Goal: Task Accomplishment & Management: Complete application form

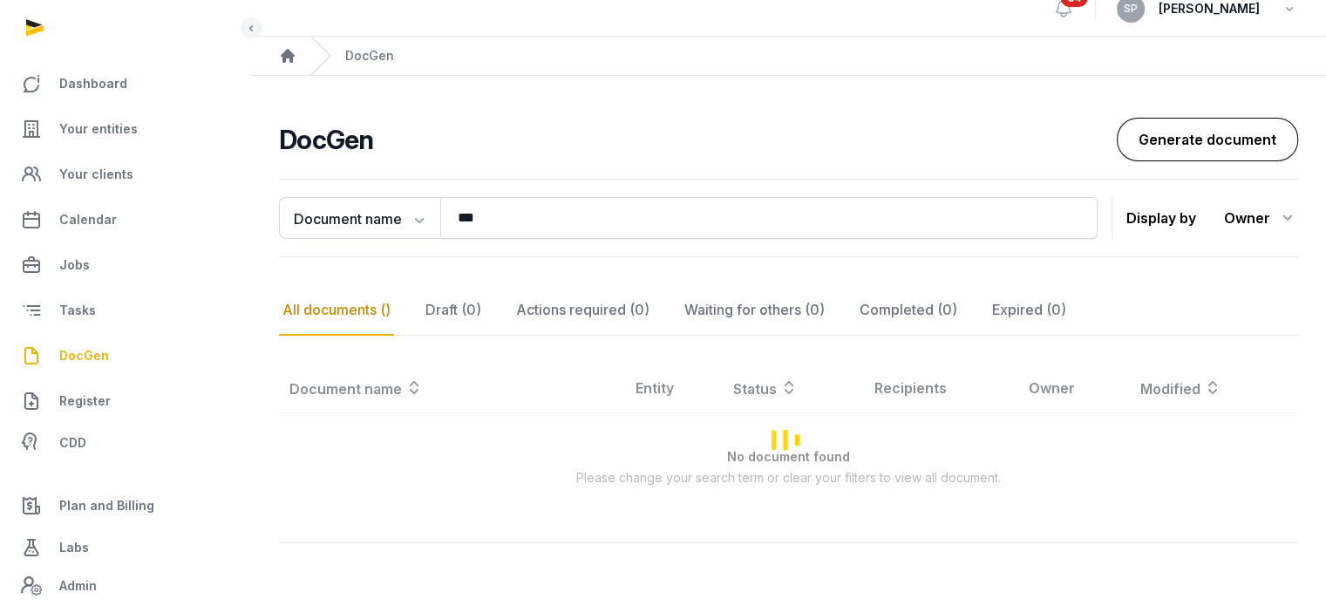
scroll to position [80, 0]
click at [1255, 118] on link "Generate document" at bounding box center [1207, 140] width 181 height 44
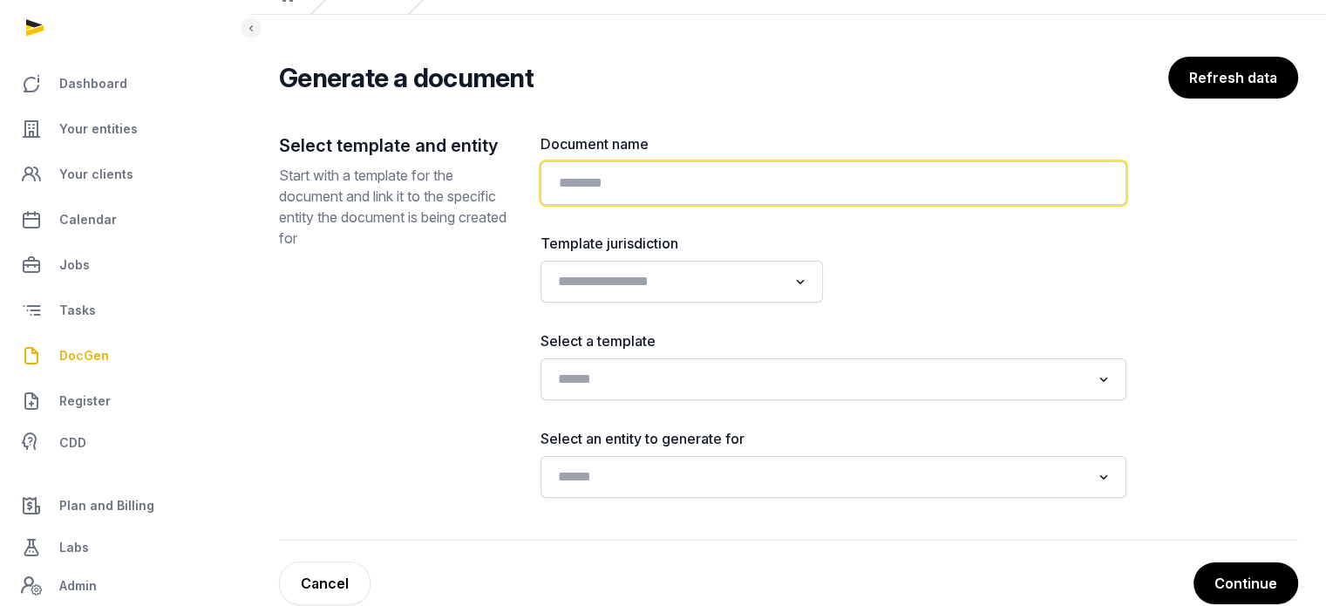
click at [629, 189] on input "text" at bounding box center [833, 183] width 586 height 44
paste input "**********"
type input "**********"
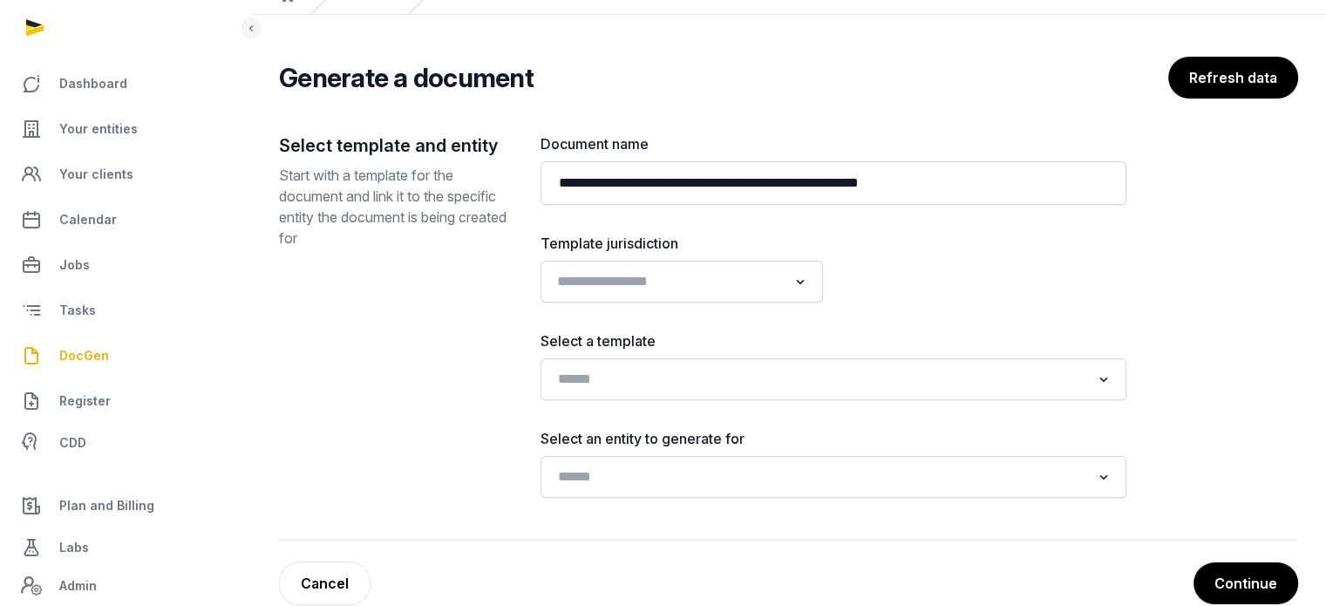
click at [628, 292] on input "Search for option" at bounding box center [669, 281] width 236 height 24
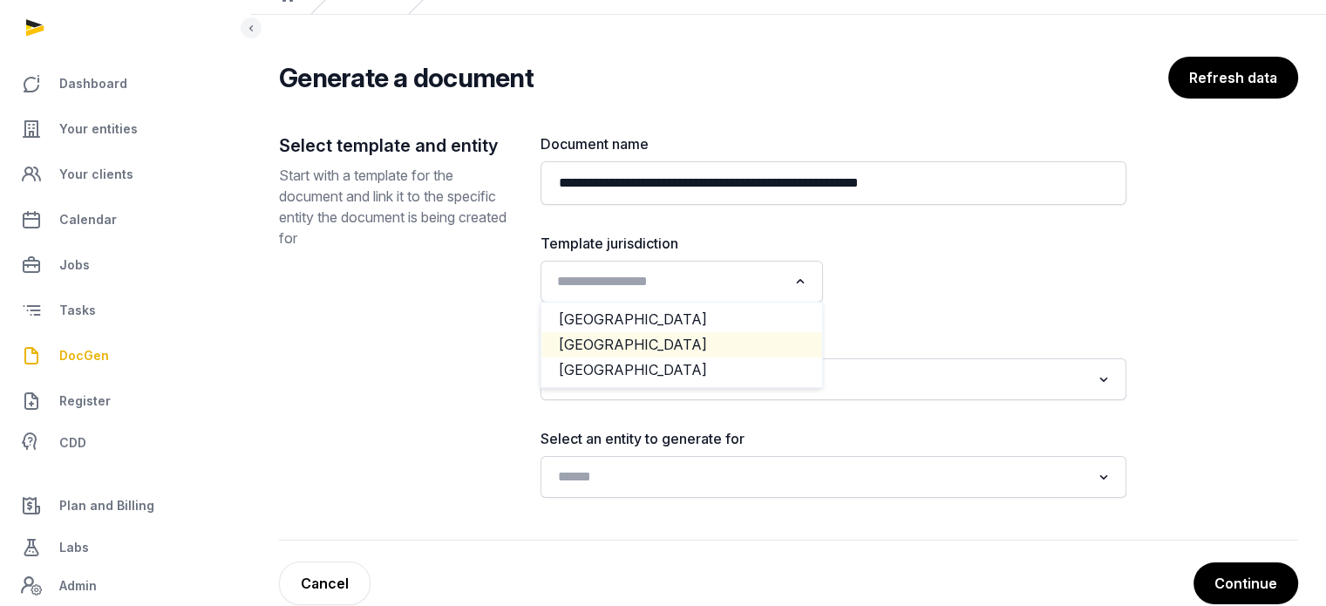
click at [624, 348] on li "[GEOGRAPHIC_DATA]" at bounding box center [681, 344] width 281 height 25
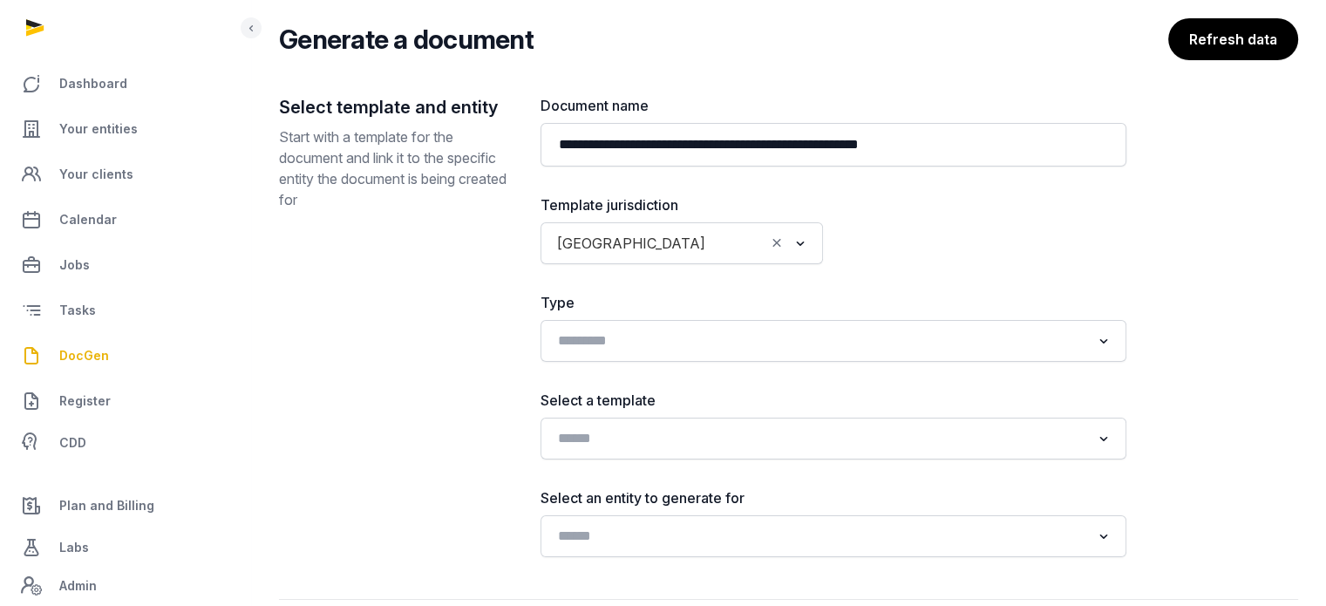
scroll to position [210, 0]
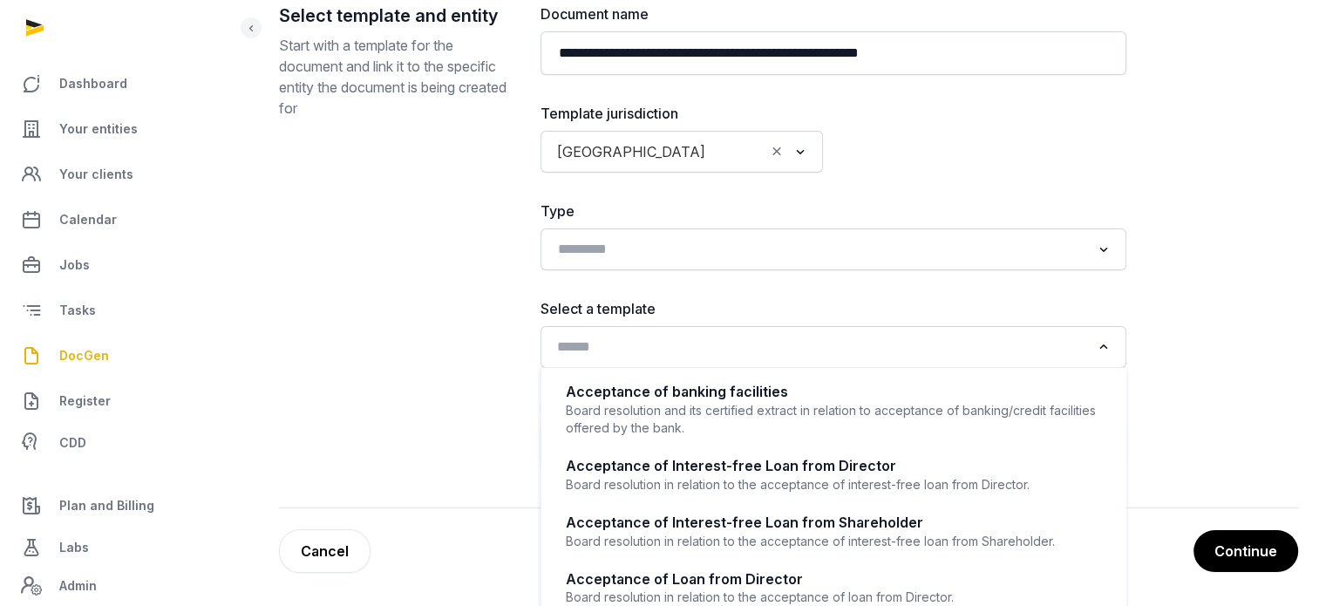
click at [635, 345] on input "Search for option" at bounding box center [821, 347] width 540 height 24
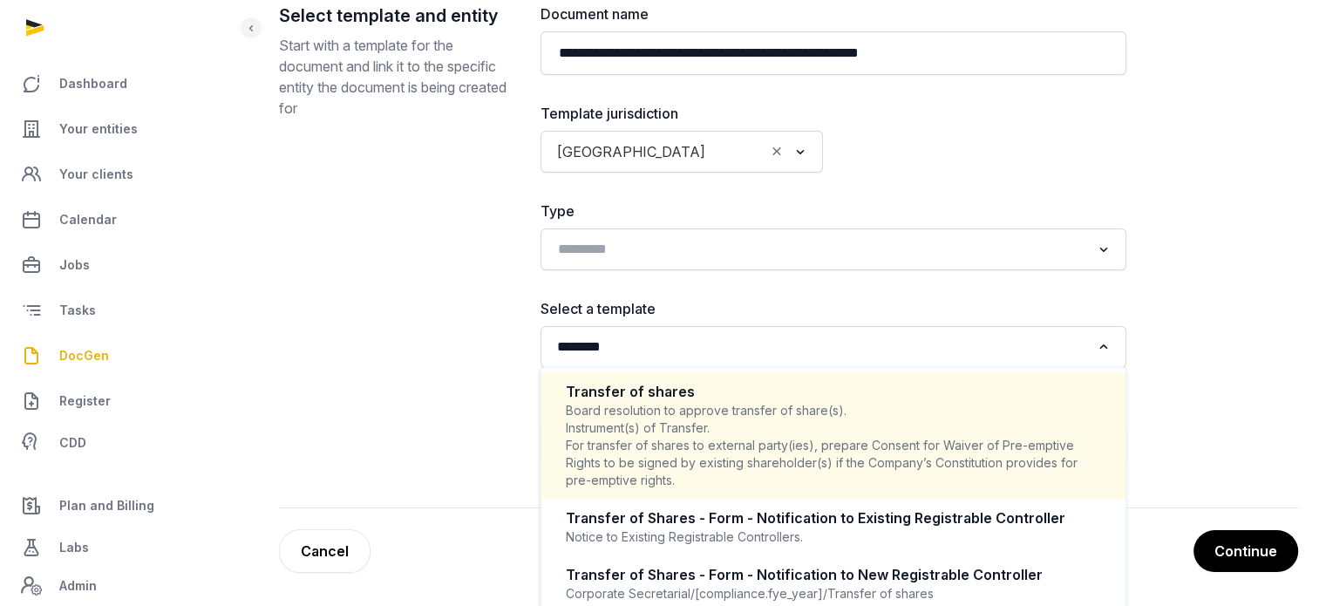
click at [645, 404] on div "Board resolution to approve transfer of share(s). Instrument(s) of Transfer. Fo…" at bounding box center [833, 445] width 535 height 87
type input "********"
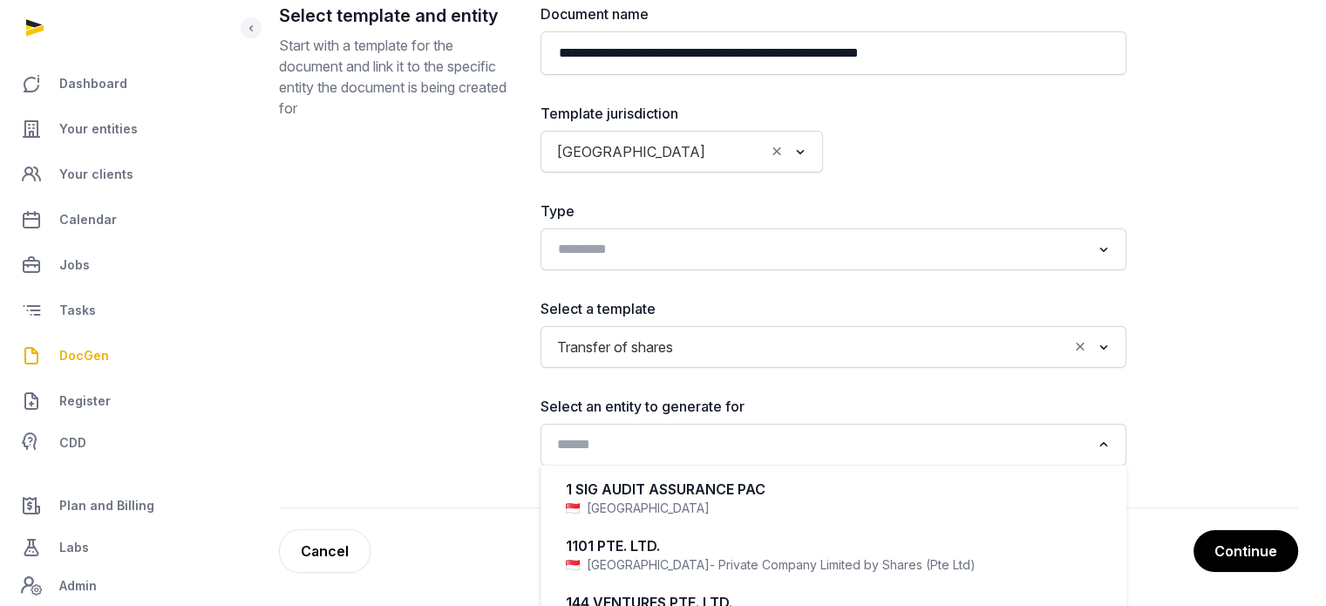
click at [657, 444] on input "Search for option" at bounding box center [821, 444] width 540 height 24
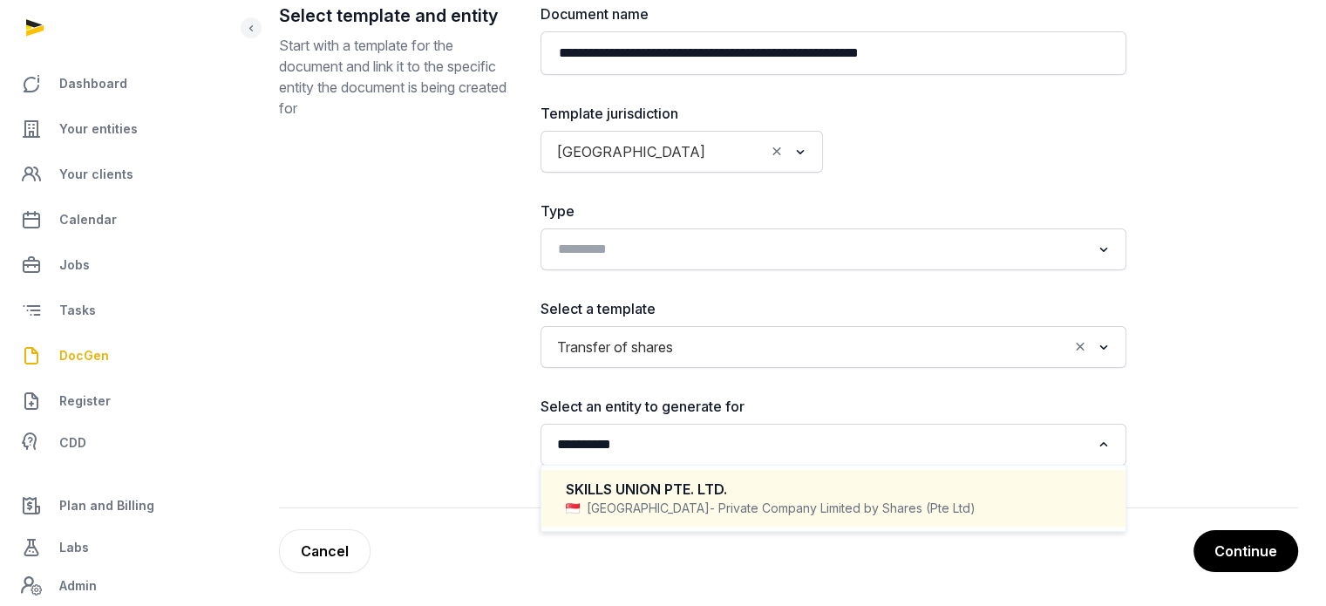
click at [656, 491] on div "SKILLS UNION PTE. LTD." at bounding box center [833, 489] width 535 height 20
type input "**********"
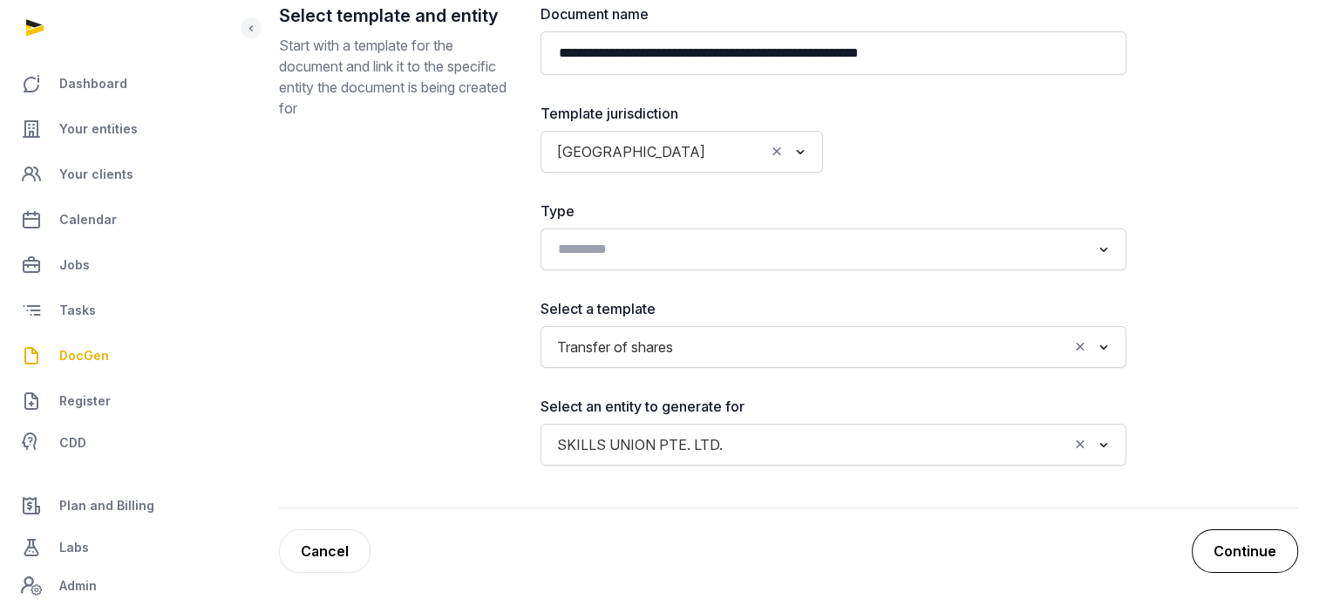
click at [1272, 536] on button "Continue" at bounding box center [1244, 551] width 106 height 44
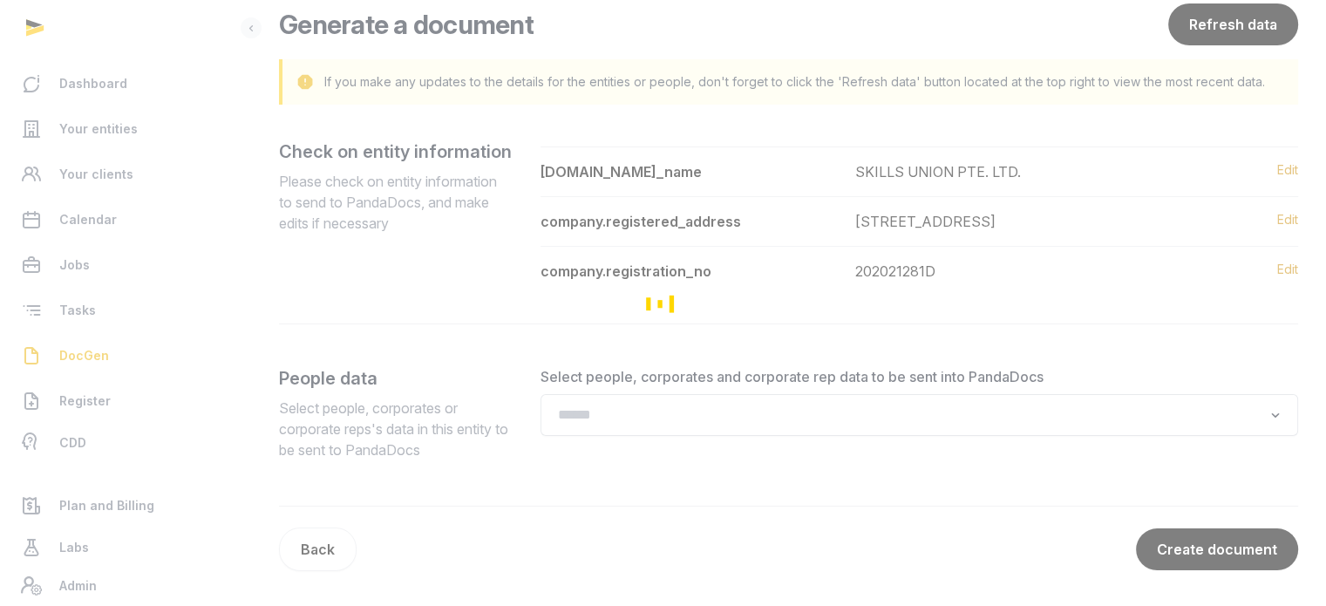
scroll to position [132, 0]
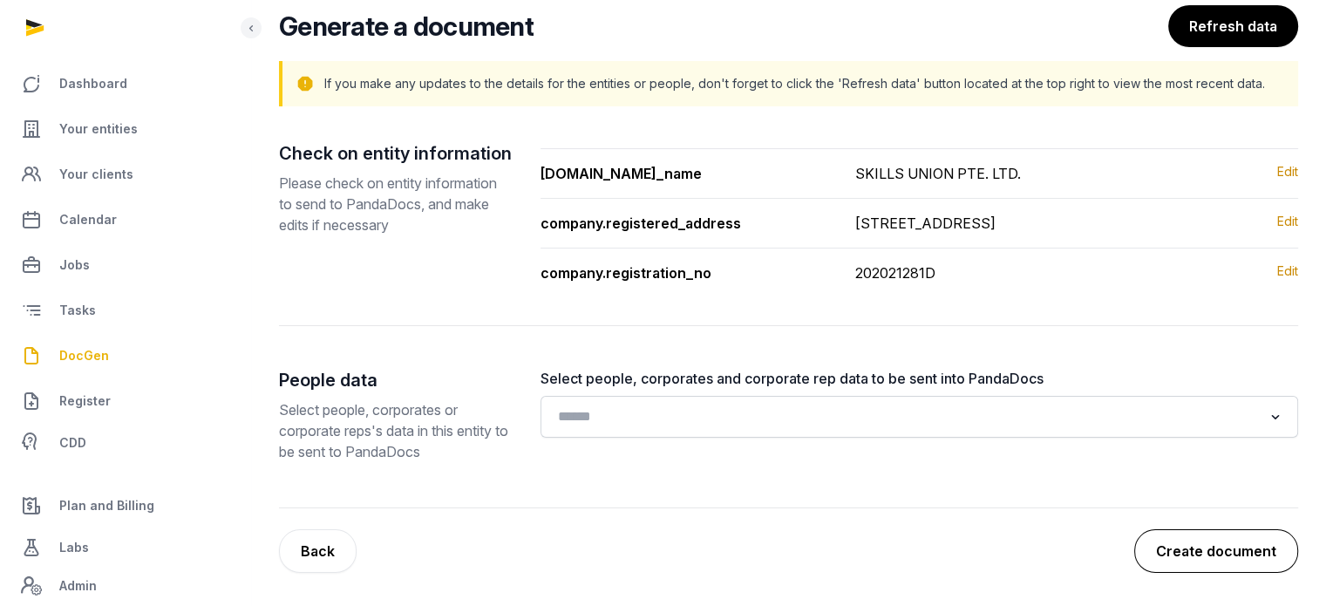
click at [1157, 550] on button "Create document" at bounding box center [1216, 551] width 164 height 44
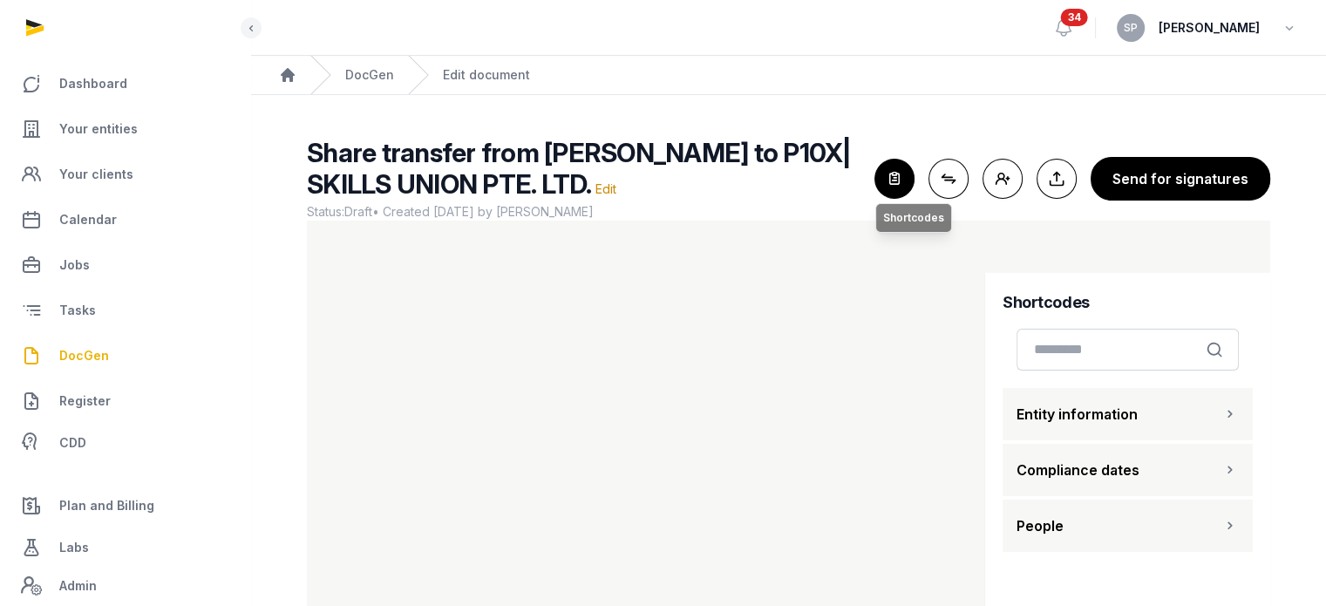
click at [895, 180] on icon "button" at bounding box center [894, 179] width 38 height 38
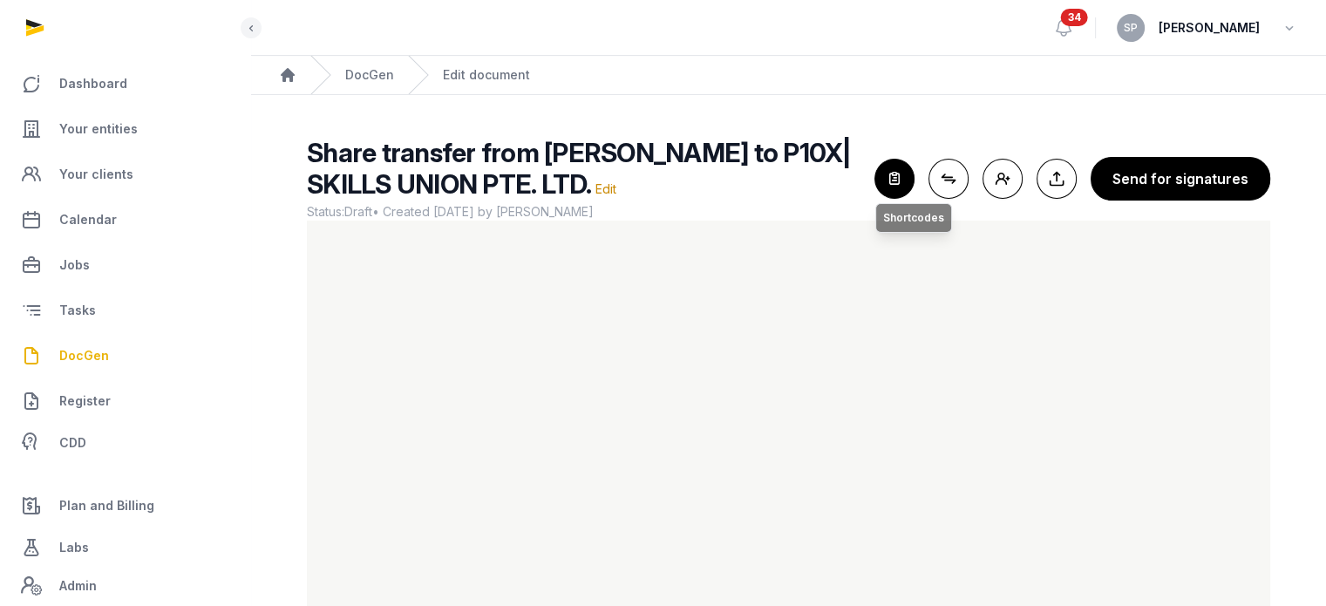
click at [898, 180] on icon "button" at bounding box center [894, 179] width 38 height 38
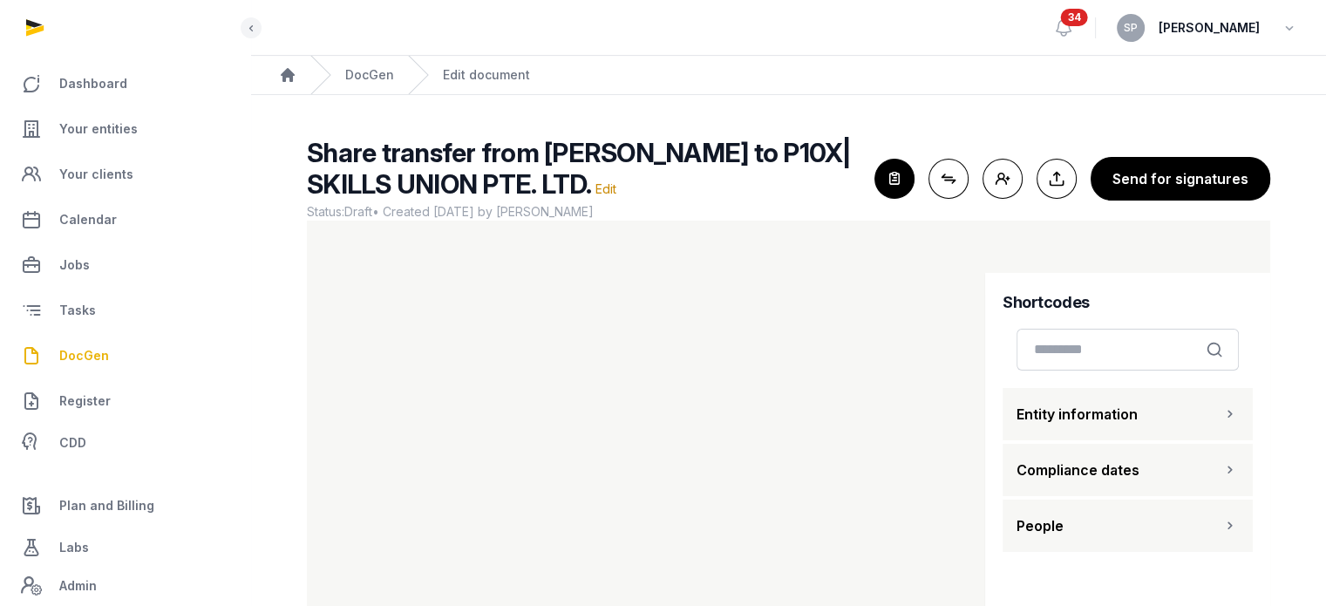
click at [1219, 523] on button "People" at bounding box center [1127, 525] width 250 height 52
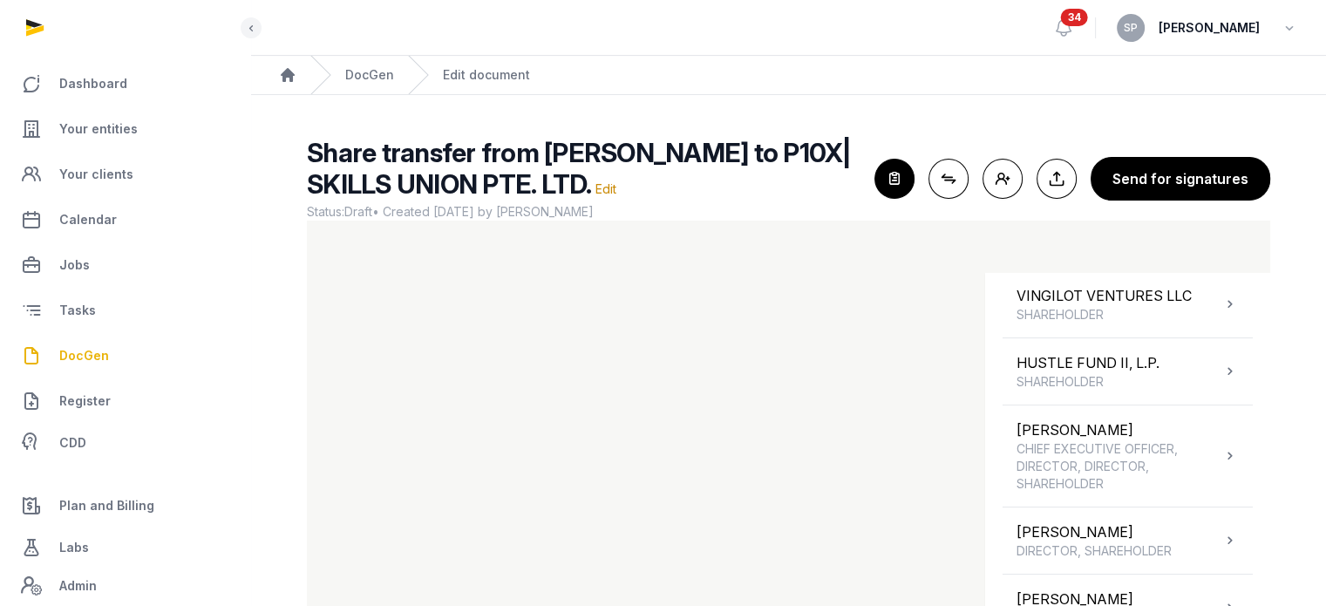
scroll to position [457, 0]
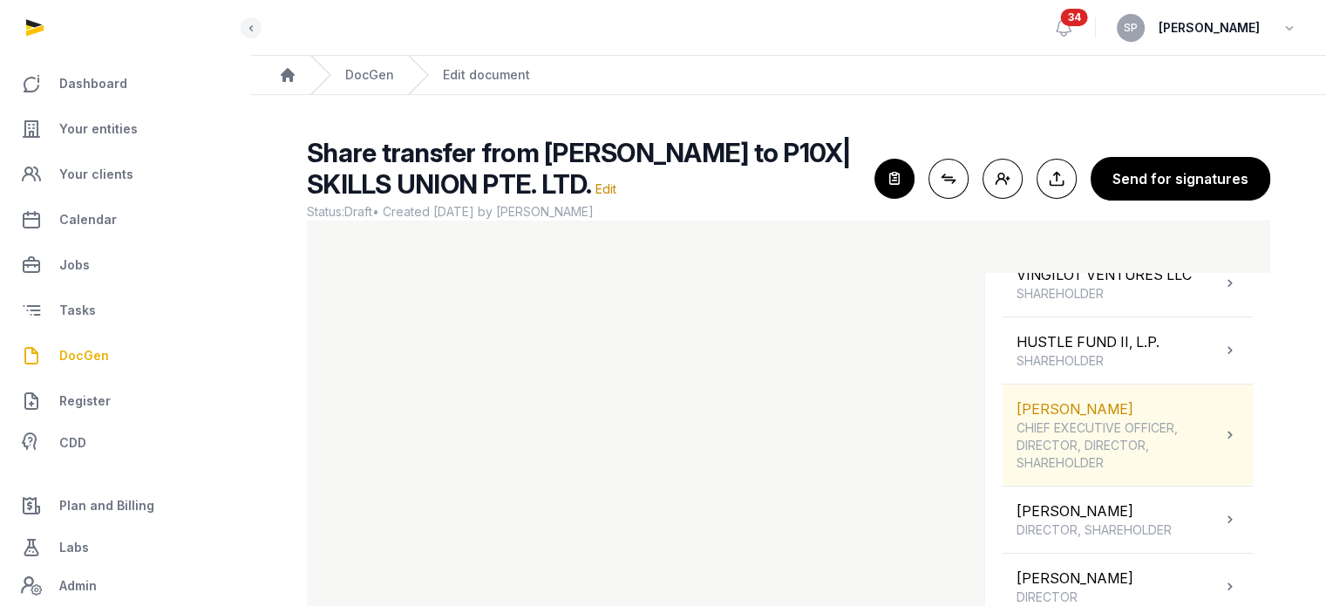
click at [1122, 421] on span "CHIEF EXECUTIVE OFFICER, DIRECTOR, DIRECTOR, SHAREHOLDER" at bounding box center [1118, 445] width 205 height 52
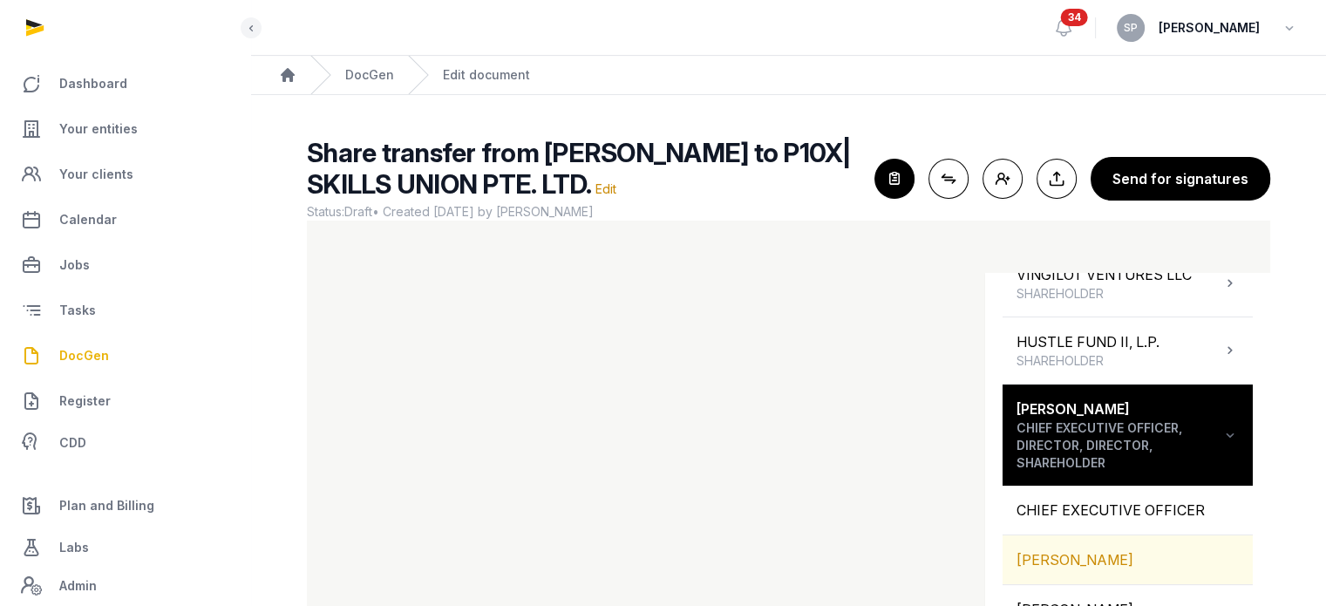
click at [1084, 556] on div "[PERSON_NAME]" at bounding box center [1127, 559] width 250 height 49
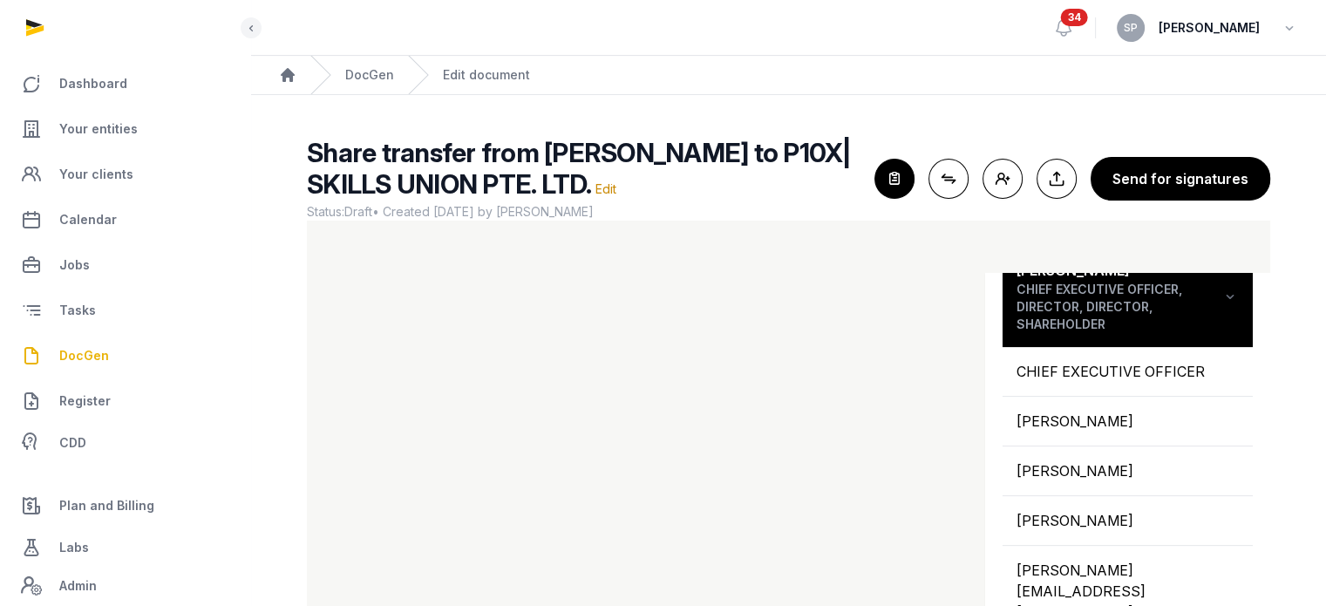
scroll to position [581, 0]
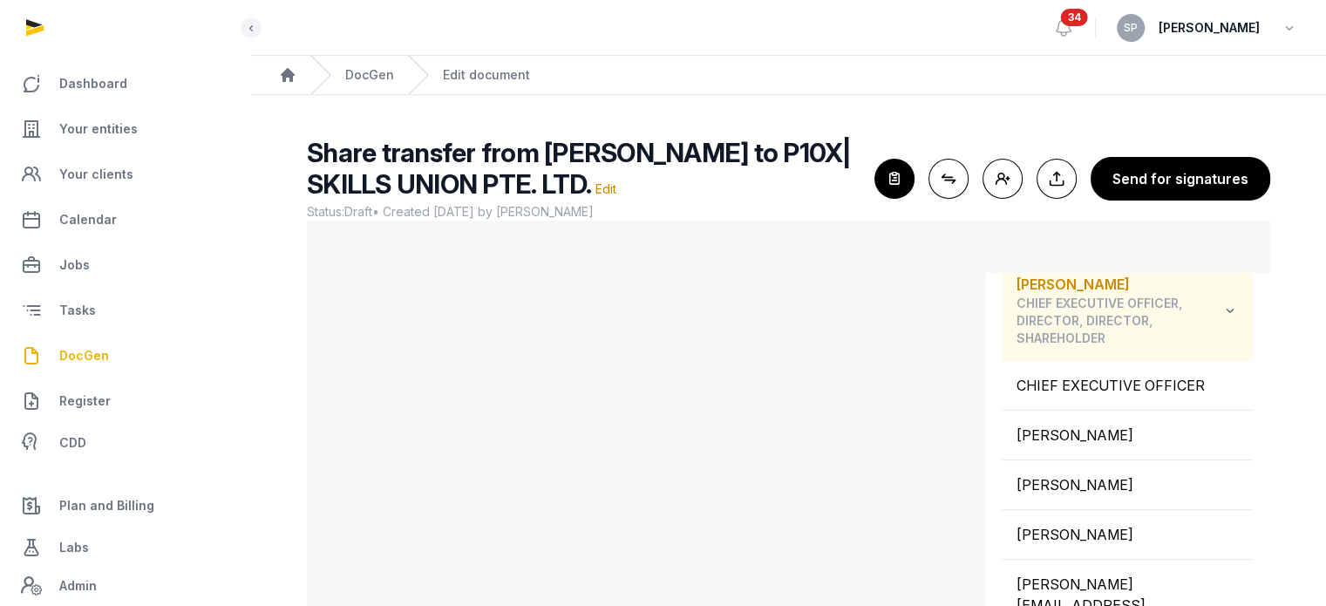
click at [1221, 313] on icon at bounding box center [1229, 310] width 17 height 21
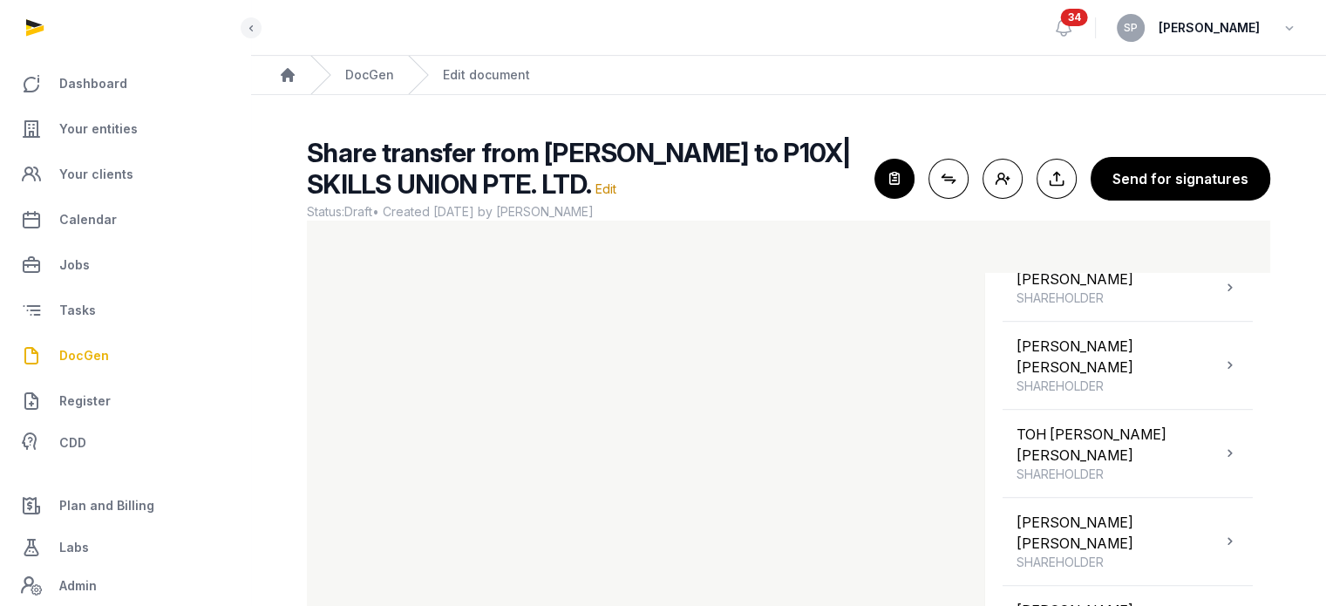
scroll to position [1311, 0]
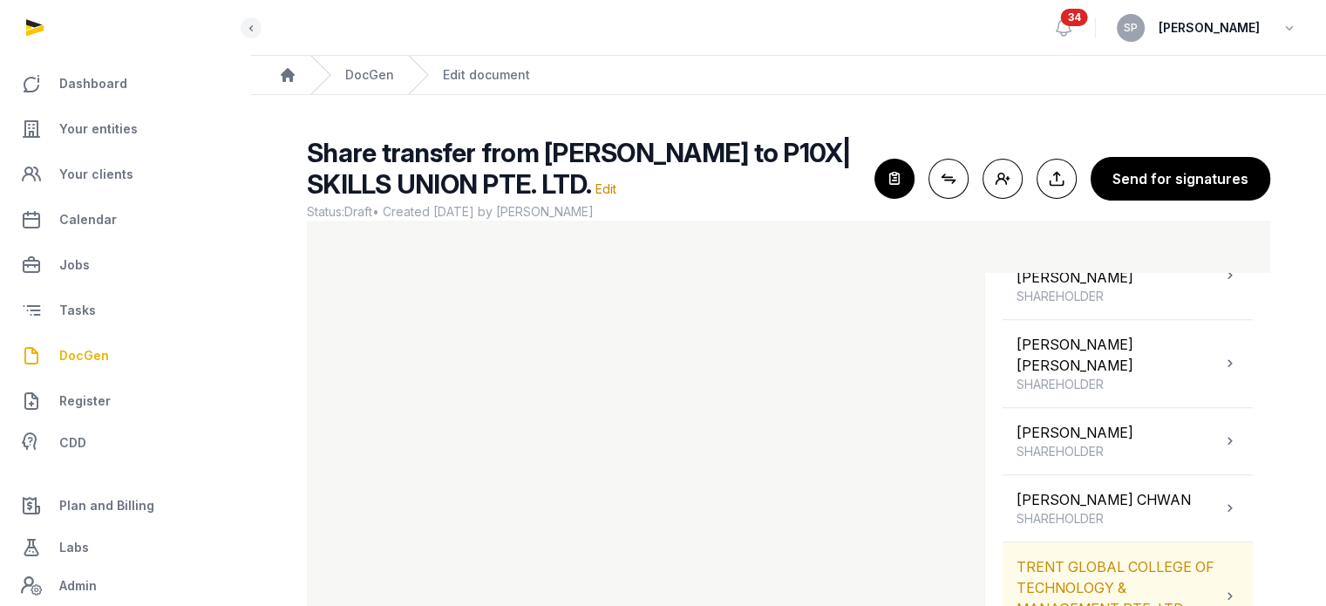
click at [1103, 556] on div "TRENT GLOBAL COLLEGE OF TECHNOLOGY & MANAGEMENT PTE. LTD. SHAREHOLDER" at bounding box center [1118, 596] width 205 height 80
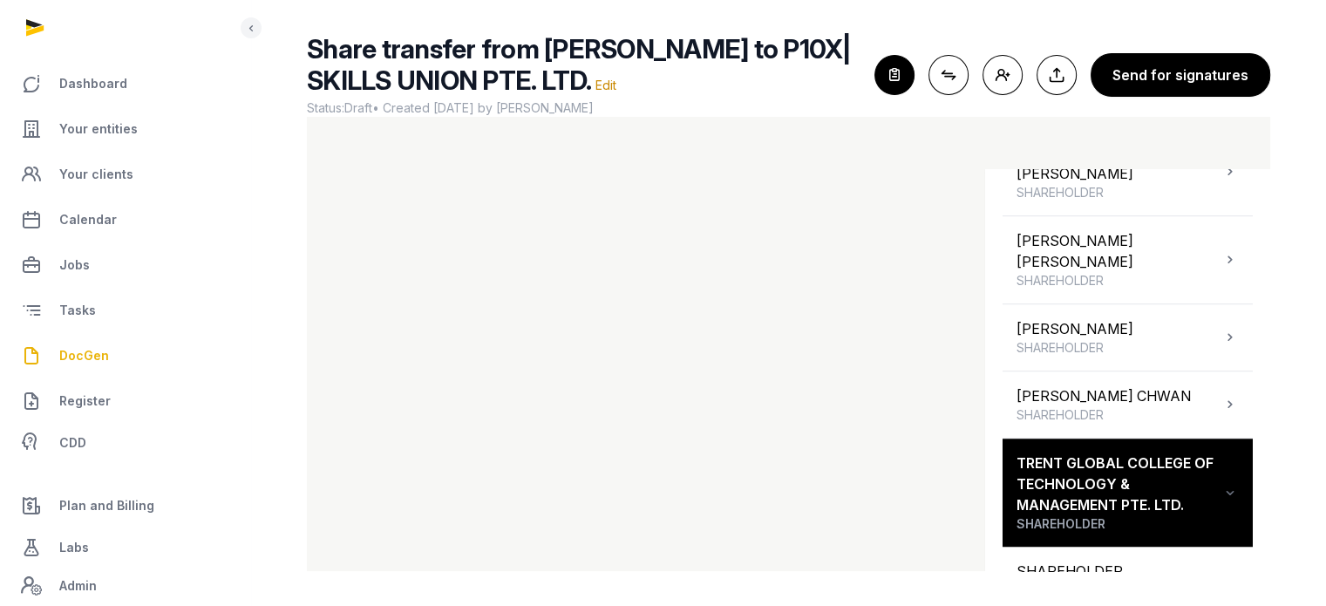
scroll to position [1450, 0]
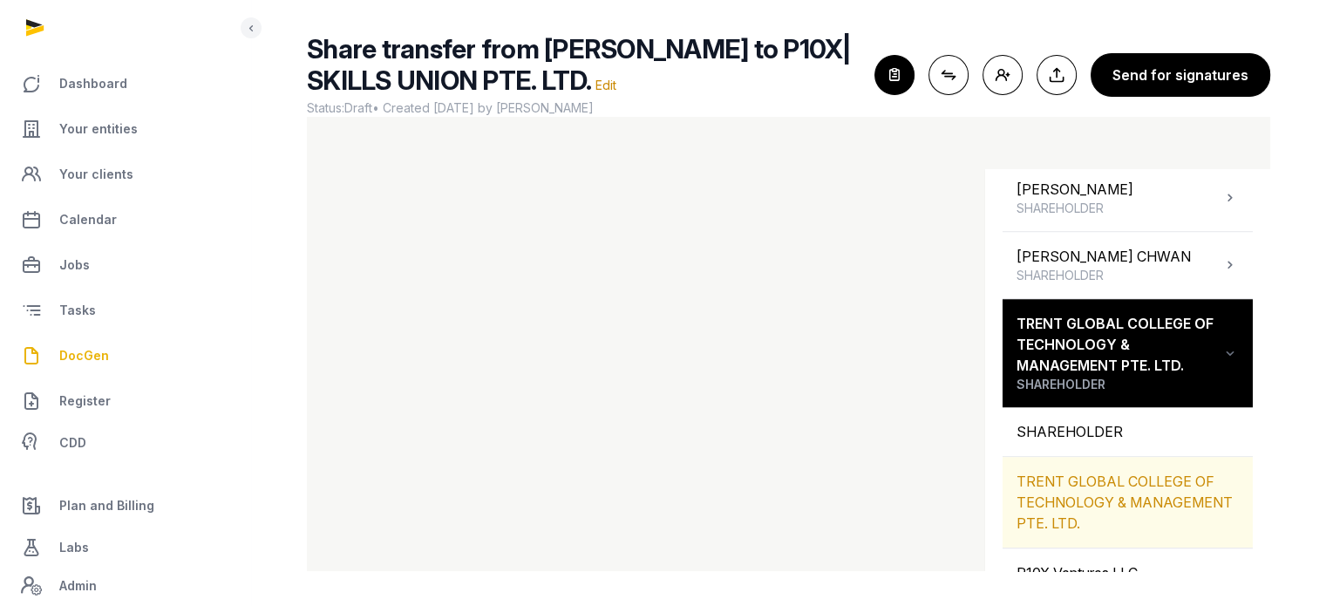
click at [1144, 457] on div "TRENT GLOBAL COLLEGE OF TECHNOLOGY & MANAGEMENT PTE. LTD." at bounding box center [1127, 502] width 250 height 91
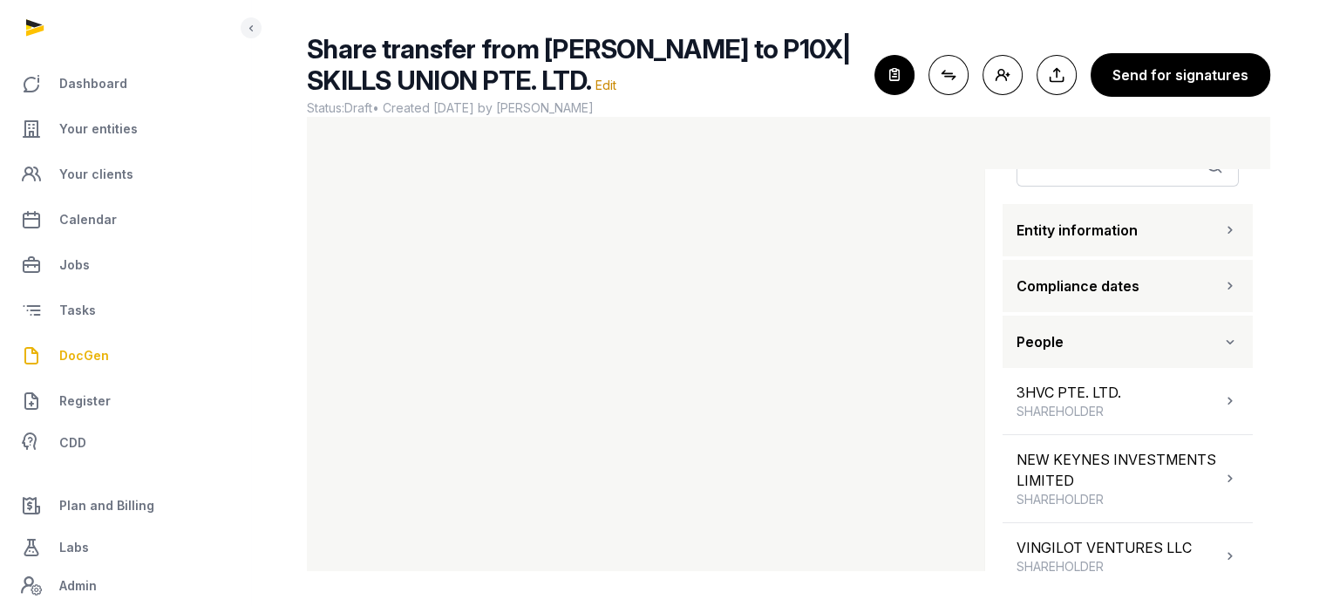
scroll to position [84, 0]
click at [1221, 227] on icon "button" at bounding box center [1229, 226] width 17 height 21
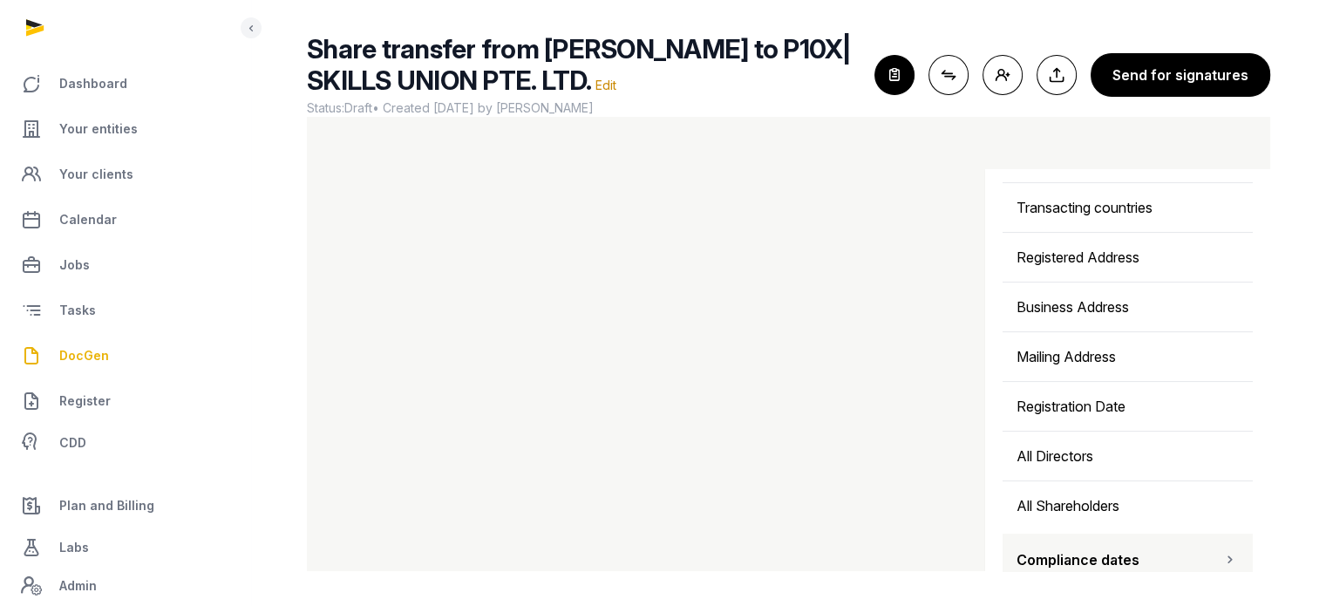
scroll to position [555, 0]
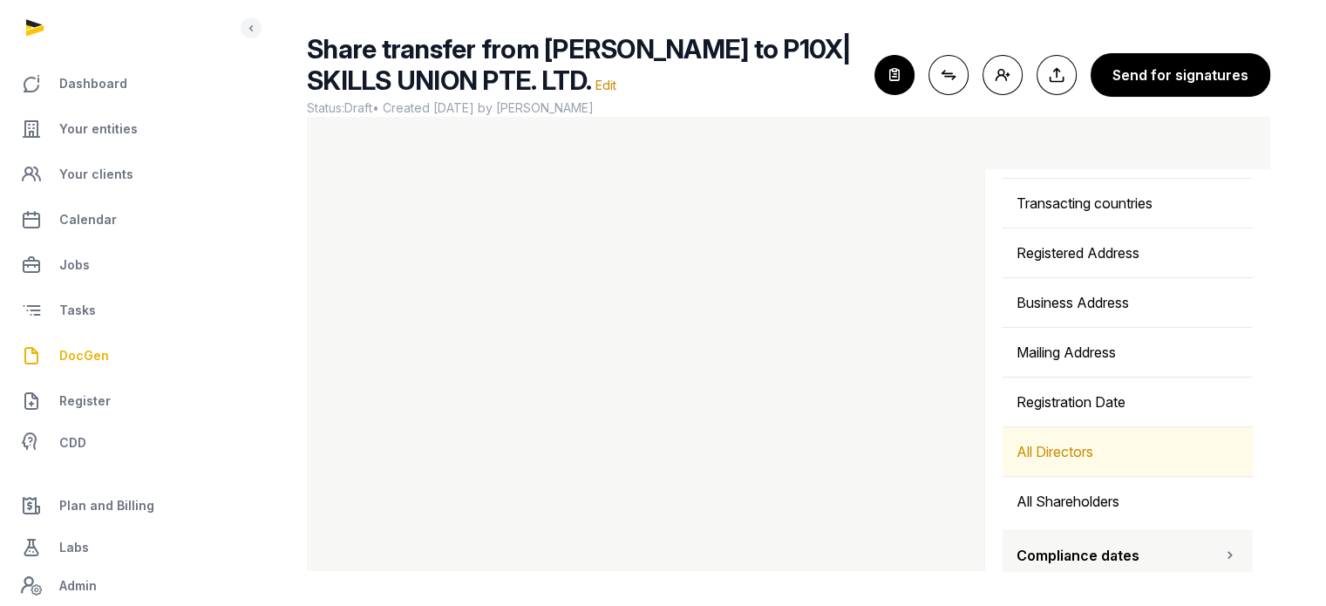
click at [1071, 431] on div "All Directors" at bounding box center [1127, 451] width 250 height 49
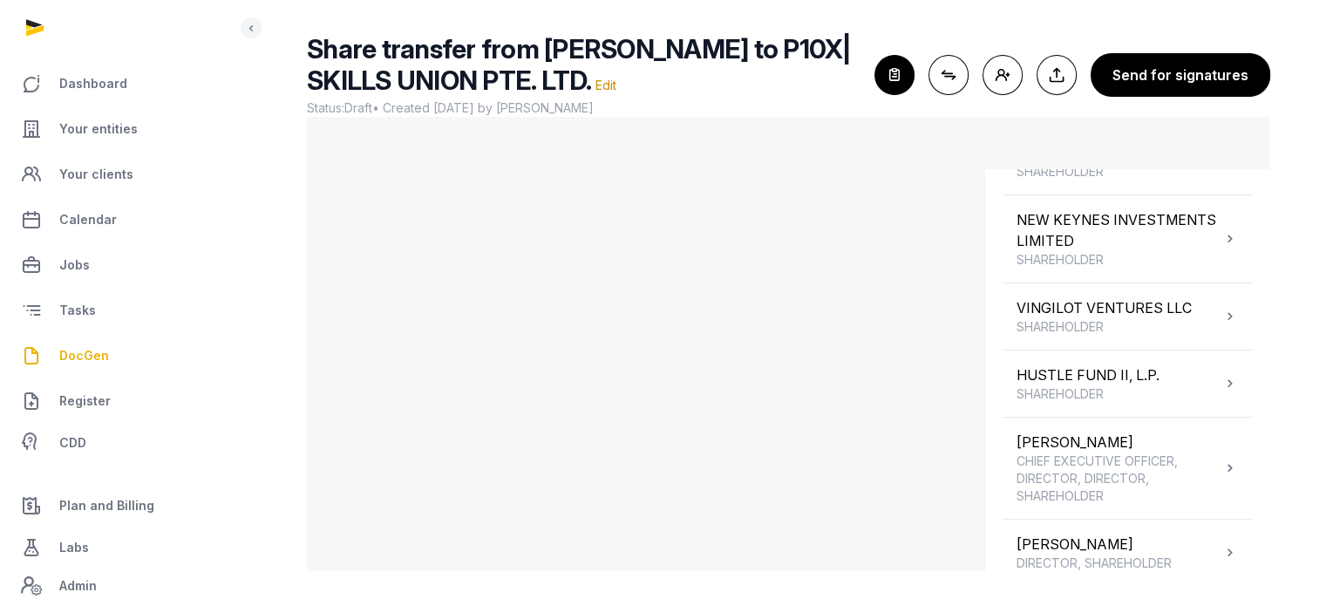
scroll to position [1069, 0]
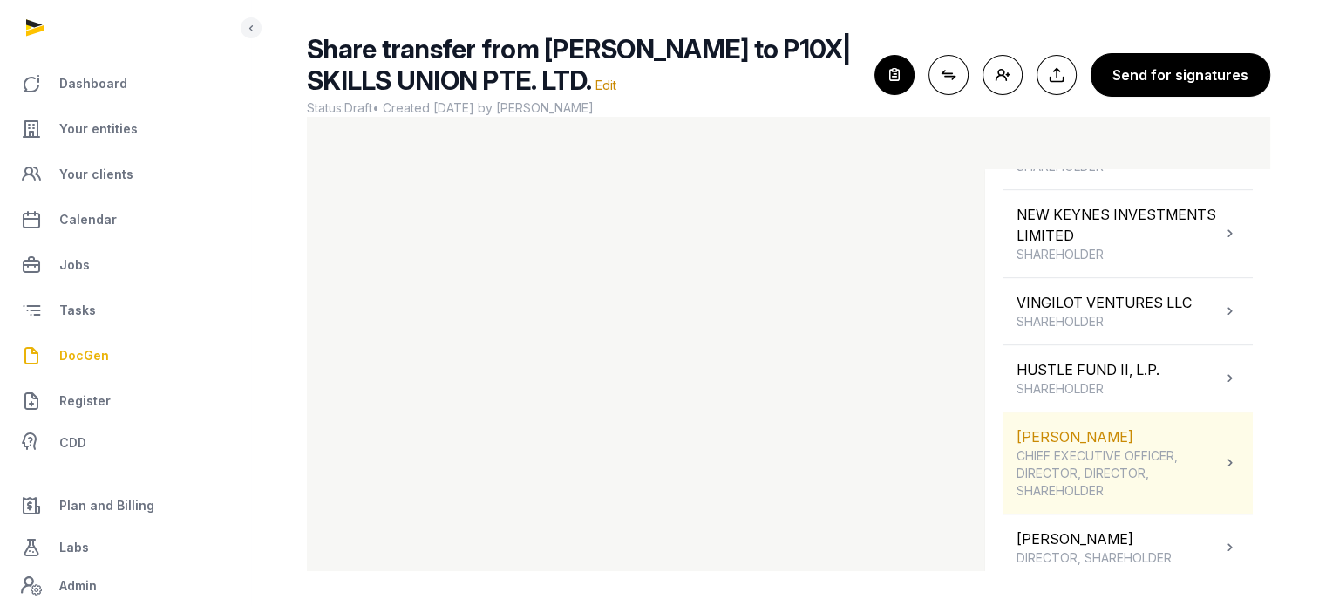
click at [1165, 441] on div "MANSELL COLIN CHIEF EXECUTIVE OFFICER, DIRECTOR, DIRECTOR, SHAREHOLDER" at bounding box center [1118, 462] width 205 height 73
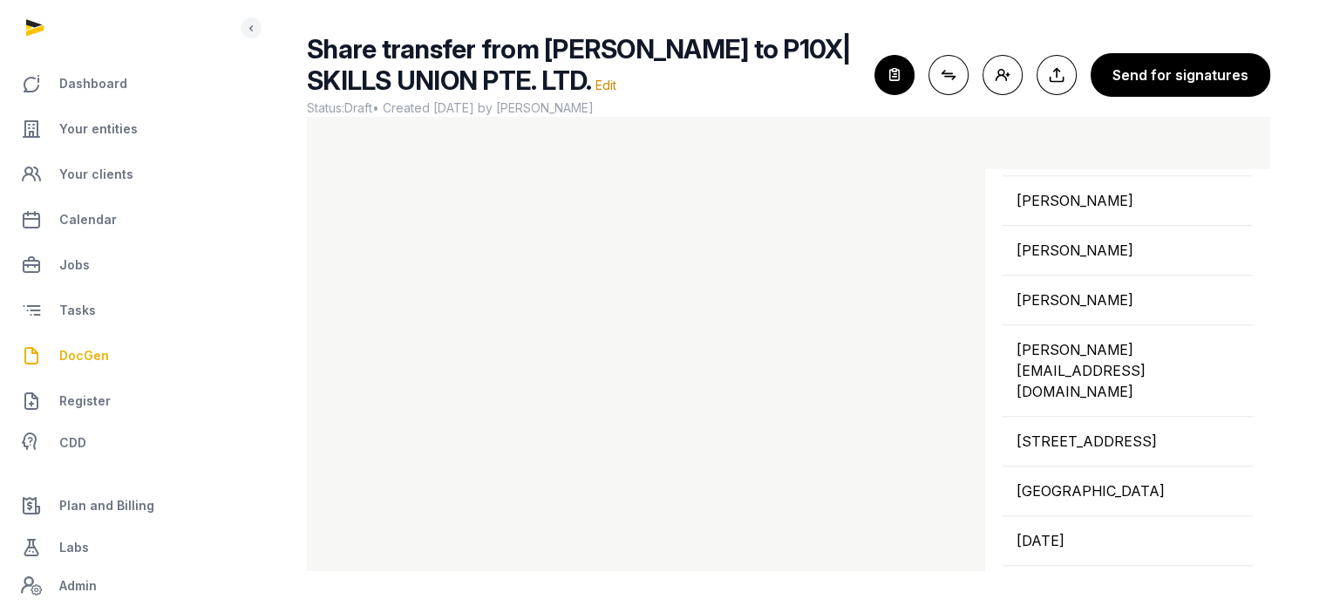
scroll to position [1351, 0]
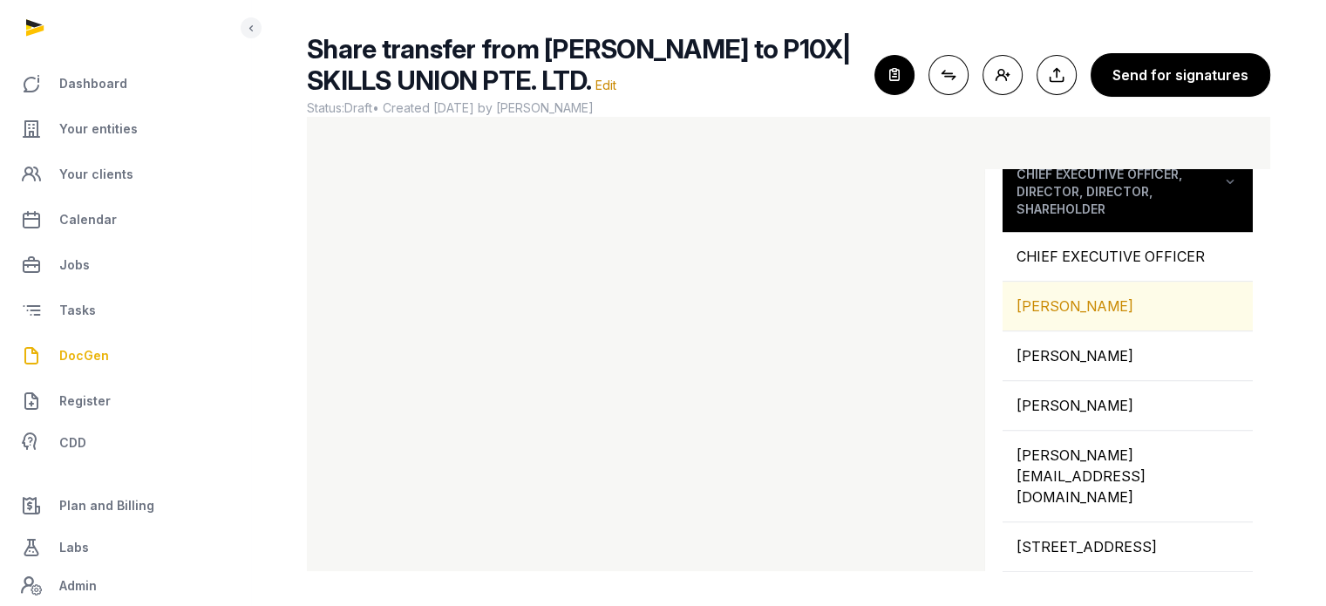
click at [1130, 302] on div "[PERSON_NAME]" at bounding box center [1127, 306] width 250 height 49
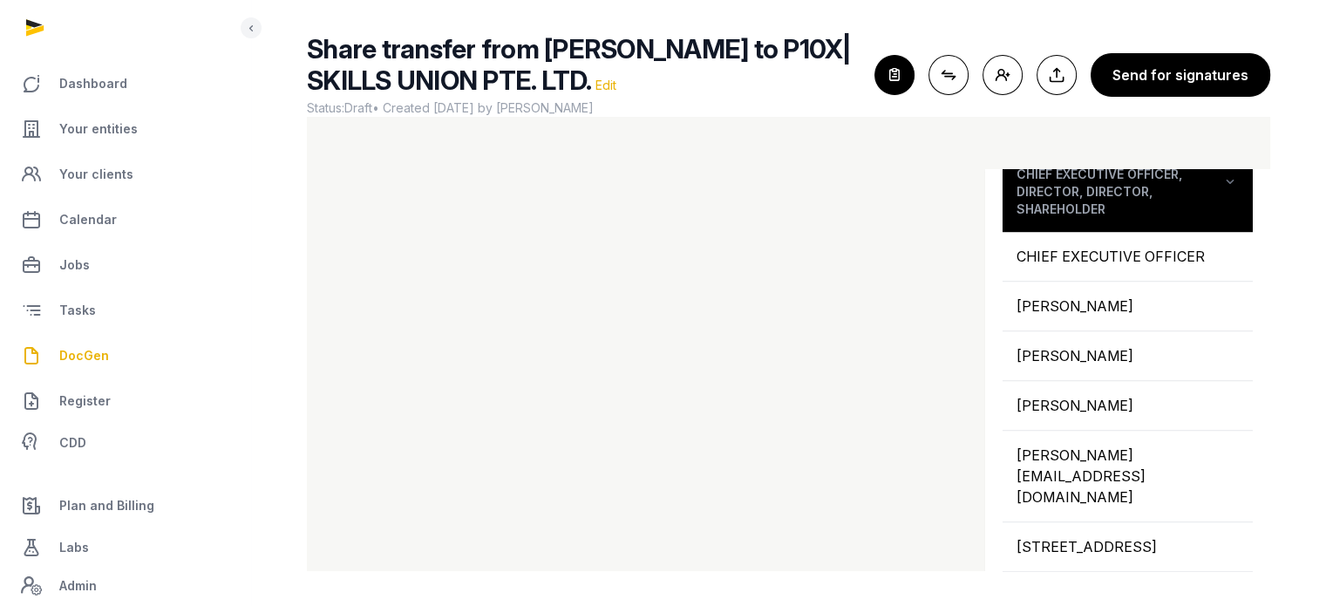
click at [595, 89] on span "Edit" at bounding box center [605, 85] width 21 height 15
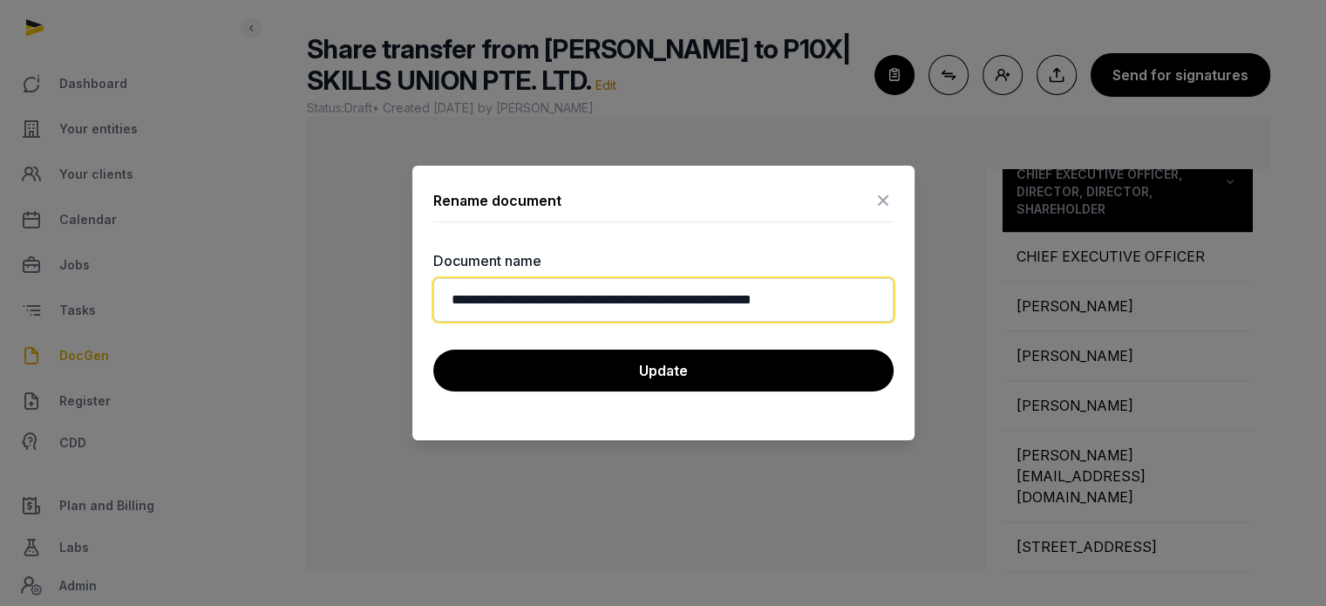
click at [668, 298] on input "**********" at bounding box center [663, 300] width 460 height 44
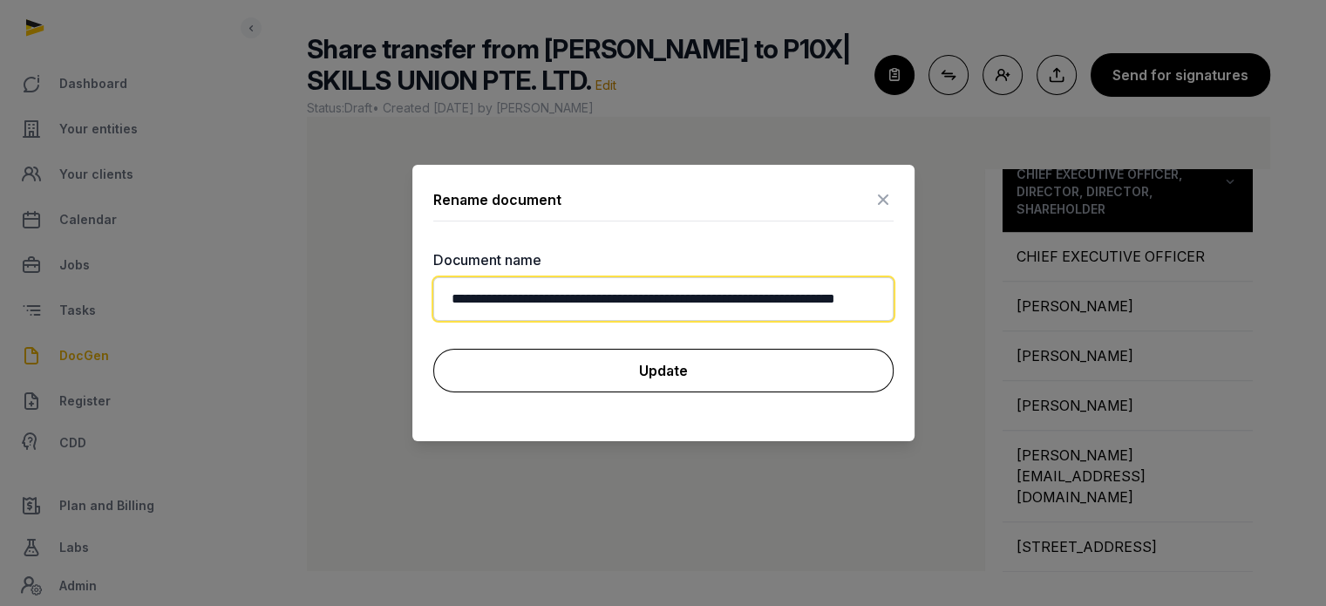
type input "**********"
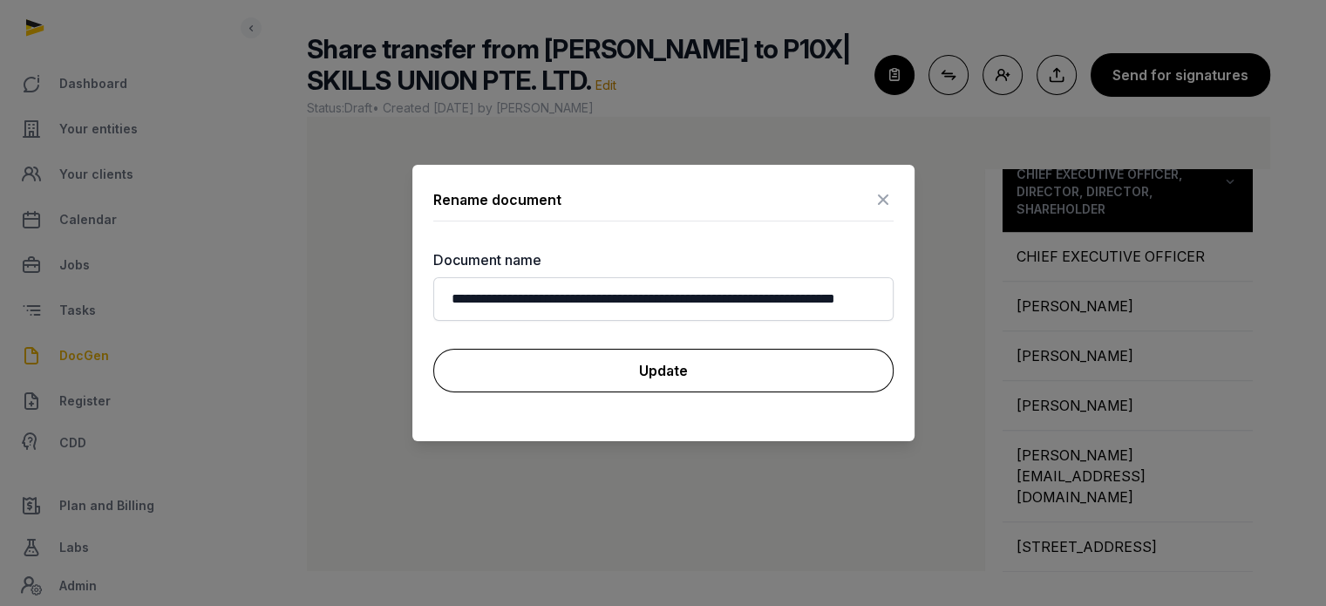
click at [673, 355] on button "Update" at bounding box center [663, 371] width 460 height 44
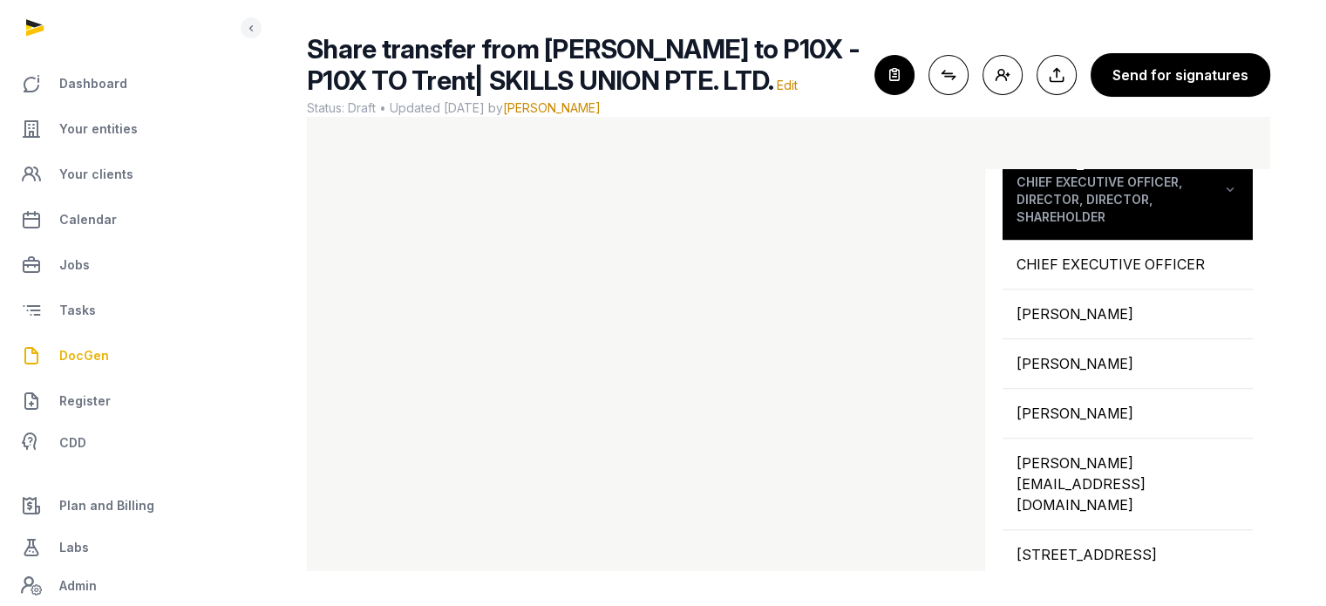
scroll to position [1291, 0]
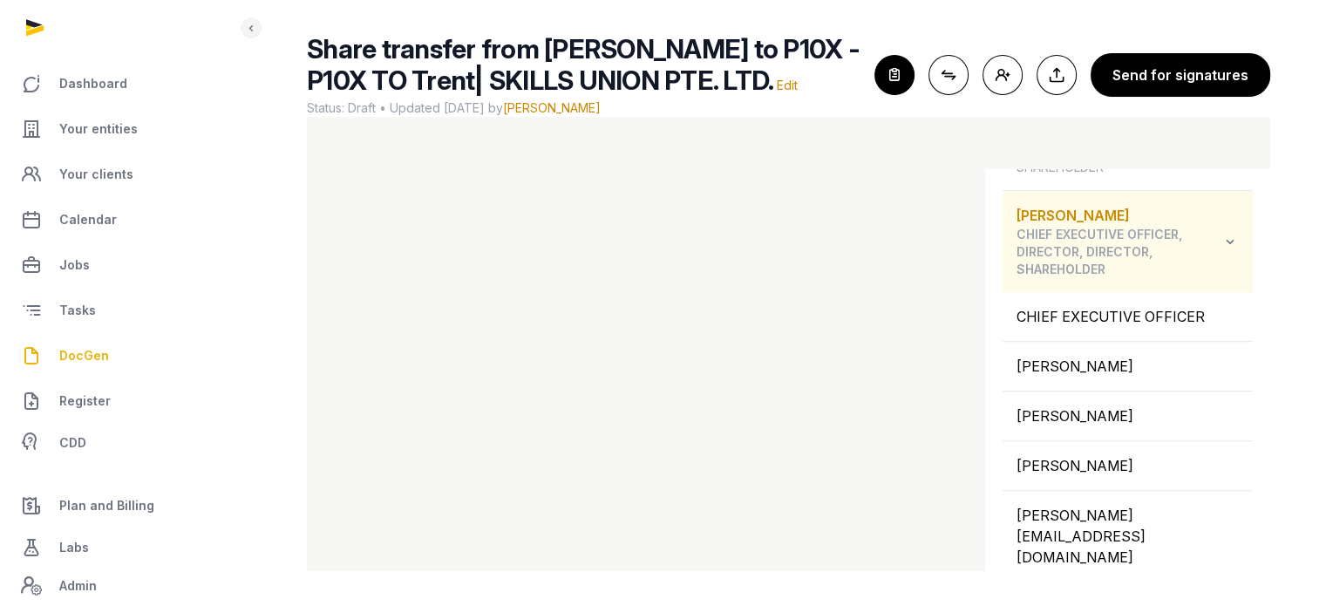
click at [1221, 246] on icon at bounding box center [1229, 241] width 17 height 21
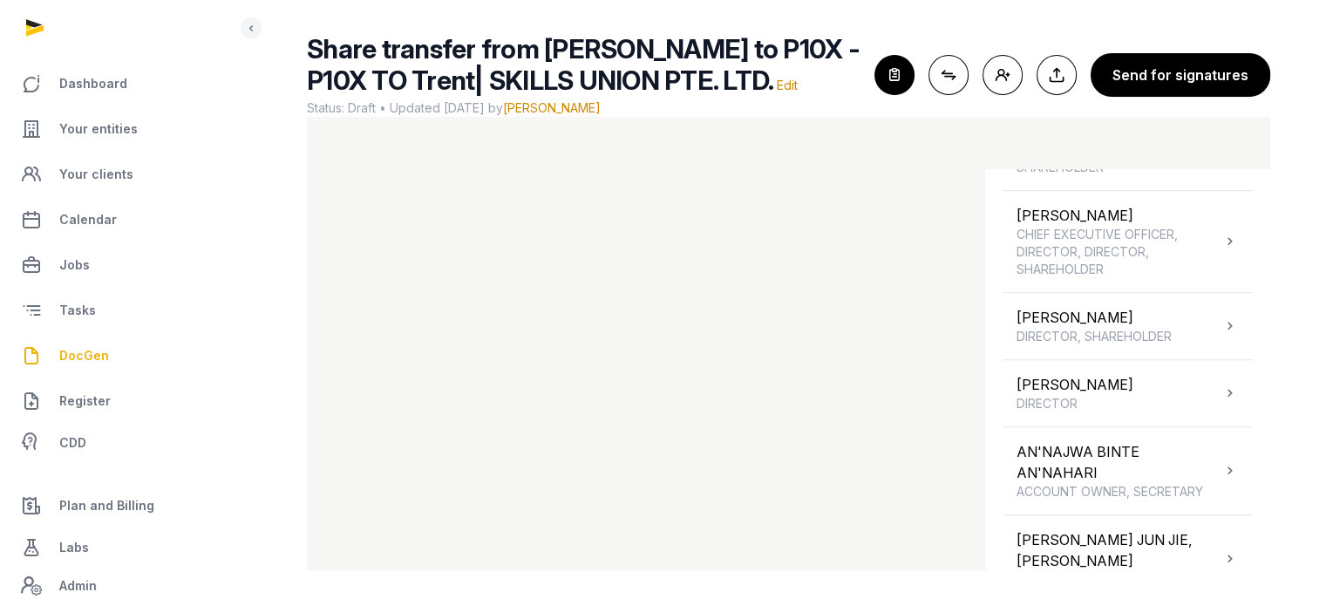
click at [1251, 425] on div "Shortcodes Search Entity information Company Name Trading name Former name Regi…" at bounding box center [1127, 382] width 285 height 427
drag, startPoint x: 1253, startPoint y: 429, endPoint x: 1266, endPoint y: 510, distance: 82.1
click at [1266, 510] on div "Shortcodes Search Entity information Company Name Trading name Former name Regi…" at bounding box center [1127, 382] width 285 height 427
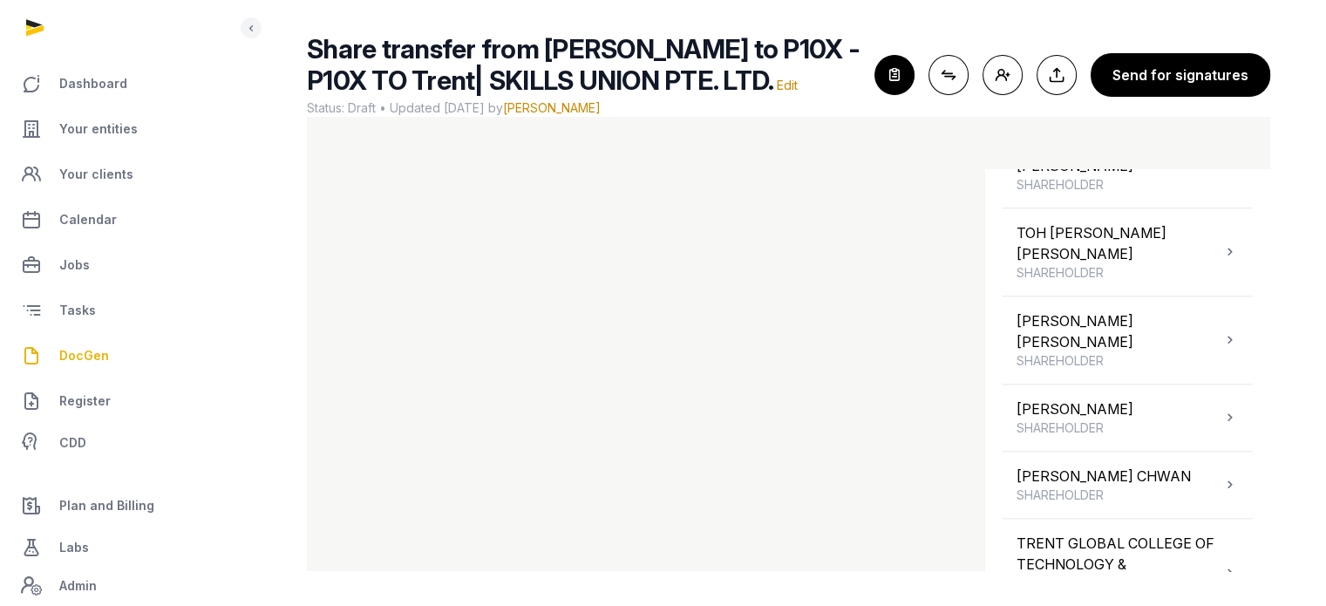
scroll to position [2053, 0]
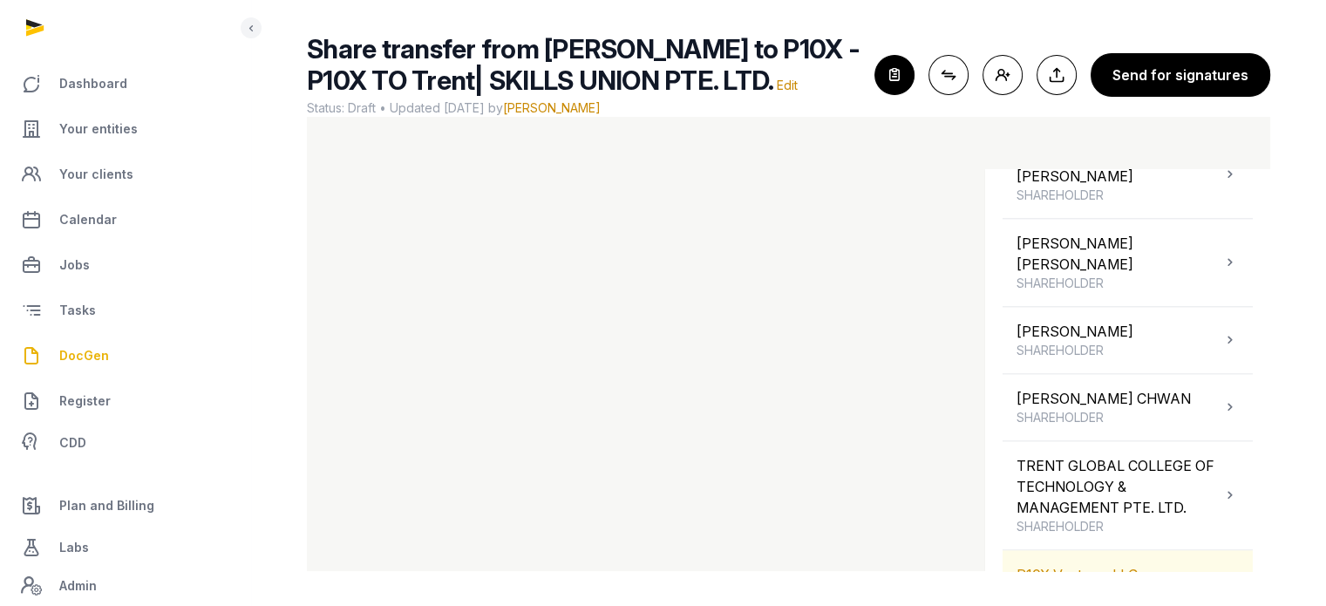
click at [1161, 550] on div "P10X Ventures LLC SHAREHOLDER" at bounding box center [1127, 583] width 250 height 66
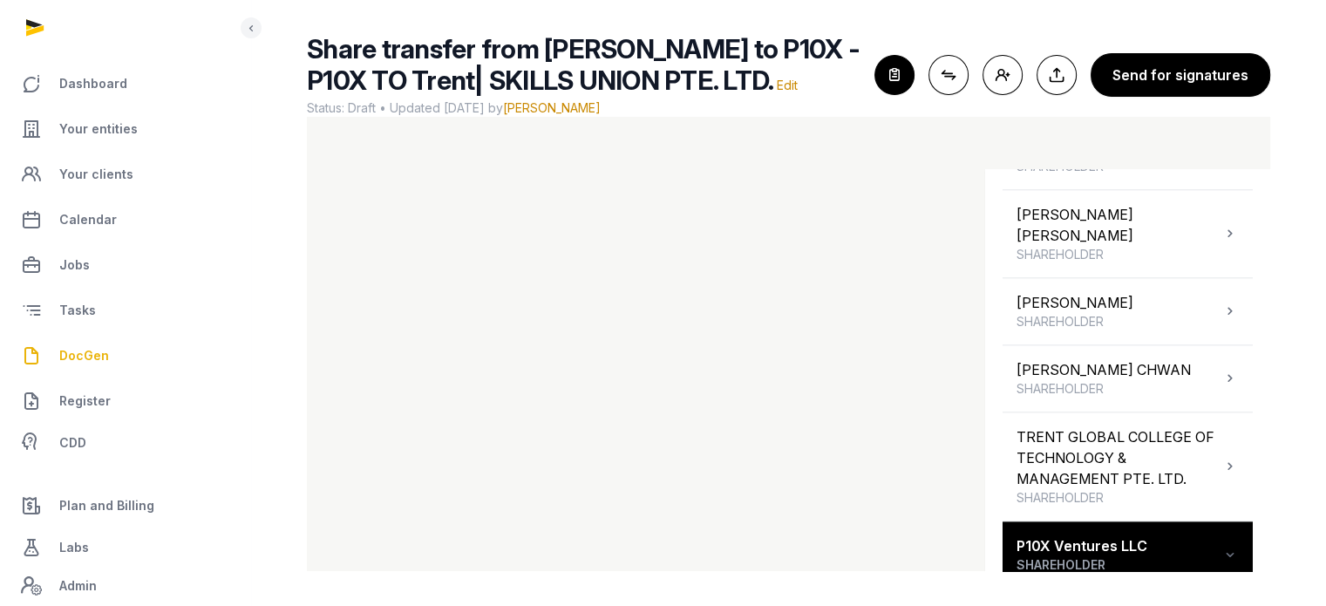
scroll to position [2151, 0]
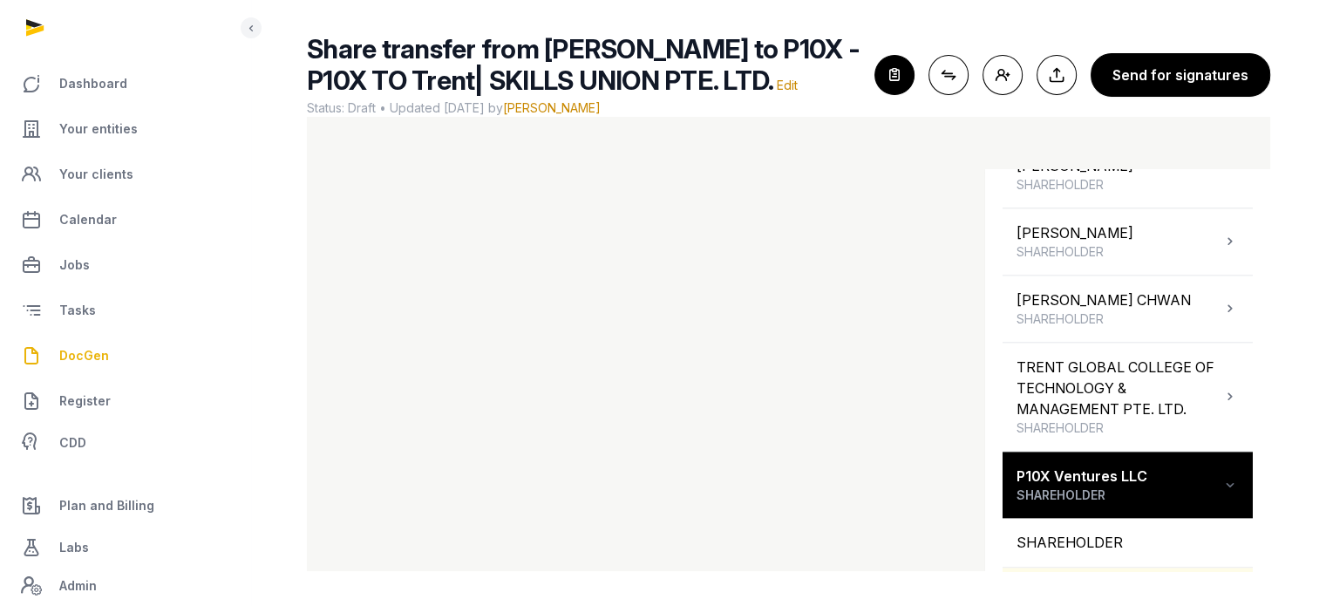
click at [1141, 567] on div "P10X VENTURES LLC" at bounding box center [1127, 591] width 250 height 49
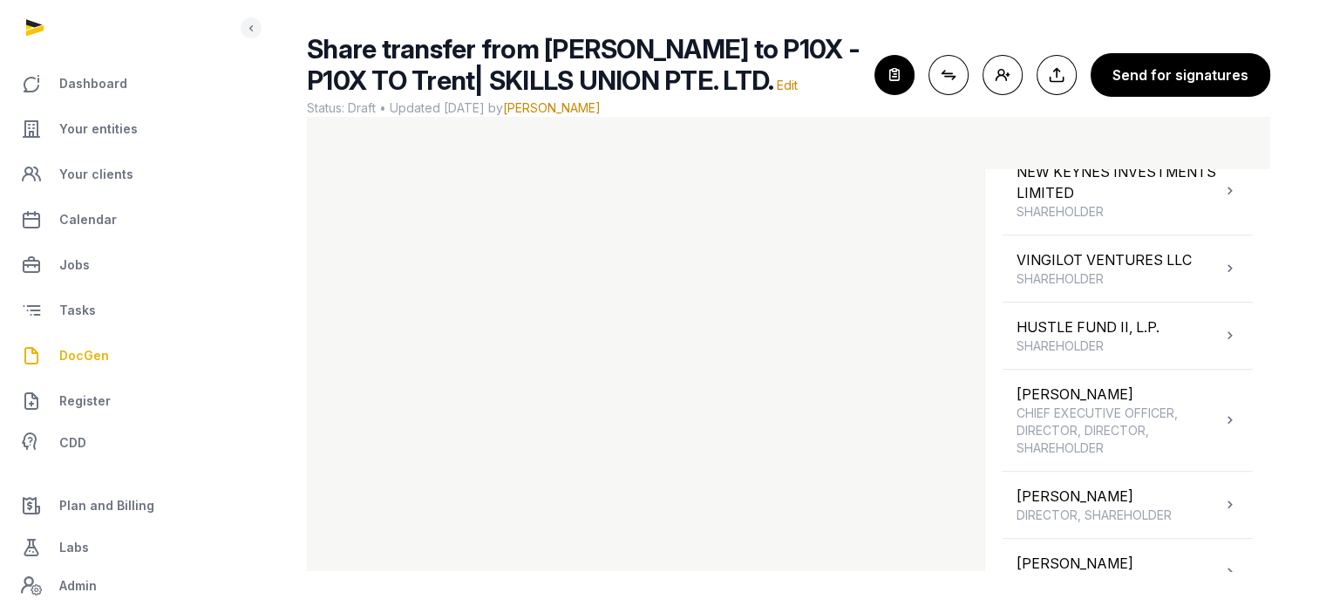
scroll to position [1116, 0]
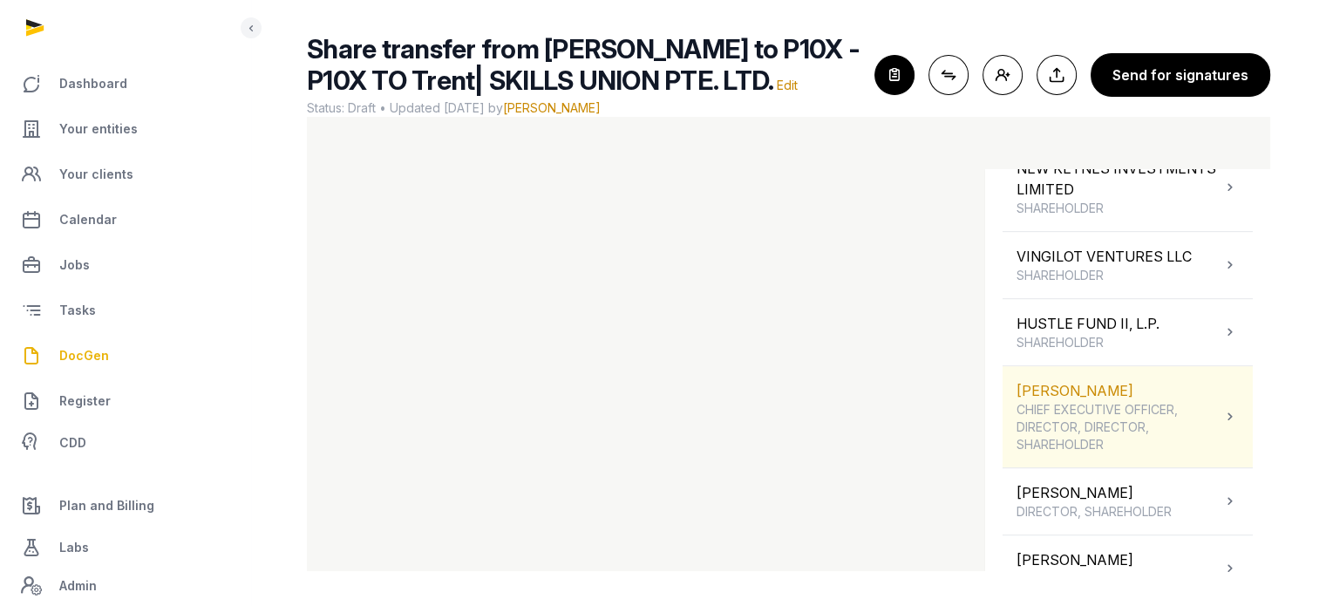
click at [1157, 404] on span "CHIEF EXECUTIVE OFFICER, DIRECTOR, DIRECTOR, SHAREHOLDER" at bounding box center [1118, 427] width 205 height 52
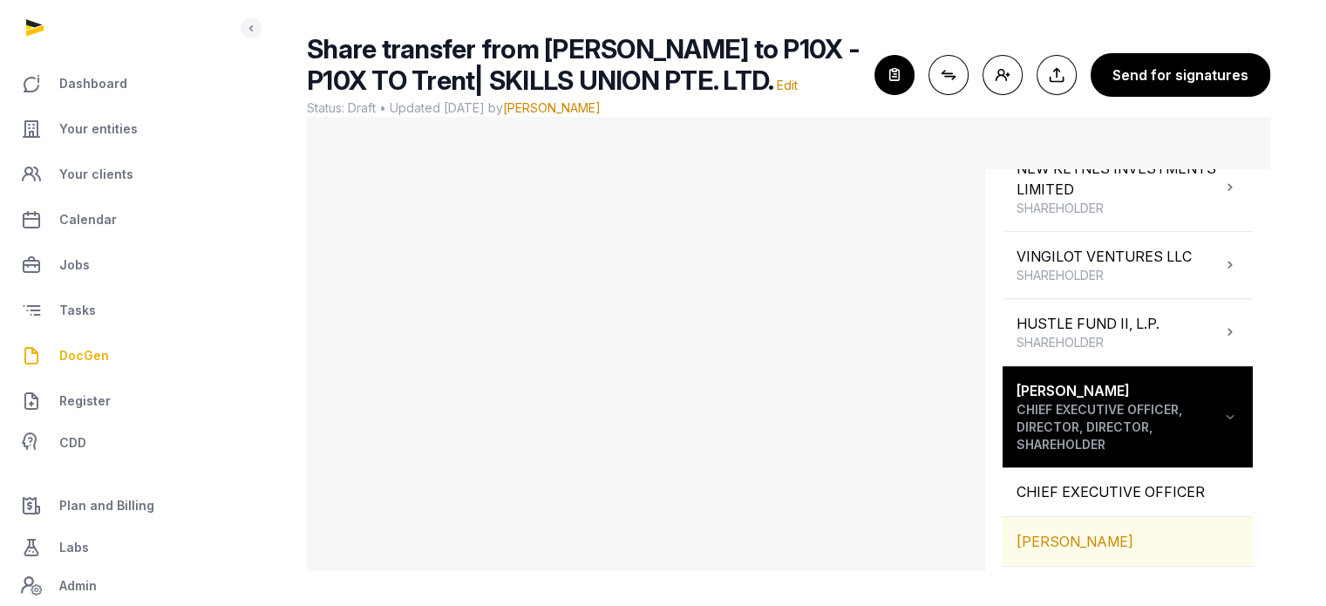
click at [1116, 539] on div "[PERSON_NAME]" at bounding box center [1127, 541] width 250 height 49
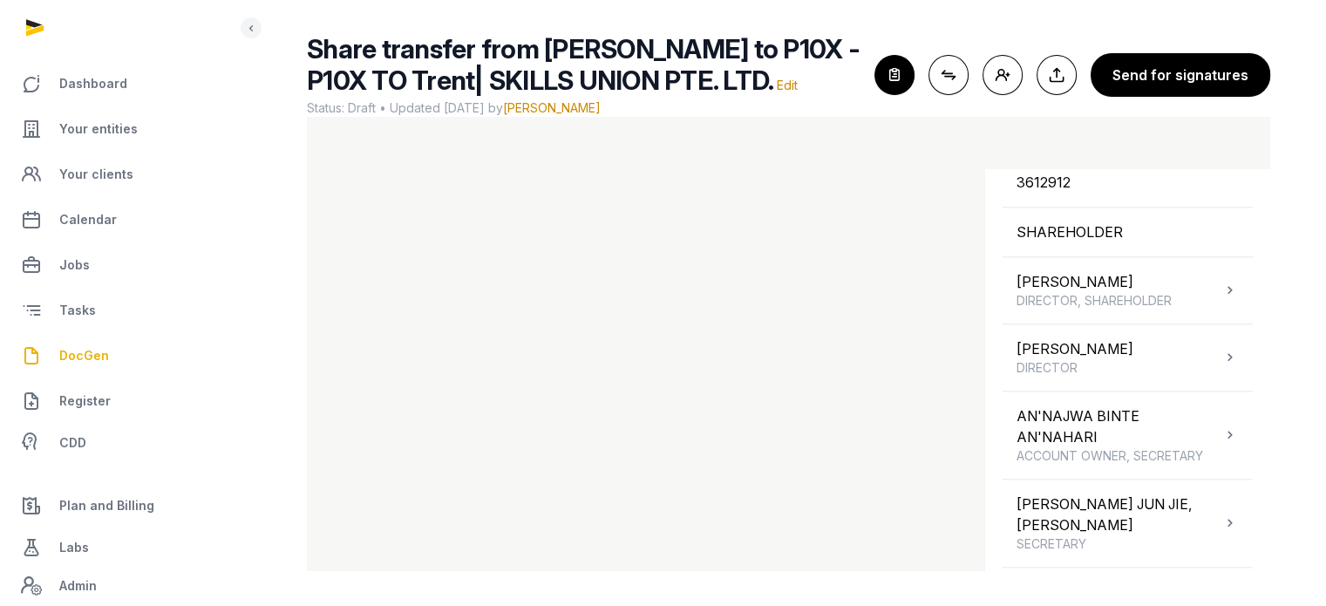
scroll to position [2151, 0]
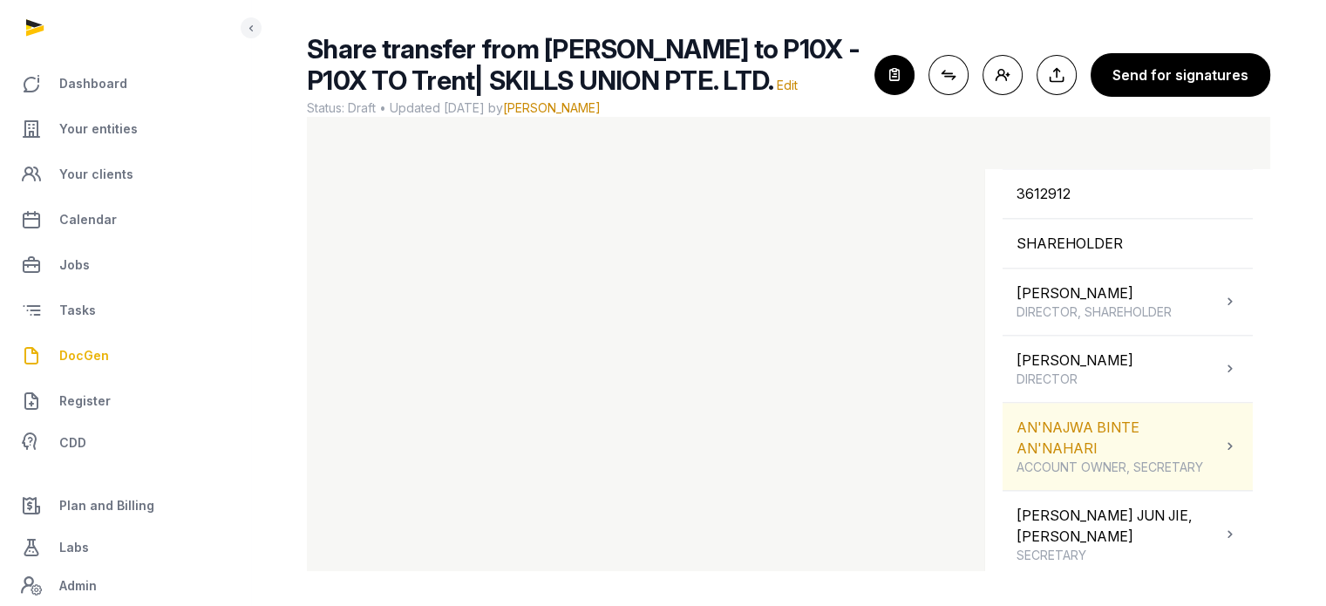
click at [1169, 451] on div "AN'NAJWA BINTE AN'NAHARI ACCOUNT OWNER, SECRETARY" at bounding box center [1118, 446] width 205 height 59
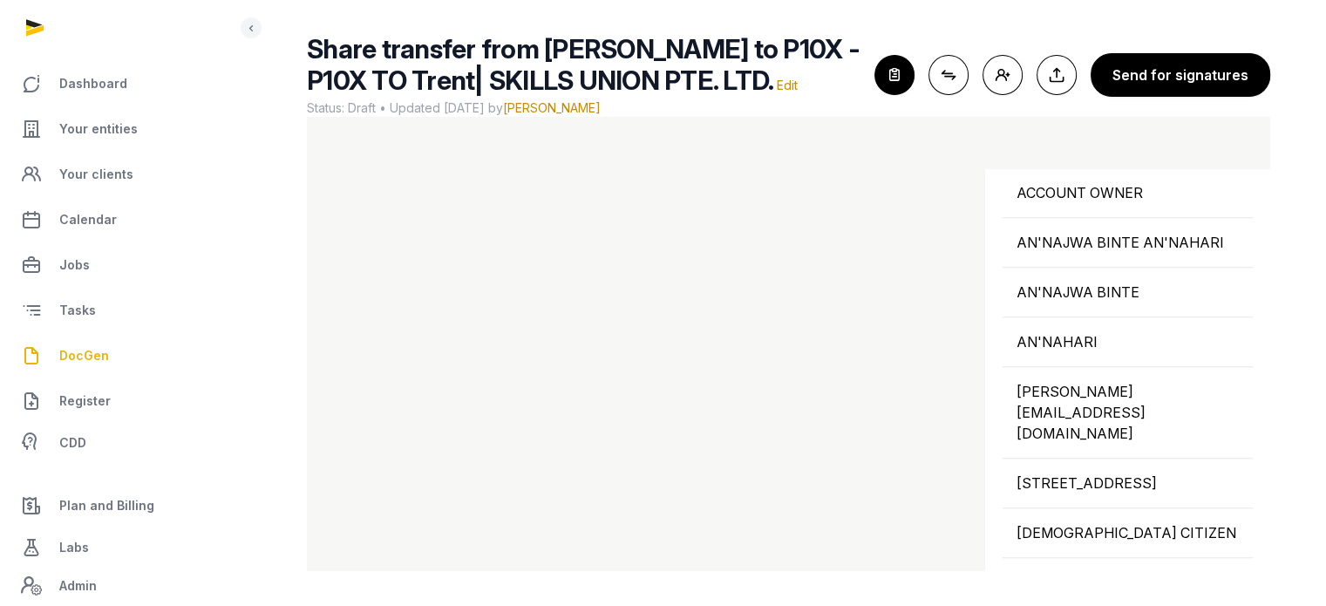
scroll to position [1632, 0]
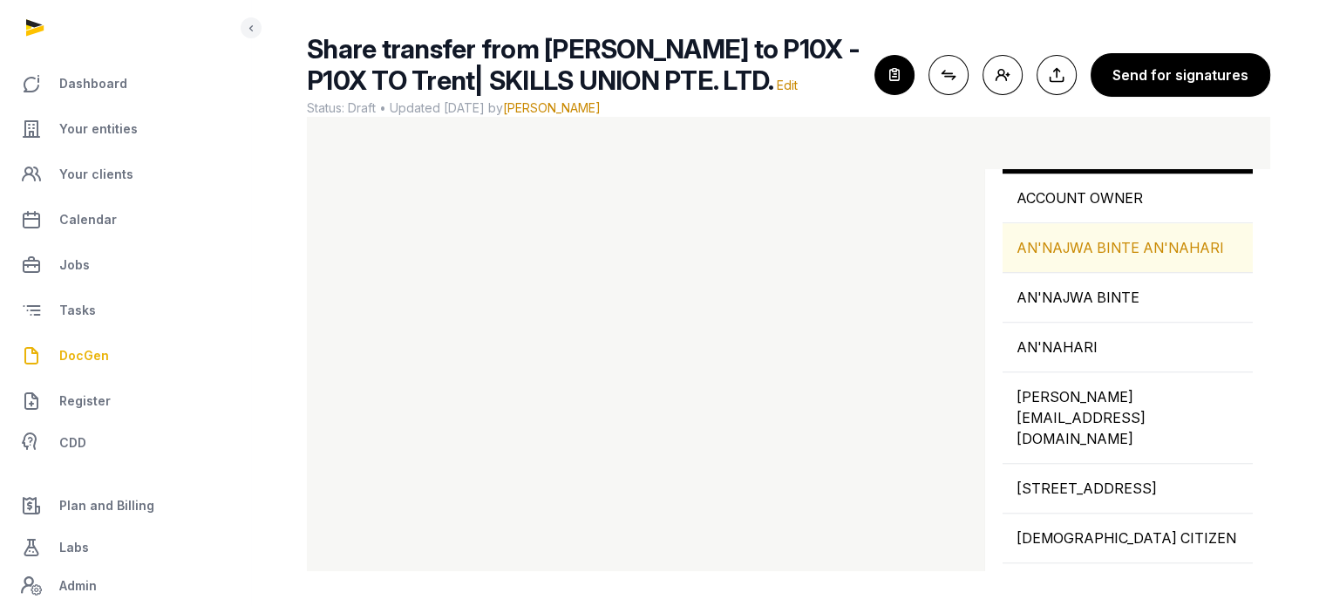
click at [1173, 272] on div "AN'NAJWA BINTE AN'NAHARI" at bounding box center [1127, 247] width 250 height 49
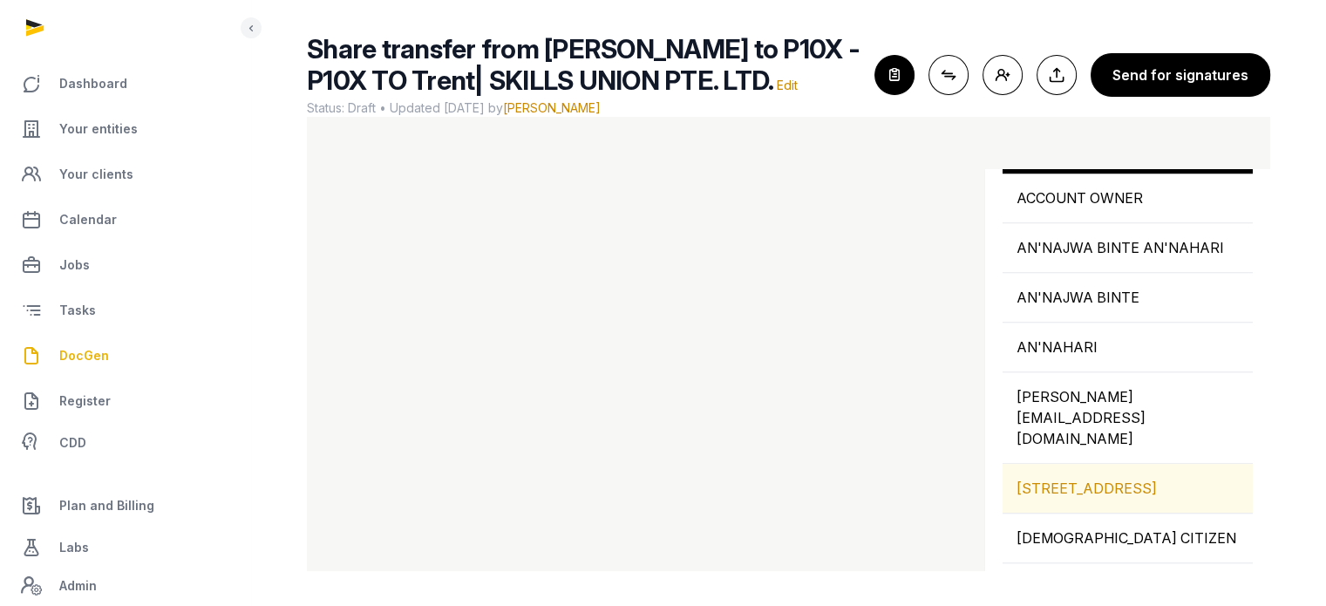
click at [1111, 479] on div "109 NORTH BRIDGE ROAD, 07-22 FUNAN, SINGAPORE, 179097, SINGAPORE" at bounding box center [1127, 488] width 250 height 49
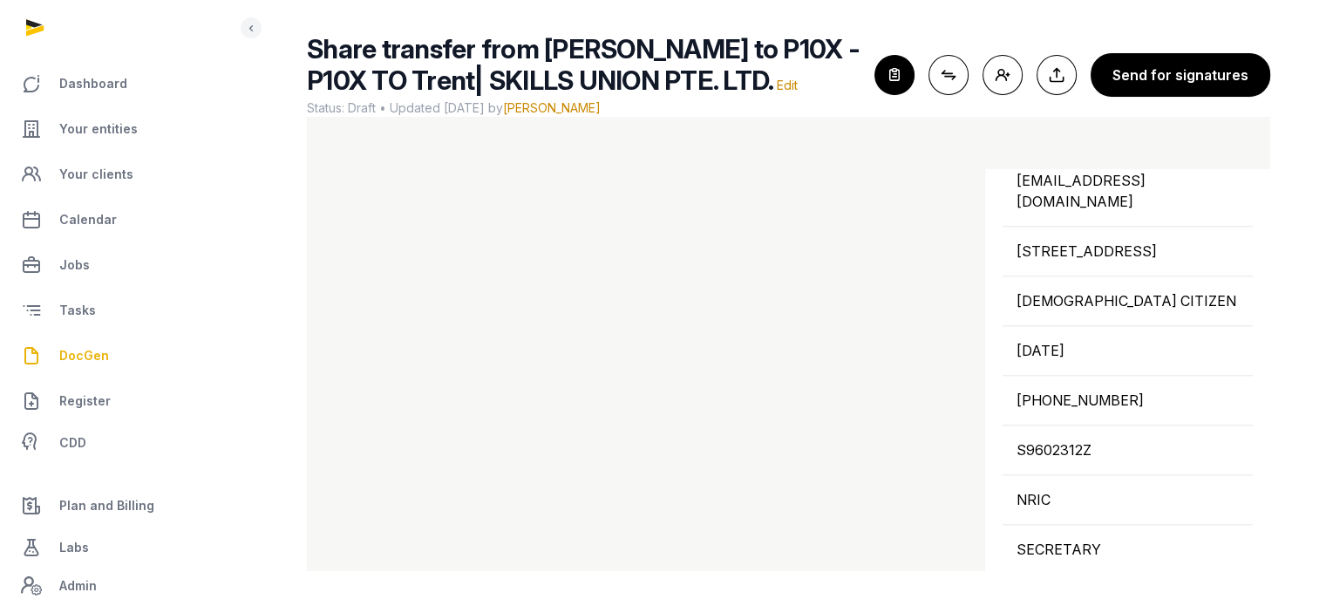
scroll to position [2688, 0]
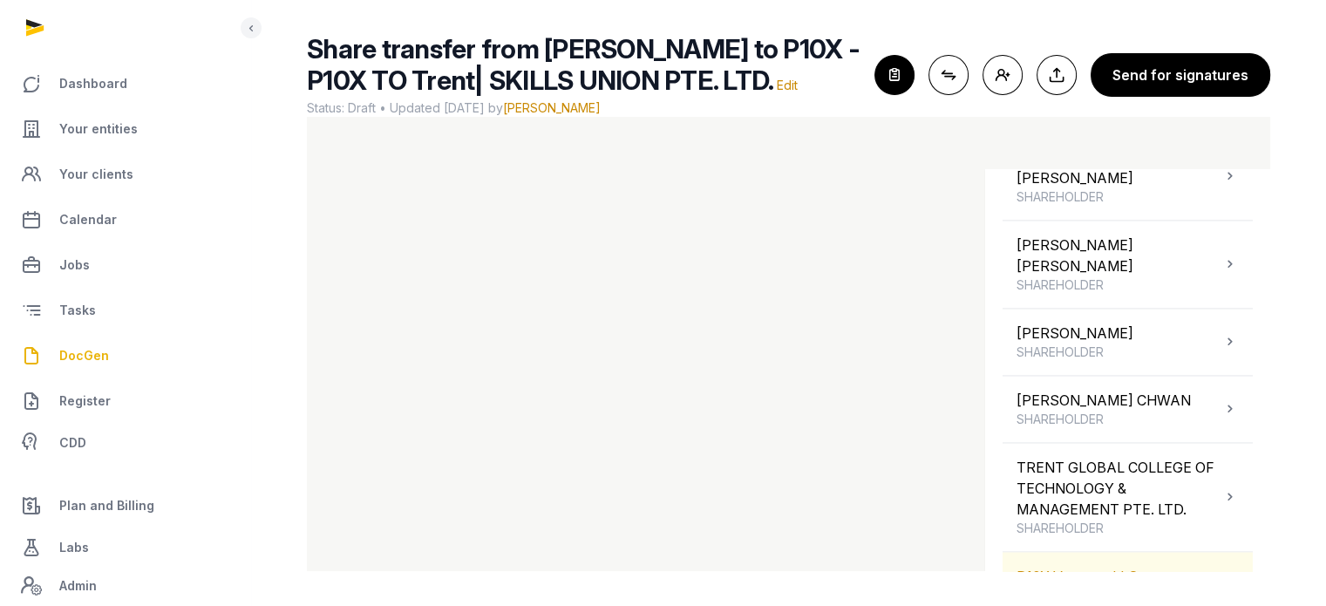
click at [1177, 552] on div "P10X Ventures LLC SHAREHOLDER" at bounding box center [1127, 585] width 250 height 66
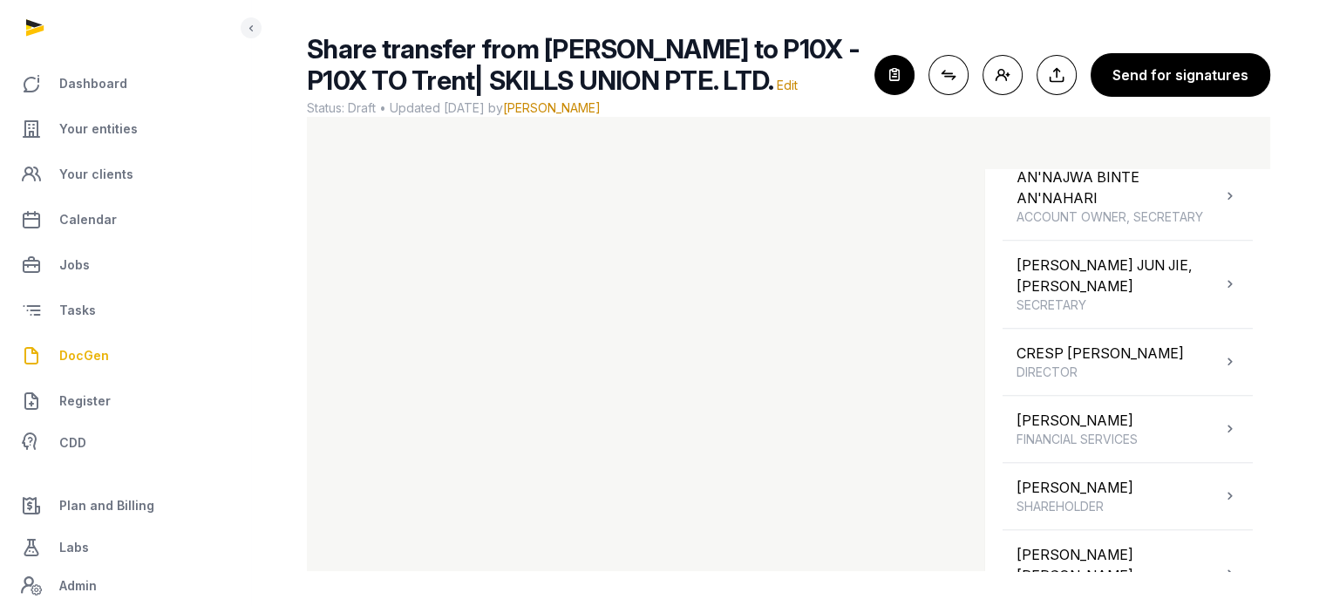
scroll to position [1556, 0]
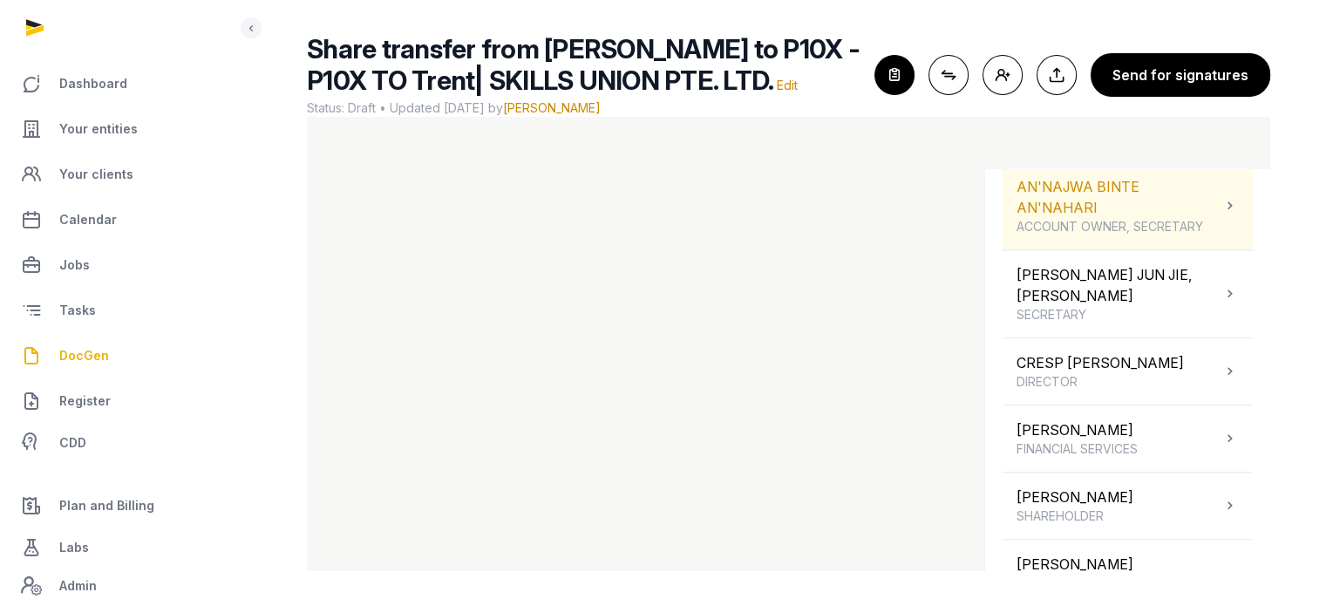
click at [1191, 224] on div "AN'NAJWA BINTE AN'NAHARI ACCOUNT OWNER, SECRETARY" at bounding box center [1118, 205] width 205 height 59
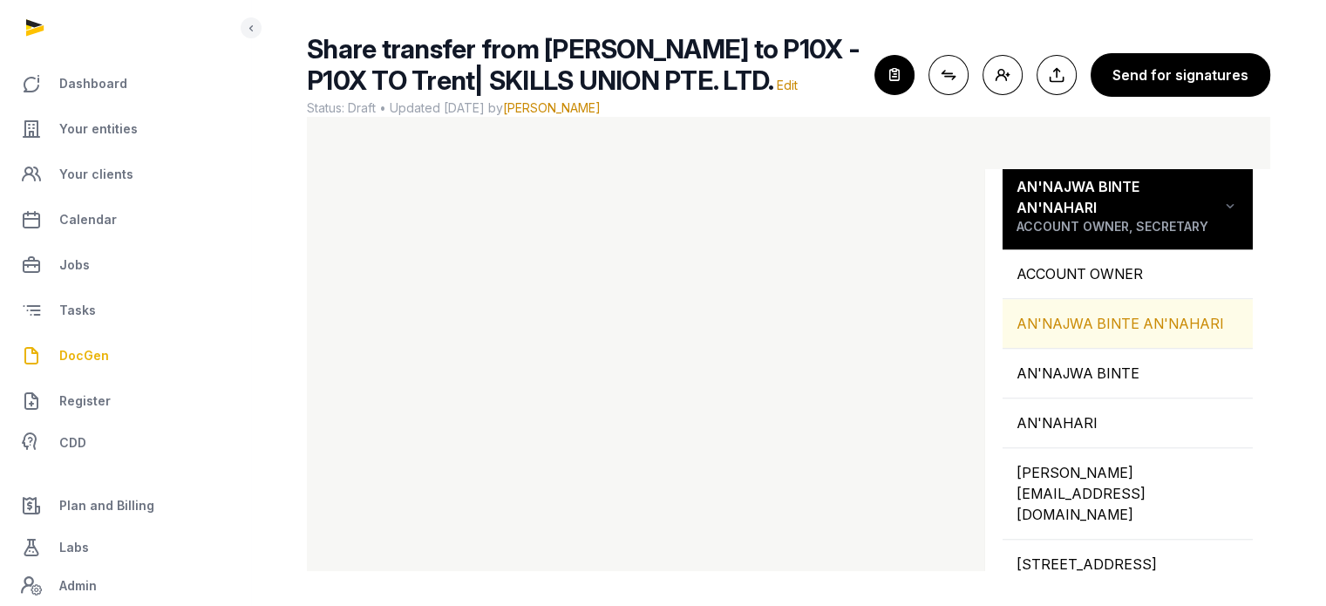
click at [1154, 336] on div "AN'NAJWA BINTE AN'NAHARI" at bounding box center [1127, 323] width 250 height 49
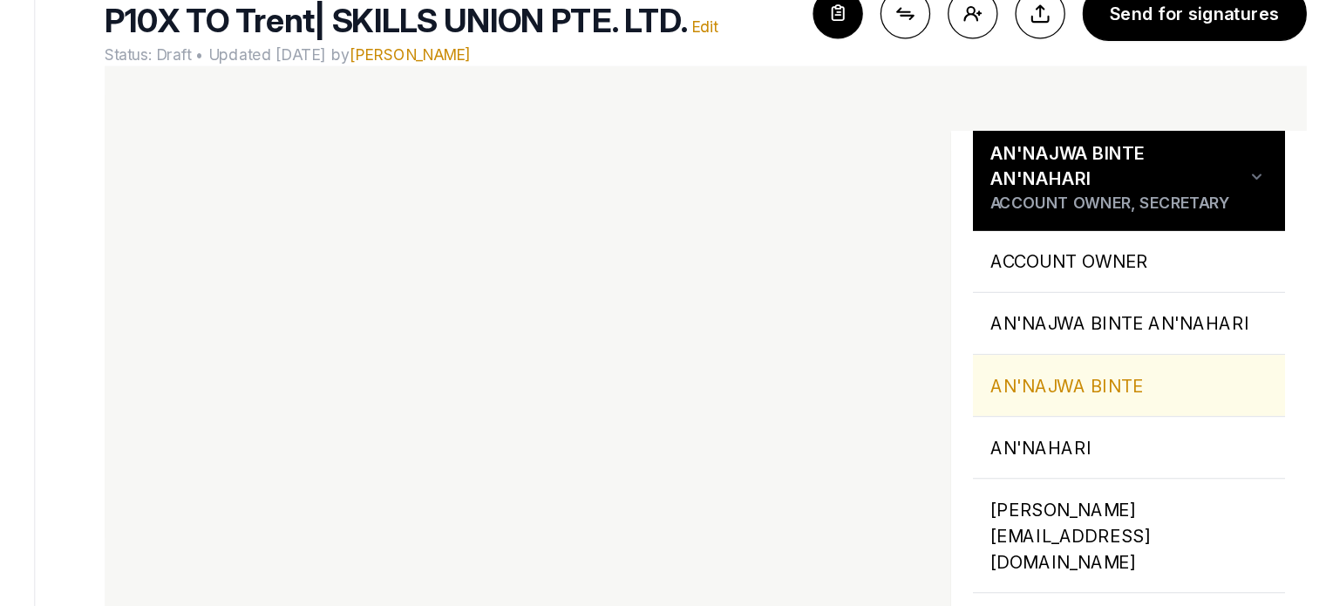
scroll to position [104, 0]
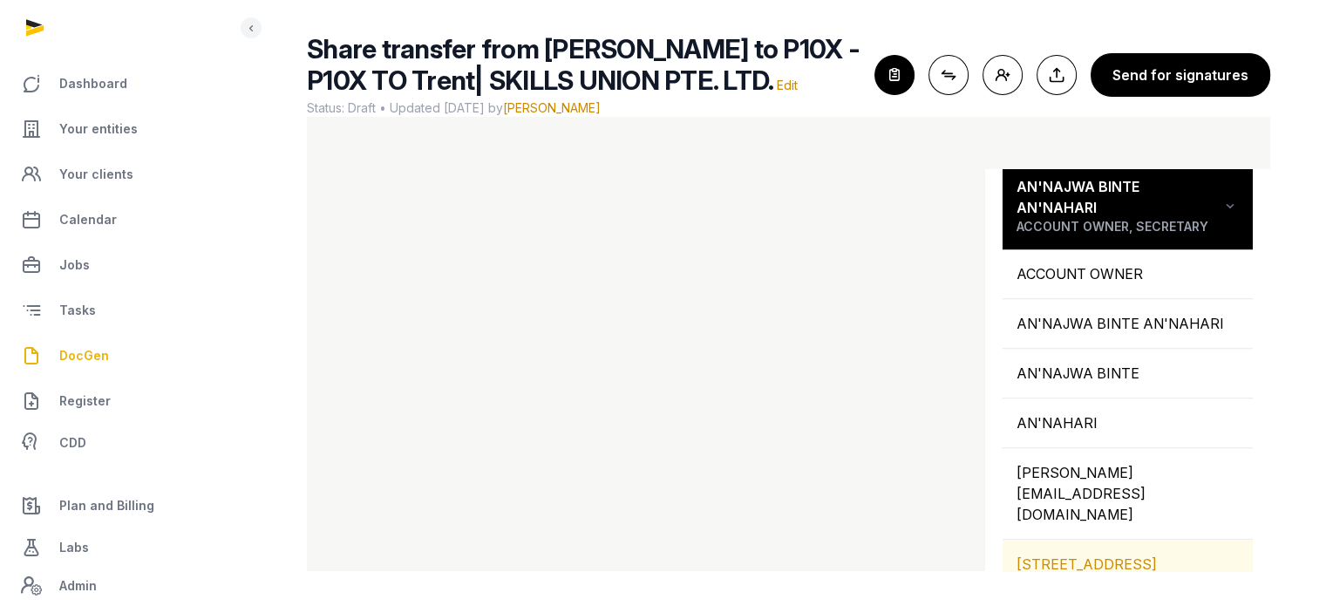
click at [1155, 540] on div "109 NORTH BRIDGE ROAD, 07-22 FUNAN, SINGAPORE, 179097, SINGAPORE" at bounding box center [1127, 564] width 250 height 49
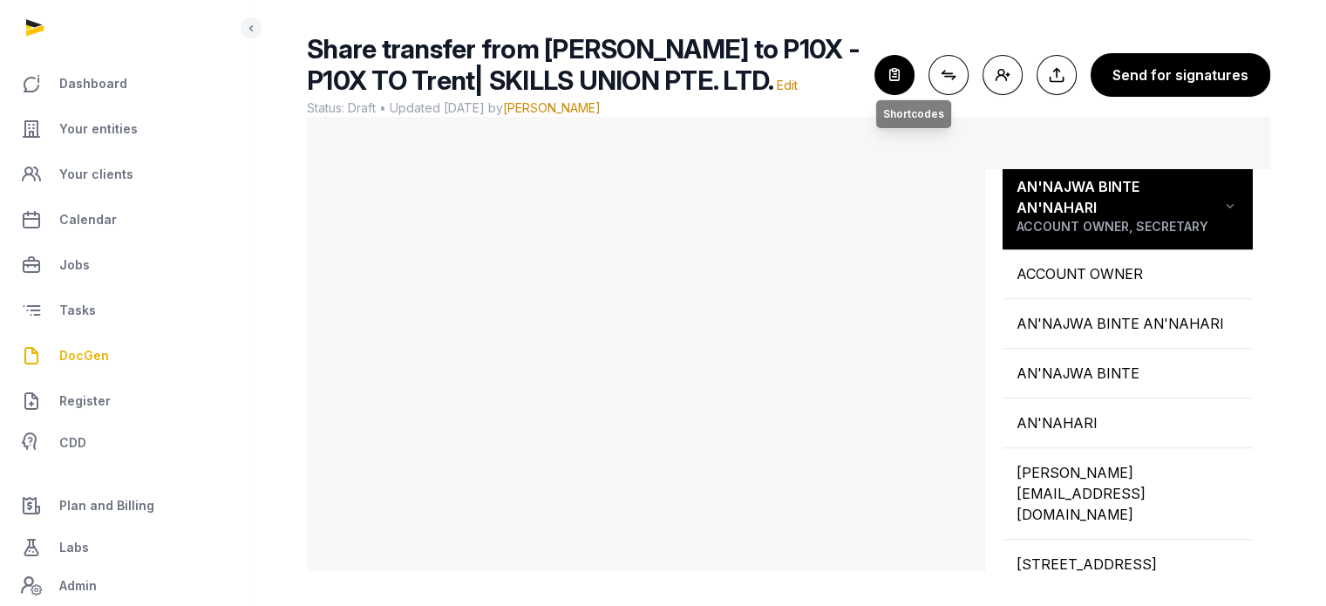
click at [886, 69] on icon "button" at bounding box center [894, 75] width 38 height 38
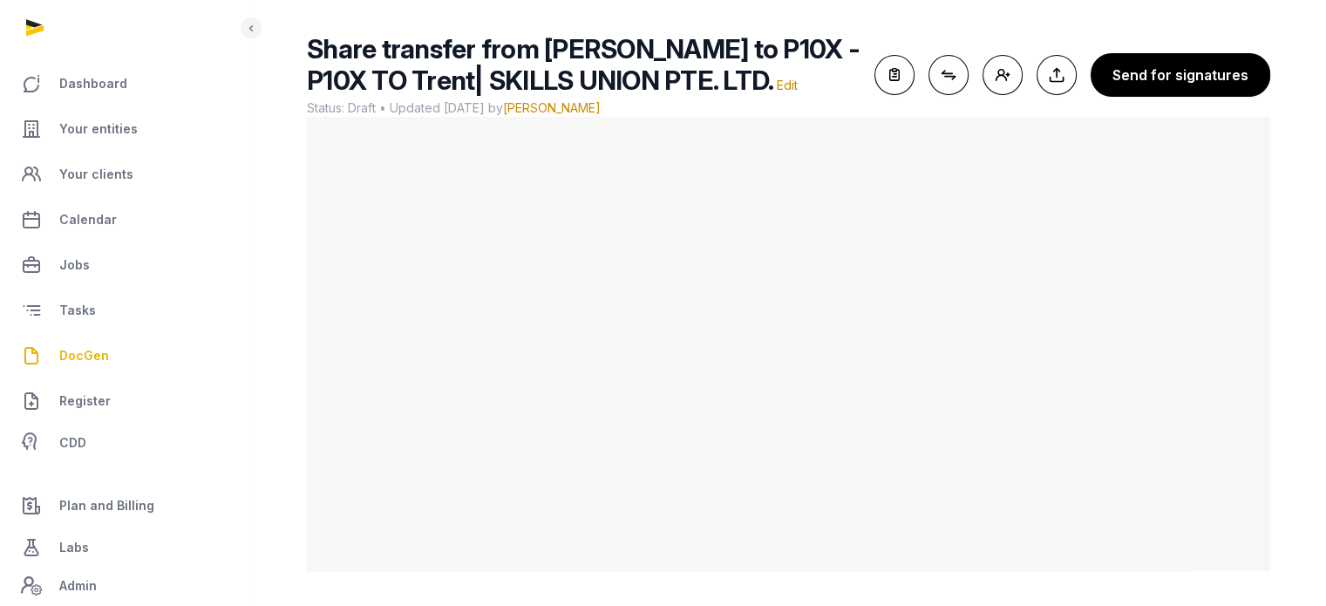
scroll to position [0, 0]
click at [908, 69] on icon "button" at bounding box center [894, 75] width 38 height 38
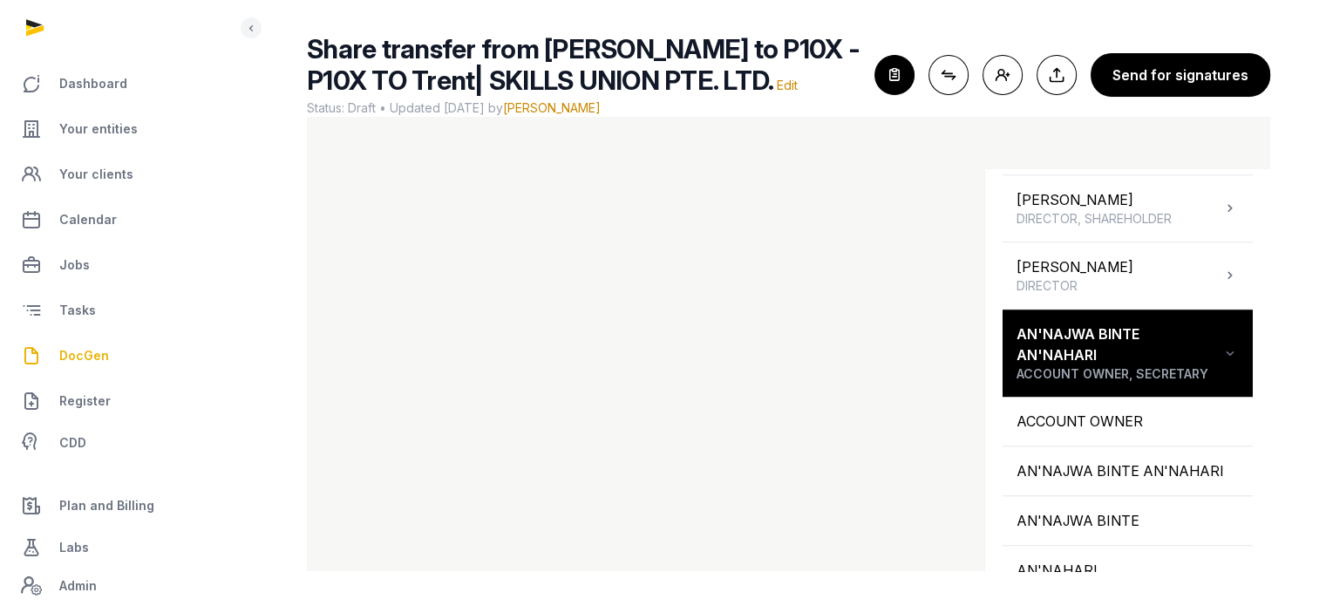
scroll to position [1414, 0]
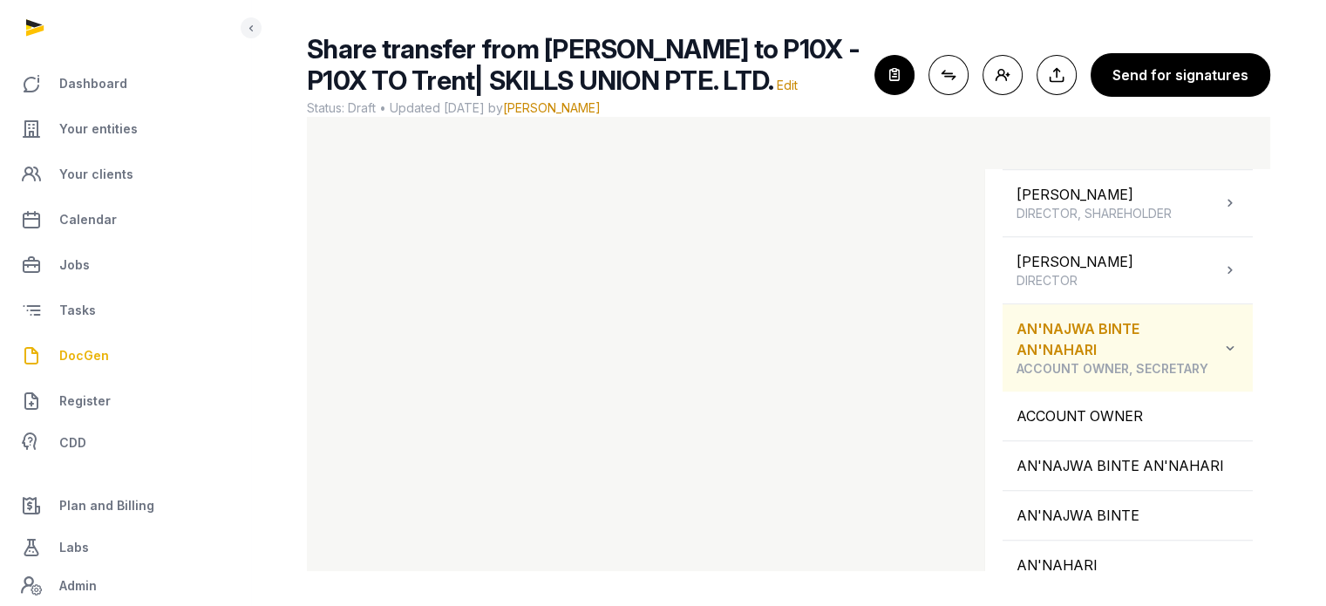
click at [1221, 358] on icon at bounding box center [1229, 347] width 17 height 21
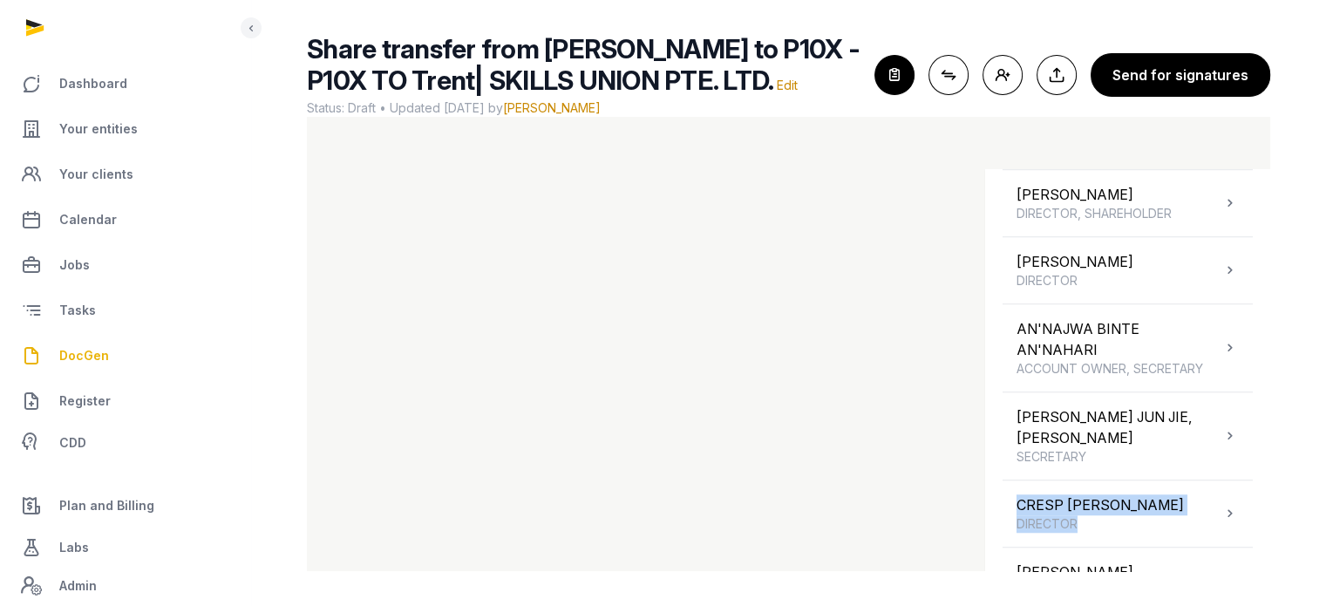
drag, startPoint x: 1252, startPoint y: 438, endPoint x: 1256, endPoint y: 489, distance: 50.7
click at [1256, 489] on div "Shortcodes Search Entity information Company Name Trading name Former name Regi…" at bounding box center [1127, 382] width 285 height 427
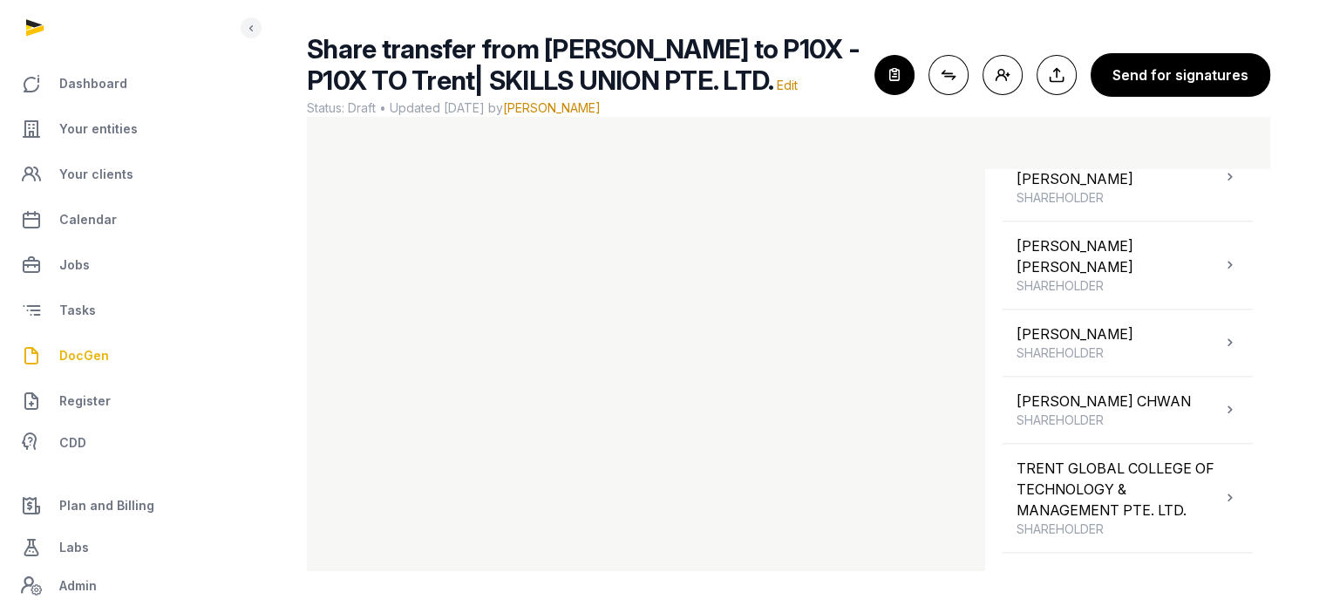
scroll to position [2053, 0]
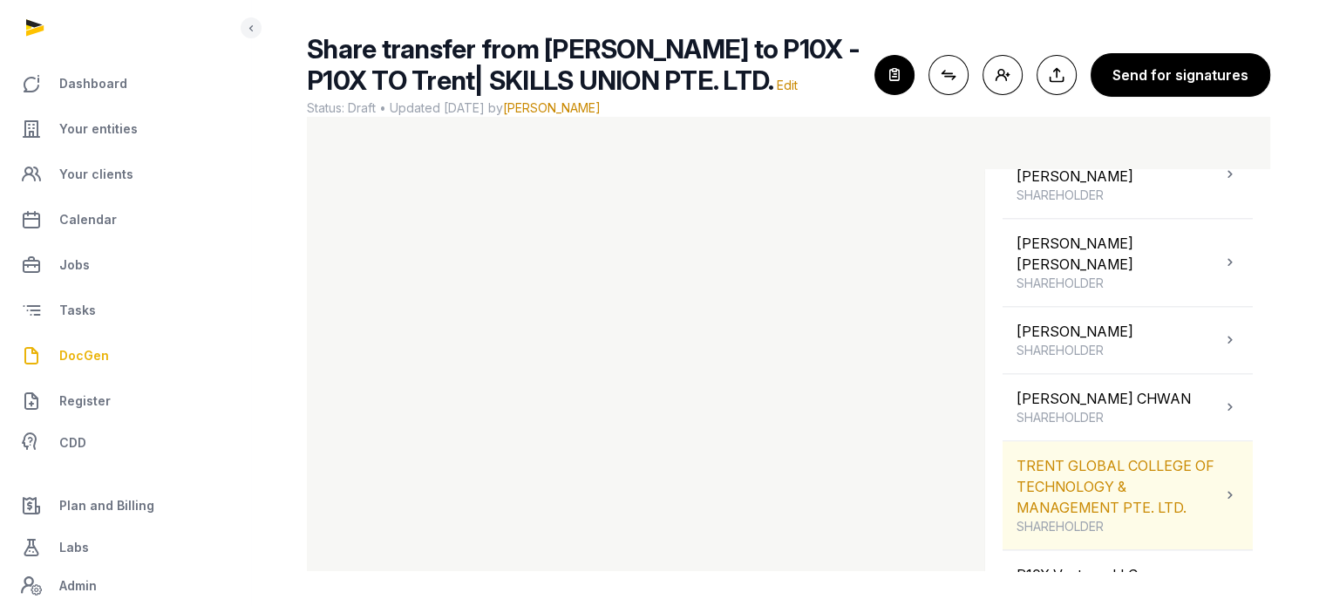
click at [1182, 518] on span "SHAREHOLDER" at bounding box center [1118, 526] width 205 height 17
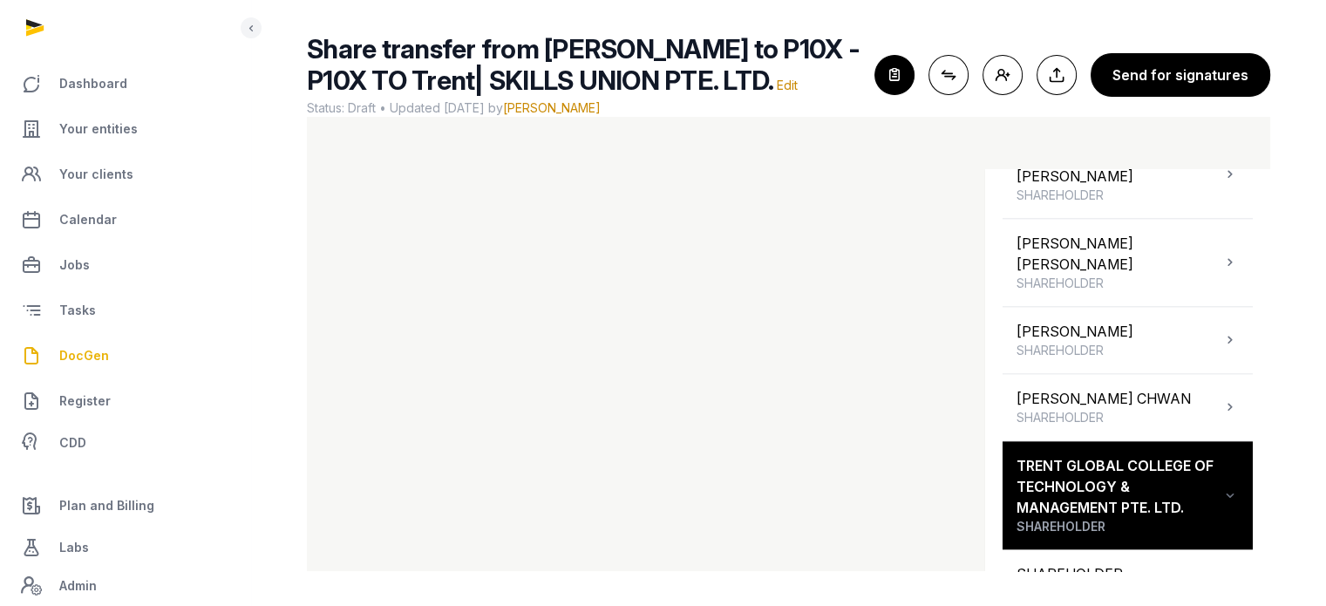
scroll to position [2193, 0]
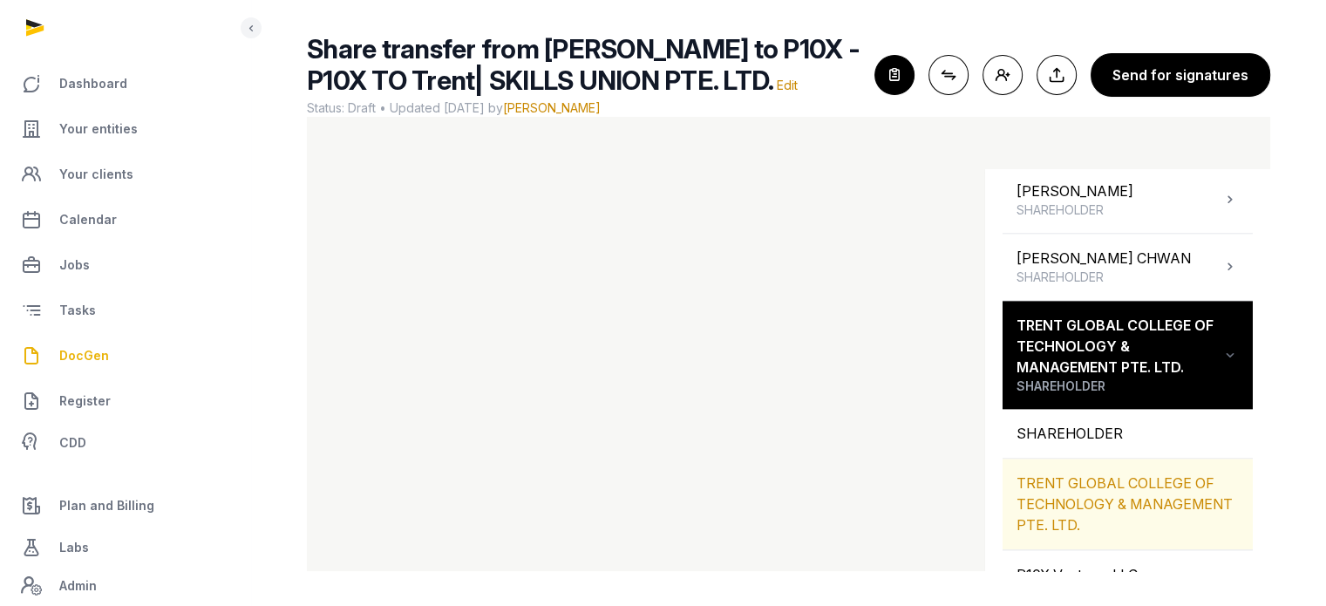
click at [1072, 458] on div "TRENT GLOBAL COLLEGE OF TECHNOLOGY & MANAGEMENT PTE. LTD." at bounding box center [1127, 503] width 250 height 91
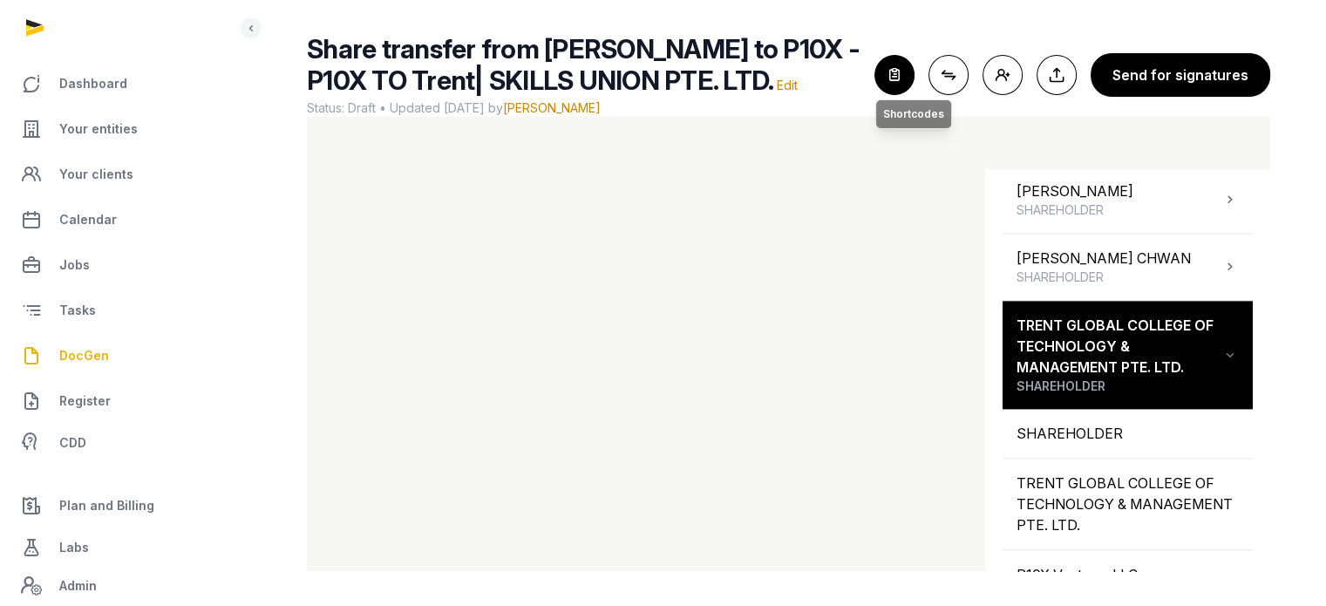
click at [899, 58] on icon "button" at bounding box center [894, 75] width 38 height 38
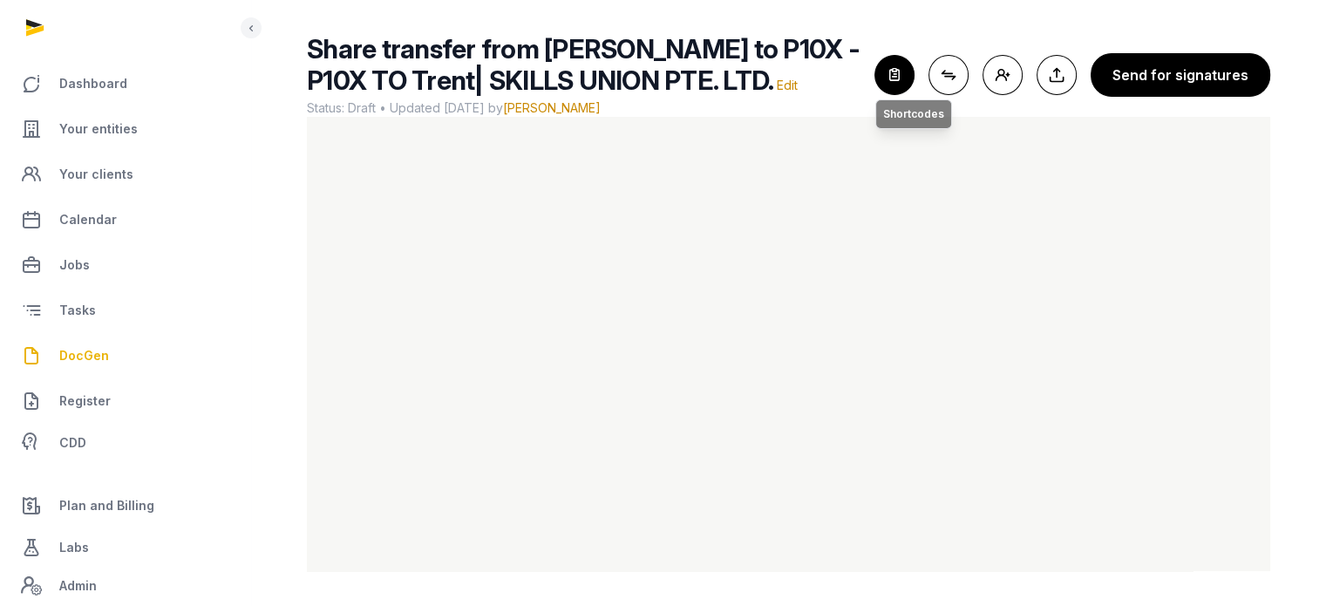
click at [901, 83] on icon "button" at bounding box center [894, 75] width 38 height 38
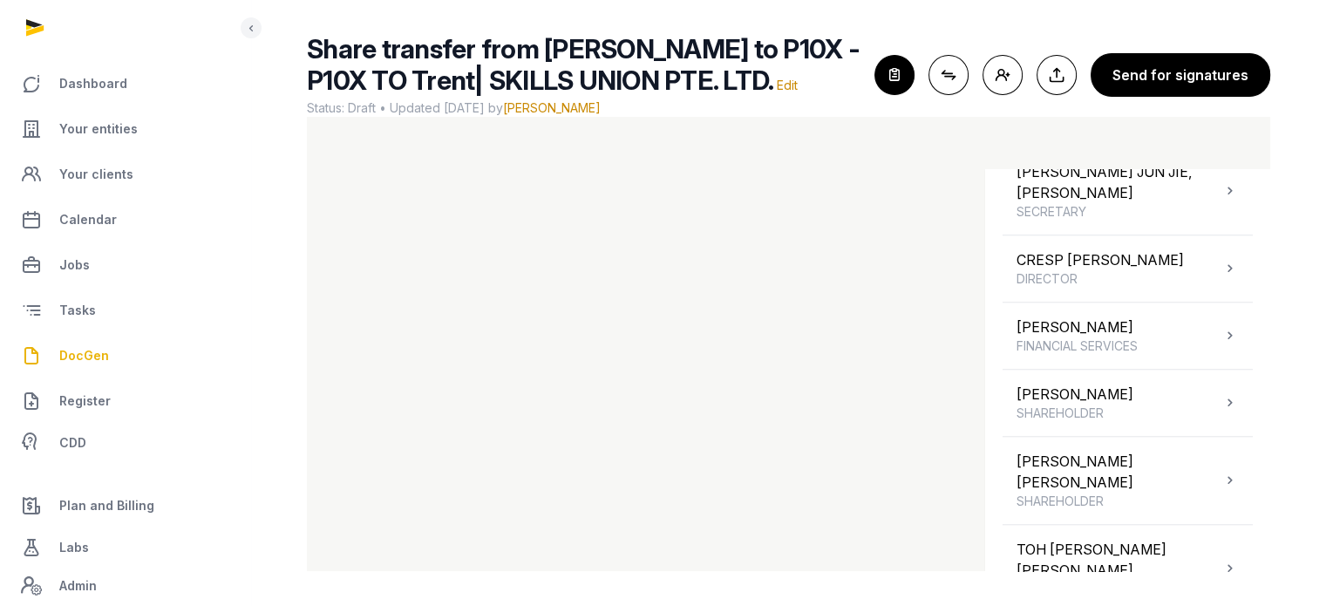
scroll to position [1488, 0]
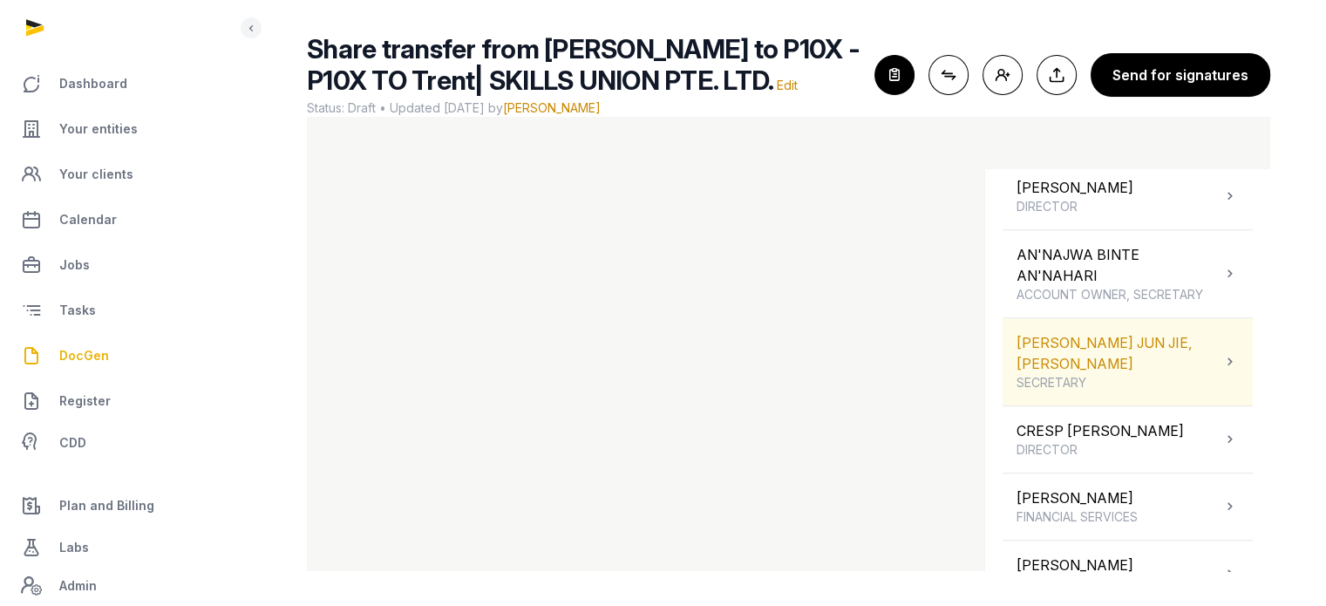
click at [1158, 367] on div "ONG JUN JIE, BENJAMIN SECRETARY" at bounding box center [1118, 361] width 205 height 59
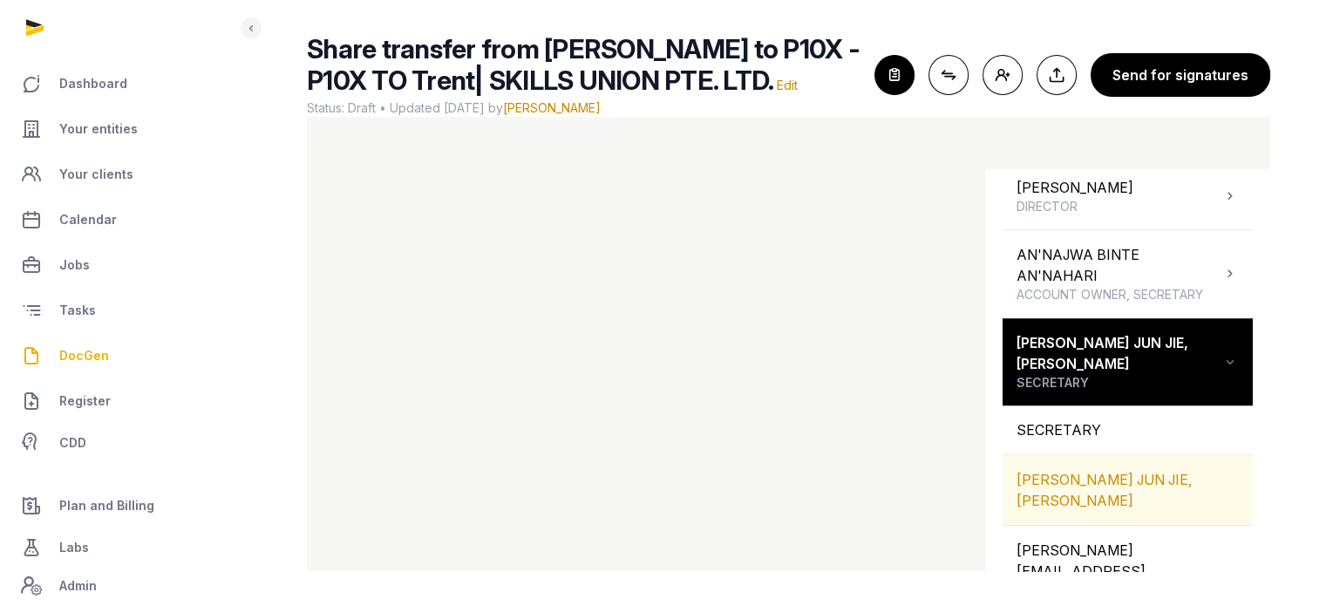
click at [1116, 472] on div "[PERSON_NAME] JUN JIE, [PERSON_NAME]" at bounding box center [1127, 490] width 250 height 70
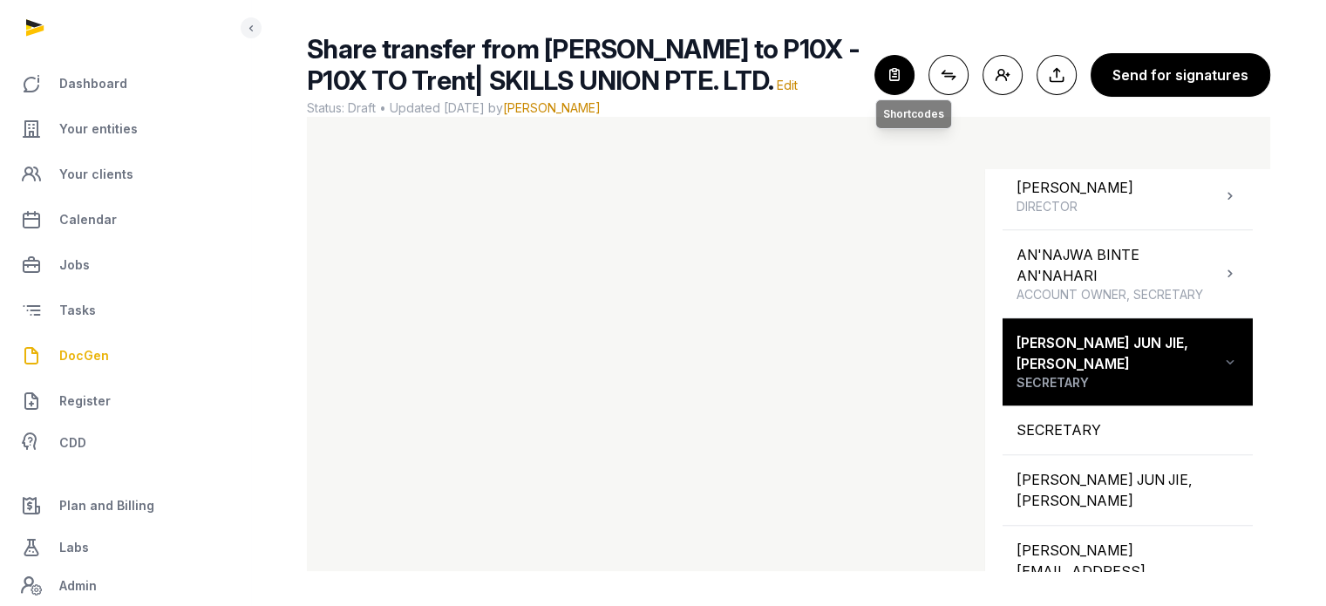
click at [906, 86] on icon "button" at bounding box center [894, 75] width 38 height 38
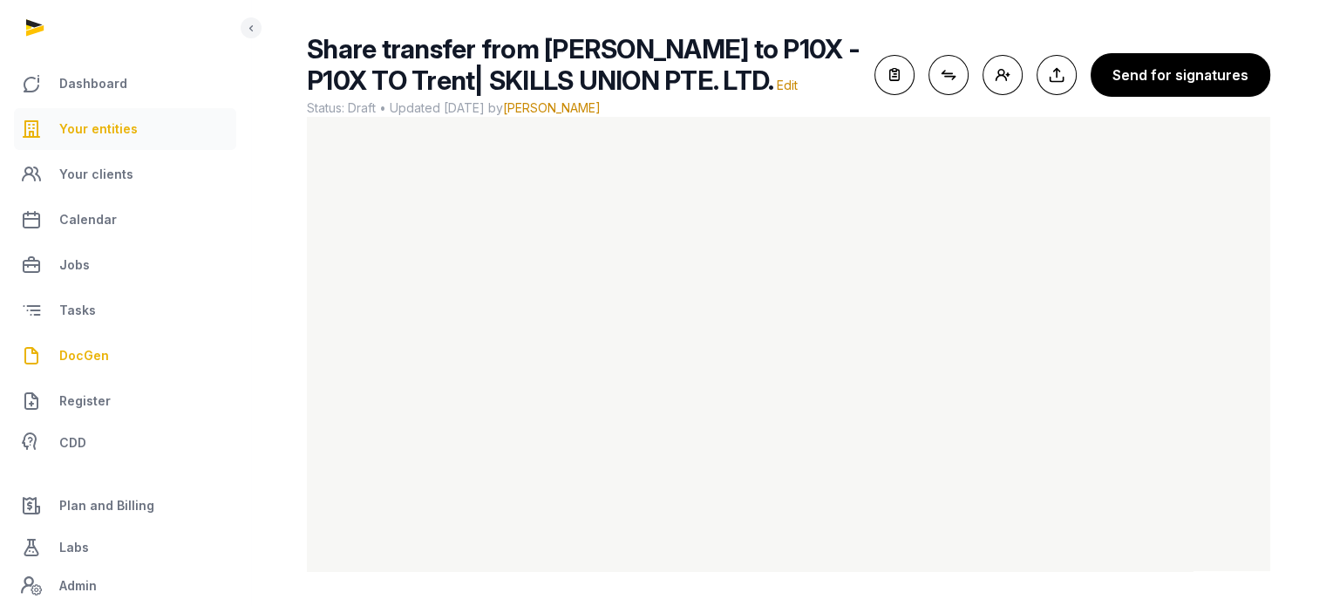
click at [128, 129] on span "Your entities" at bounding box center [98, 129] width 78 height 21
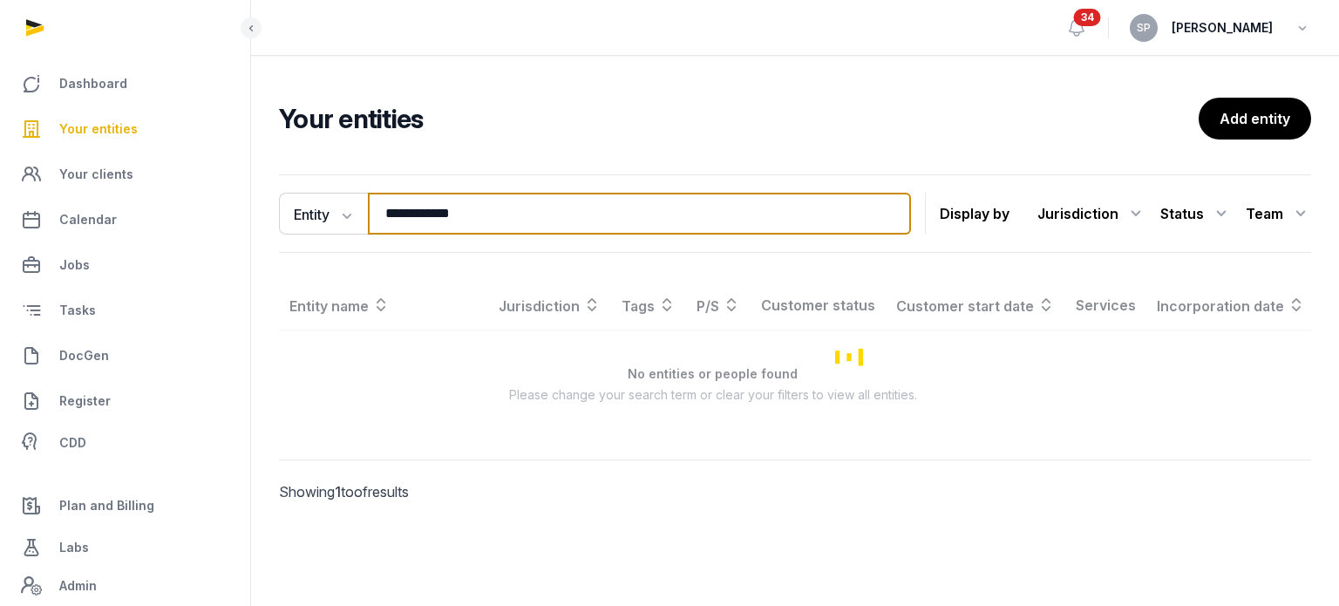
click at [506, 193] on input "**********" at bounding box center [639, 214] width 543 height 42
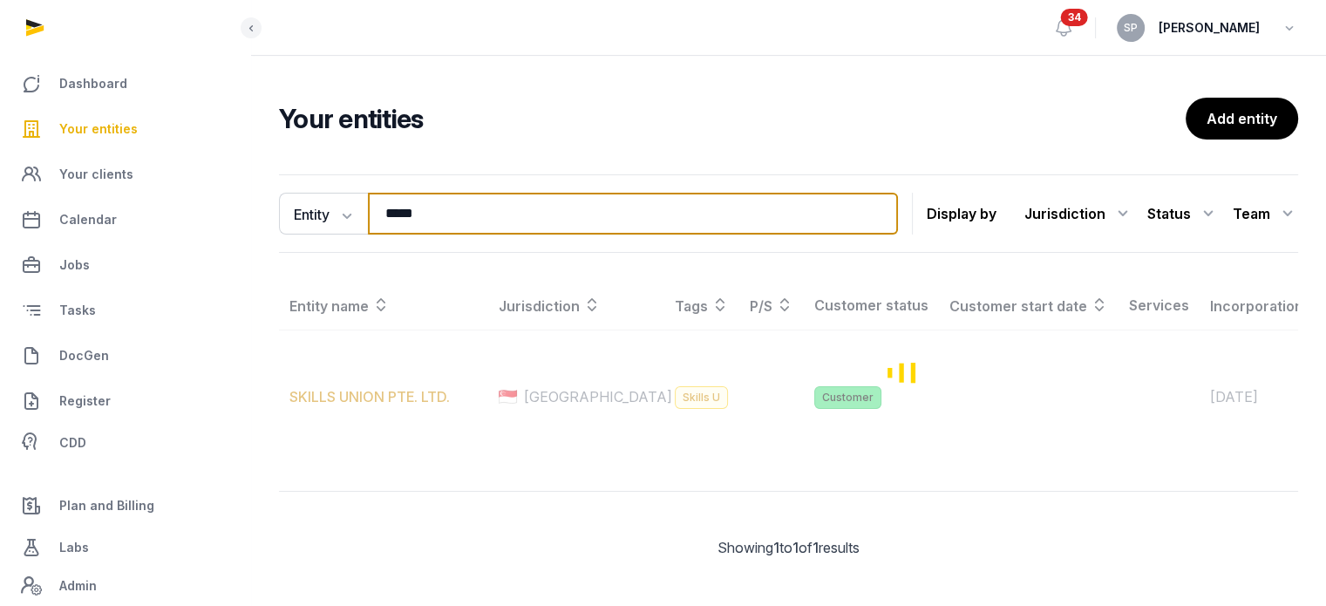
type input "*****"
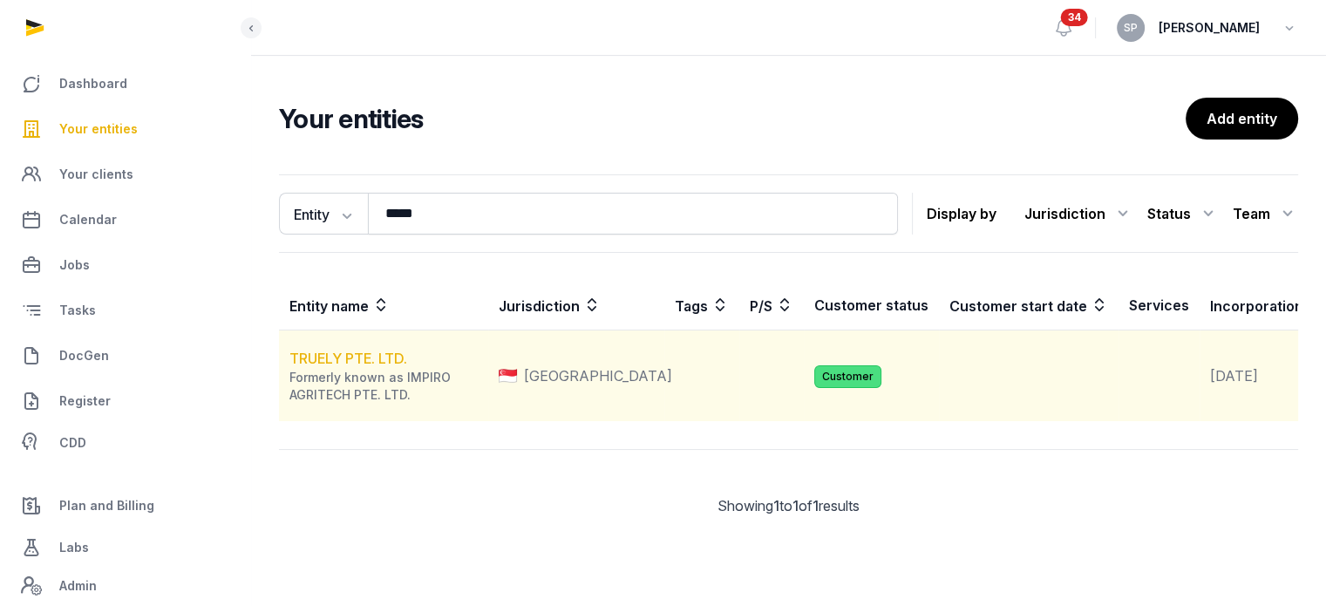
click at [378, 367] on link "TRUELY PTE. LTD." at bounding box center [348, 358] width 118 height 17
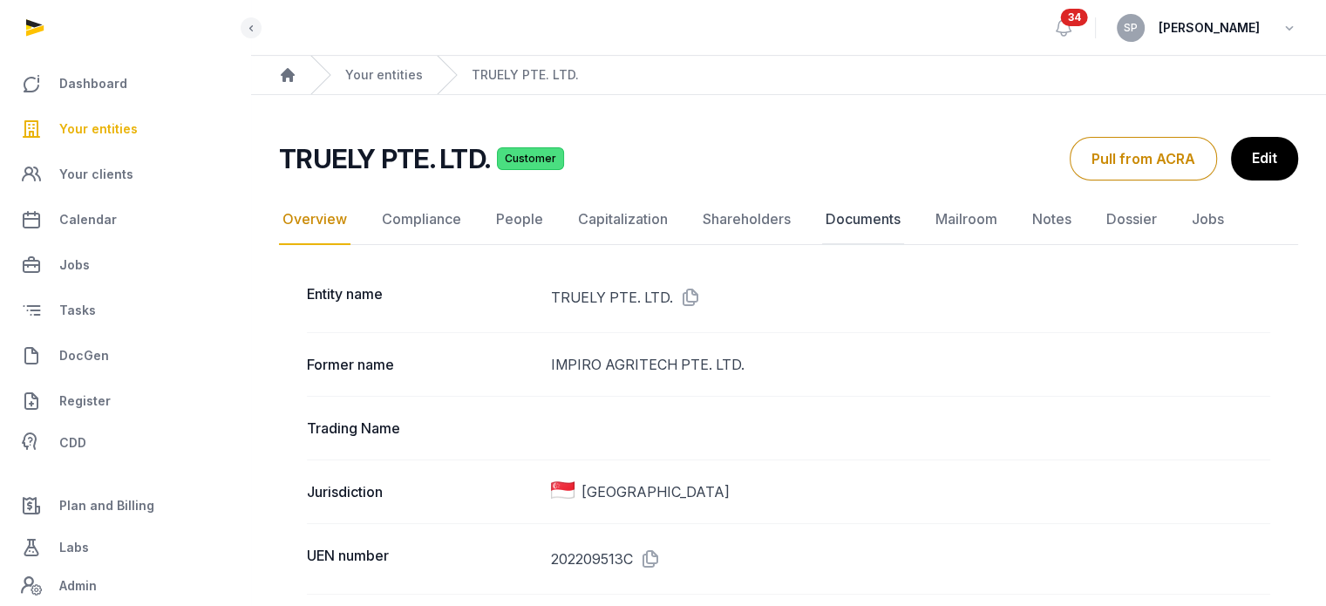
click at [861, 219] on link "Documents" at bounding box center [863, 219] width 82 height 51
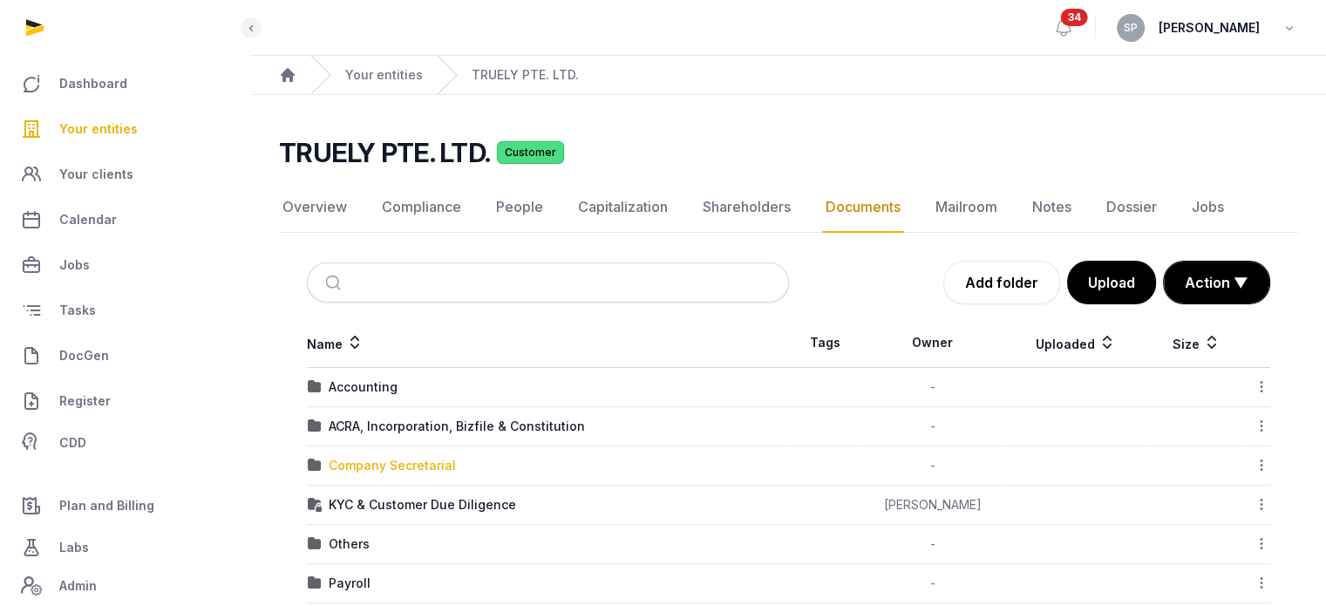
click at [404, 462] on div "Company Secretarial" at bounding box center [392, 465] width 127 height 17
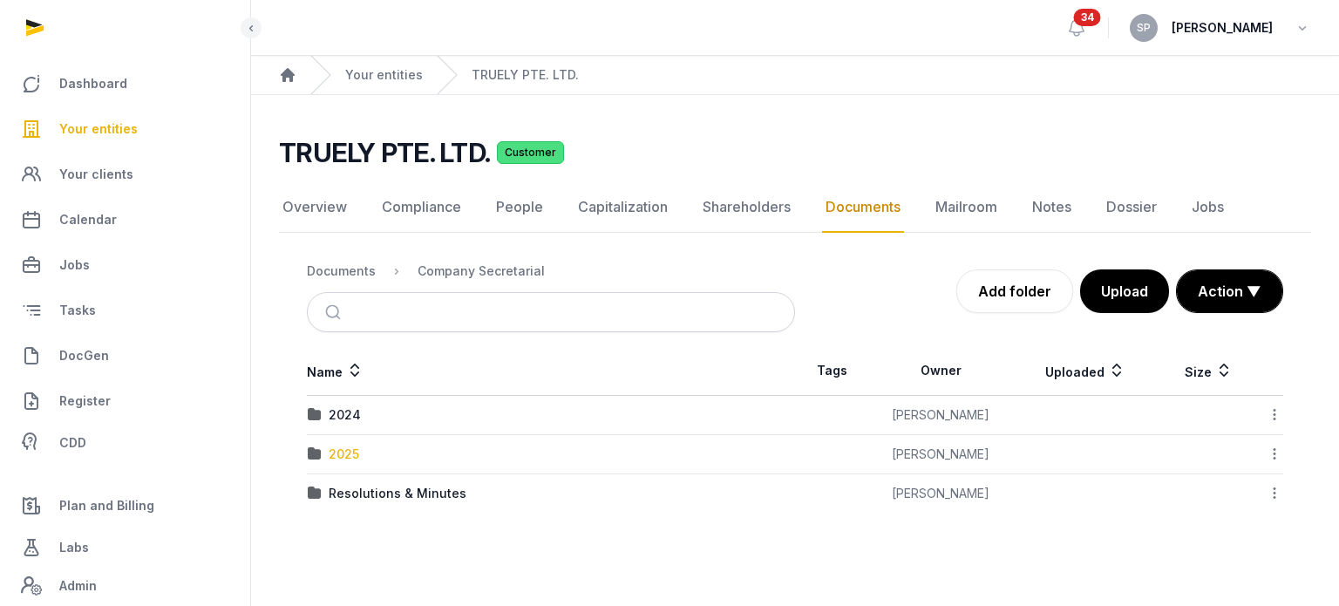
click at [352, 453] on div "2025" at bounding box center [344, 453] width 31 height 17
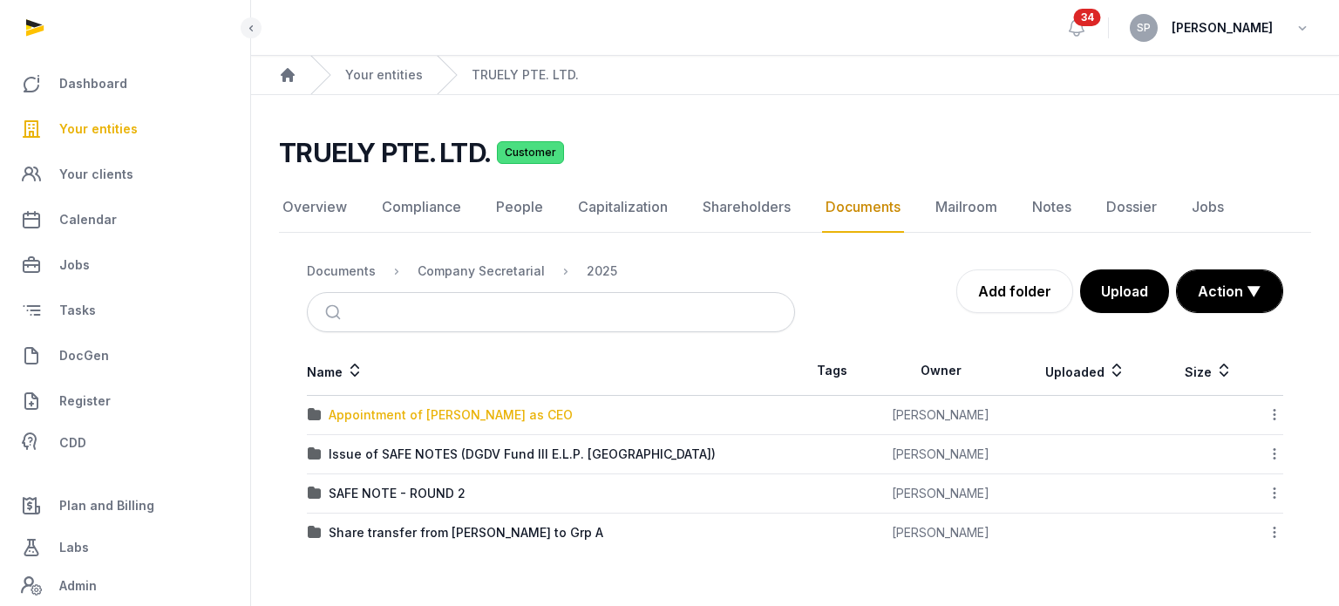
click at [453, 416] on div "Appointment of [PERSON_NAME] as CEO" at bounding box center [451, 414] width 244 height 17
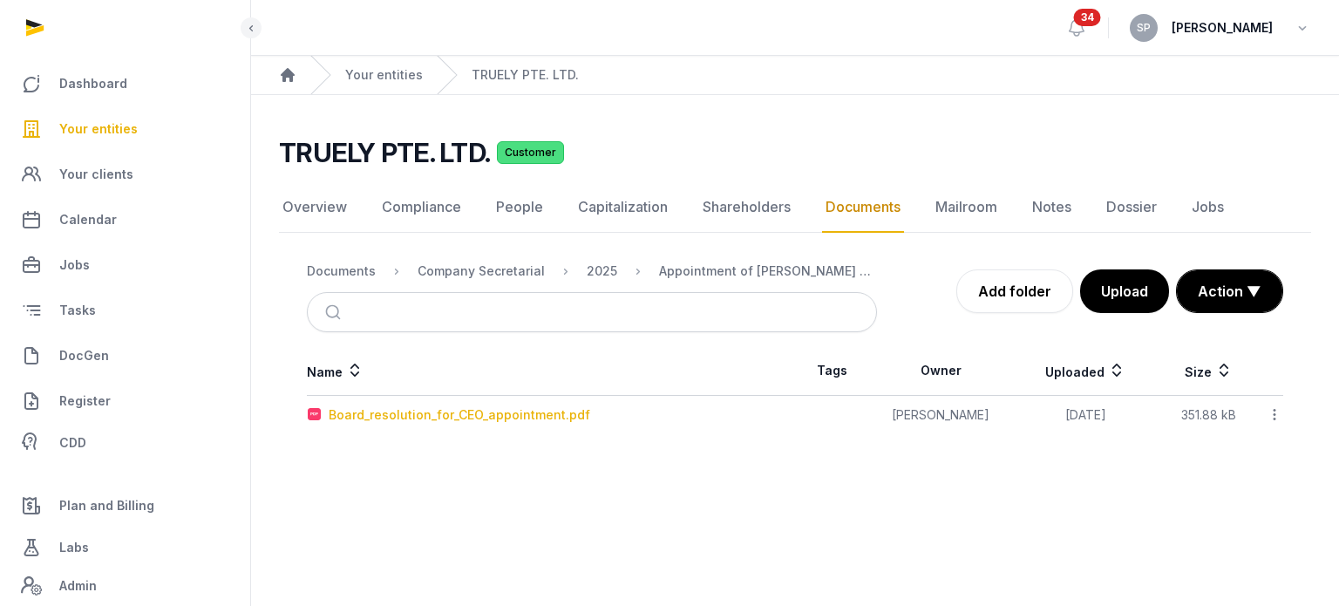
click at [472, 413] on div "Board_resolution_for_CEO_appointment.pdf" at bounding box center [459, 414] width 261 height 17
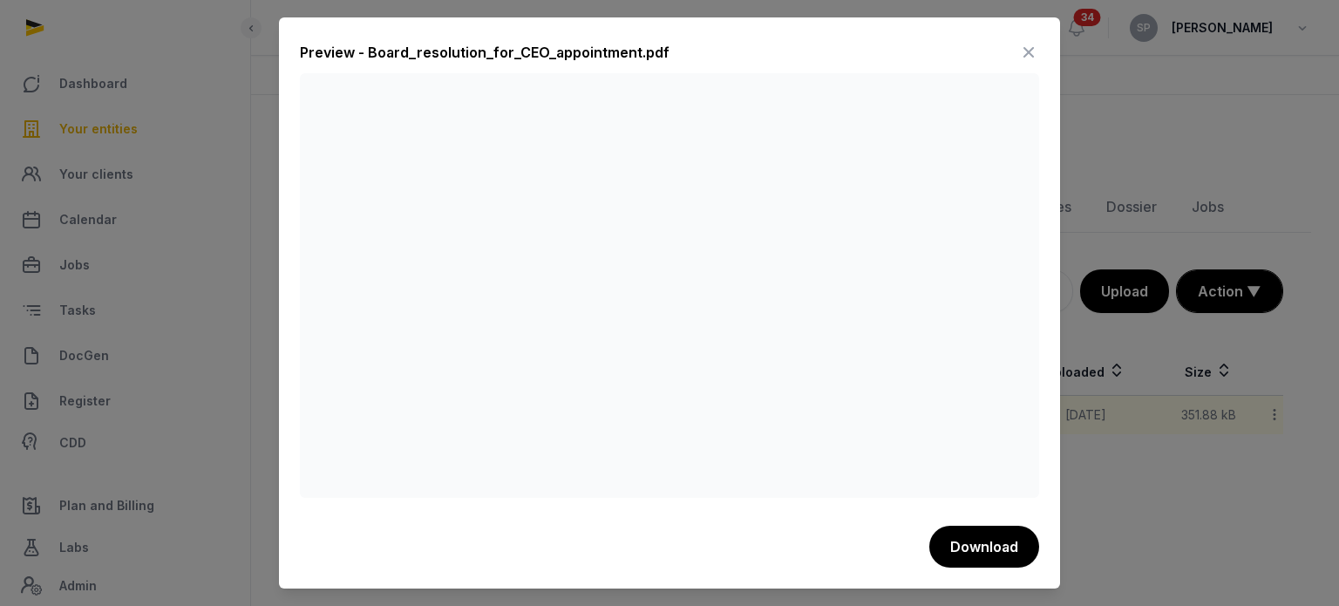
click at [1027, 58] on icon at bounding box center [1028, 52] width 21 height 28
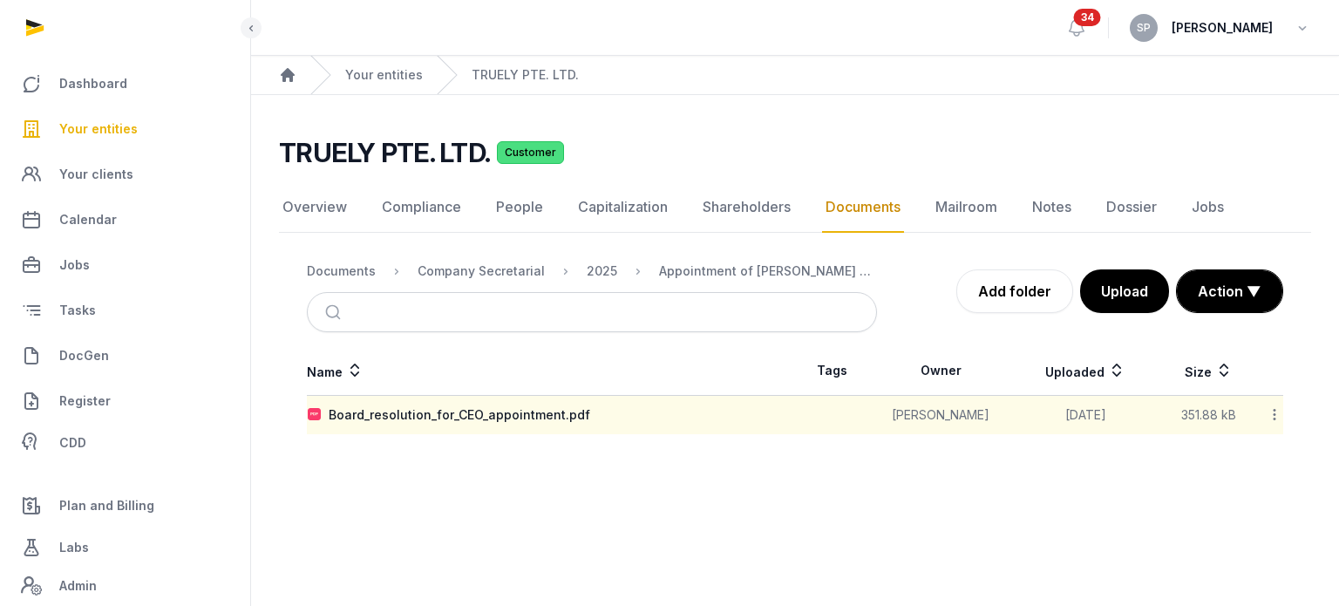
click at [125, 131] on span "Your entities" at bounding box center [98, 129] width 78 height 21
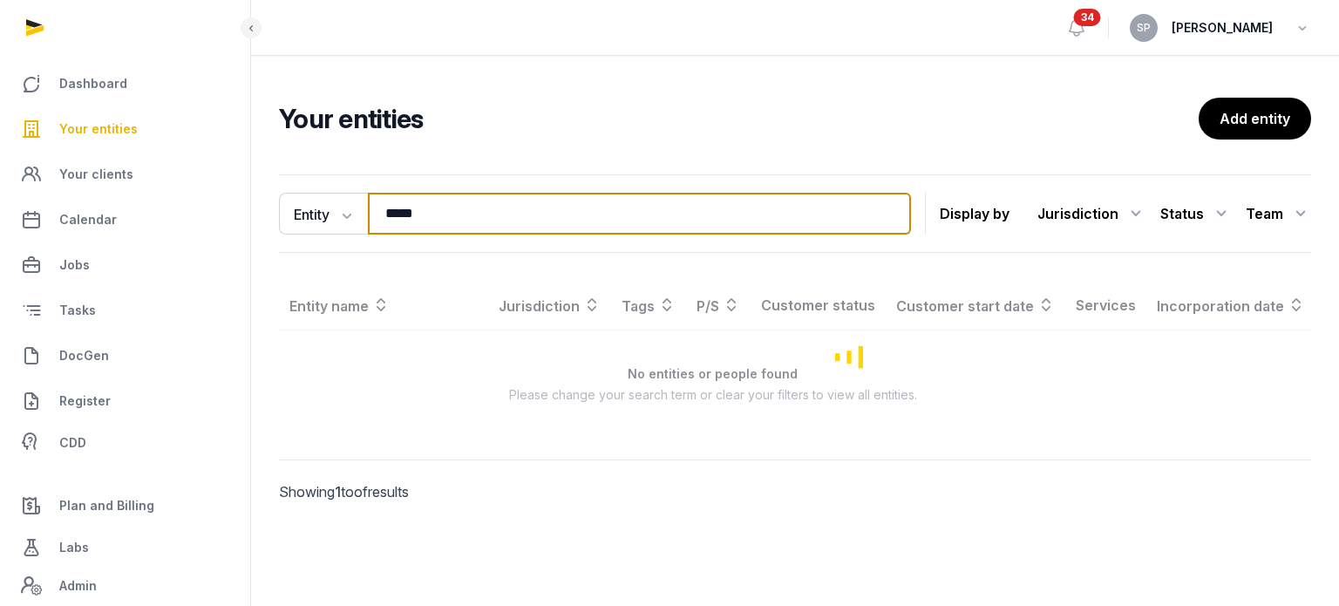
click at [432, 210] on input "*****" at bounding box center [639, 214] width 543 height 42
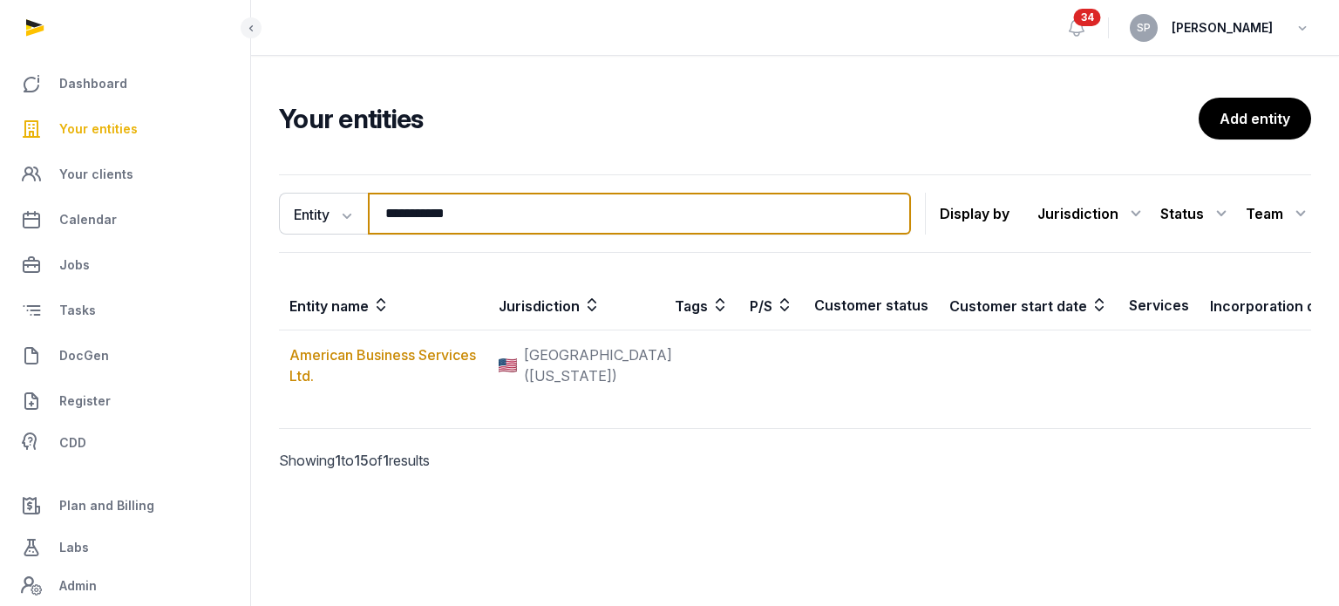
type input "**********"
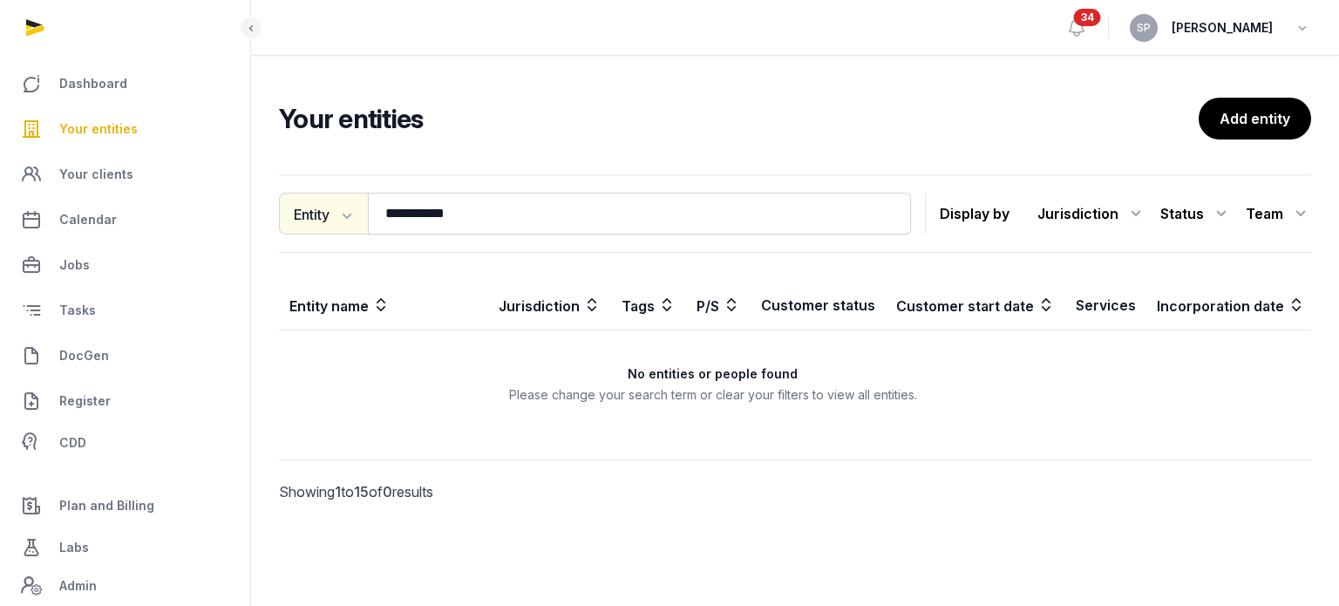
click at [356, 219] on button "Entity" at bounding box center [323, 214] width 89 height 42
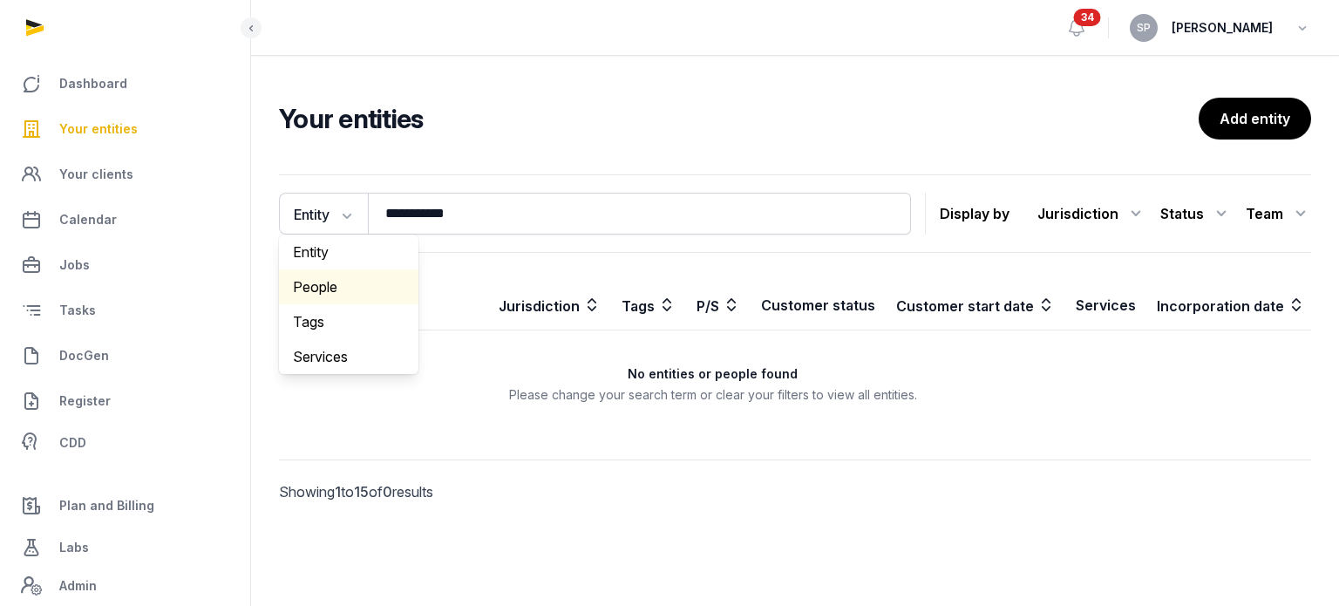
click at [350, 289] on div "People" at bounding box center [348, 286] width 139 height 35
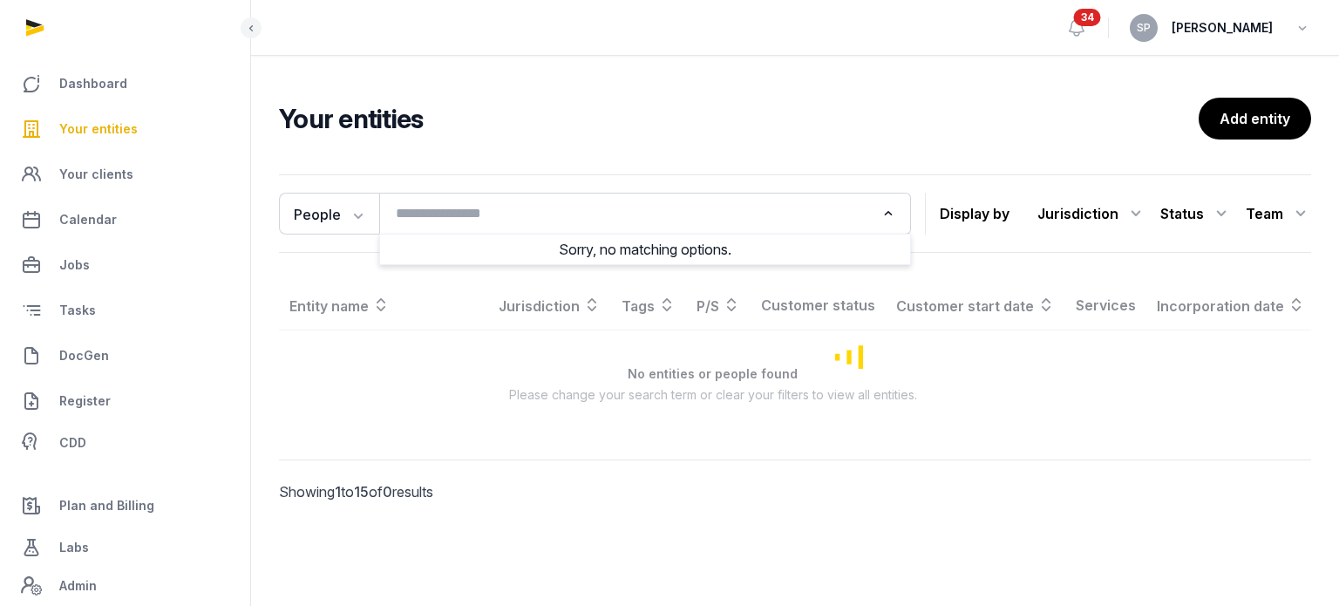
click at [408, 215] on input "Search for option" at bounding box center [632, 213] width 485 height 24
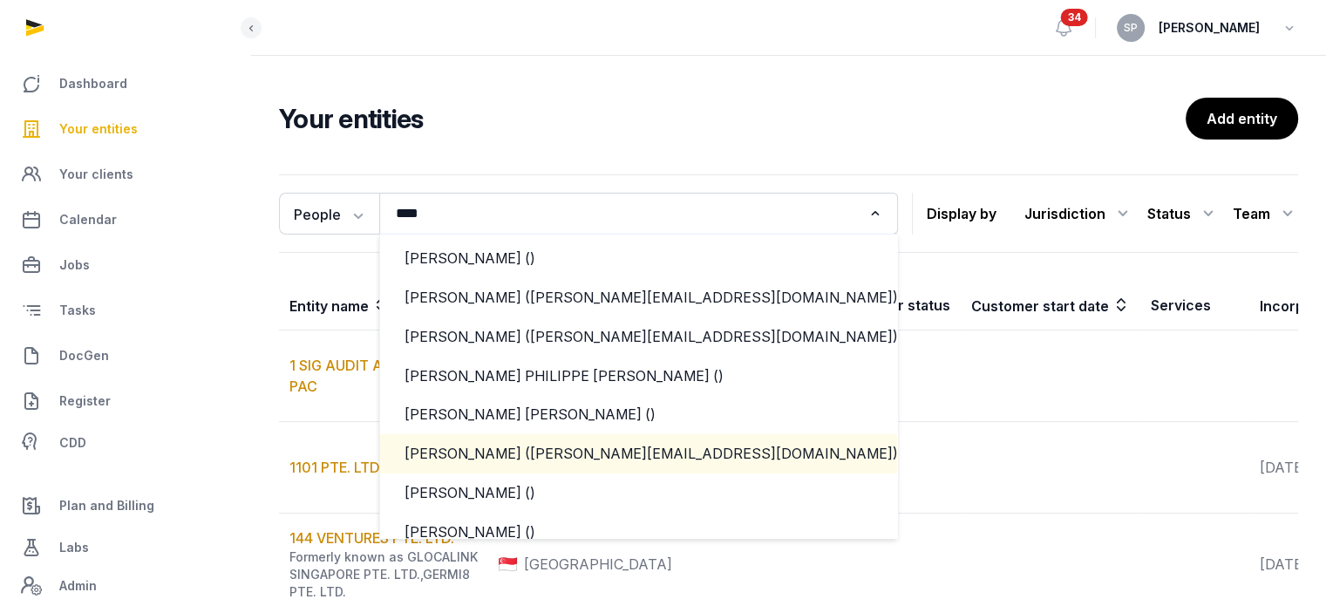
click at [624, 449] on div "Eric Jeffrey Dadoun (eric@impiro.com)" at bounding box center [638, 454] width 468 height 20
type input "****"
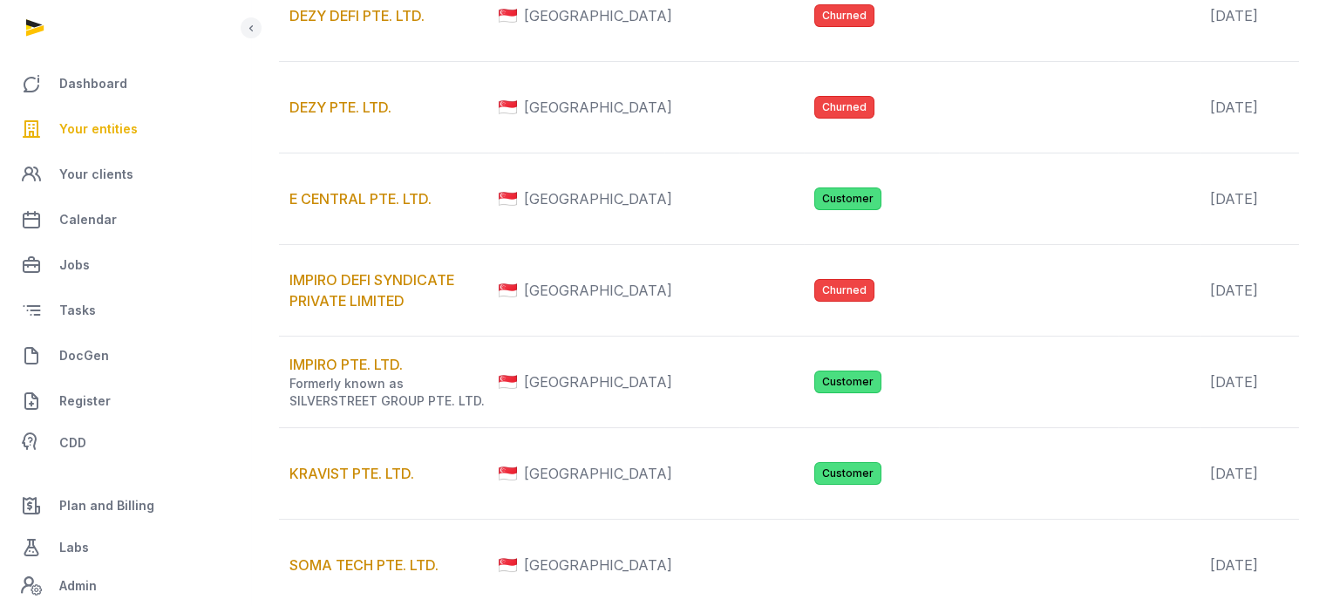
scroll to position [378, 0]
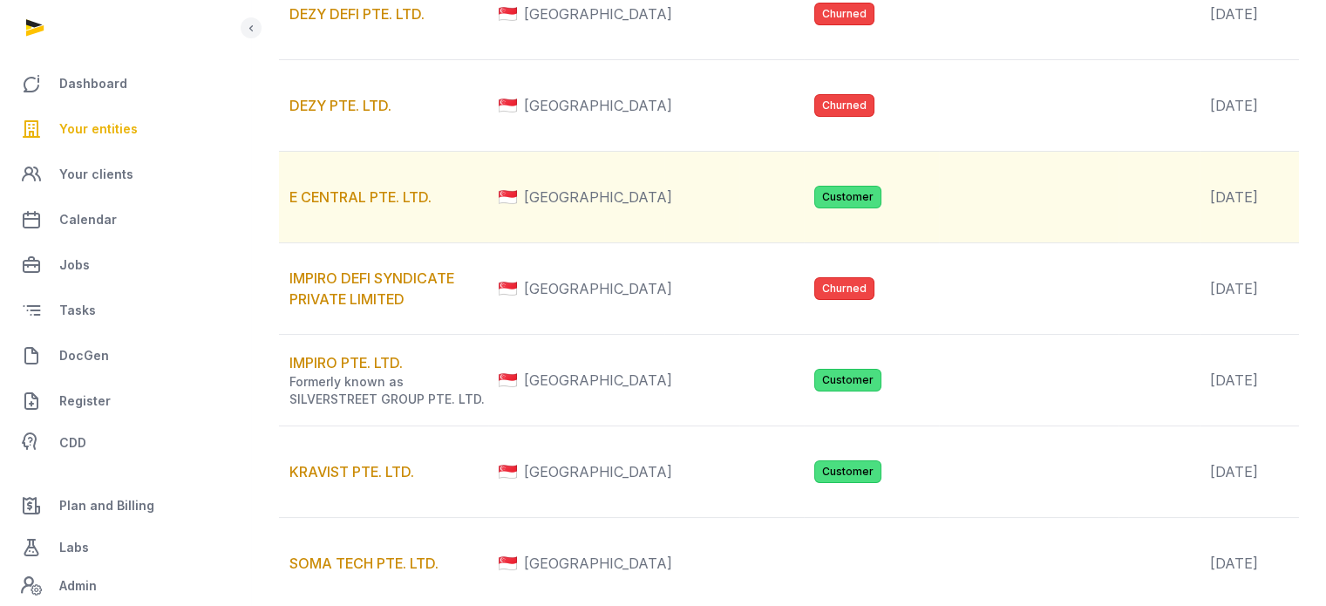
click at [387, 242] on td "E CENTRAL PTE. LTD." at bounding box center [383, 197] width 209 height 92
click at [387, 206] on link "E CENTRAL PTE. LTD." at bounding box center [360, 196] width 142 height 17
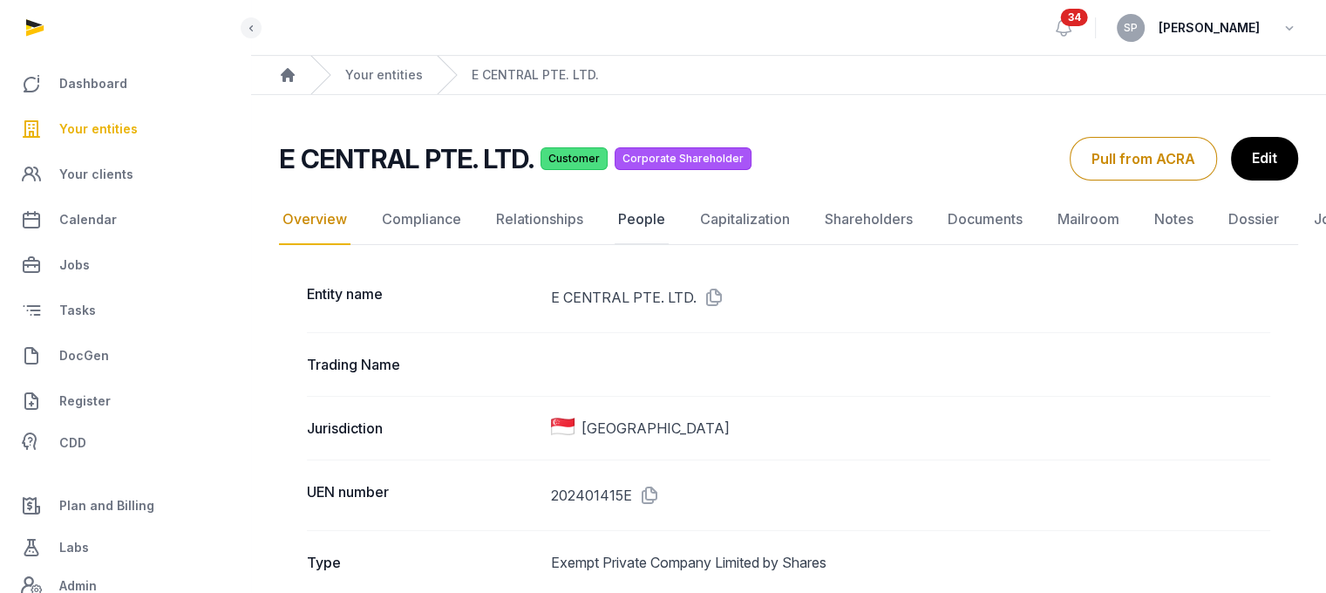
click at [631, 220] on link "People" at bounding box center [641, 219] width 54 height 51
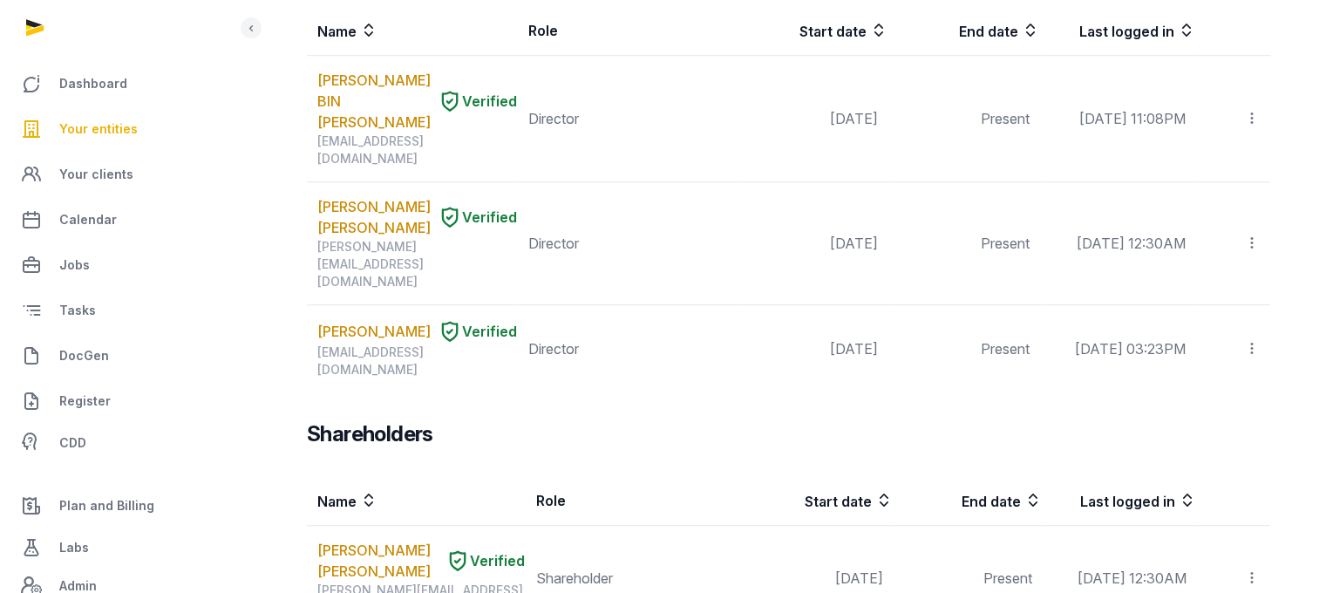
scroll to position [1271, 0]
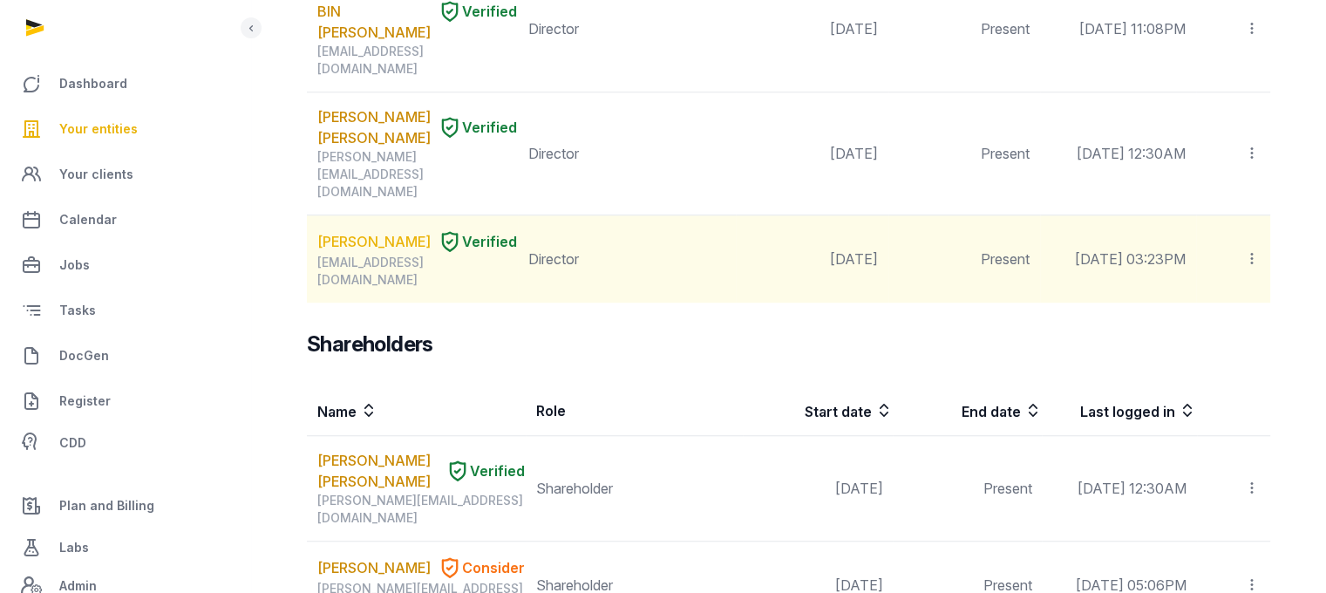
click at [359, 231] on link "ERIC JEFFREY DADOUN" at bounding box center [373, 241] width 113 height 21
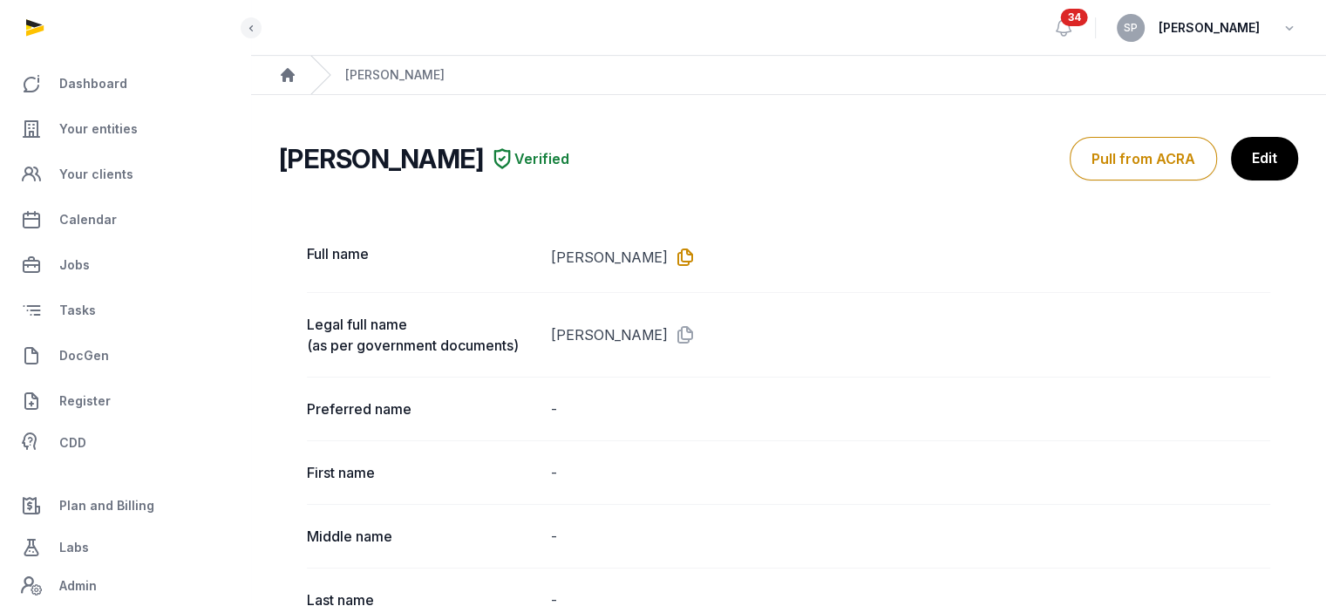
click at [696, 255] on icon at bounding box center [682, 257] width 28 height 28
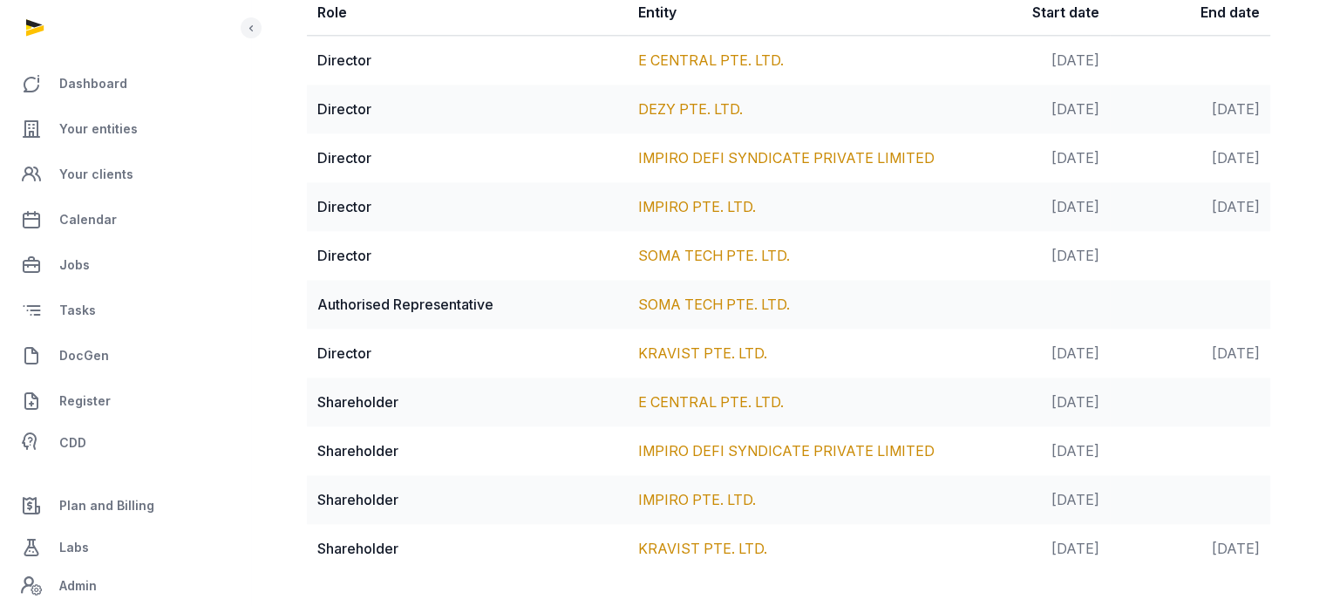
scroll to position [2195, 0]
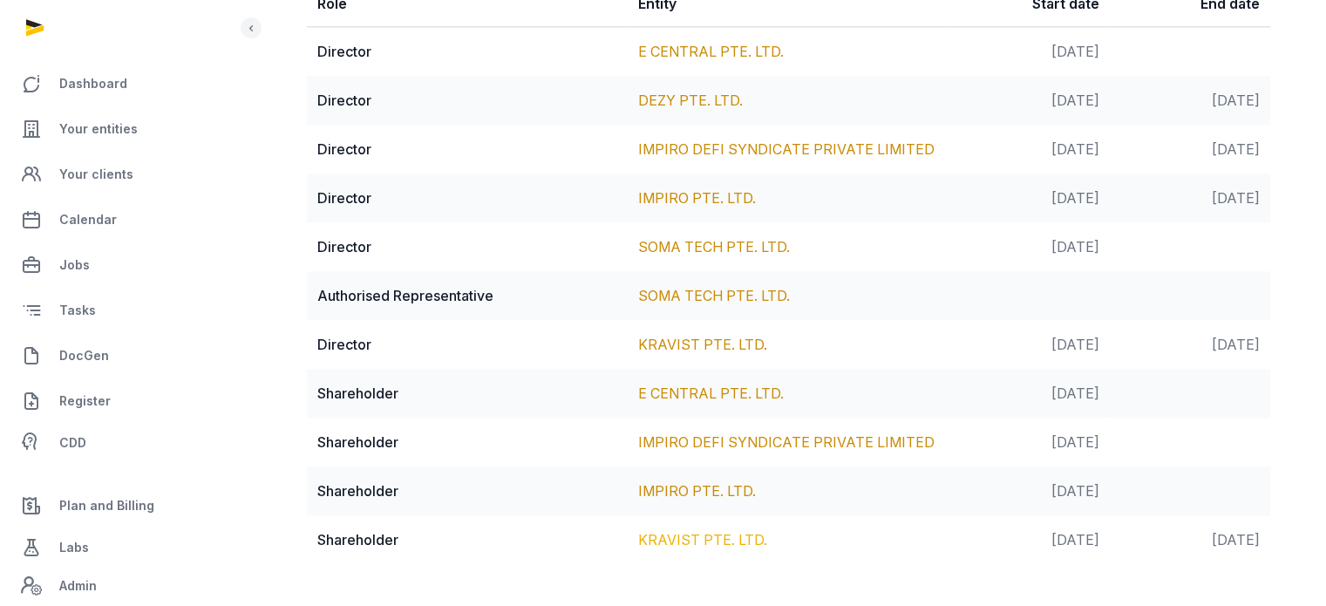
click at [709, 541] on link "KRAVIST PTE. LTD." at bounding box center [702, 539] width 129 height 17
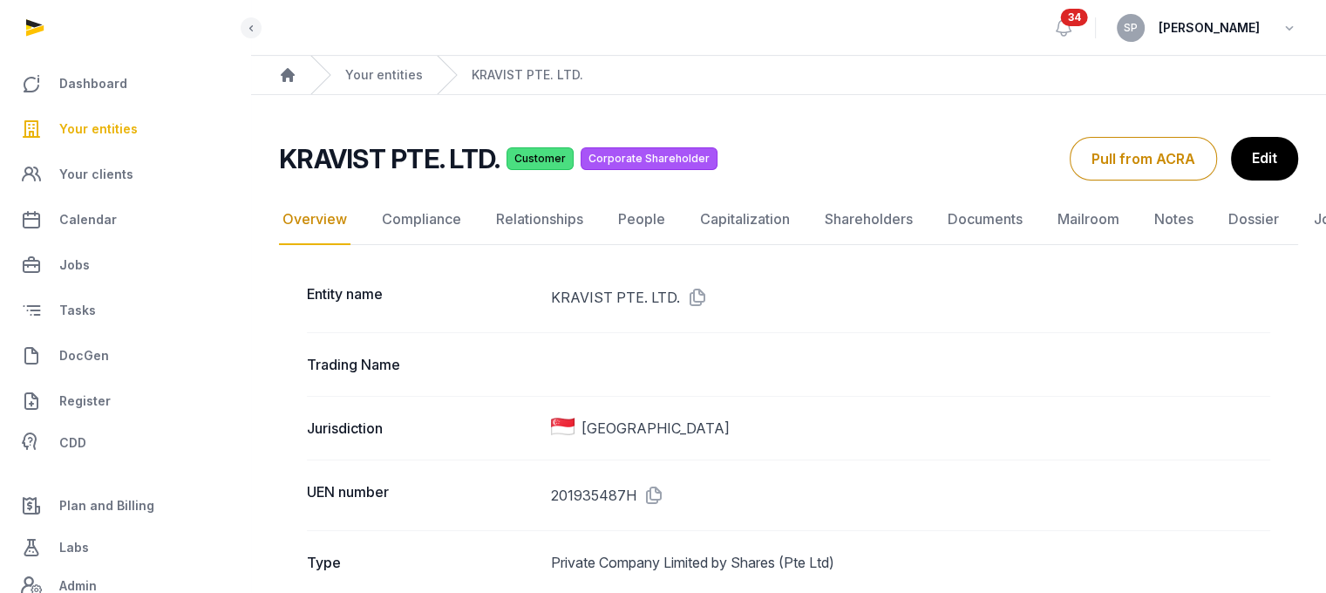
click at [654, 218] on link "People" at bounding box center [641, 219] width 54 height 51
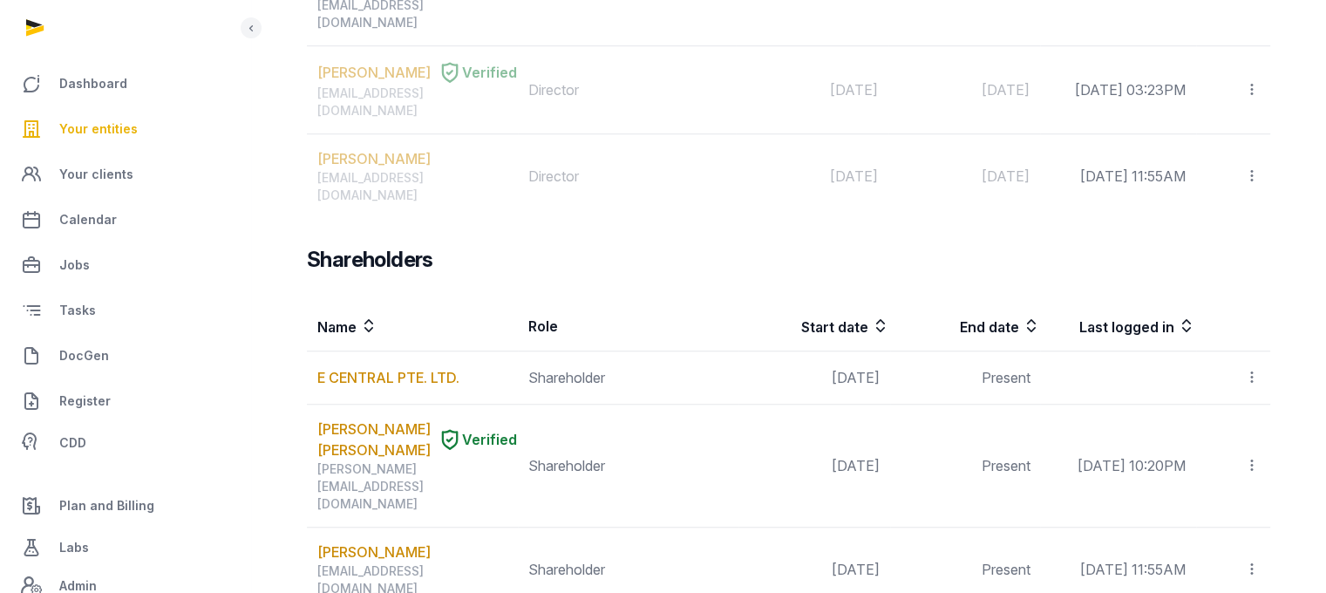
scroll to position [1457, 0]
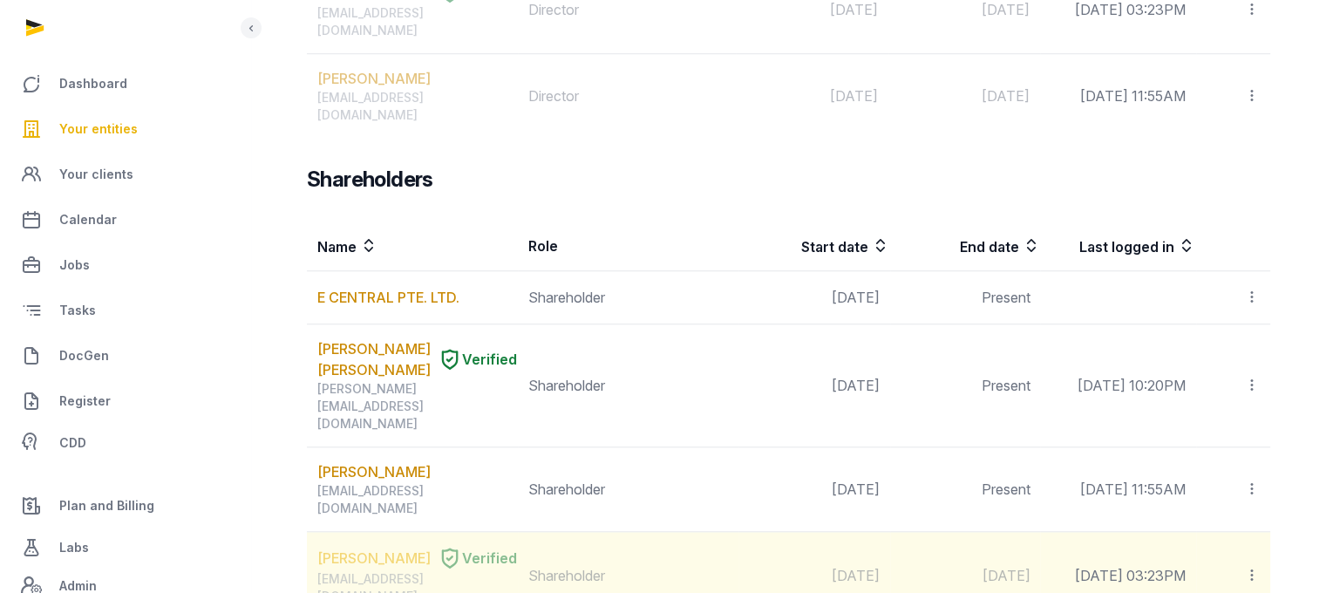
click at [366, 547] on link "ERIC JEFFREY DADOUN" at bounding box center [373, 557] width 113 height 21
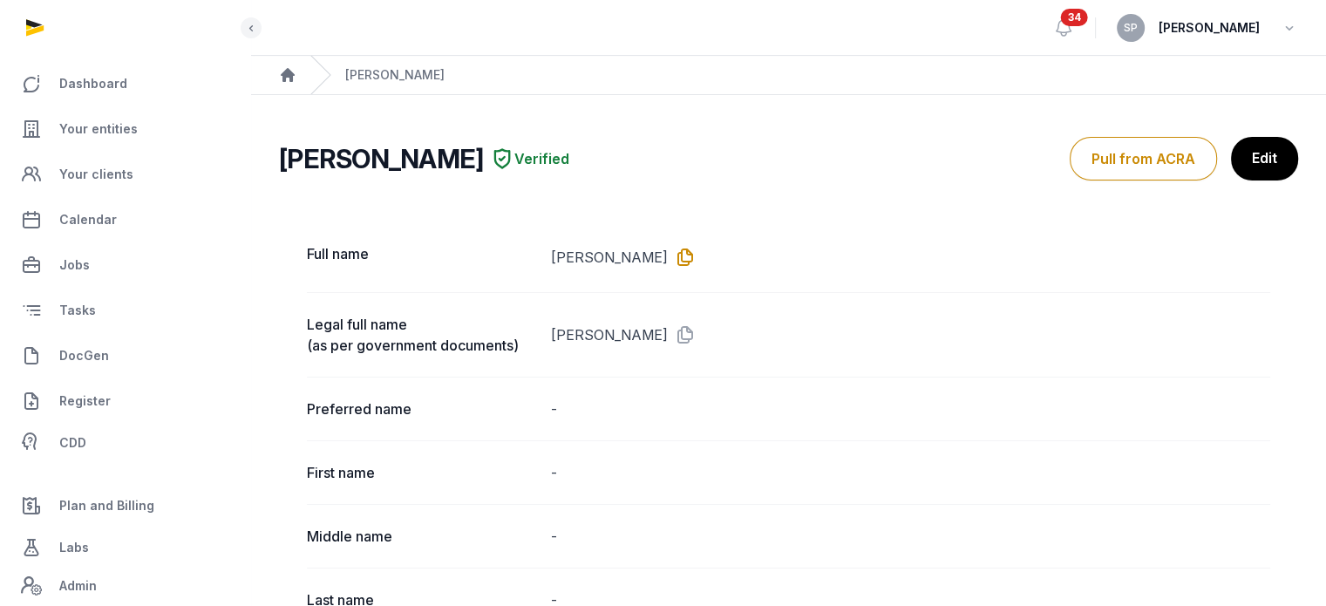
click at [696, 255] on icon at bounding box center [682, 257] width 28 height 28
click at [84, 130] on span "Your entities" at bounding box center [98, 129] width 78 height 21
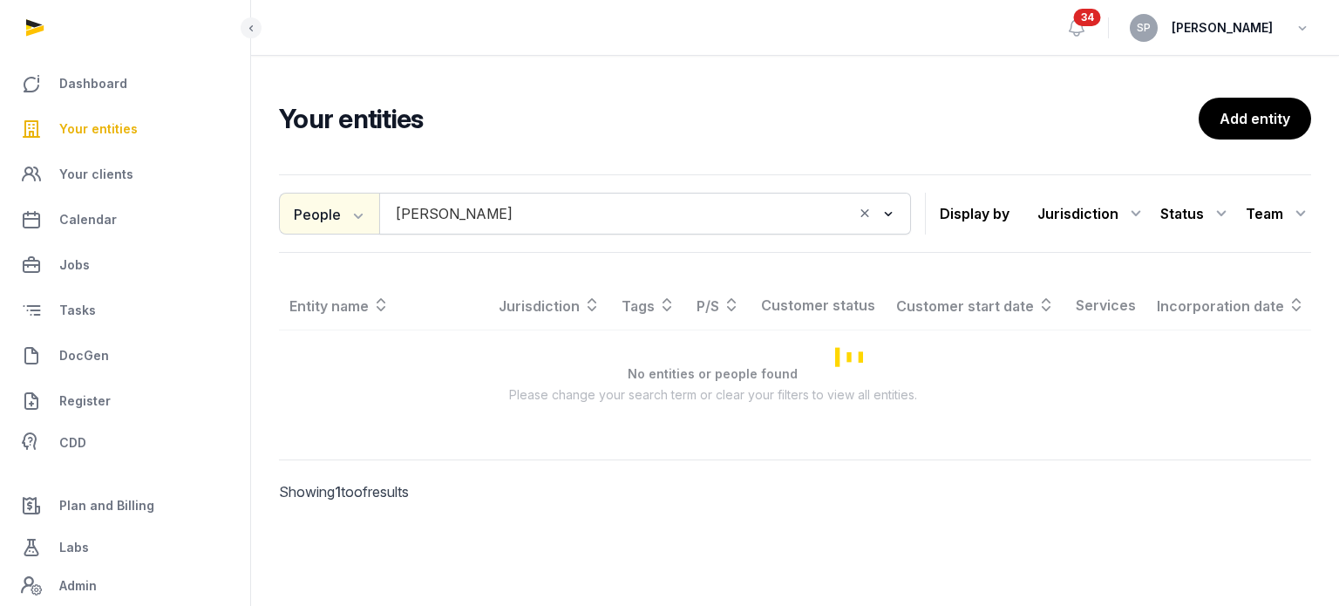
click at [363, 210] on icon "button" at bounding box center [356, 214] width 17 height 17
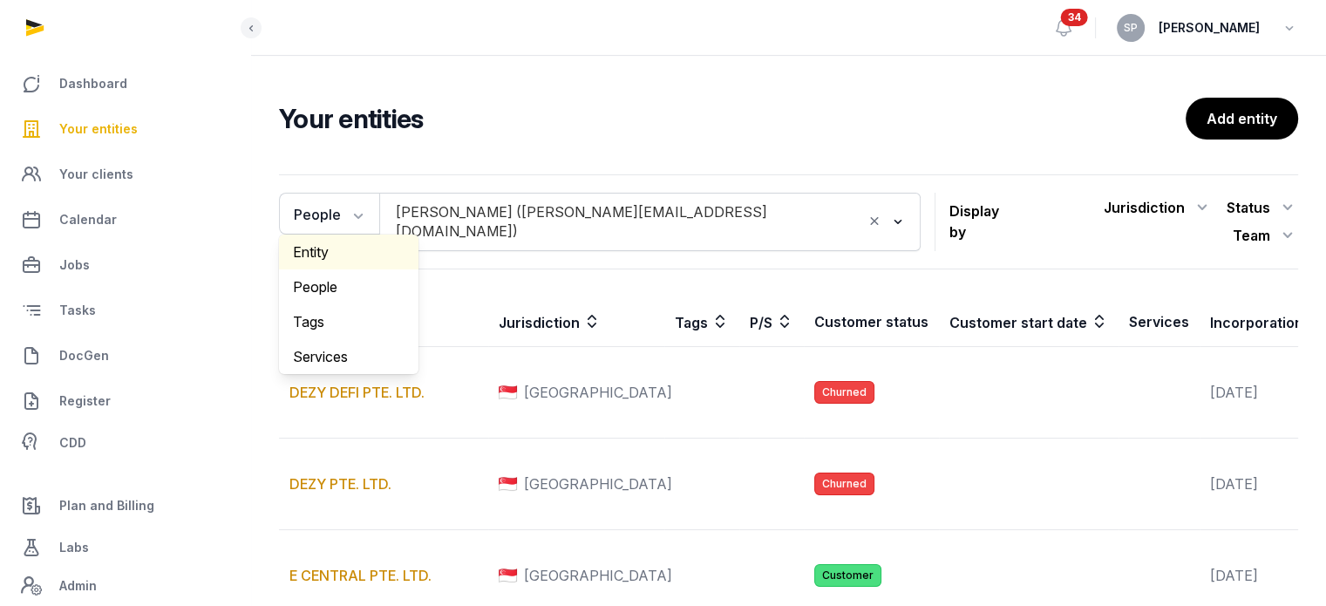
click at [358, 255] on div "Entity" at bounding box center [348, 251] width 139 height 35
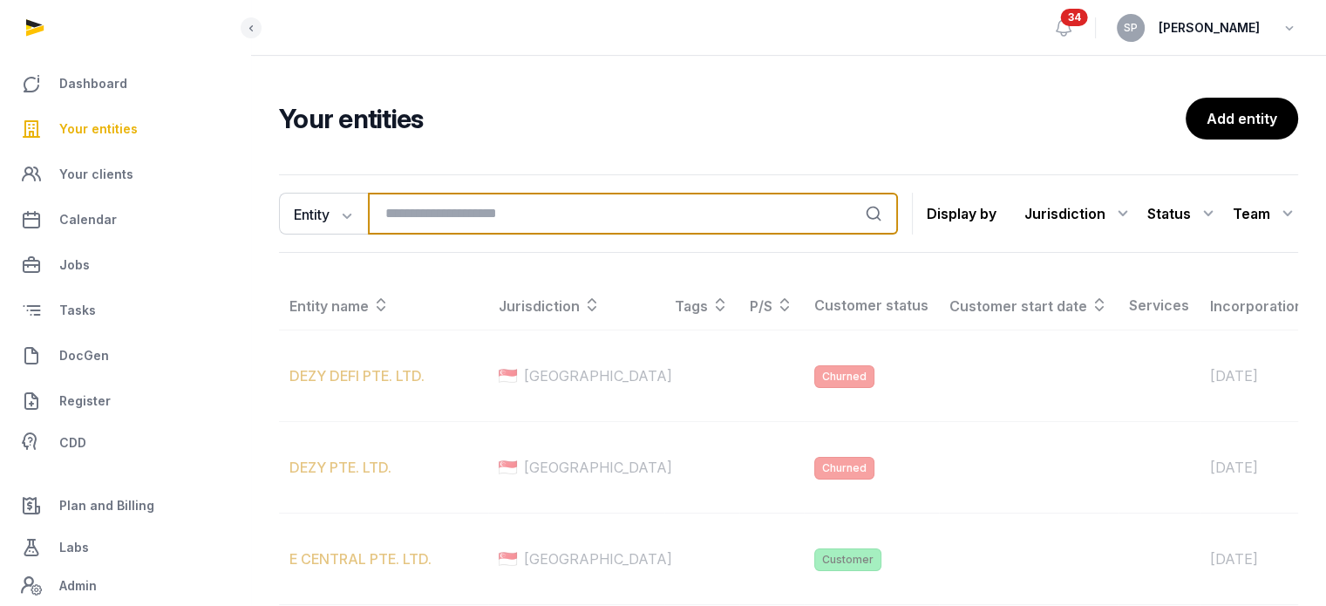
click at [472, 218] on input "search" at bounding box center [633, 214] width 530 height 42
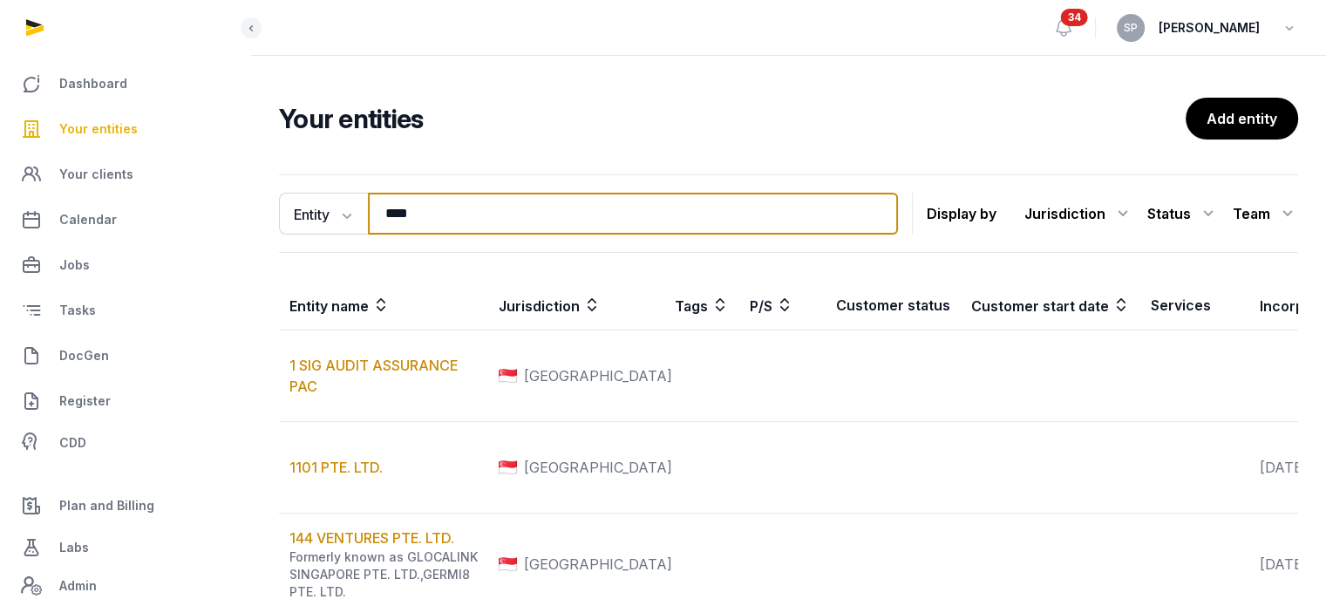
type input "****"
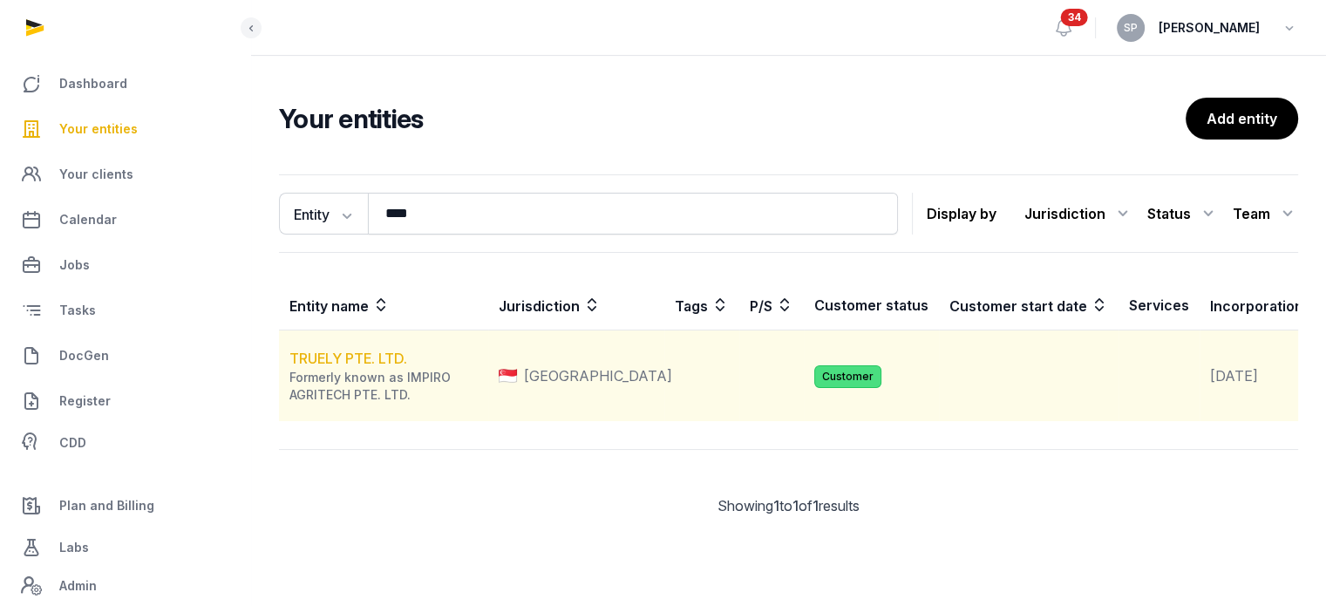
click at [395, 367] on link "TRUELY PTE. LTD." at bounding box center [348, 358] width 118 height 17
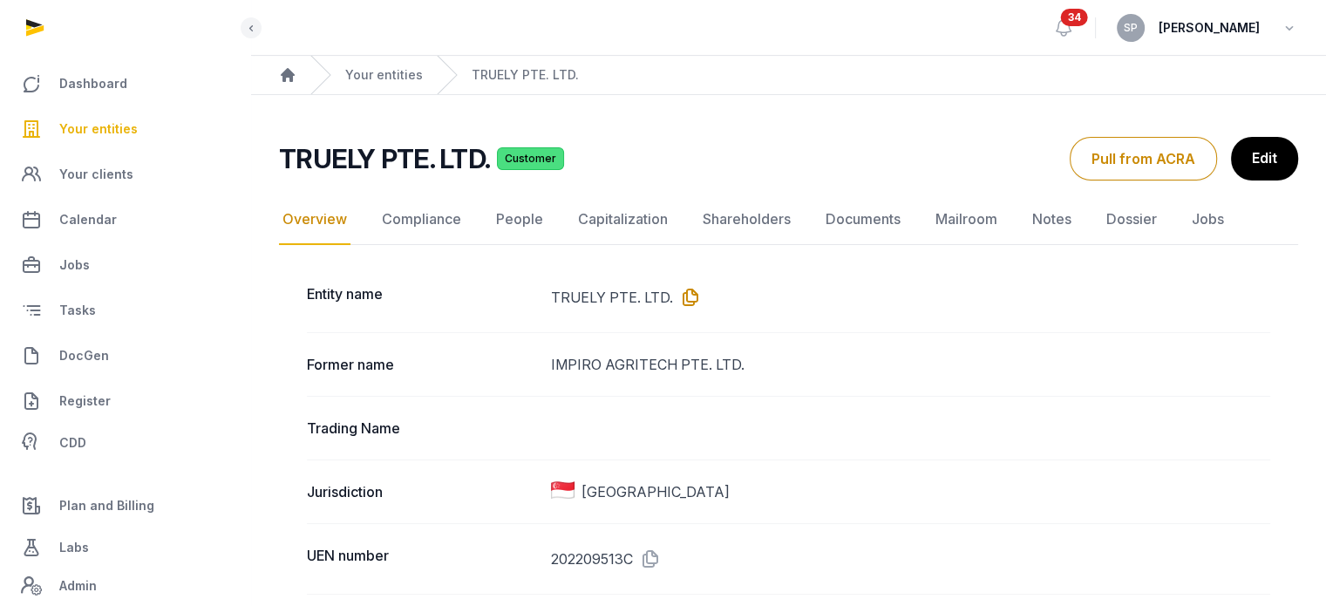
click at [696, 299] on icon at bounding box center [687, 297] width 28 height 28
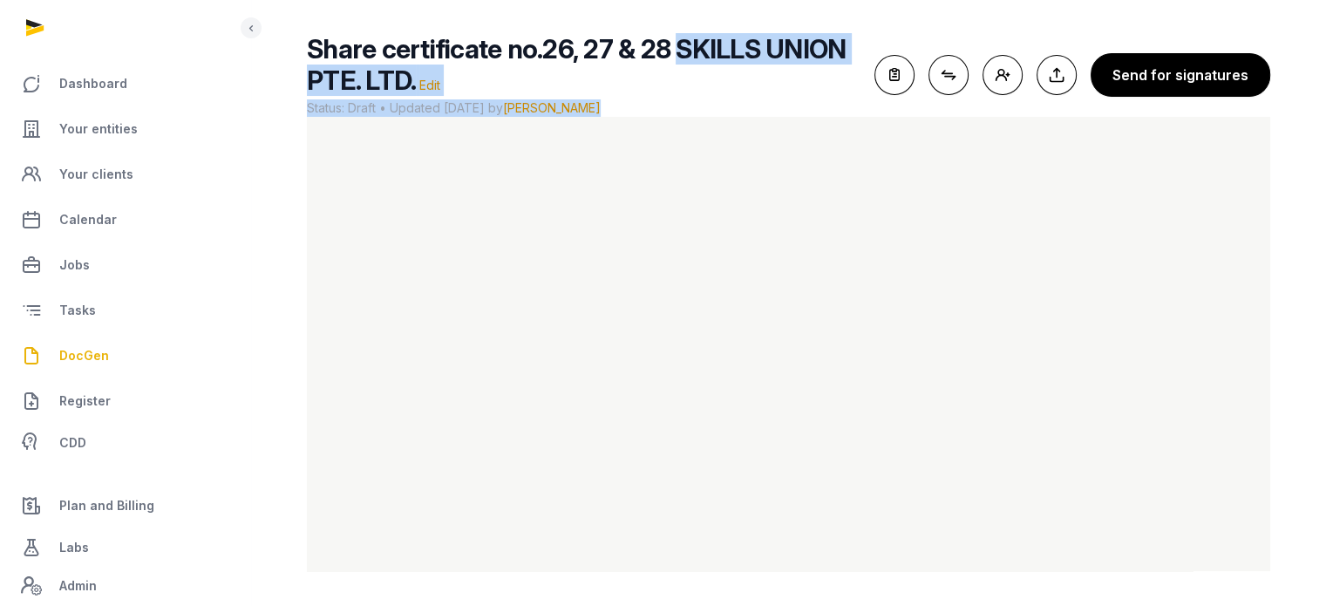
drag, startPoint x: 669, startPoint y: 43, endPoint x: 711, endPoint y: 100, distance: 71.6
click at [711, 100] on div "Share certificate no.26, 27 & 28 SKILLS UNION PTE. LTD. Edit Status: Draft • Up…" at bounding box center [583, 75] width 553 height 84
click at [655, 86] on h2 "Share certificate no.26, 27 & 28 SKILLS UNION PTE. LTD. Edit" at bounding box center [583, 64] width 553 height 63
drag, startPoint x: 682, startPoint y: 55, endPoint x: 686, endPoint y: 71, distance: 16.3
click at [686, 71] on h2 "Share certificate no.26, 27 & 28 SKILLS UNION PTE. LTD. Edit" at bounding box center [583, 64] width 553 height 63
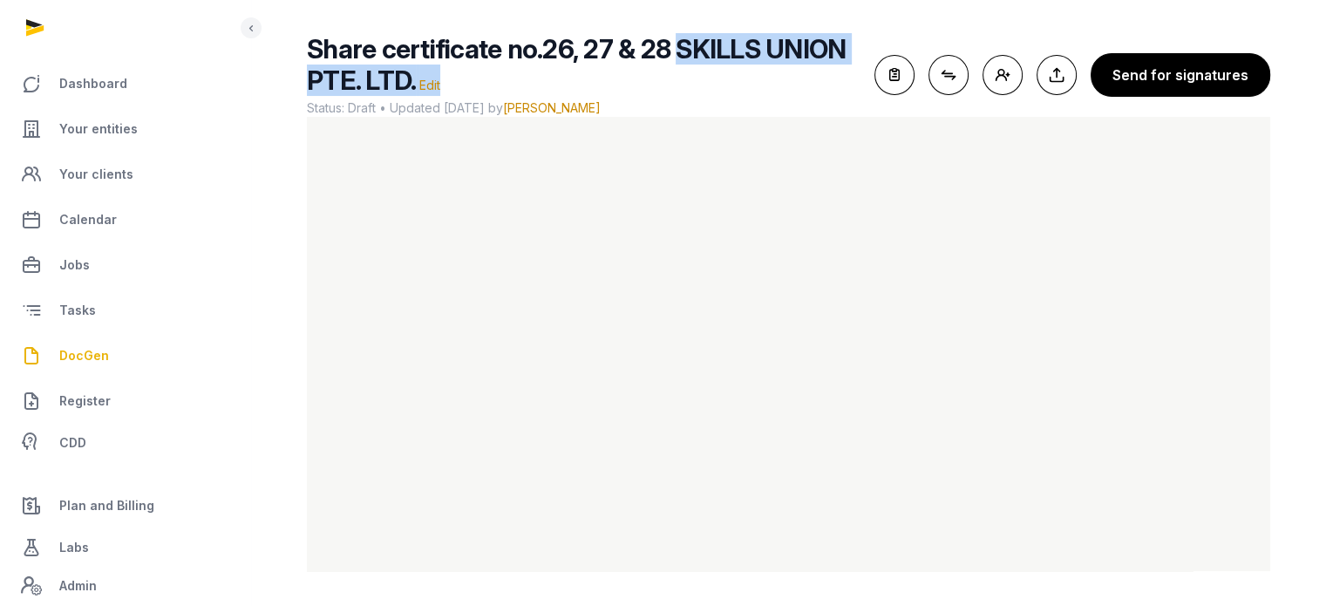
copy h2 "SKILLS UNION PTE. LTD. Edit"
click at [92, 131] on span "Your entities" at bounding box center [98, 129] width 78 height 21
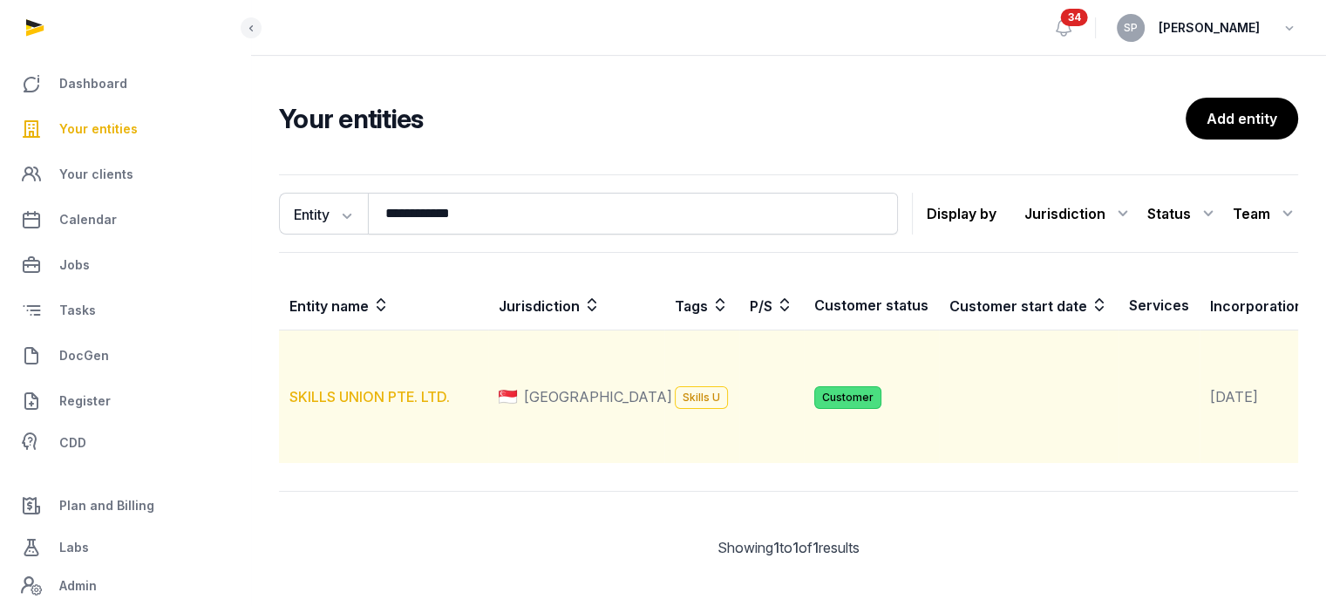
click at [381, 405] on link "SKILLS UNION PTE. LTD." at bounding box center [369, 396] width 160 height 17
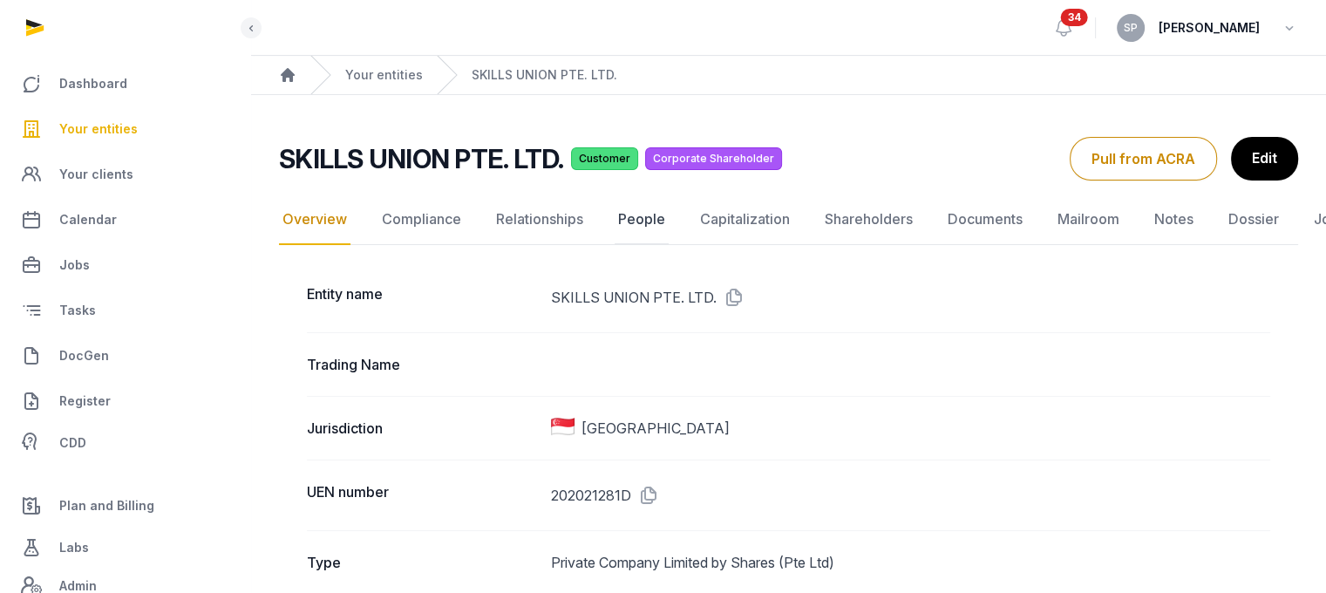
click at [648, 219] on link "People" at bounding box center [641, 219] width 54 height 51
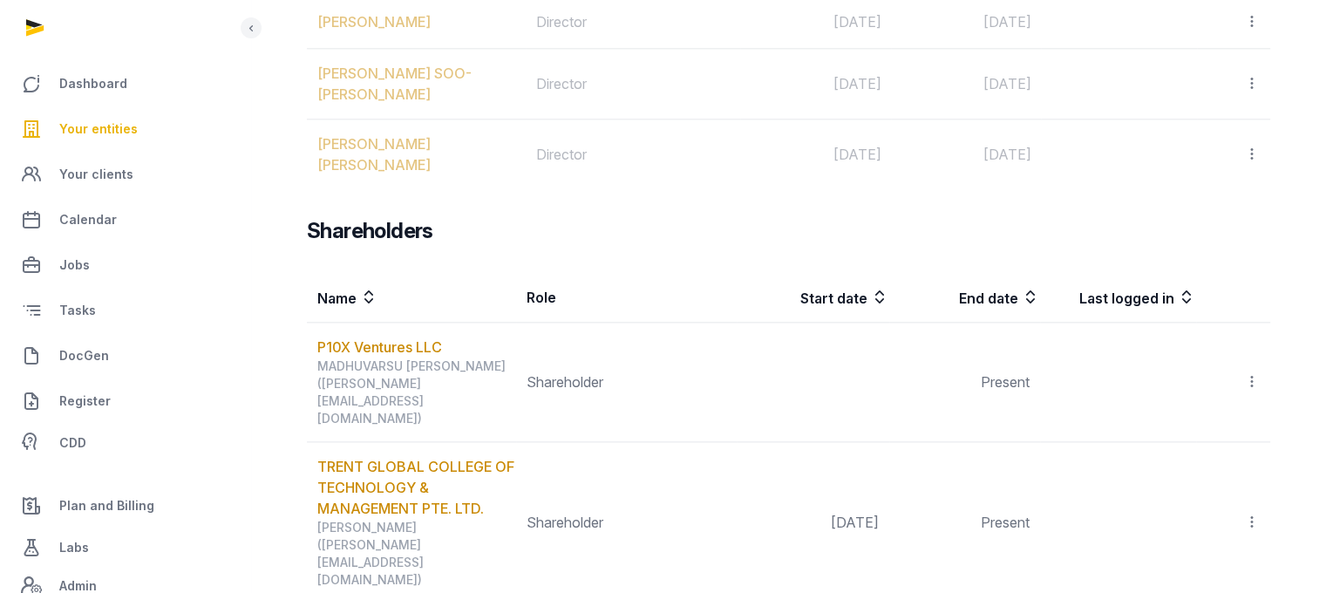
scroll to position [2163, 0]
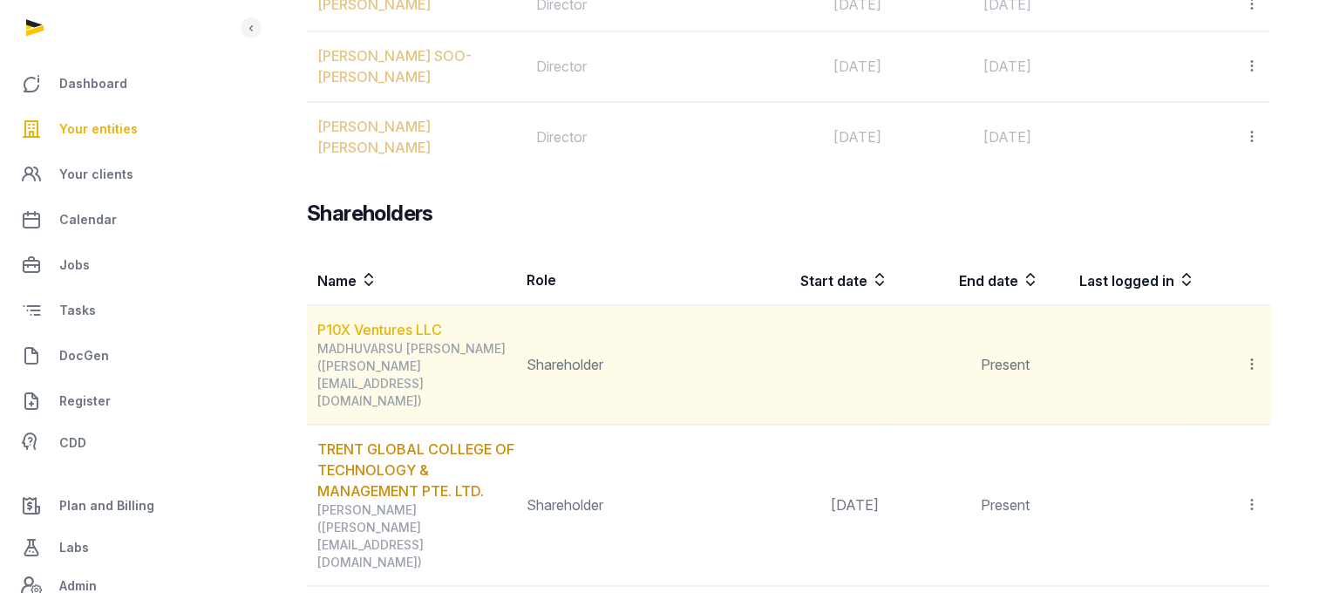
click at [398, 321] on link "P10X Ventures LLC" at bounding box center [379, 329] width 125 height 17
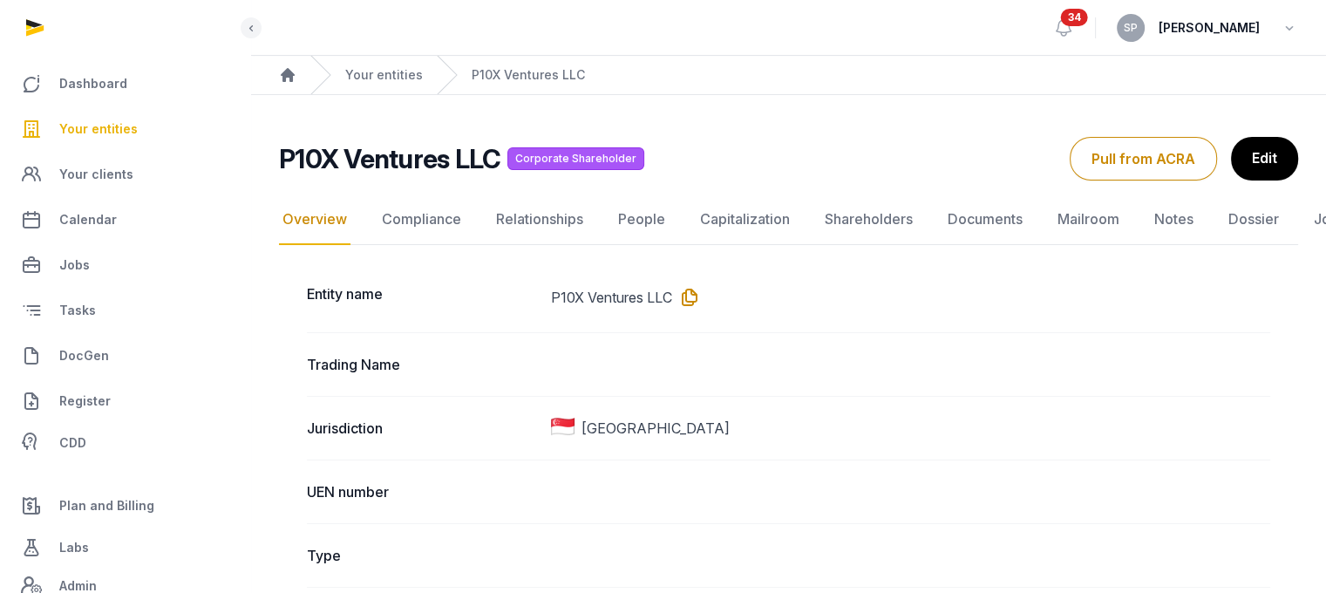
click at [679, 299] on icon at bounding box center [686, 297] width 28 height 28
click at [116, 128] on span "Your entities" at bounding box center [98, 129] width 78 height 21
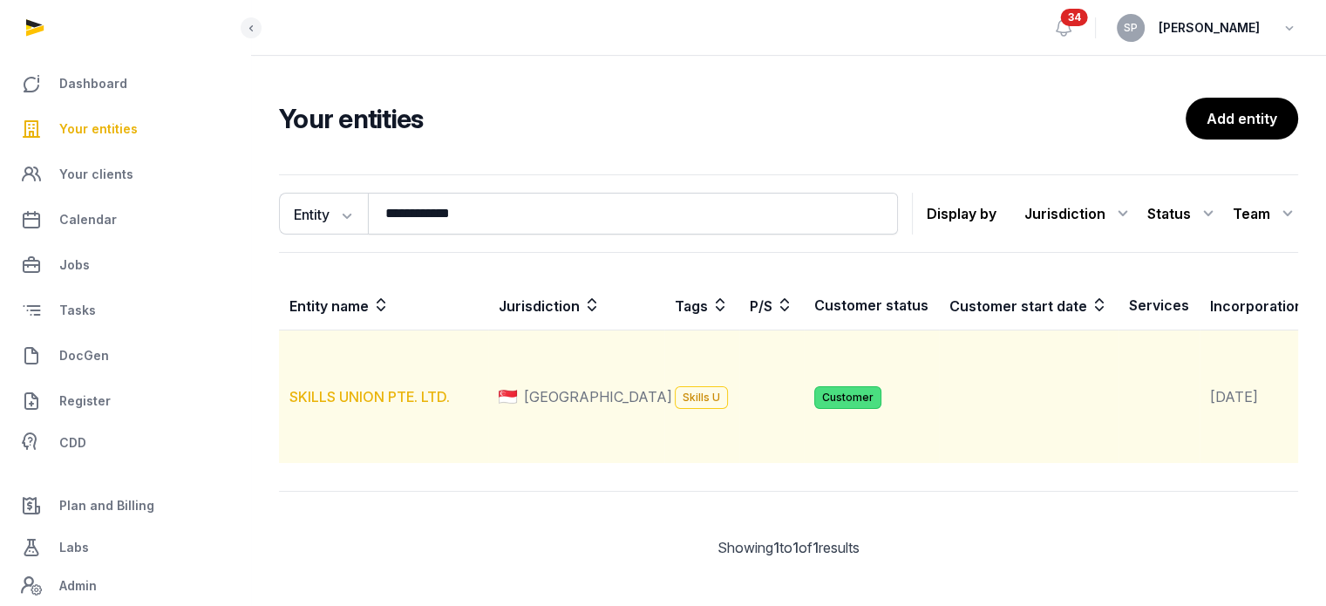
click at [426, 405] on link "SKILLS UNION PTE. LTD." at bounding box center [369, 396] width 160 height 17
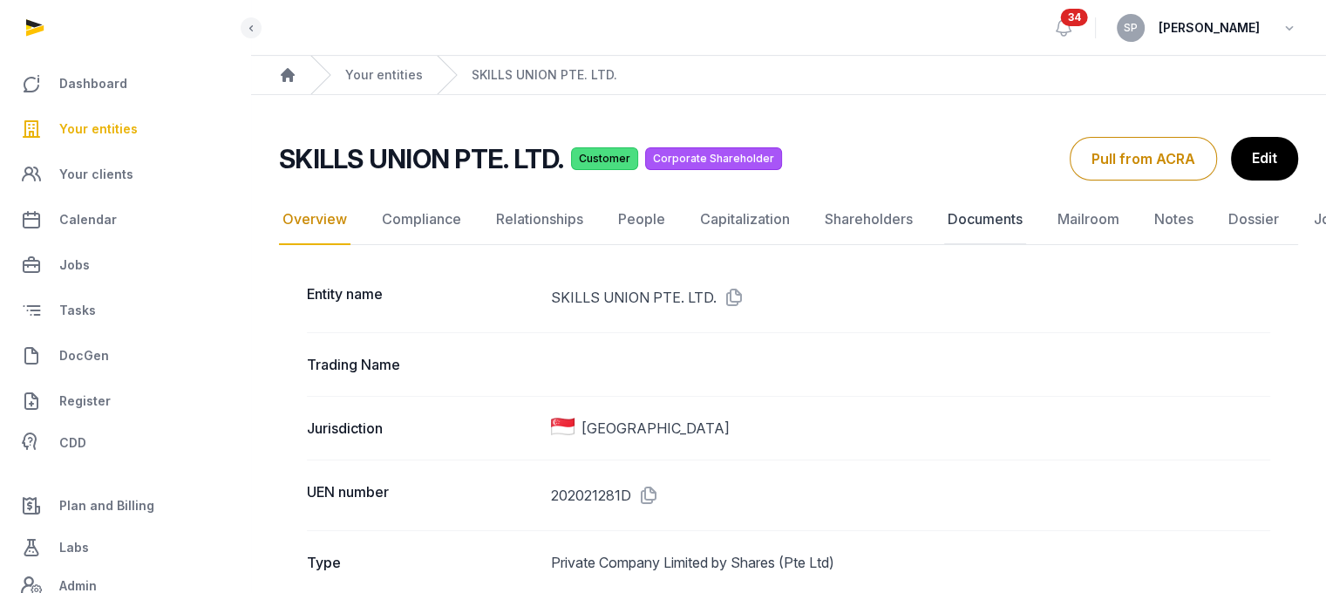
click at [967, 218] on link "Documents" at bounding box center [985, 219] width 82 height 51
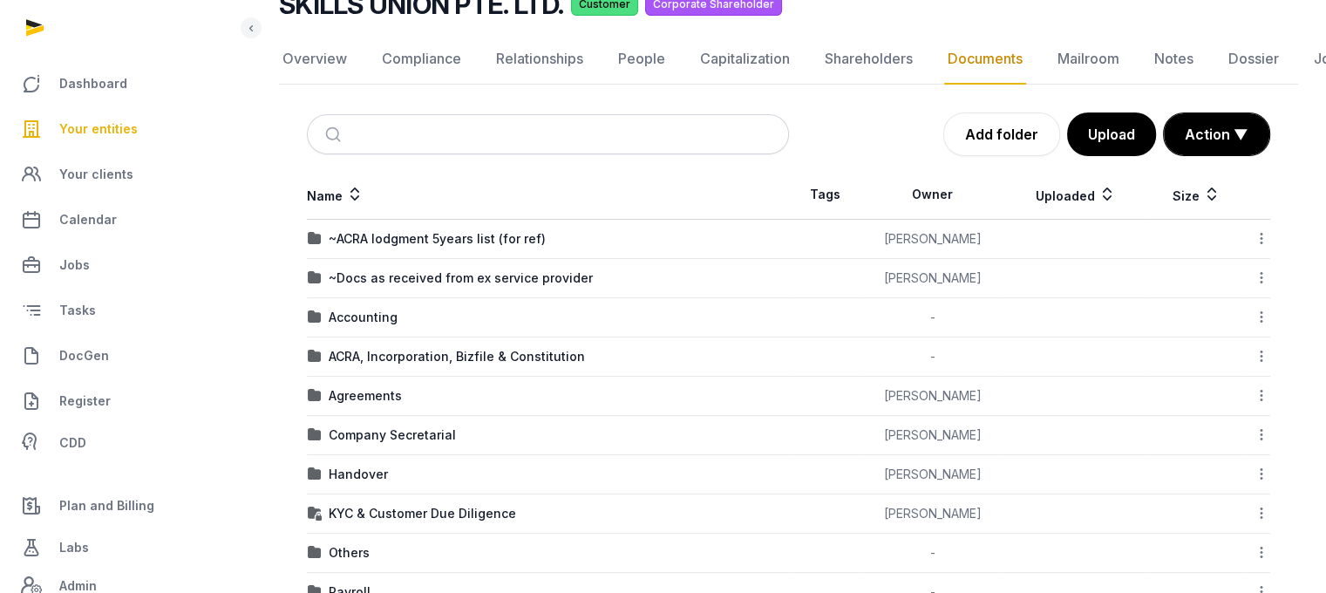
scroll to position [153, 0]
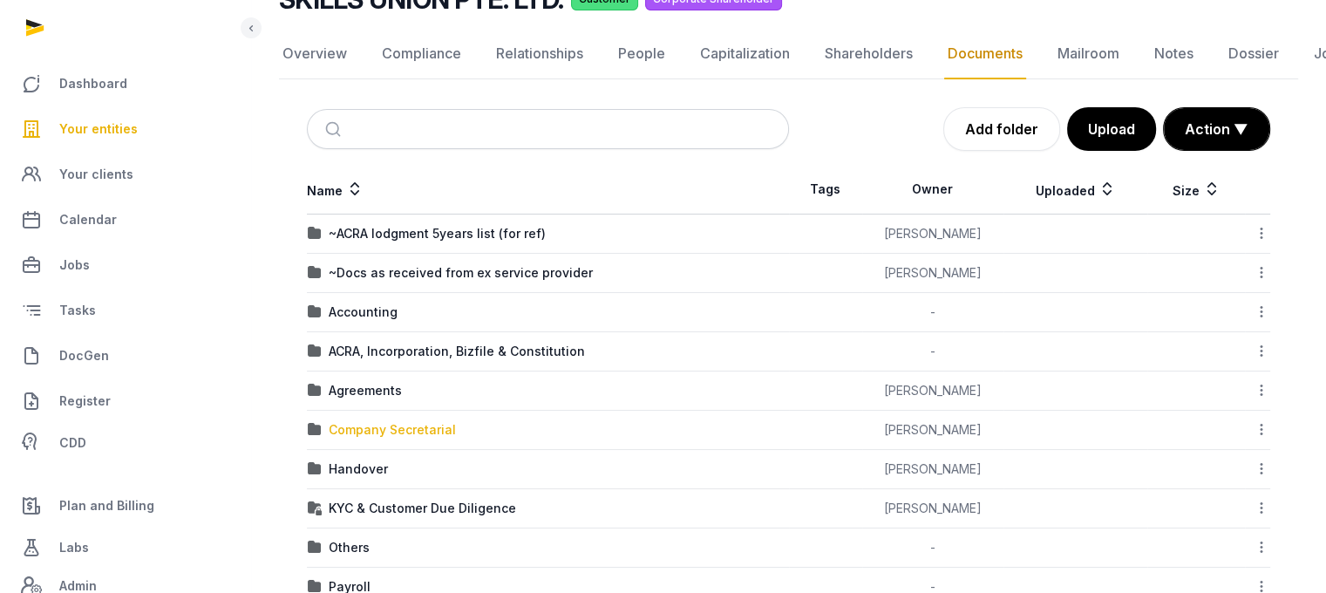
click at [379, 432] on div "Company Secretarial" at bounding box center [392, 429] width 127 height 17
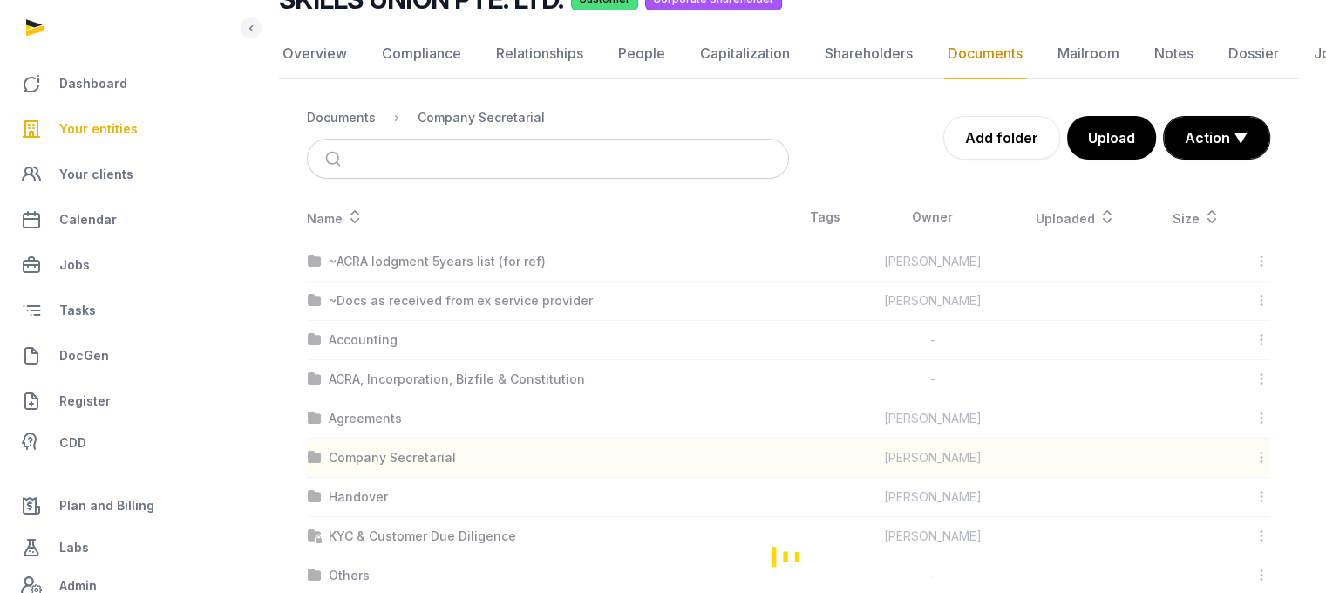
scroll to position [13, 0]
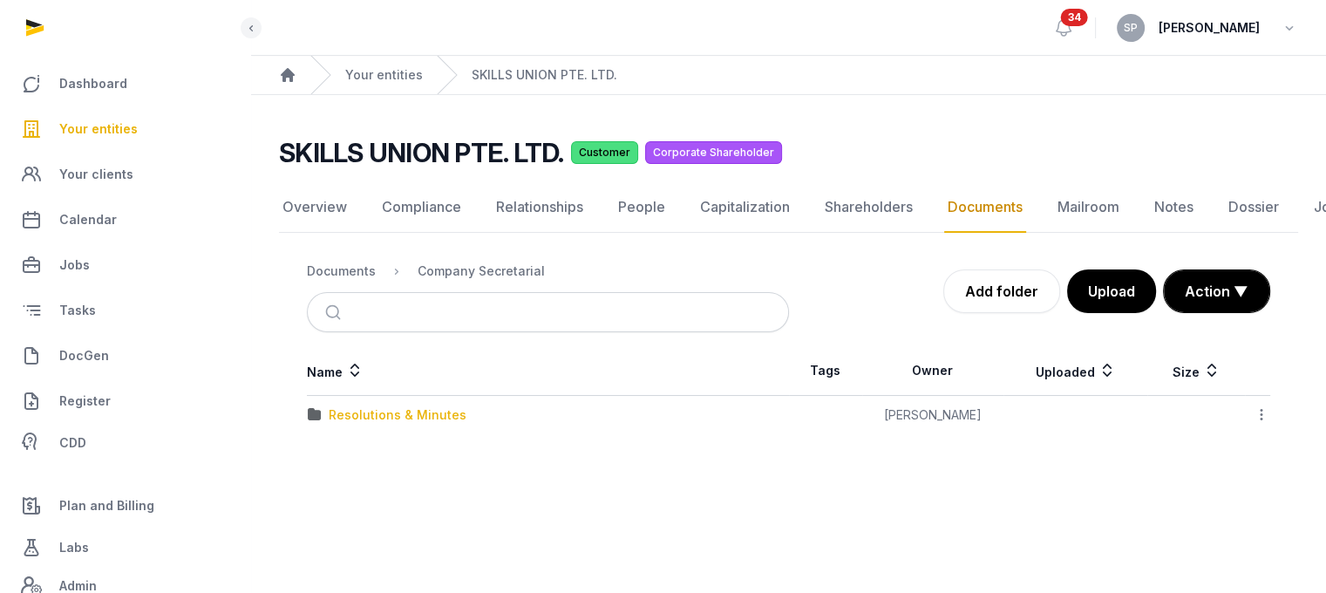
click at [423, 406] on div "Resolutions & Minutes" at bounding box center [398, 414] width 138 height 17
click at [344, 445] on div "2025" at bounding box center [344, 453] width 31 height 17
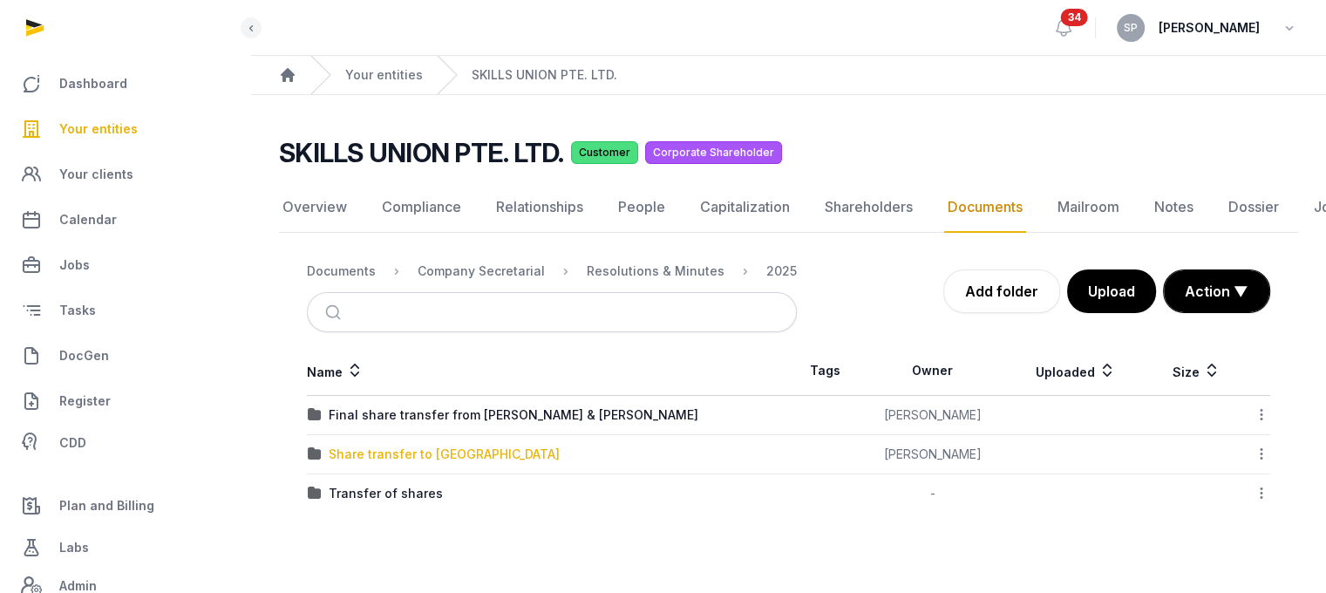
click at [369, 445] on div "Share transfer to [GEOGRAPHIC_DATA]" at bounding box center [444, 453] width 231 height 17
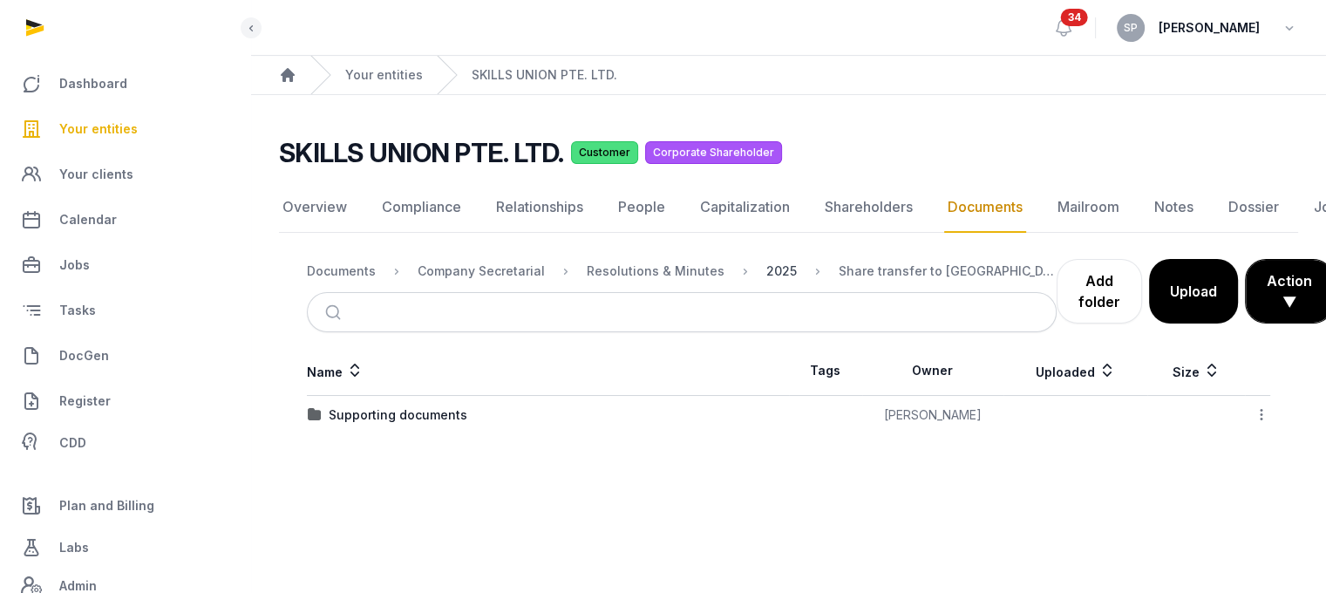
click at [766, 262] on div "2025" at bounding box center [781, 270] width 31 height 17
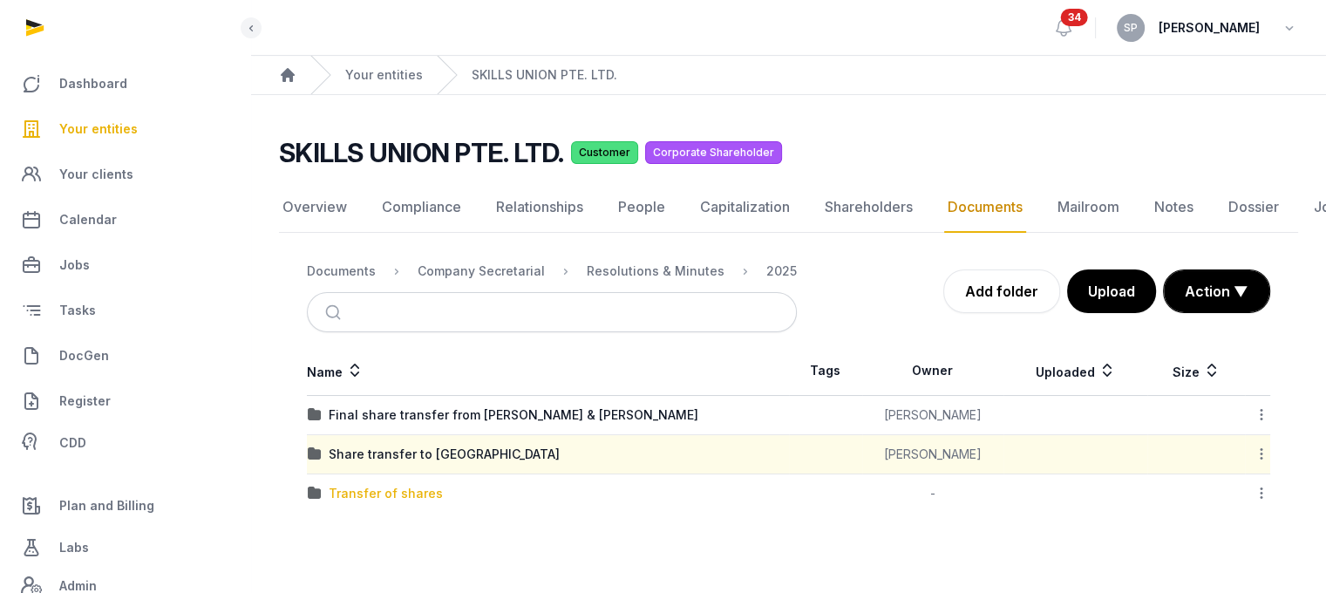
click at [350, 485] on div "Transfer of shares" at bounding box center [386, 493] width 114 height 17
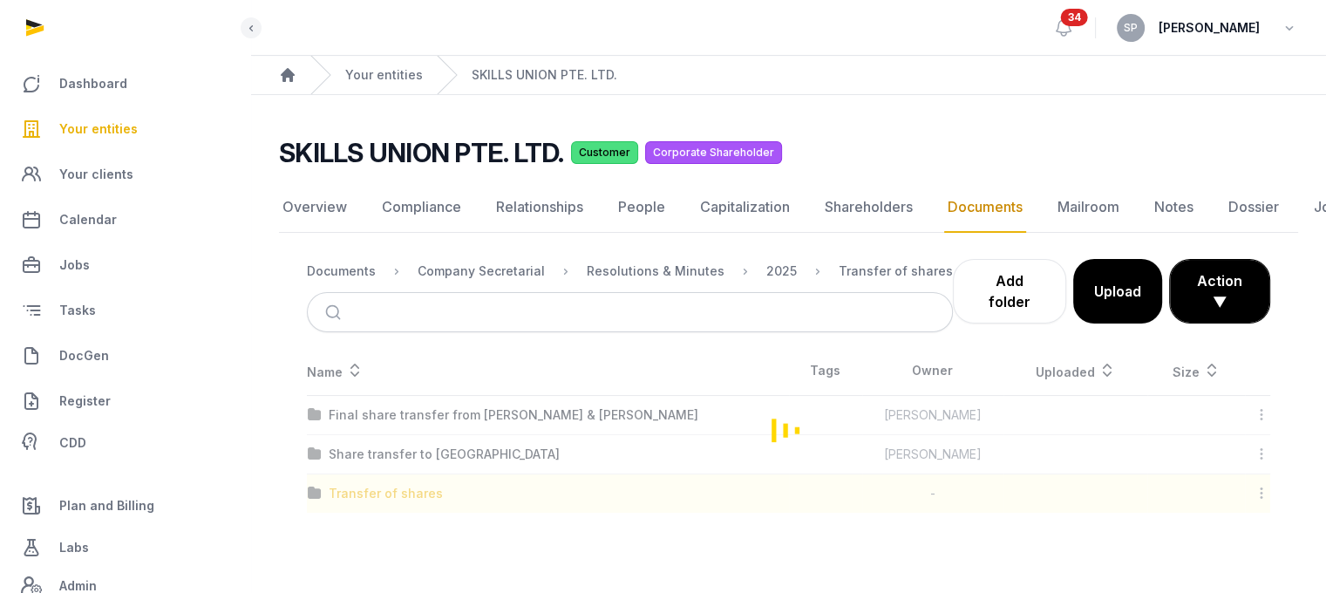
scroll to position [130, 0]
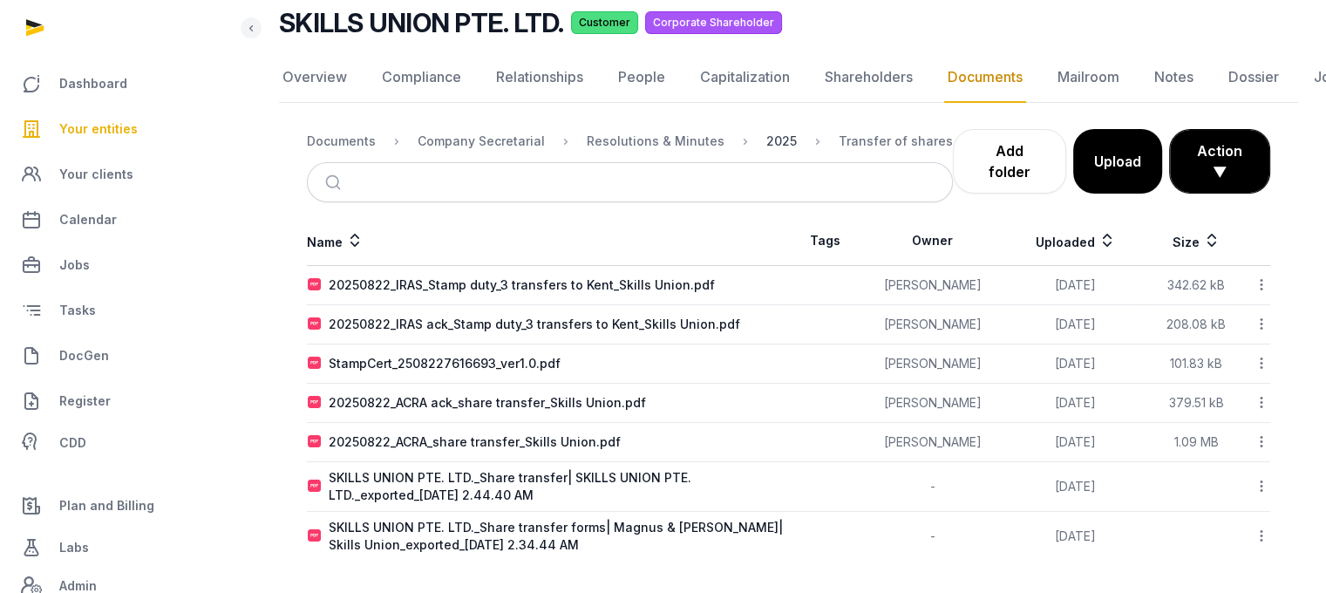
click at [769, 144] on div "2025" at bounding box center [781, 140] width 31 height 17
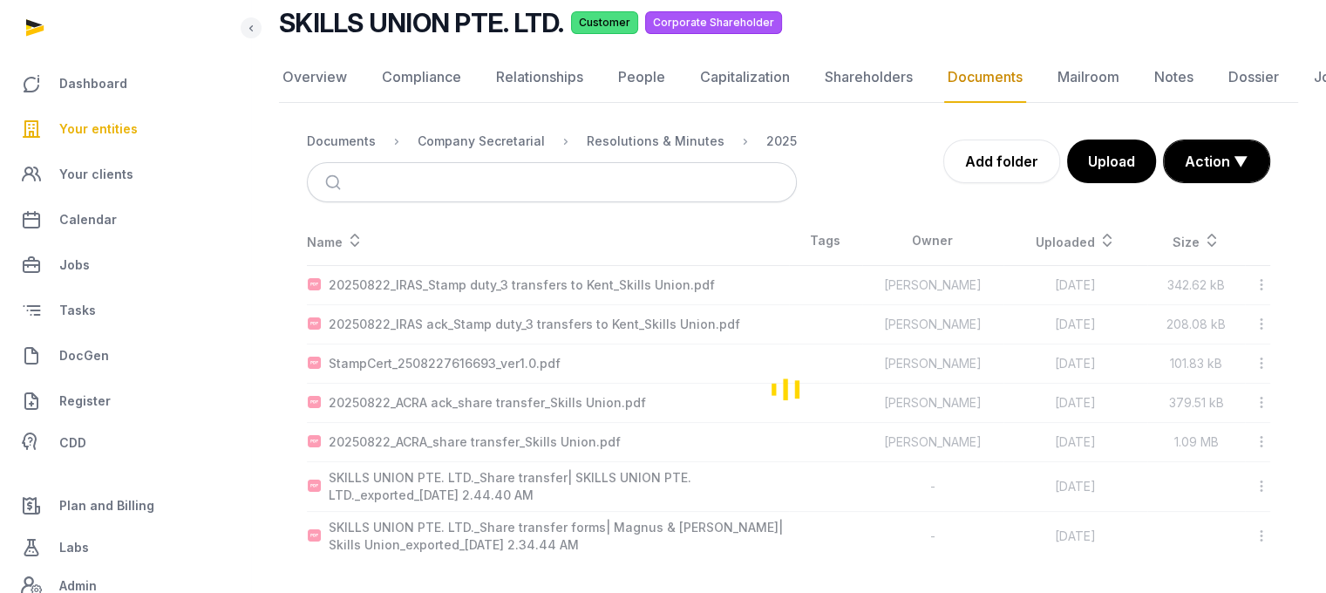
scroll to position [13, 0]
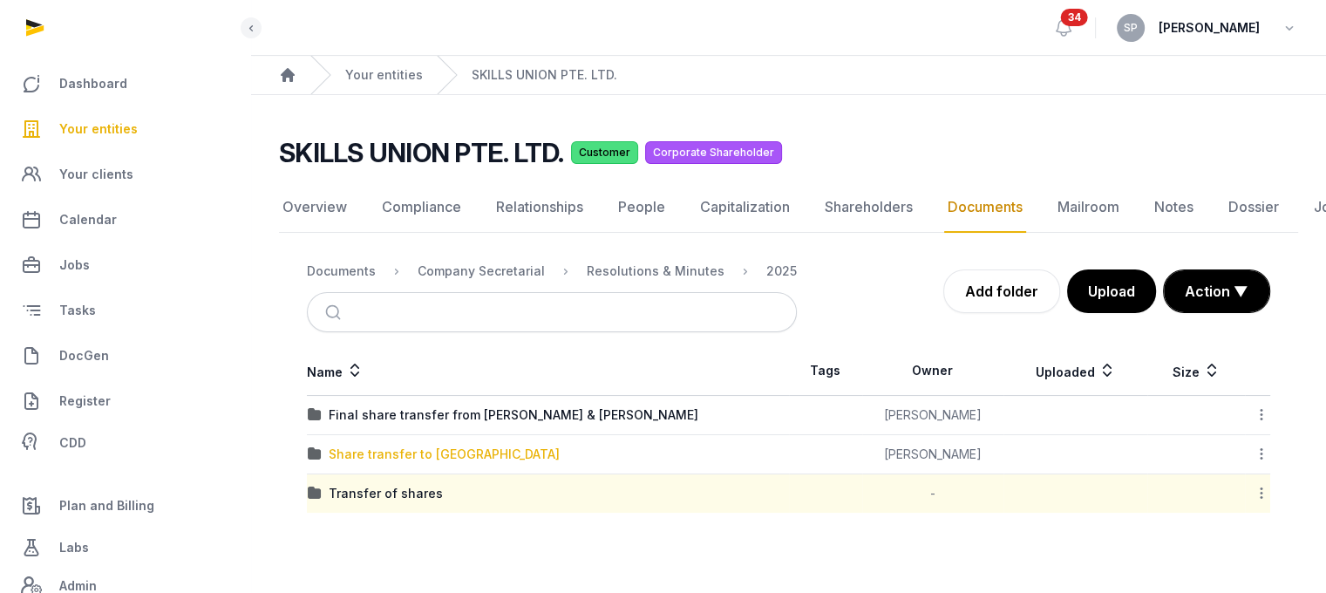
click at [426, 445] on div "Share transfer to [GEOGRAPHIC_DATA]" at bounding box center [444, 453] width 231 height 17
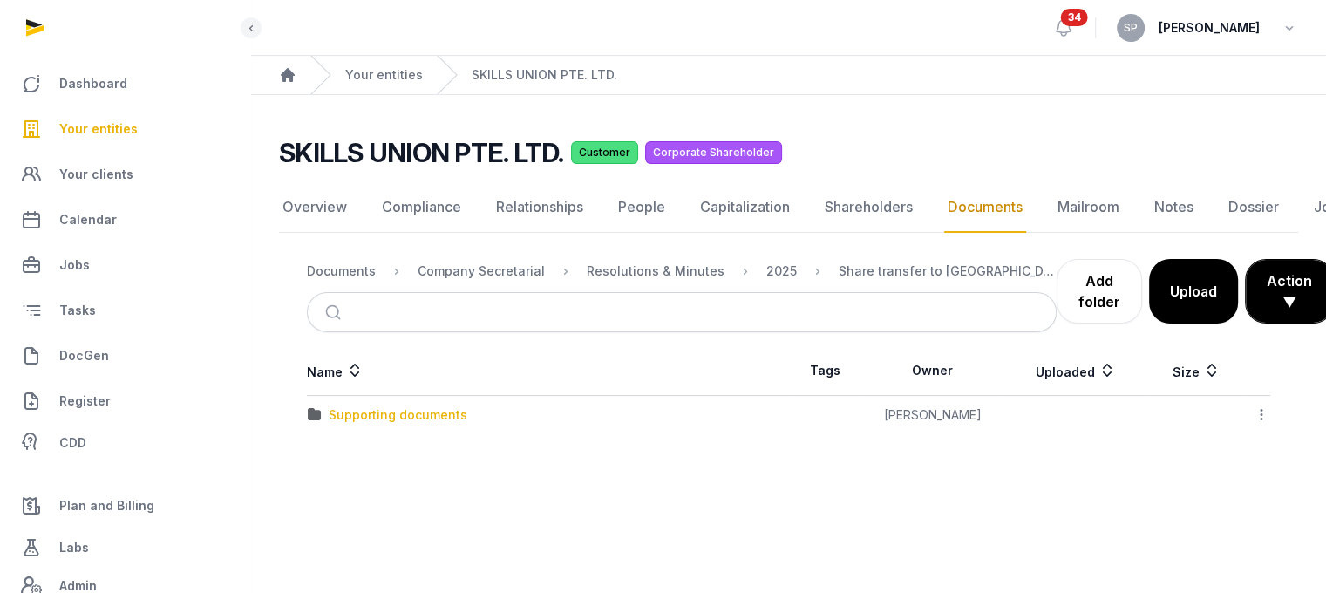
click at [393, 406] on div "Supporting documents" at bounding box center [398, 414] width 139 height 17
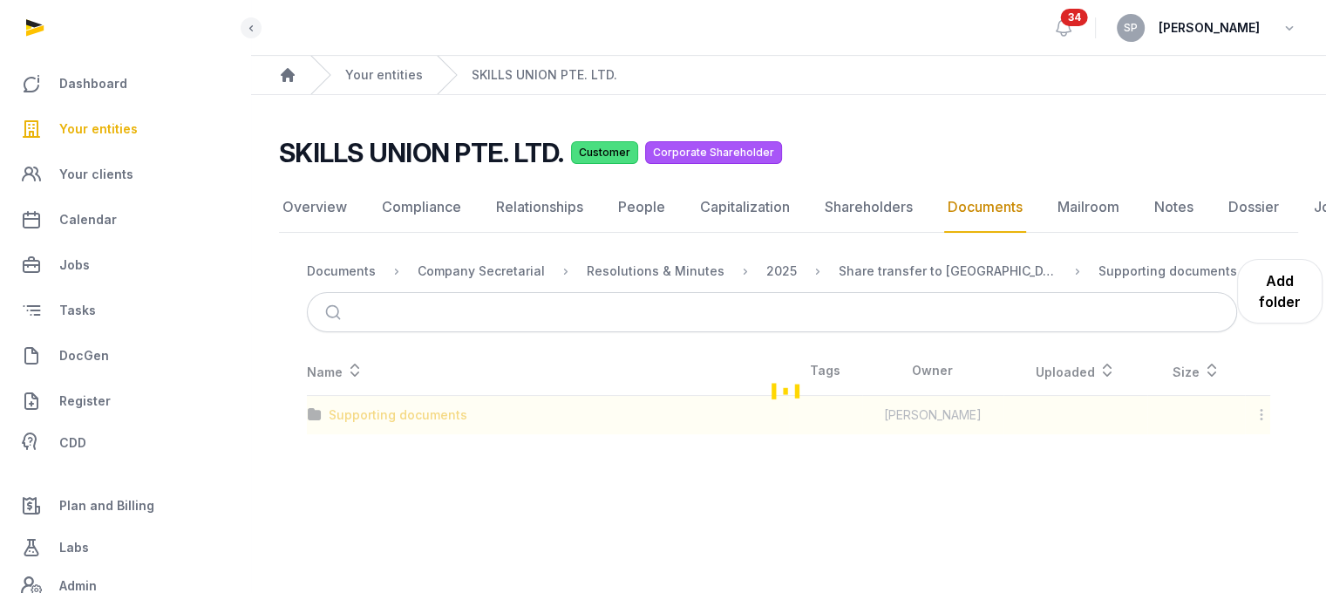
scroll to position [109, 0]
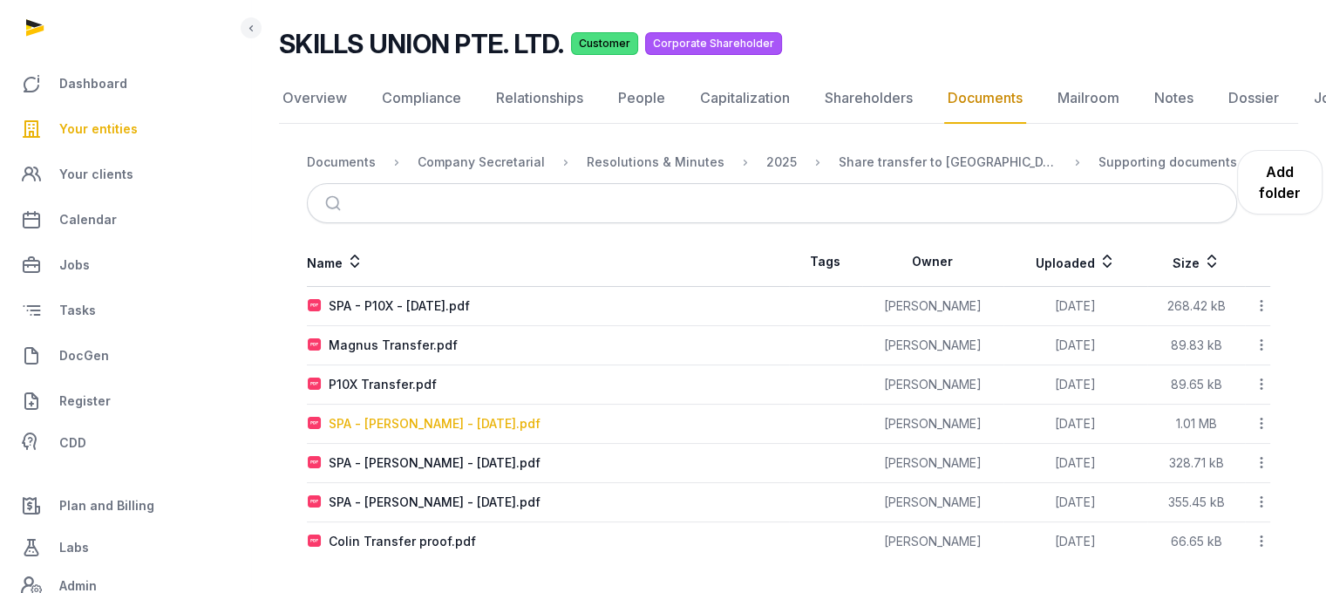
click at [439, 419] on div "SPA - [PERSON_NAME] - [DATE].pdf" at bounding box center [435, 423] width 212 height 17
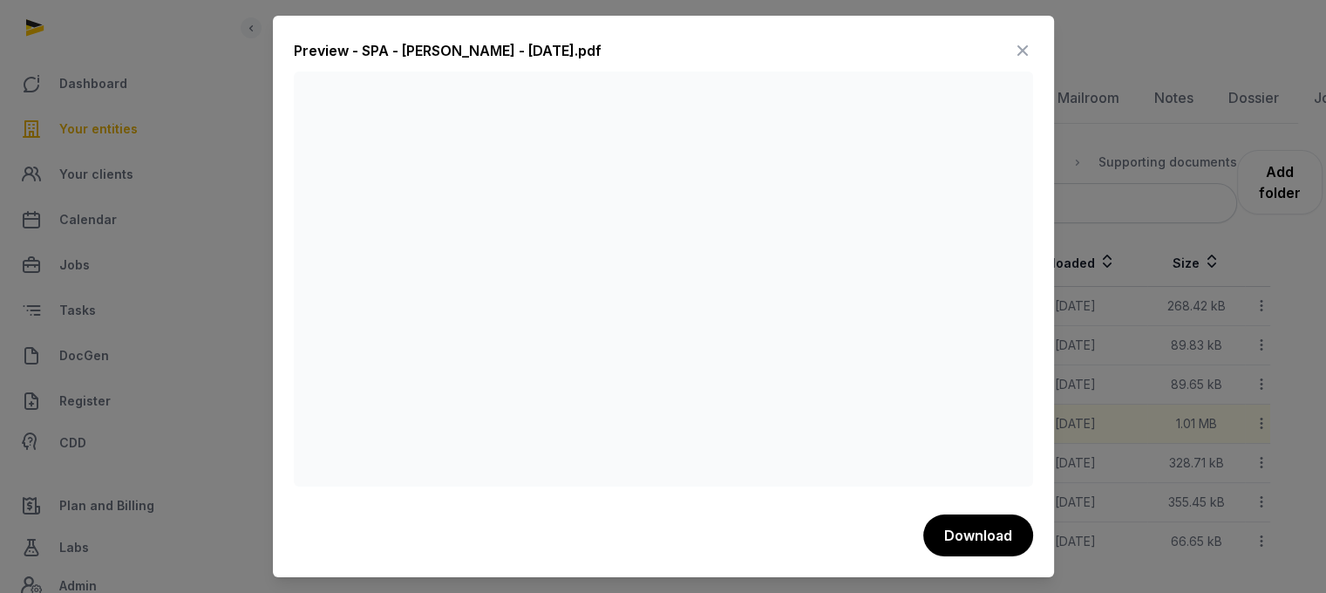
click at [1025, 50] on icon at bounding box center [1022, 51] width 21 height 28
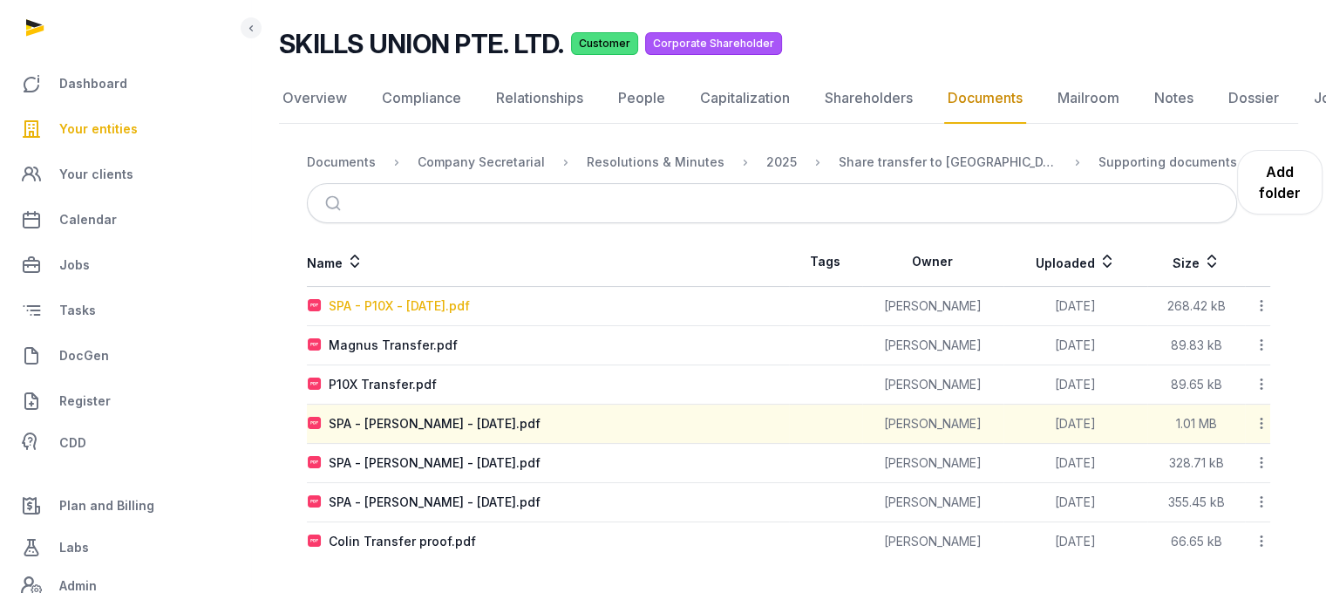
click at [425, 309] on div "SPA - P10X - [DATE].pdf" at bounding box center [399, 305] width 141 height 17
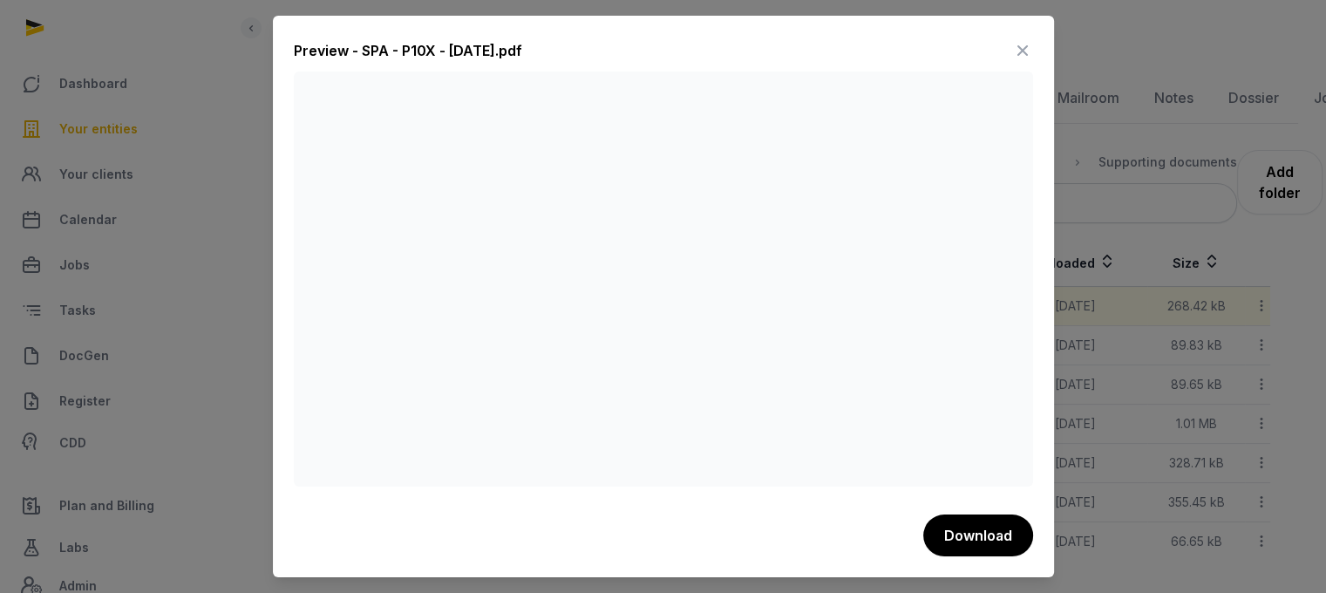
click at [1021, 46] on icon at bounding box center [1022, 51] width 21 height 28
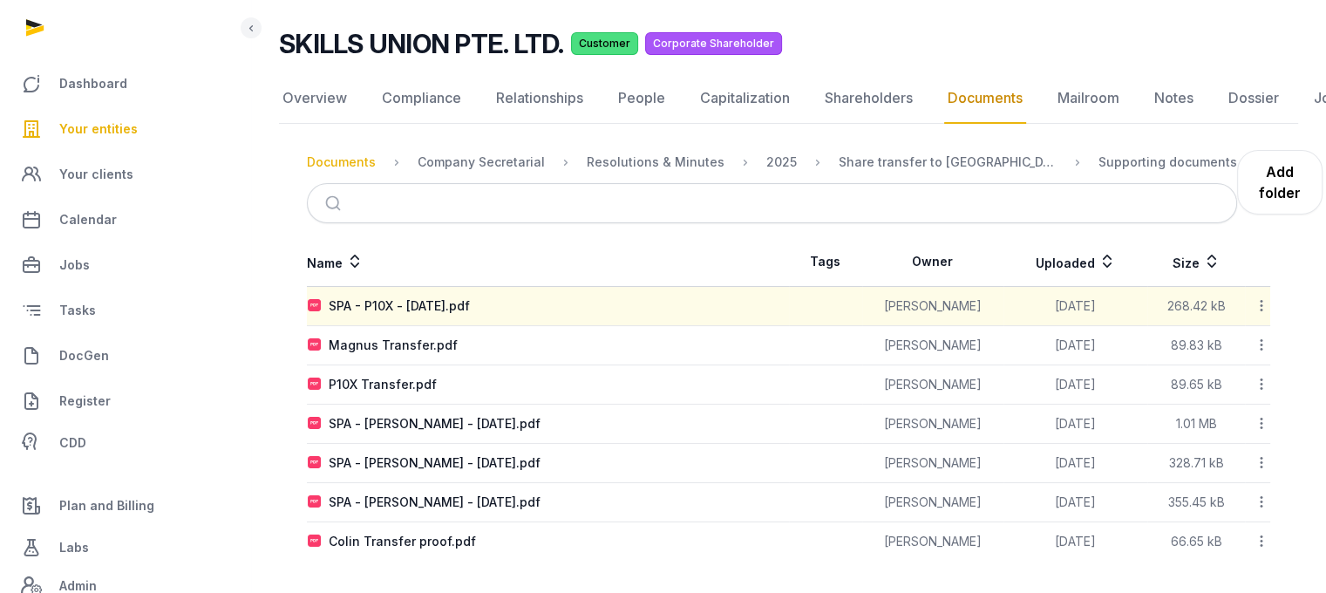
click at [350, 165] on div "Documents" at bounding box center [341, 161] width 69 height 17
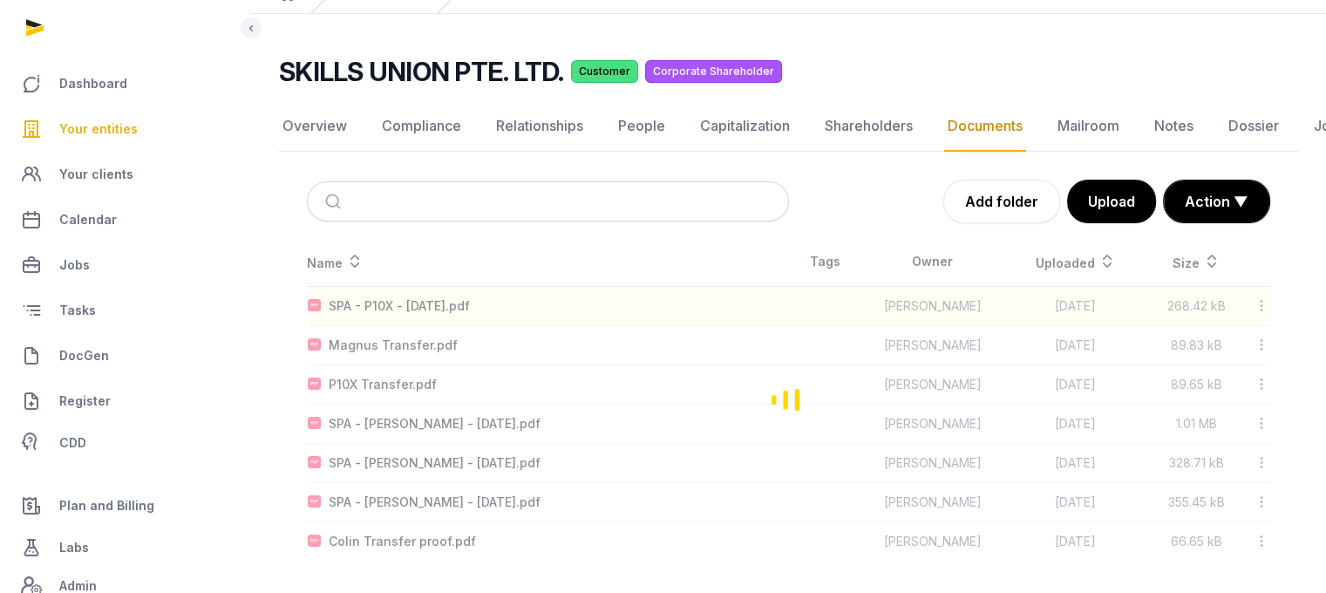
scroll to position [153, 0]
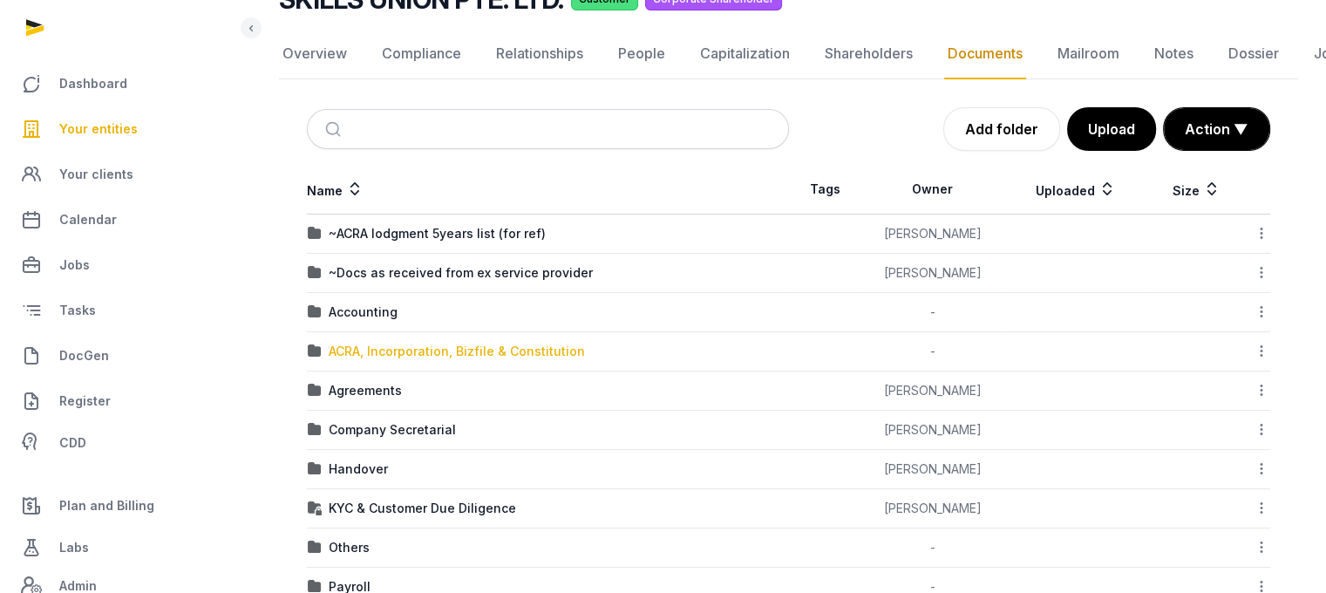
click at [427, 354] on div "ACRA, Incorporation, Bizfile & Constitution" at bounding box center [457, 351] width 256 height 17
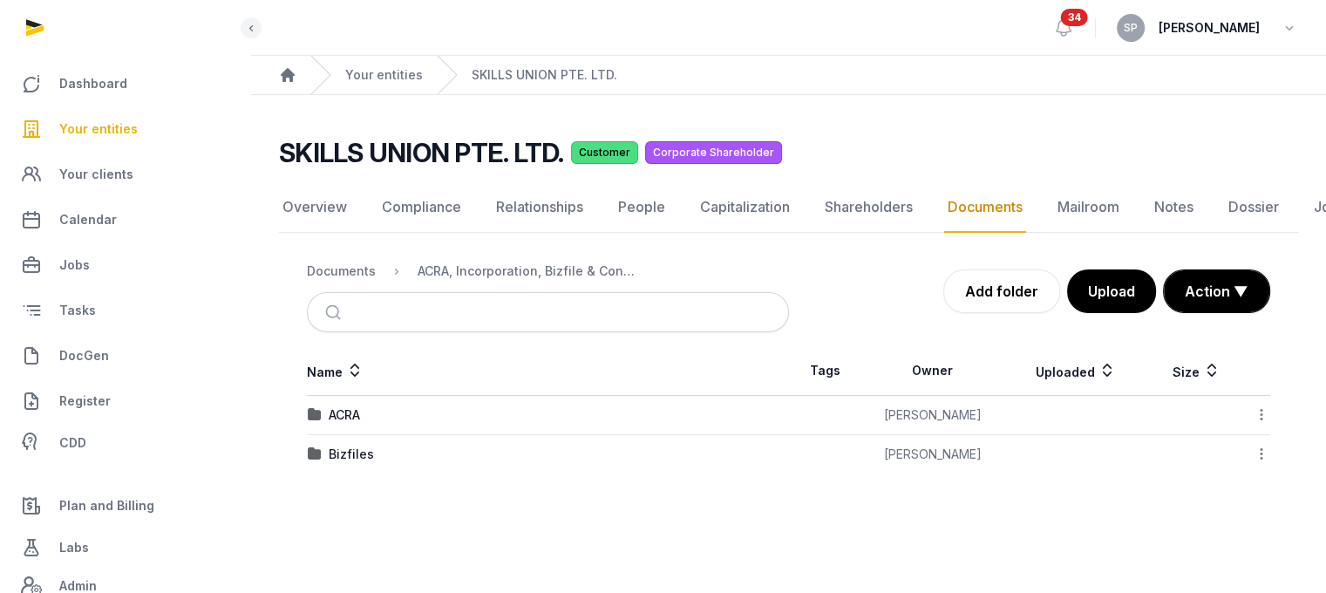
scroll to position [13, 0]
click at [361, 445] on div "Bizfiles" at bounding box center [351, 453] width 45 height 17
click at [347, 445] on div "2025" at bounding box center [344, 453] width 31 height 17
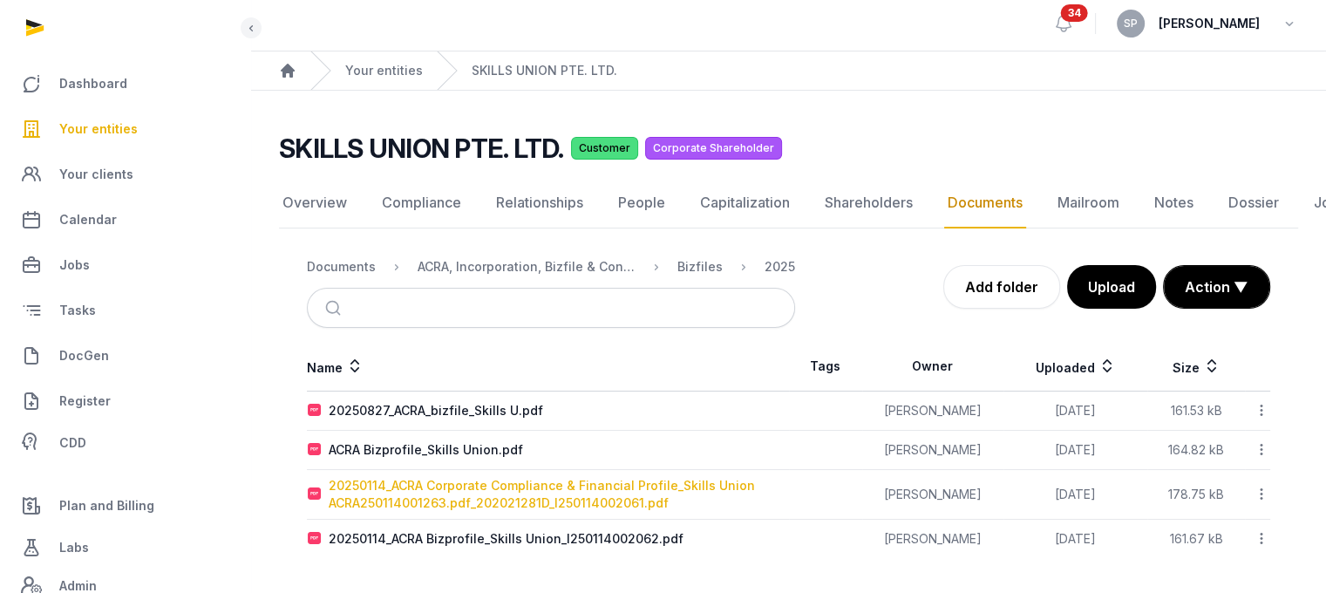
click at [436, 487] on div "20250114_ACRA Corporate Compliance & Financial Profile_Skills Union ACRA2501140…" at bounding box center [558, 494] width 459 height 35
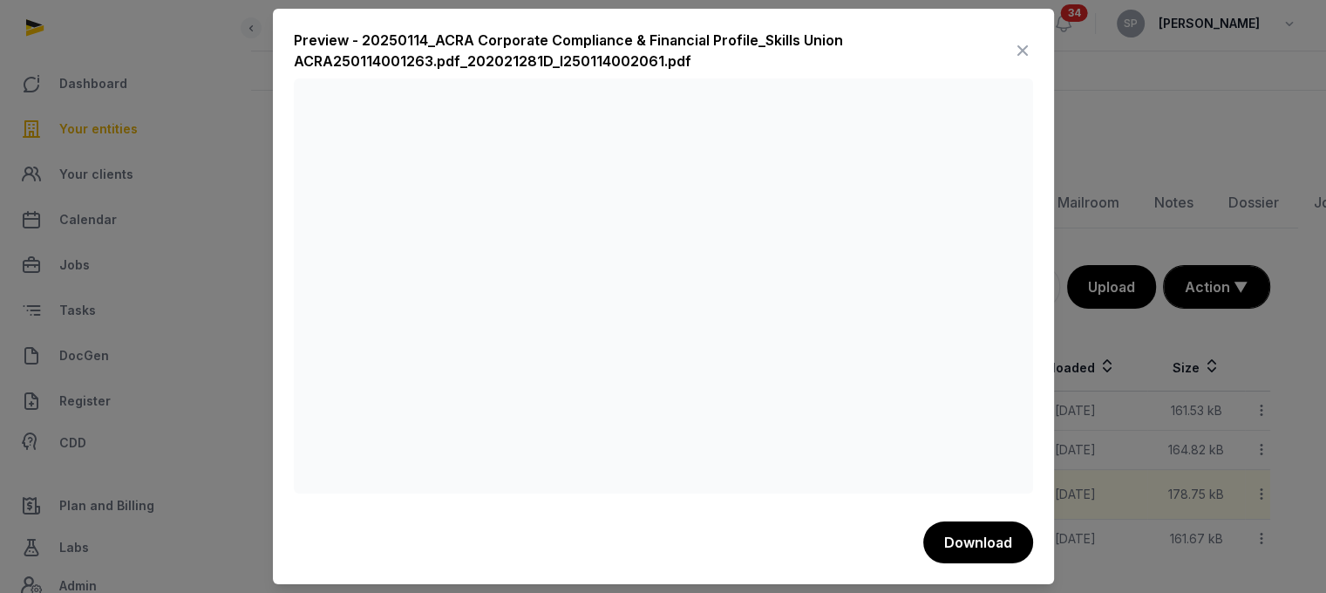
click at [1018, 44] on icon at bounding box center [1022, 51] width 21 height 28
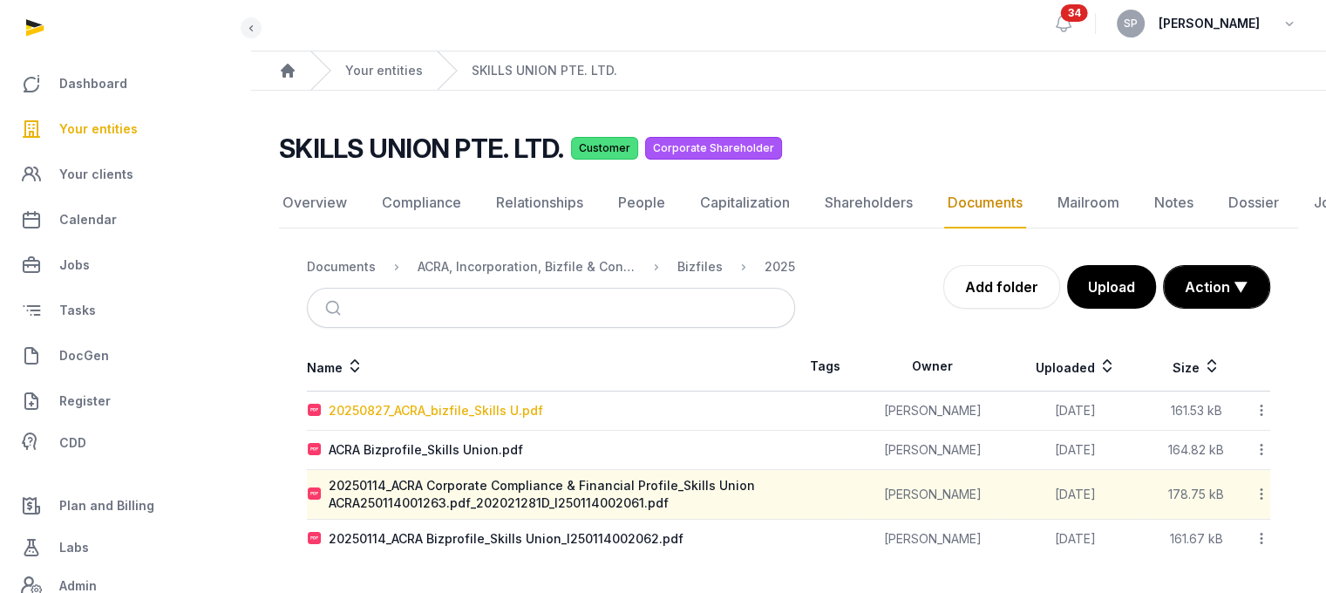
click at [492, 402] on div "20250827_ACRA_bizfile_Skills U.pdf" at bounding box center [436, 410] width 214 height 17
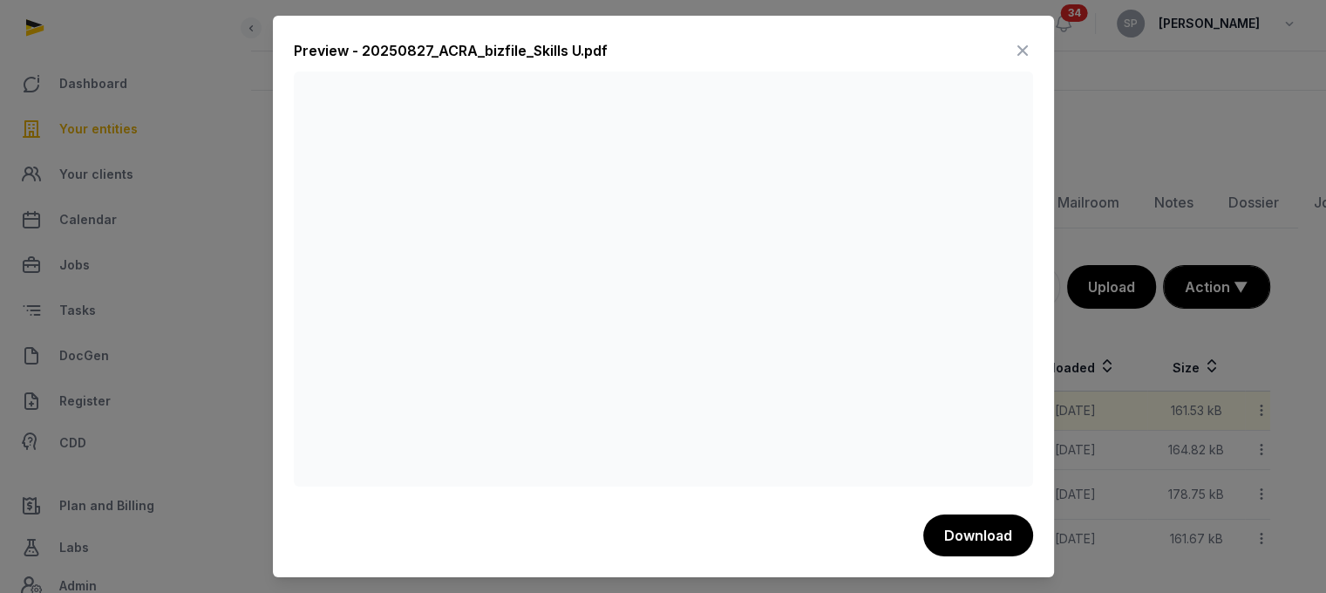
click at [1022, 49] on icon at bounding box center [1022, 51] width 21 height 28
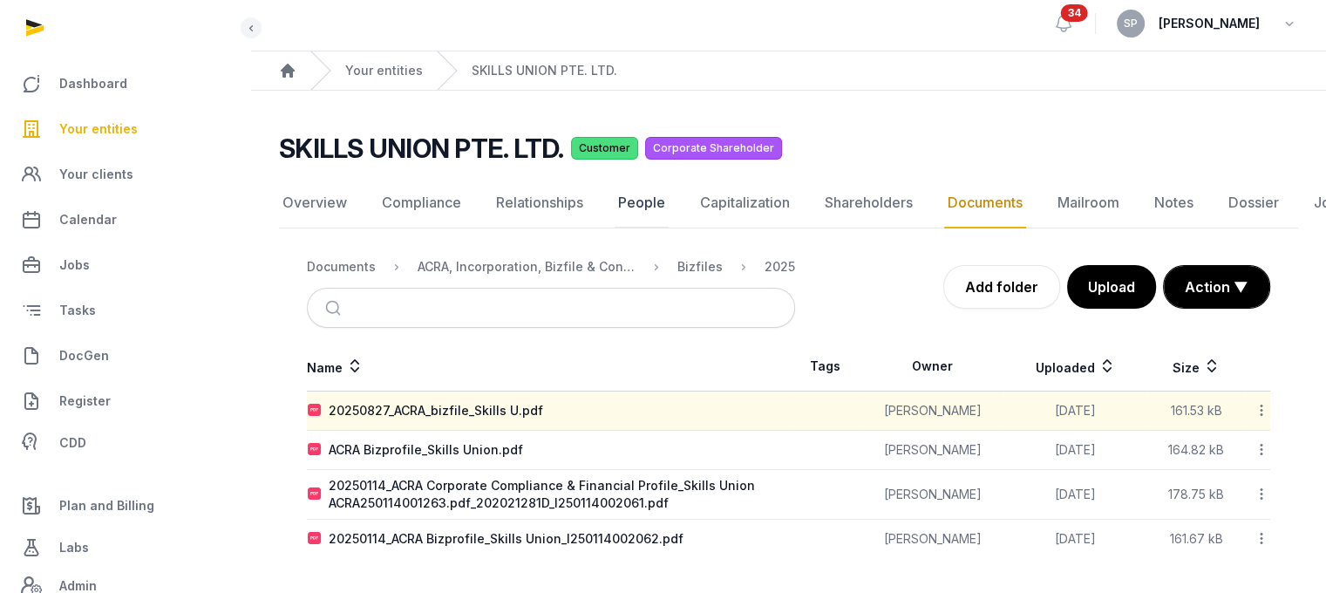
click at [651, 189] on link "People" at bounding box center [641, 203] width 54 height 51
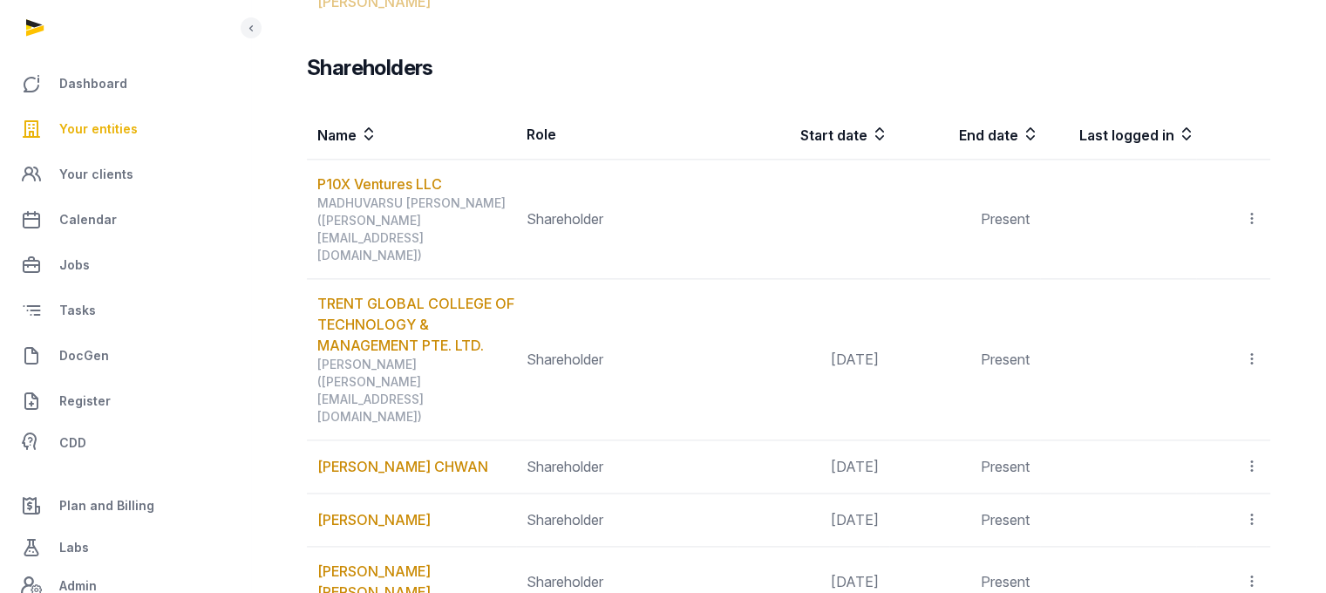
scroll to position [2270, 0]
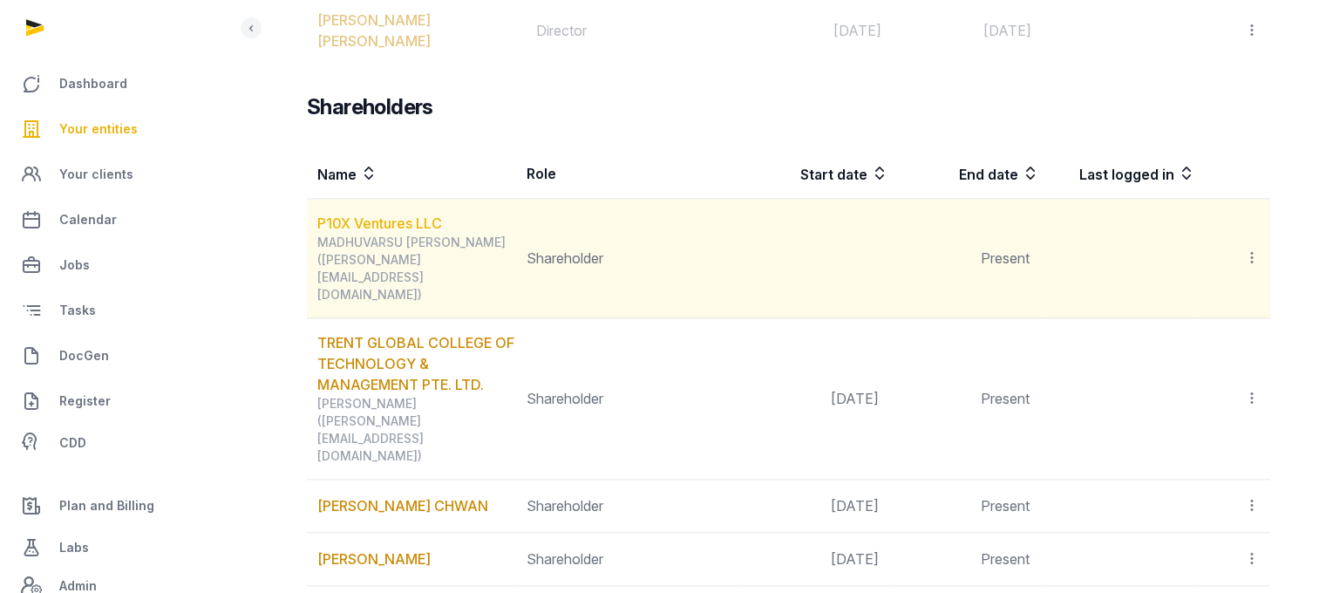
click at [415, 214] on link "P10X Ventures LLC" at bounding box center [379, 222] width 125 height 17
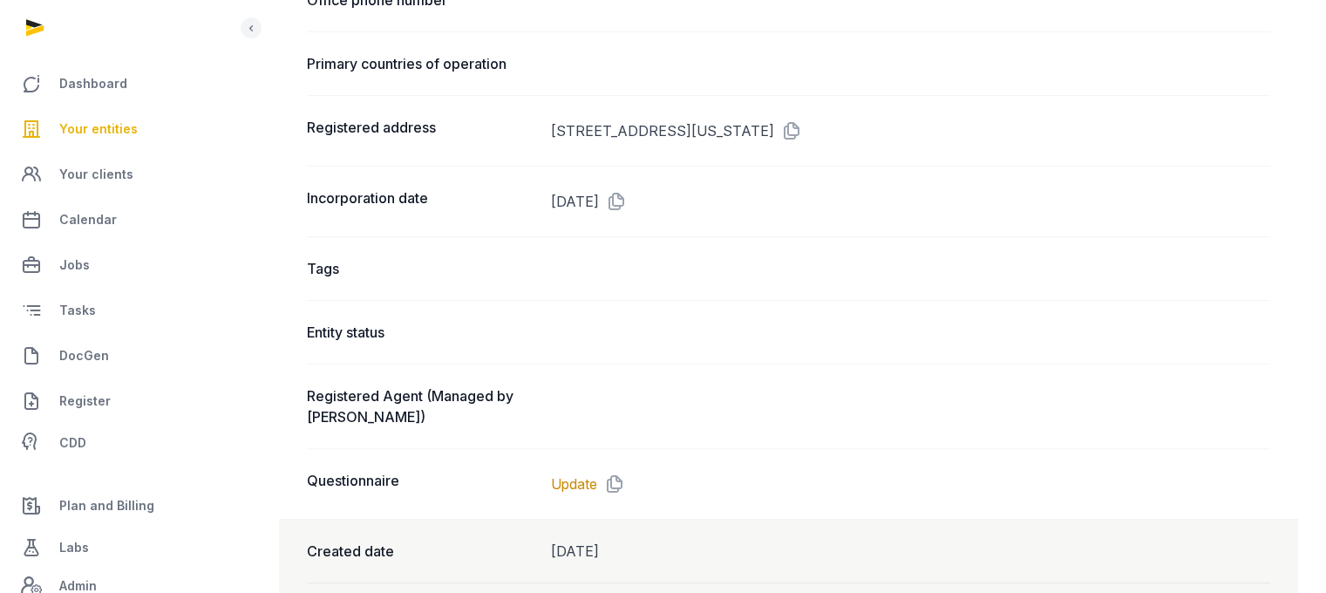
scroll to position [1002, 0]
click at [802, 124] on icon at bounding box center [788, 129] width 28 height 28
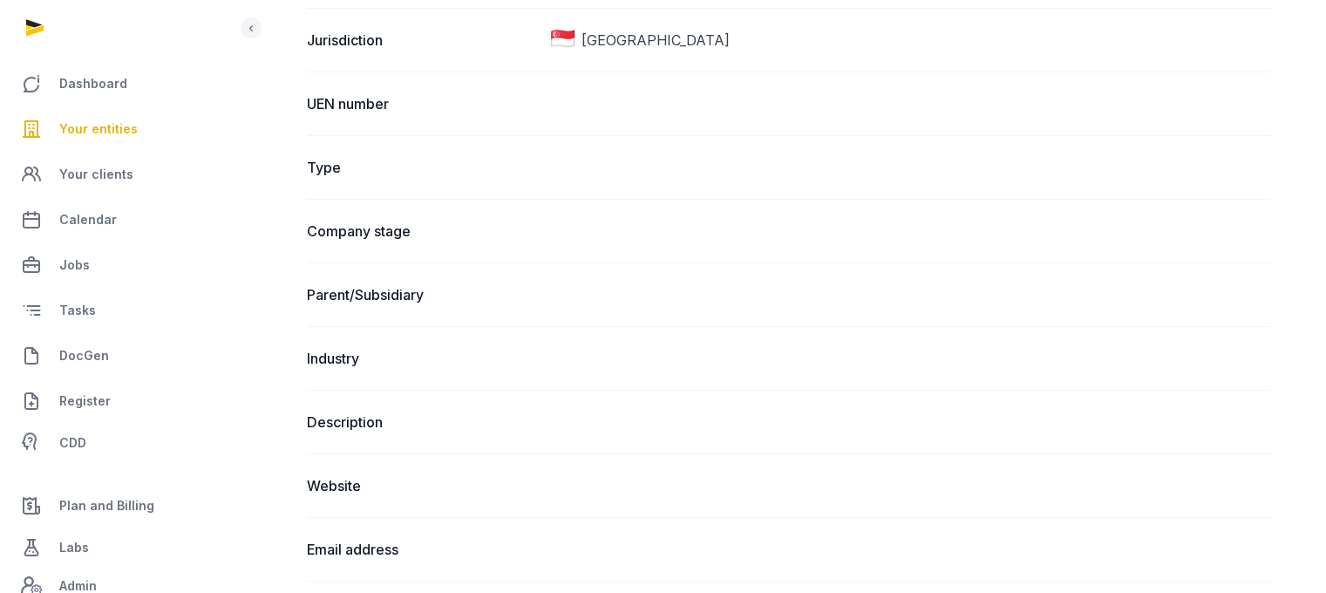
scroll to position [0, 0]
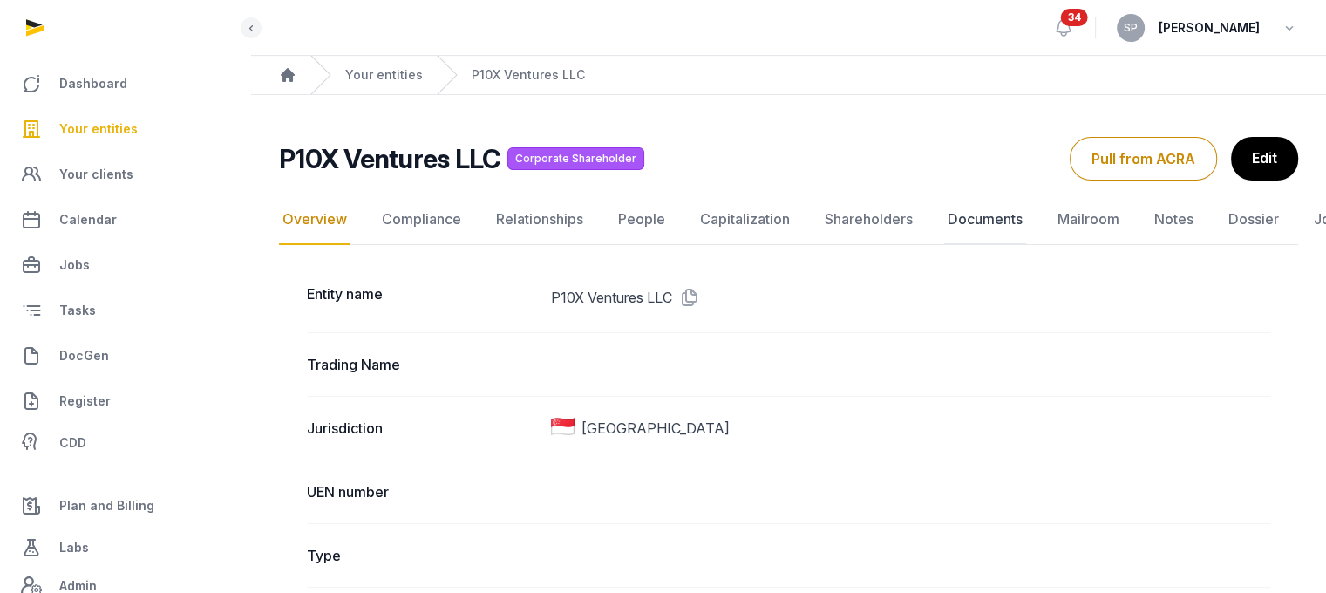
click at [988, 217] on link "Documents" at bounding box center [985, 219] width 82 height 51
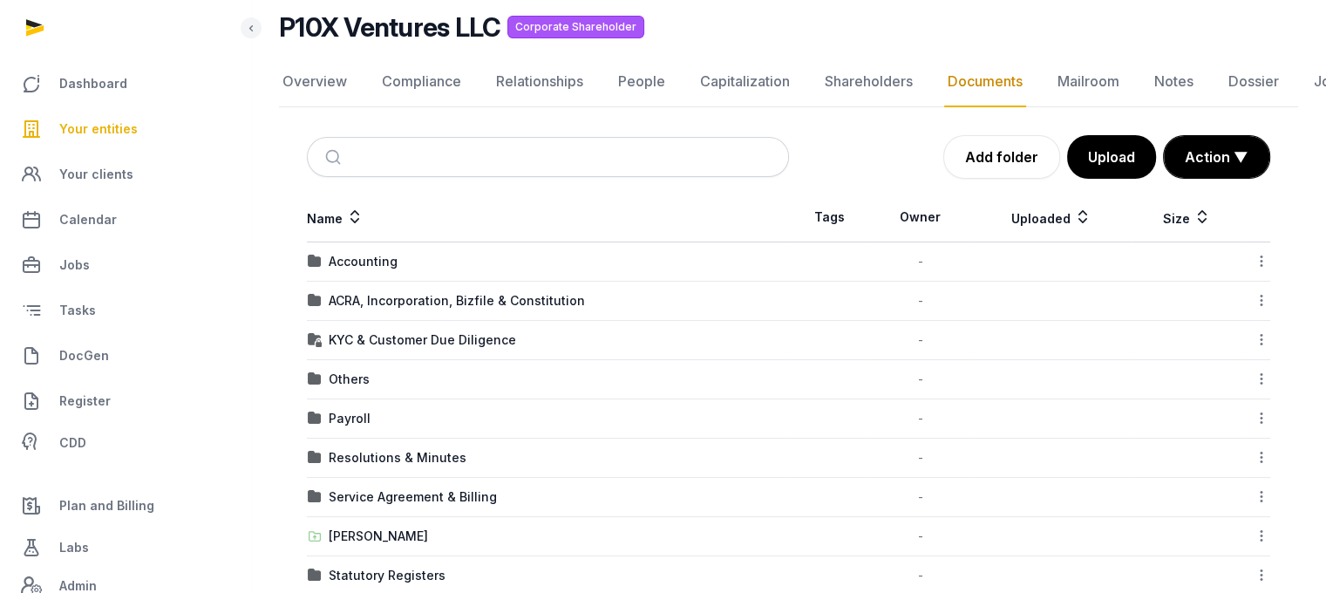
scroll to position [199, 0]
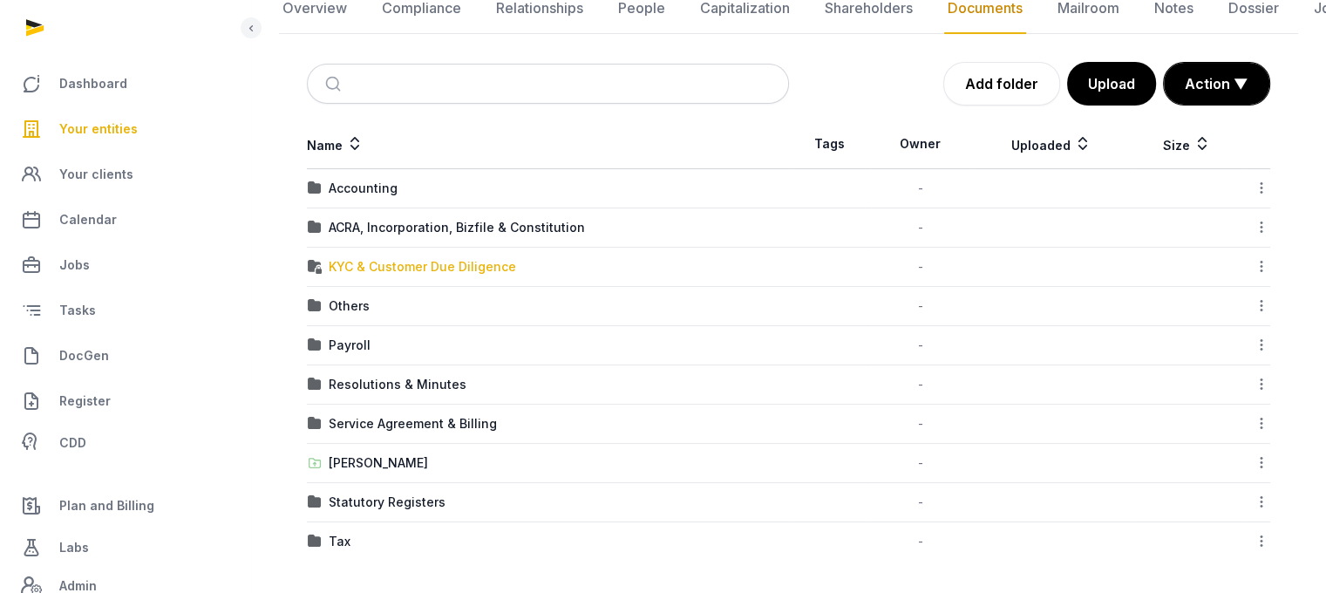
click at [383, 273] on div "KYC & Customer Due Diligence" at bounding box center [422, 266] width 187 height 17
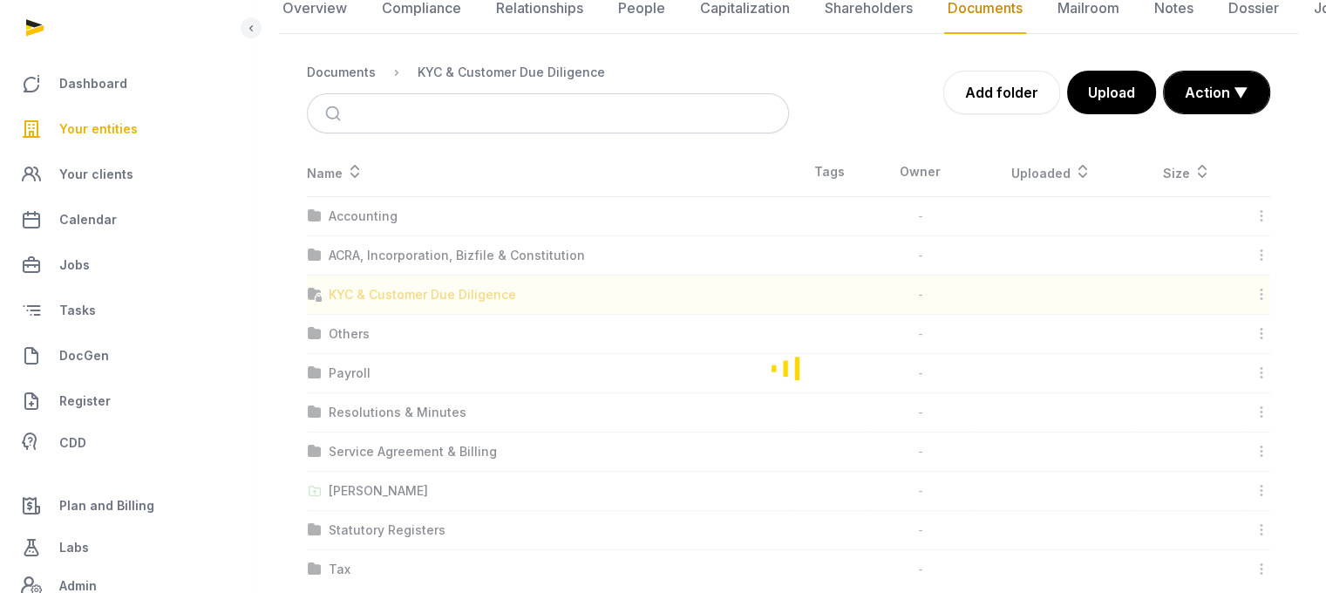
scroll to position [108, 0]
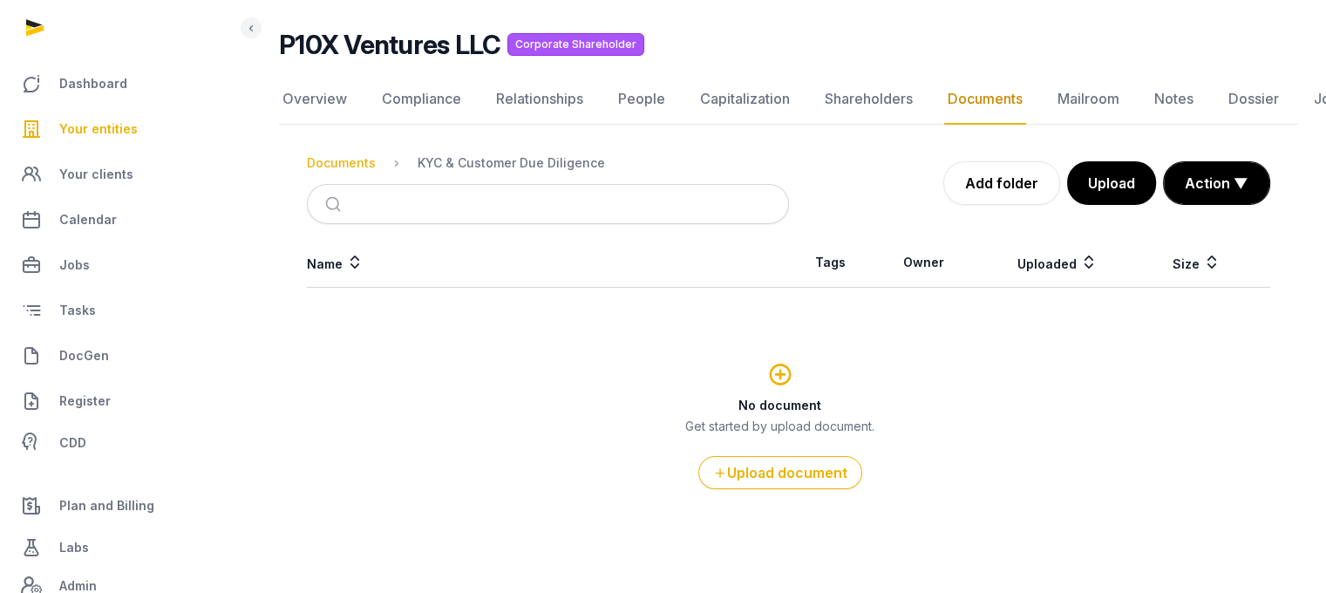
click at [345, 154] on div "Documents" at bounding box center [341, 162] width 69 height 17
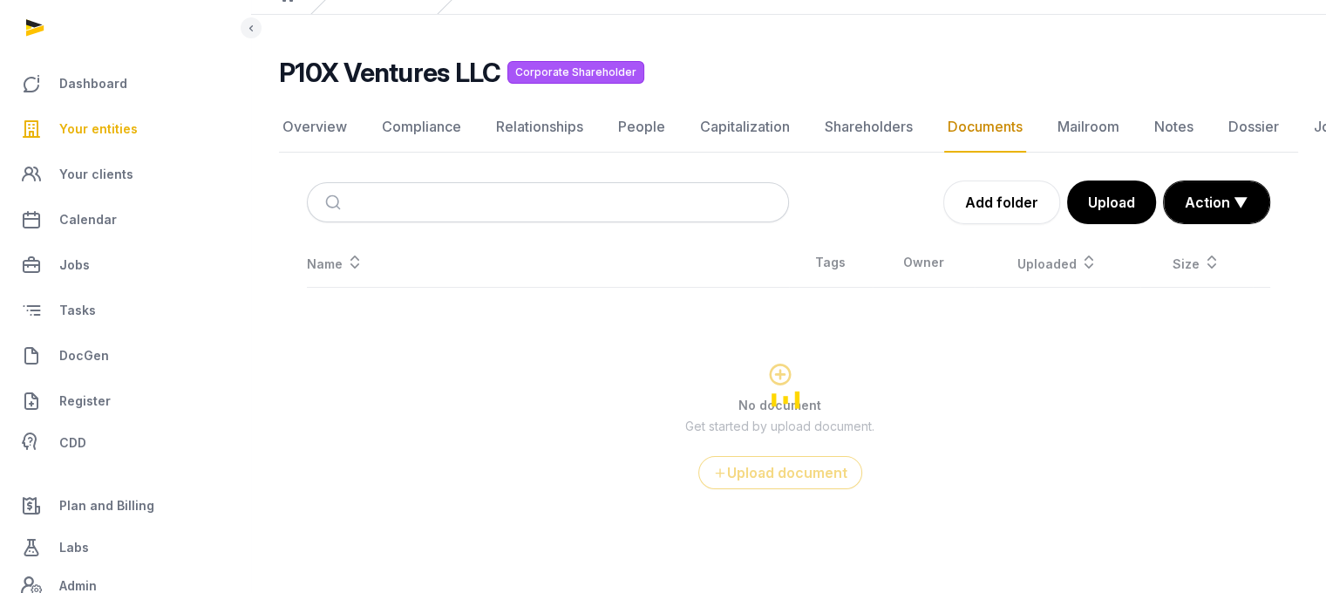
scroll to position [199, 0]
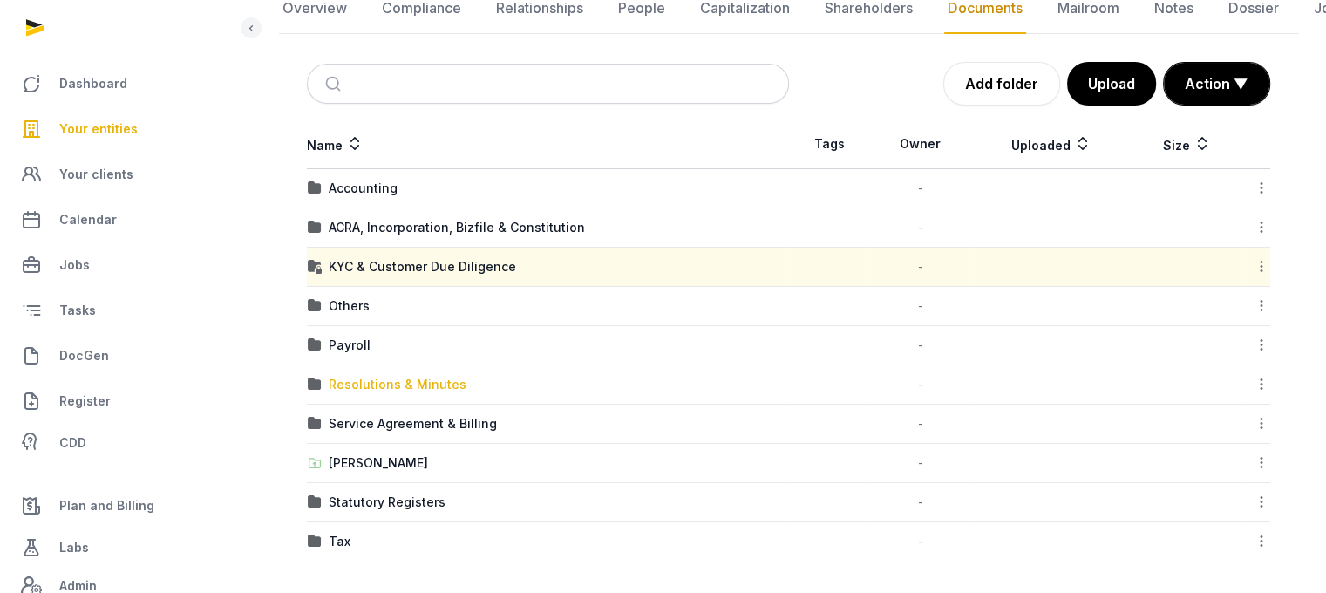
click at [443, 390] on div "Resolutions & Minutes" at bounding box center [398, 384] width 138 height 17
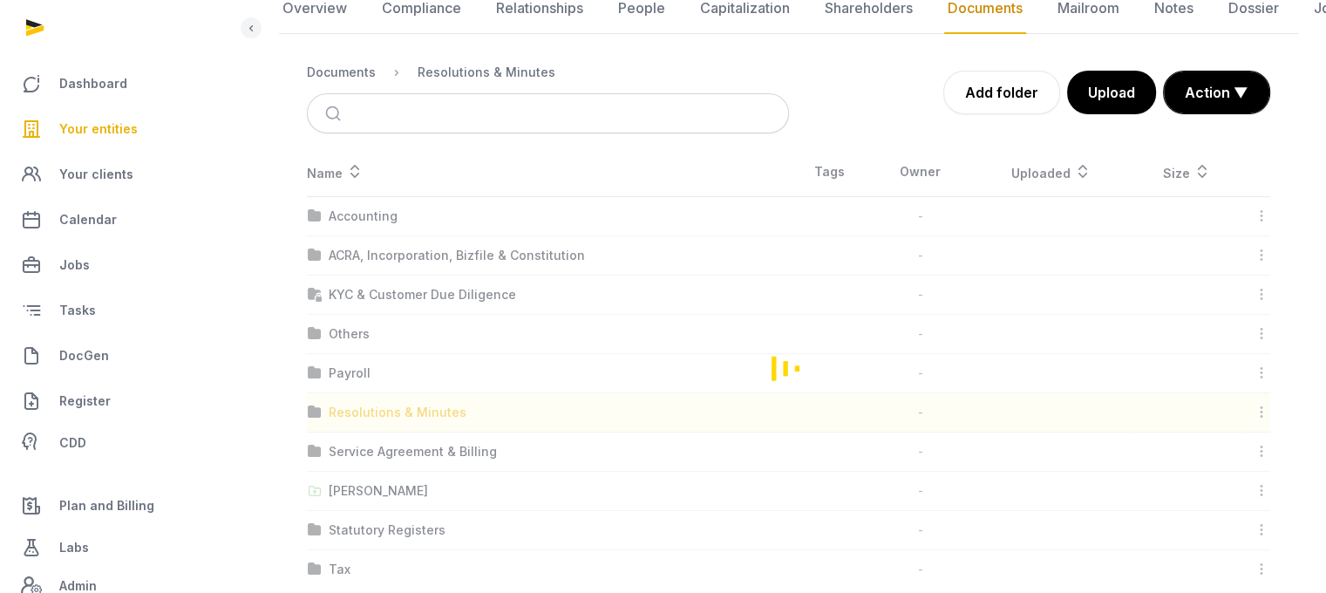
scroll to position [108, 0]
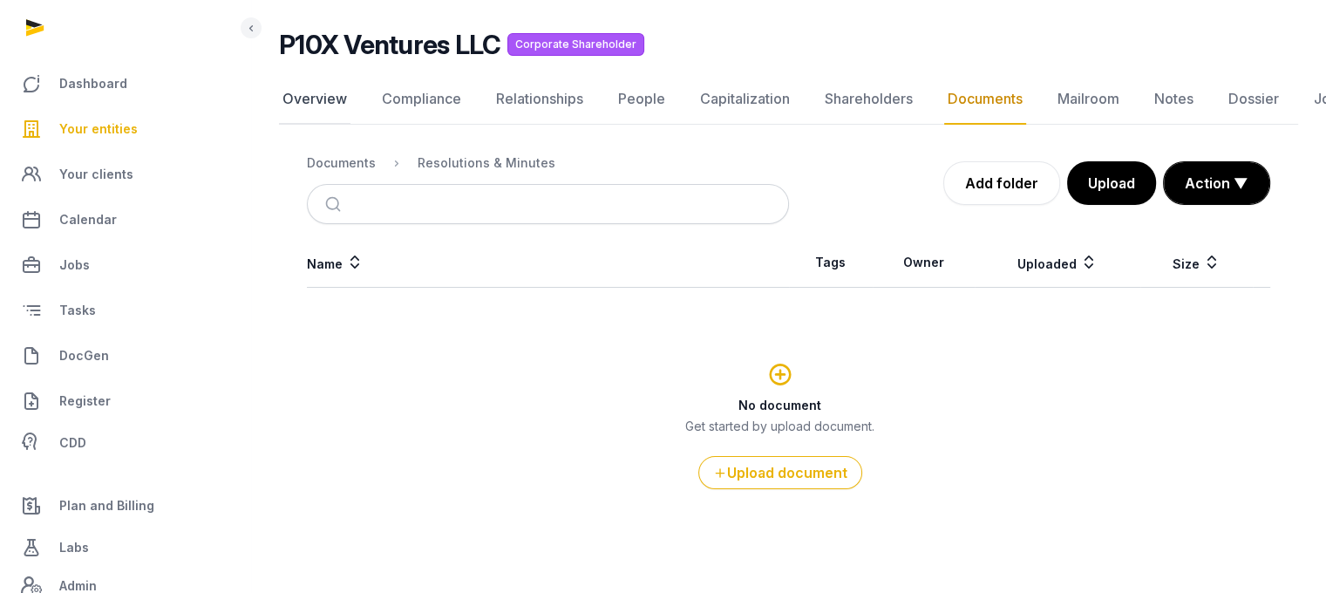
click at [328, 103] on link "Overview" at bounding box center [314, 99] width 71 height 51
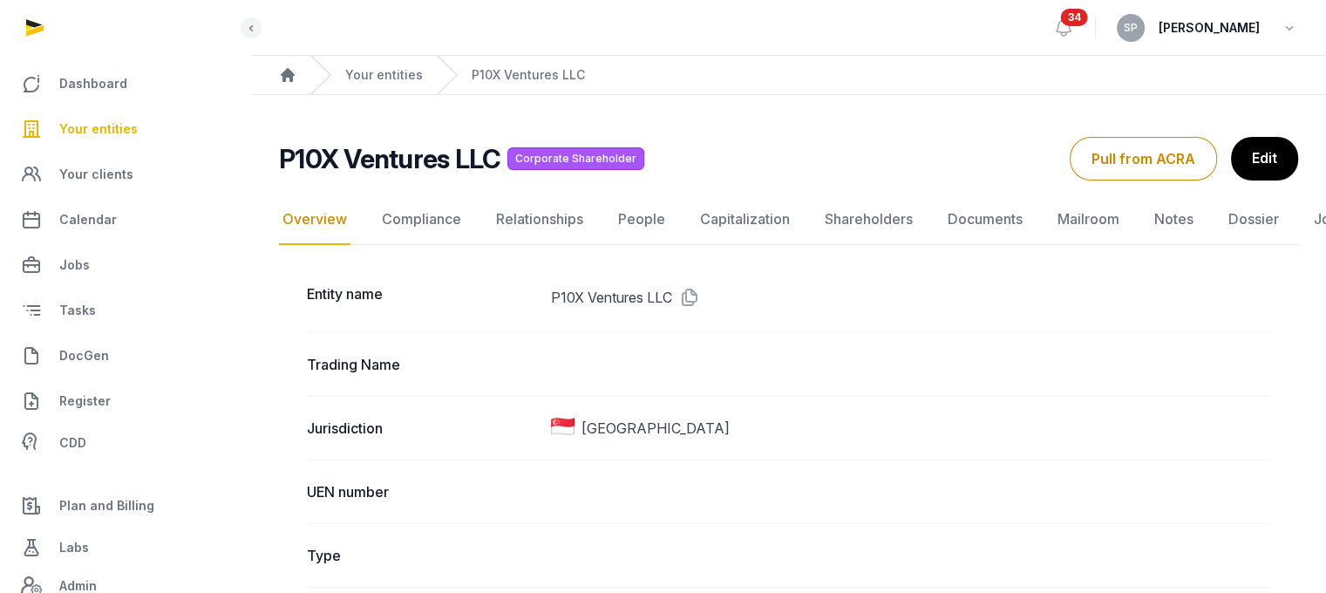
click at [104, 130] on span "Your entities" at bounding box center [98, 129] width 78 height 21
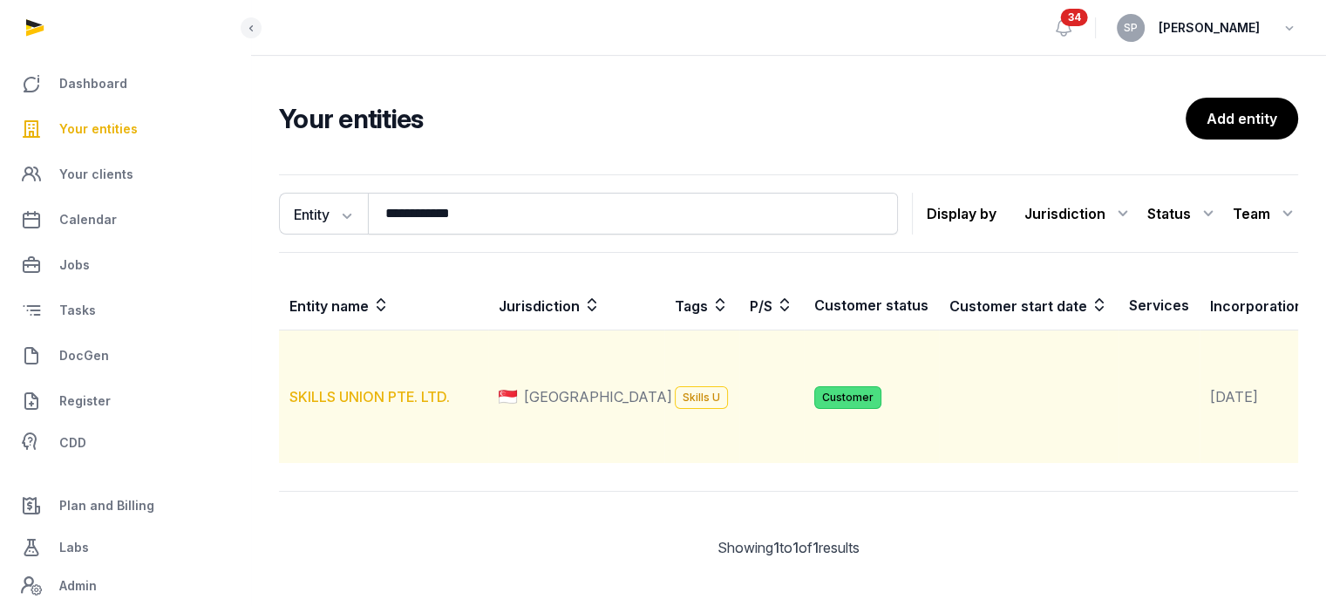
click at [384, 405] on link "SKILLS UNION PTE. LTD." at bounding box center [369, 396] width 160 height 17
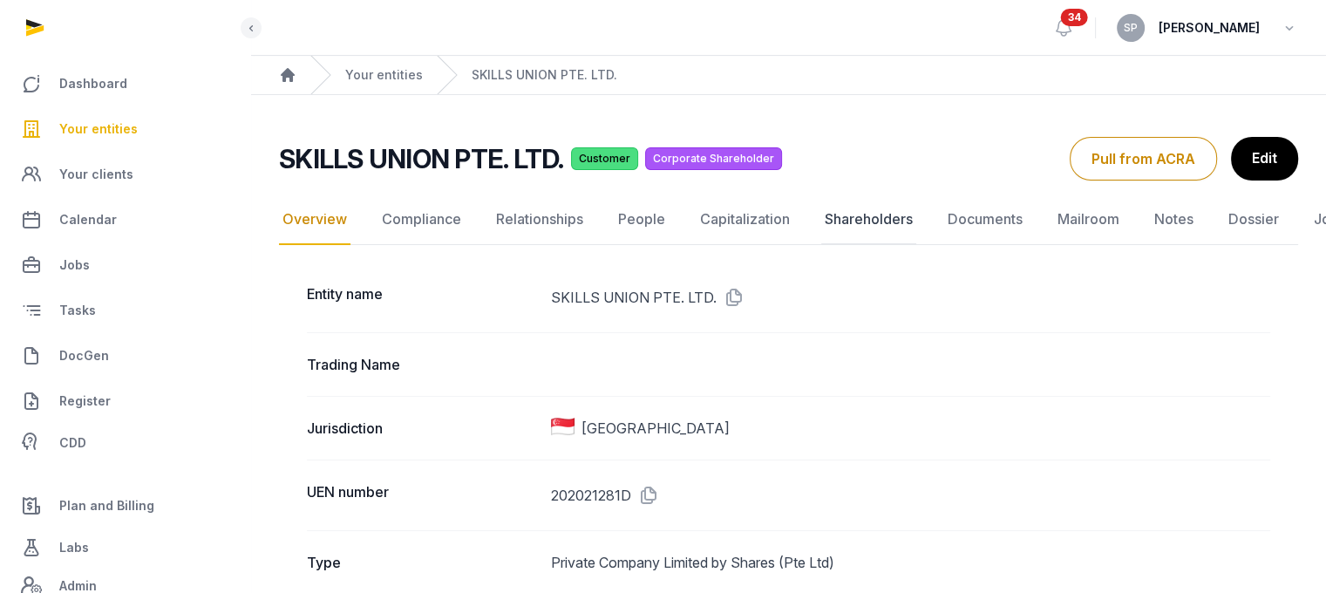
click at [863, 233] on link "Shareholders" at bounding box center [868, 219] width 95 height 51
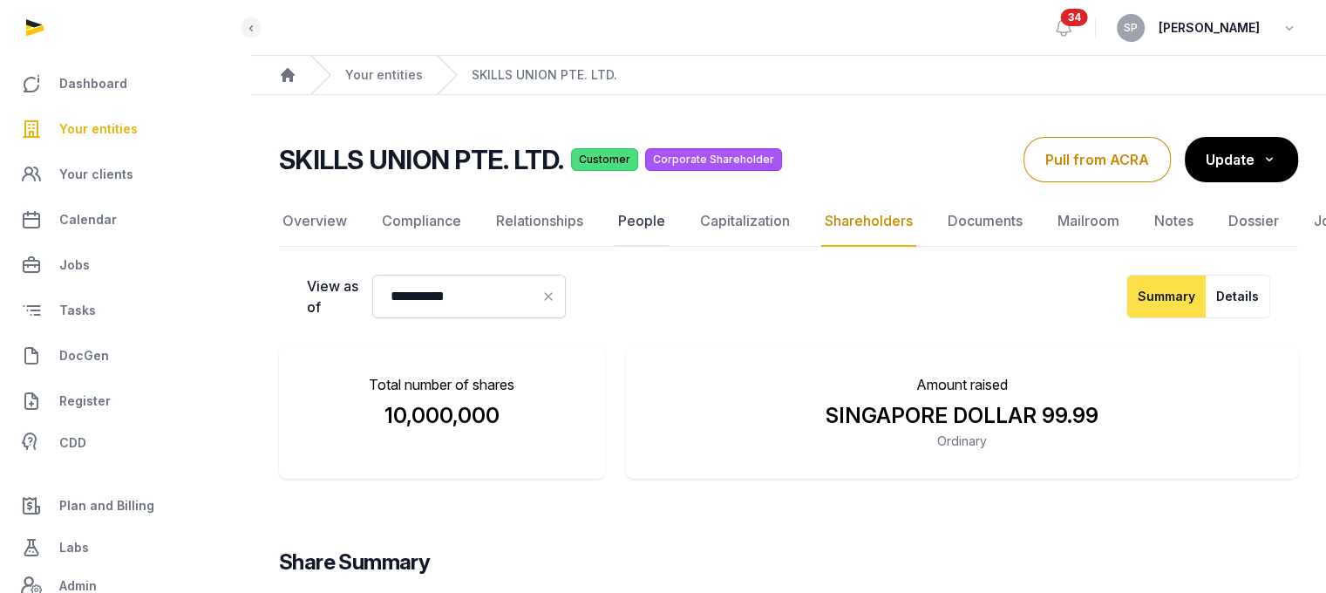
click at [645, 224] on link "People" at bounding box center [641, 221] width 54 height 51
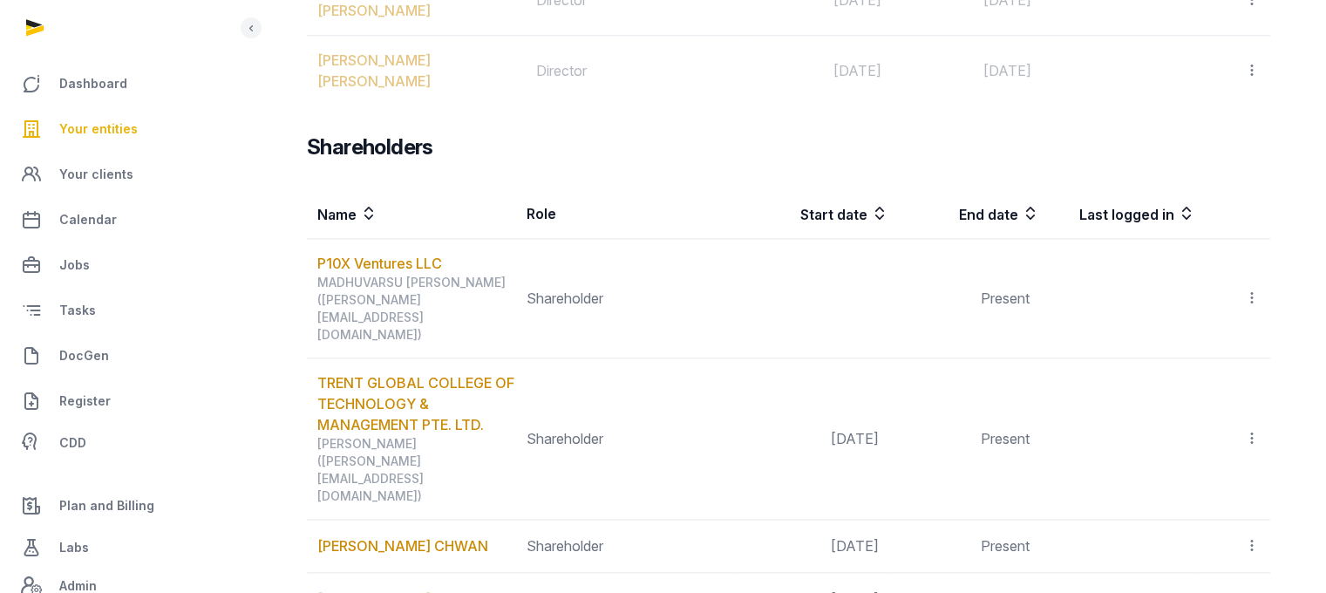
scroll to position [2183, 0]
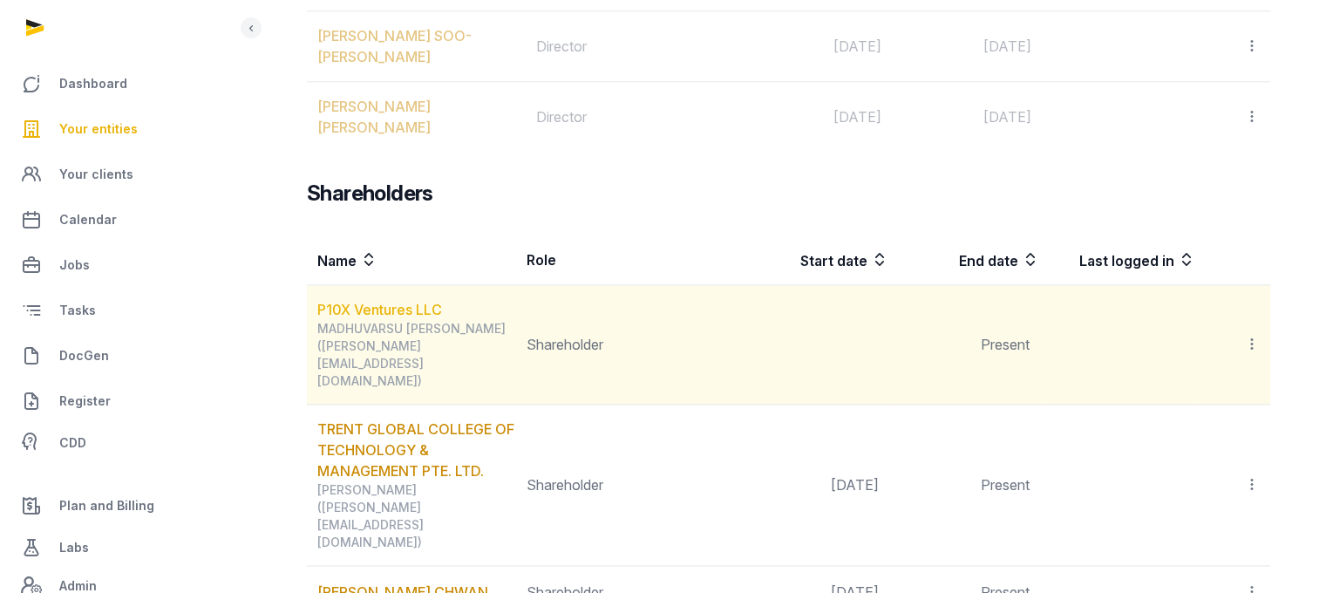
click at [427, 301] on link "P10X Ventures LLC" at bounding box center [379, 309] width 125 height 17
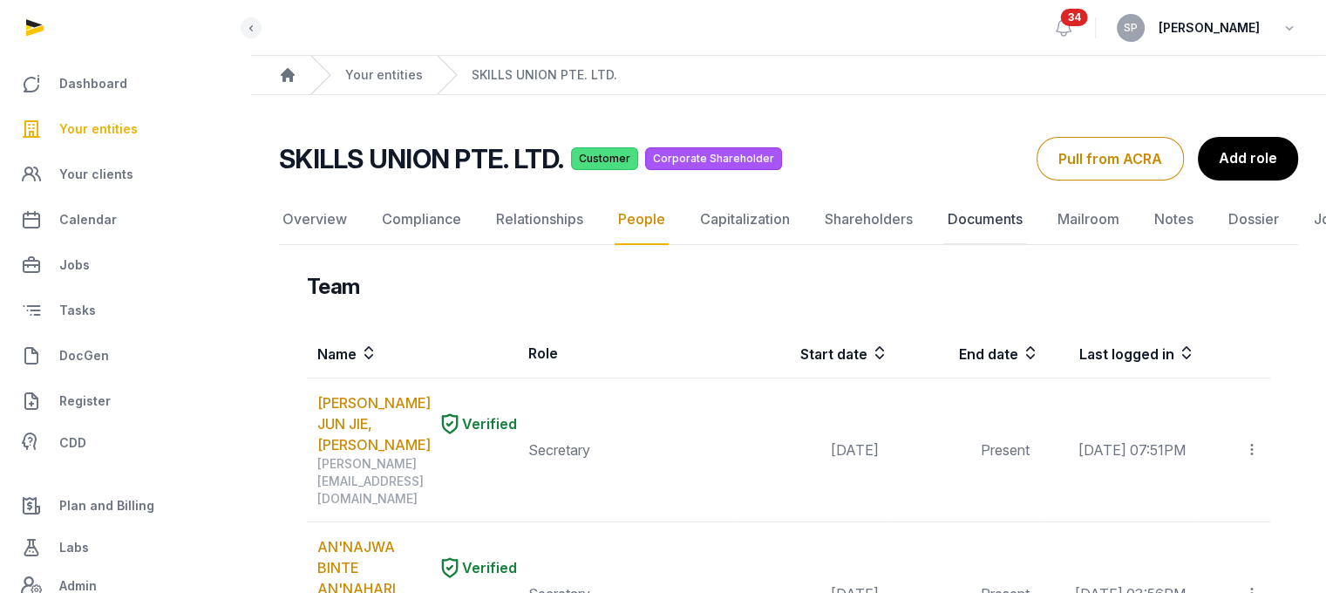
click at [976, 220] on link "Documents" at bounding box center [985, 219] width 82 height 51
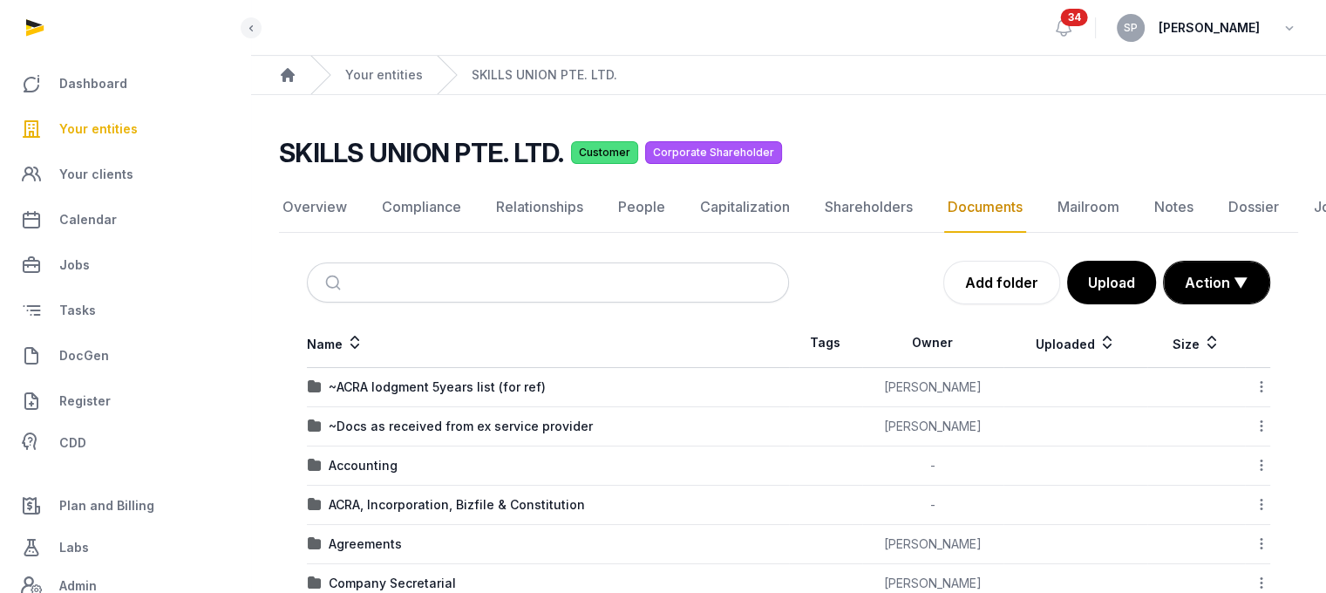
scroll to position [482, 0]
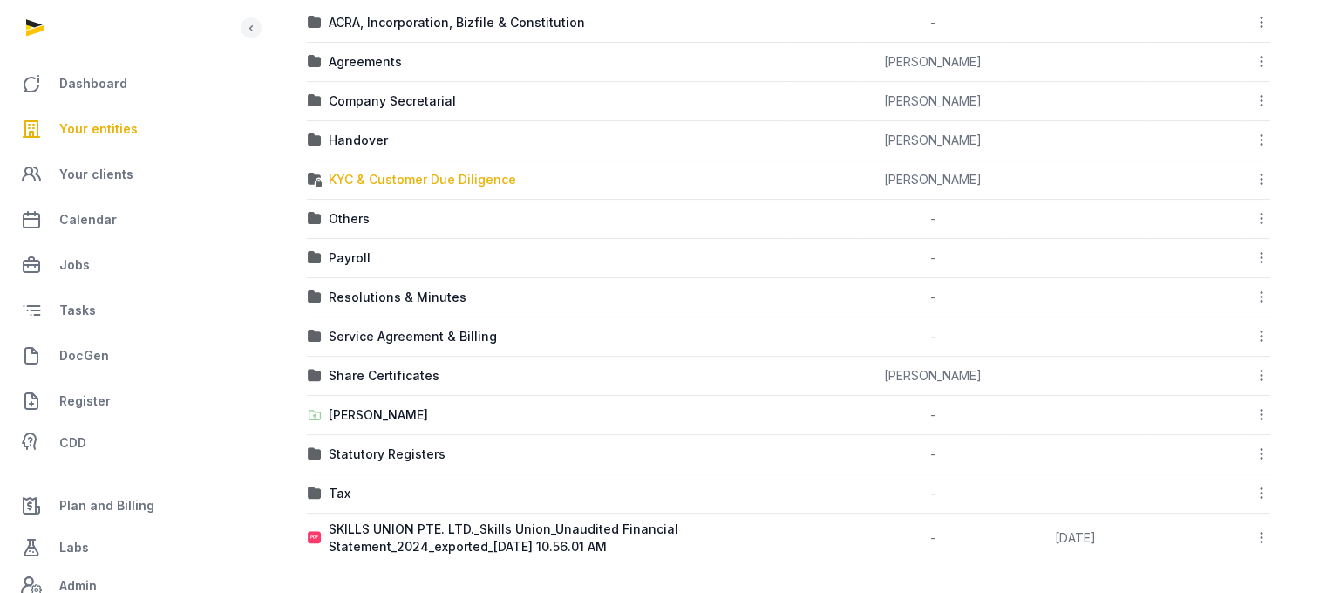
click at [465, 179] on div "KYC & Customer Due Diligence" at bounding box center [422, 179] width 187 height 17
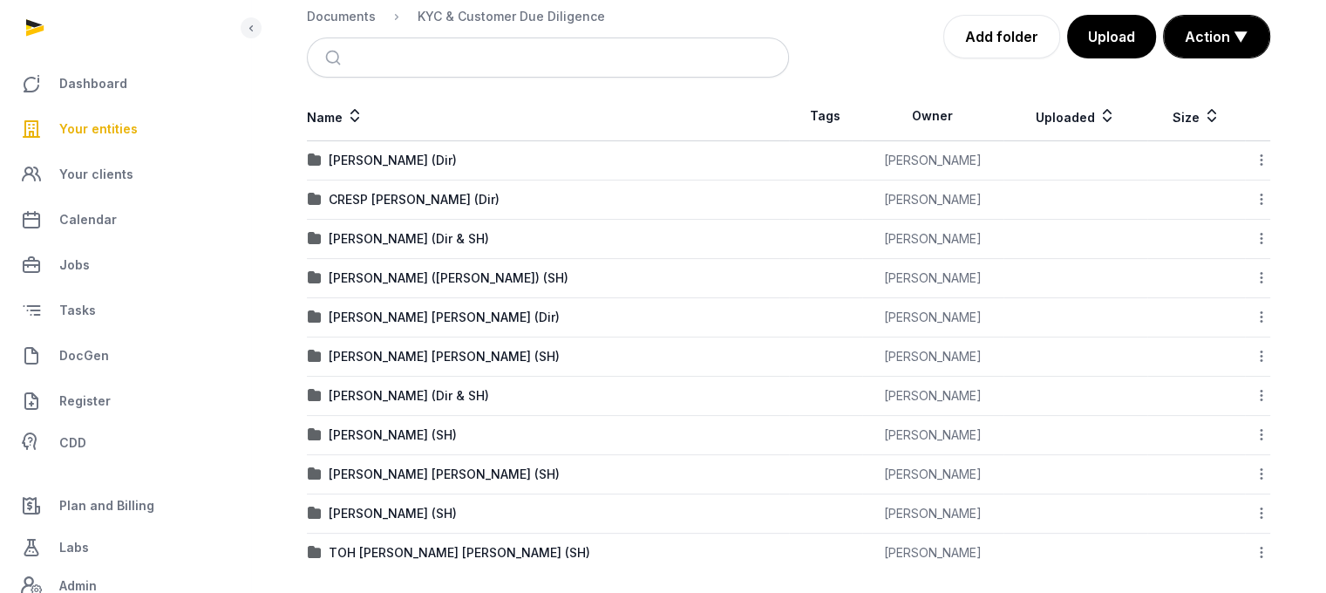
scroll to position [265, 0]
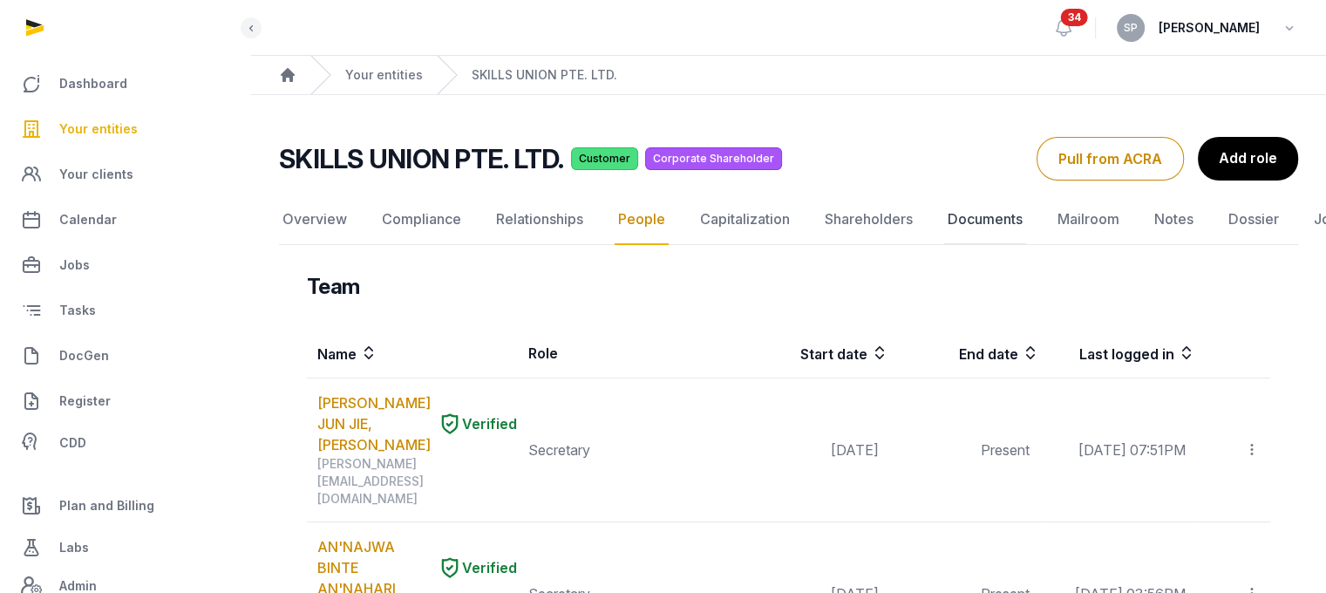
click at [1001, 221] on link "Documents" at bounding box center [985, 219] width 82 height 51
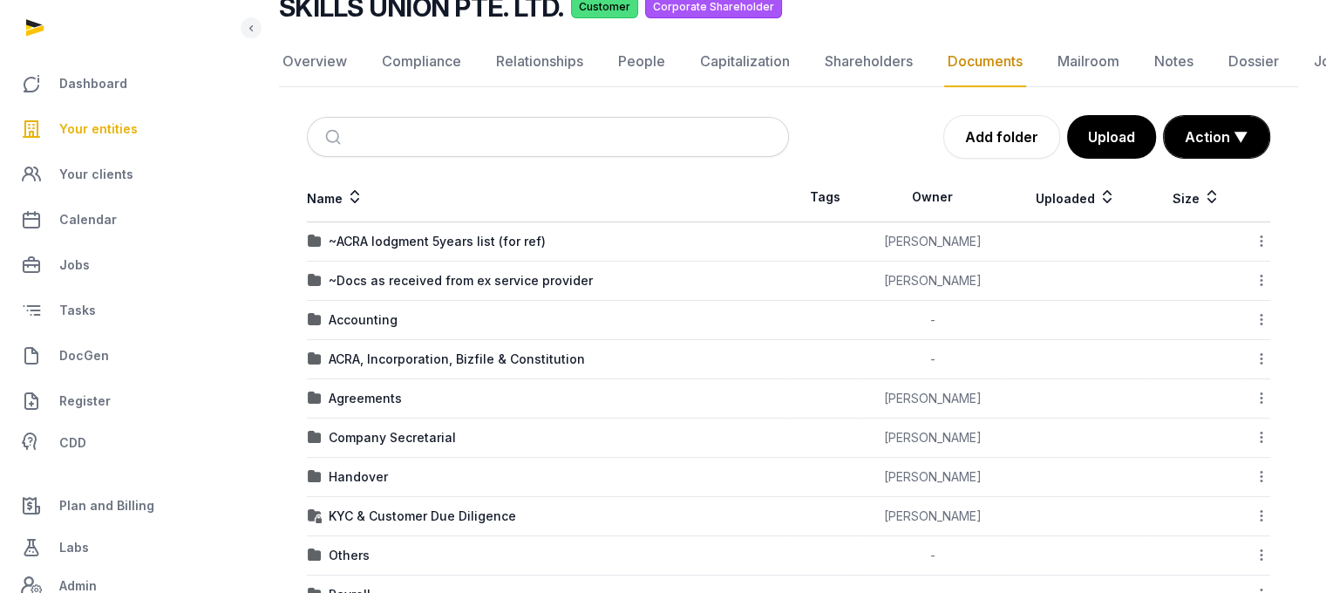
scroll to position [126, 0]
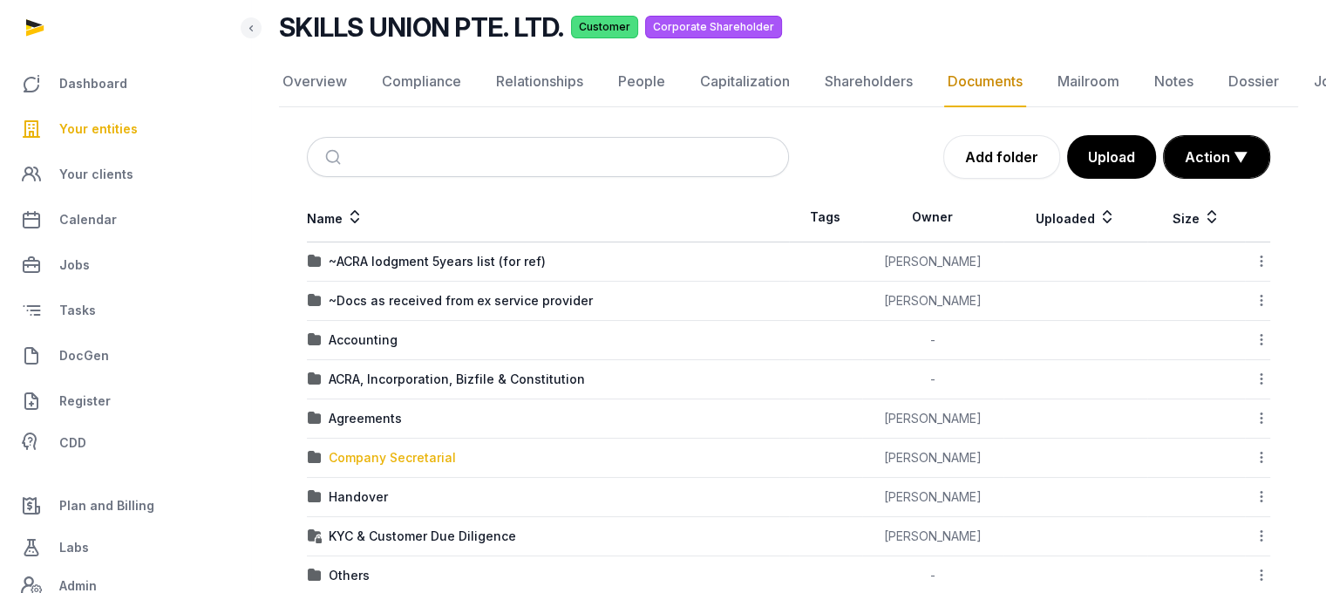
click at [439, 449] on div "Company Secretarial" at bounding box center [392, 457] width 127 height 17
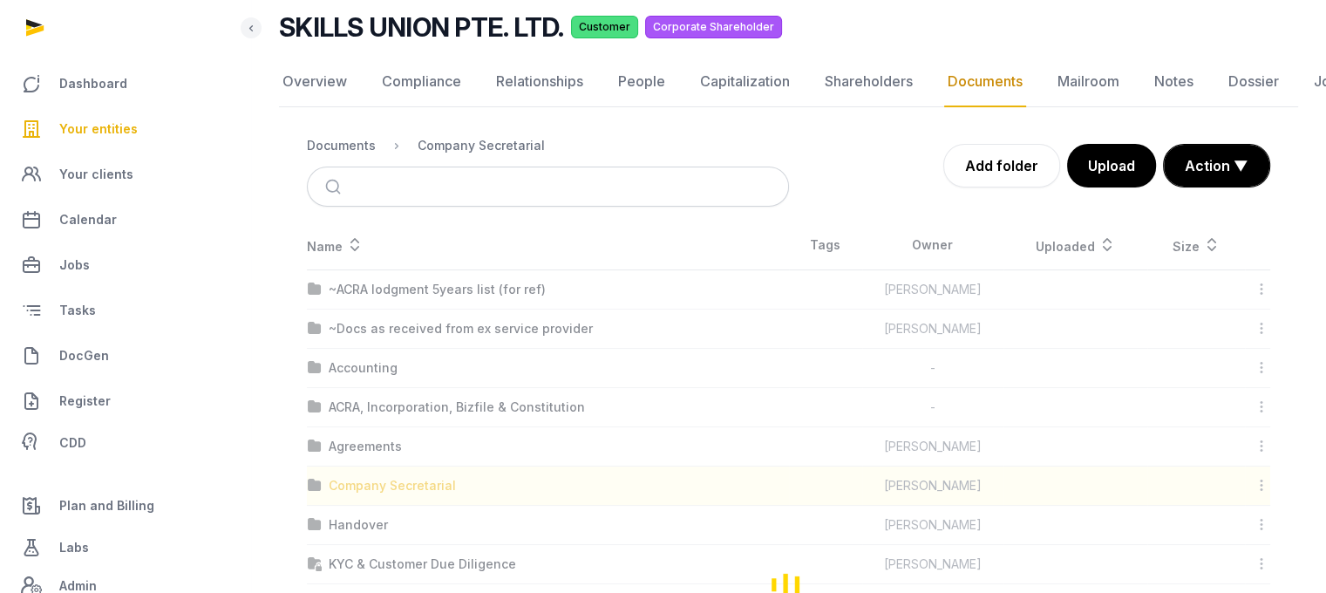
scroll to position [13, 0]
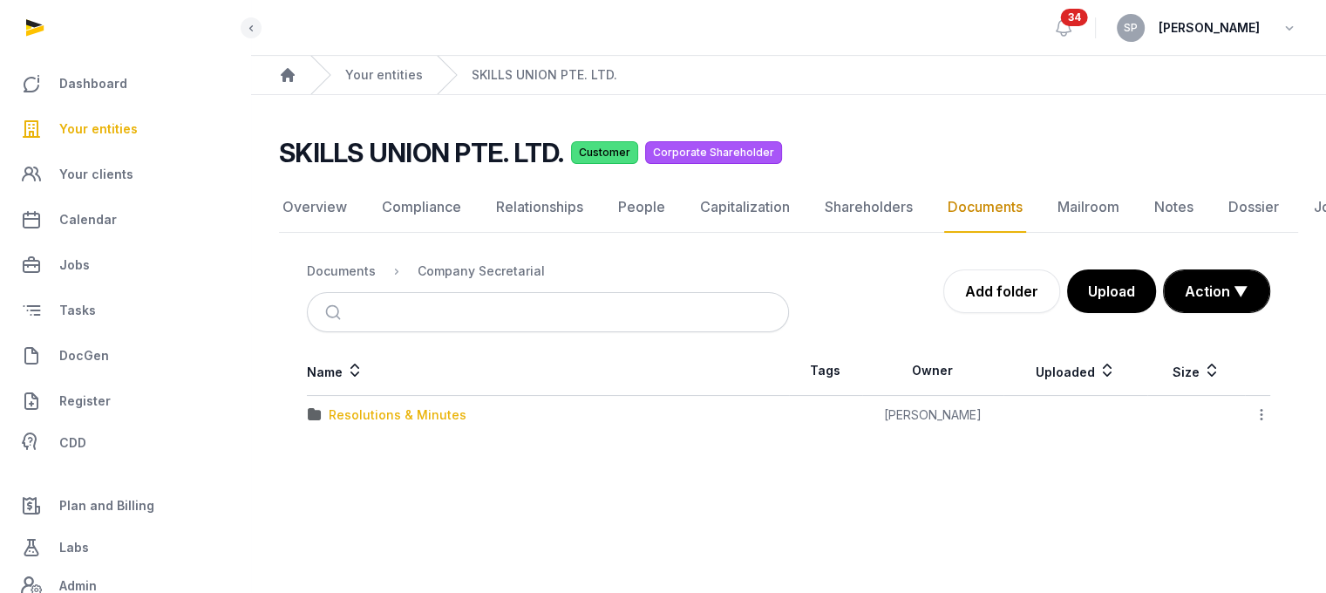
click at [424, 406] on div "Resolutions & Minutes" at bounding box center [398, 414] width 138 height 17
click at [354, 445] on div "2025" at bounding box center [344, 453] width 31 height 17
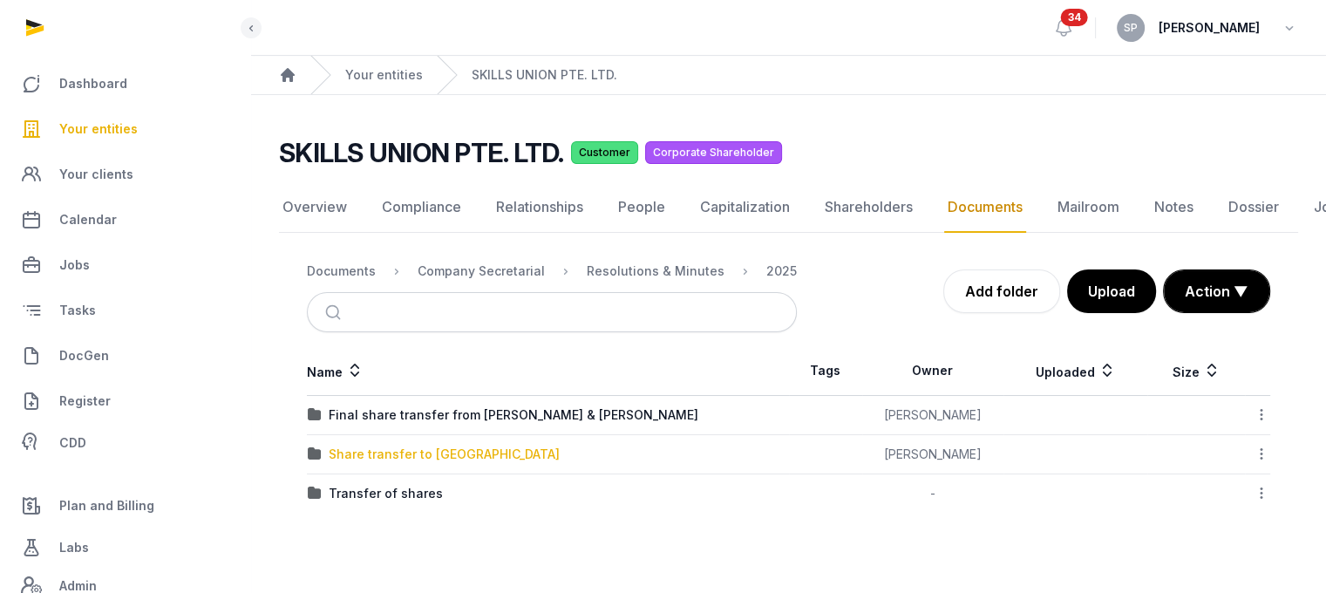
click at [354, 445] on div "Share transfer to [GEOGRAPHIC_DATA]" at bounding box center [444, 453] width 231 height 17
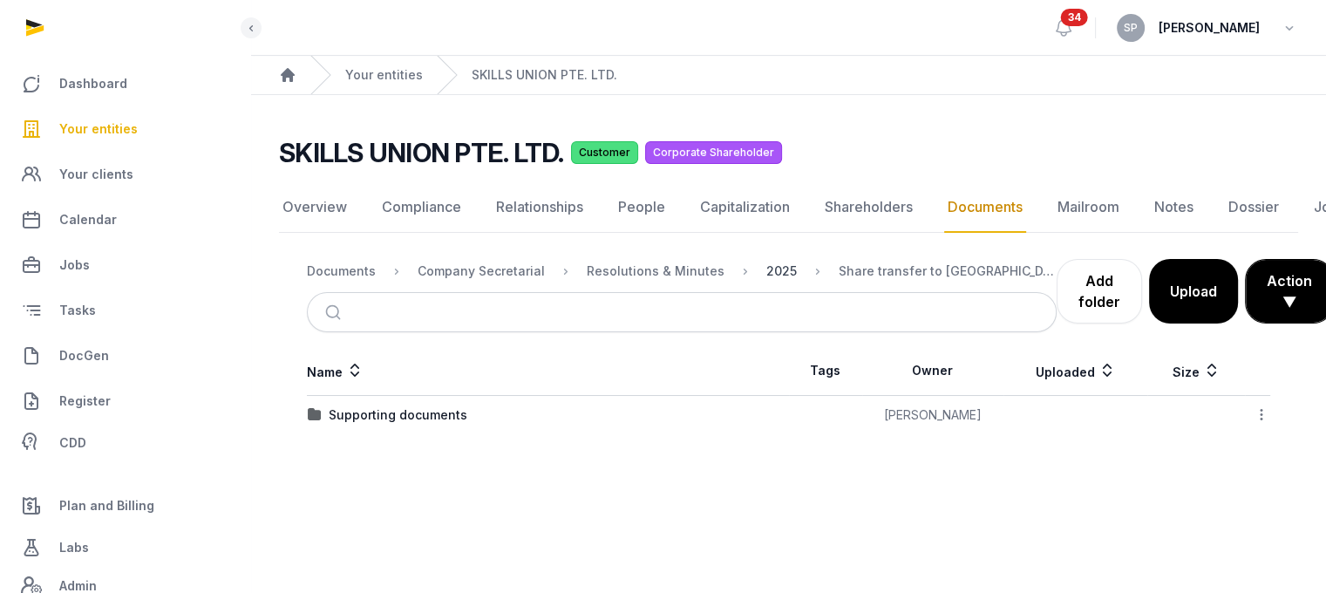
click at [766, 262] on div "2025" at bounding box center [781, 270] width 31 height 17
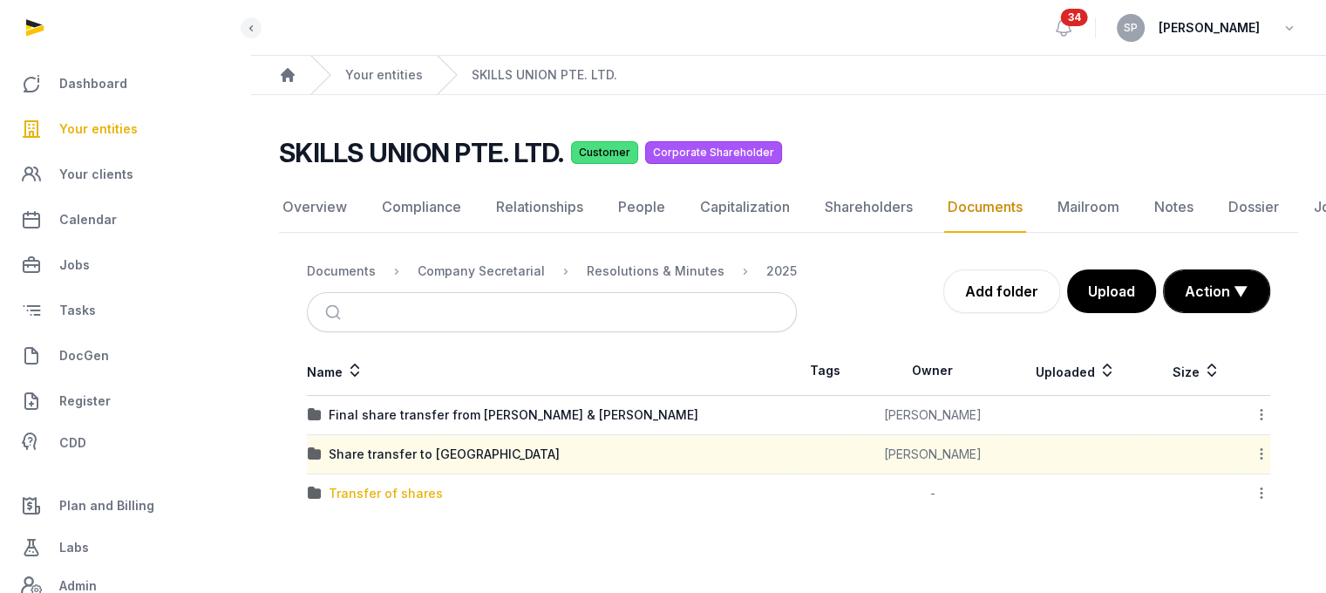
click at [397, 485] on div "Transfer of shares" at bounding box center [386, 493] width 114 height 17
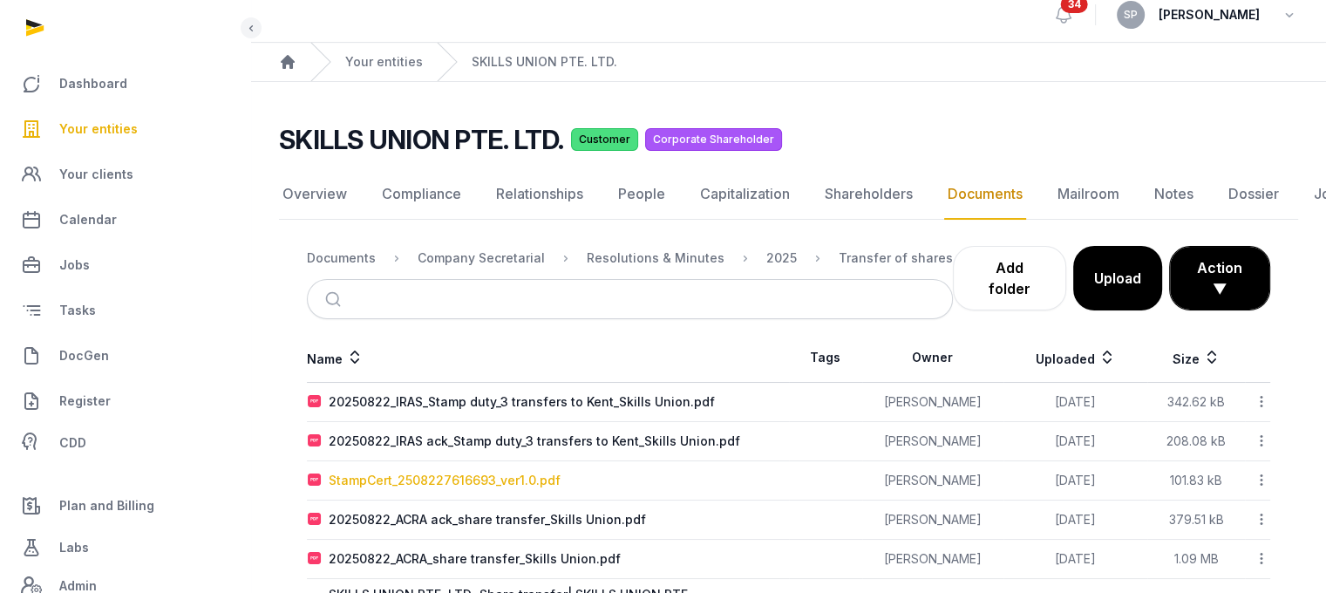
scroll to position [126, 0]
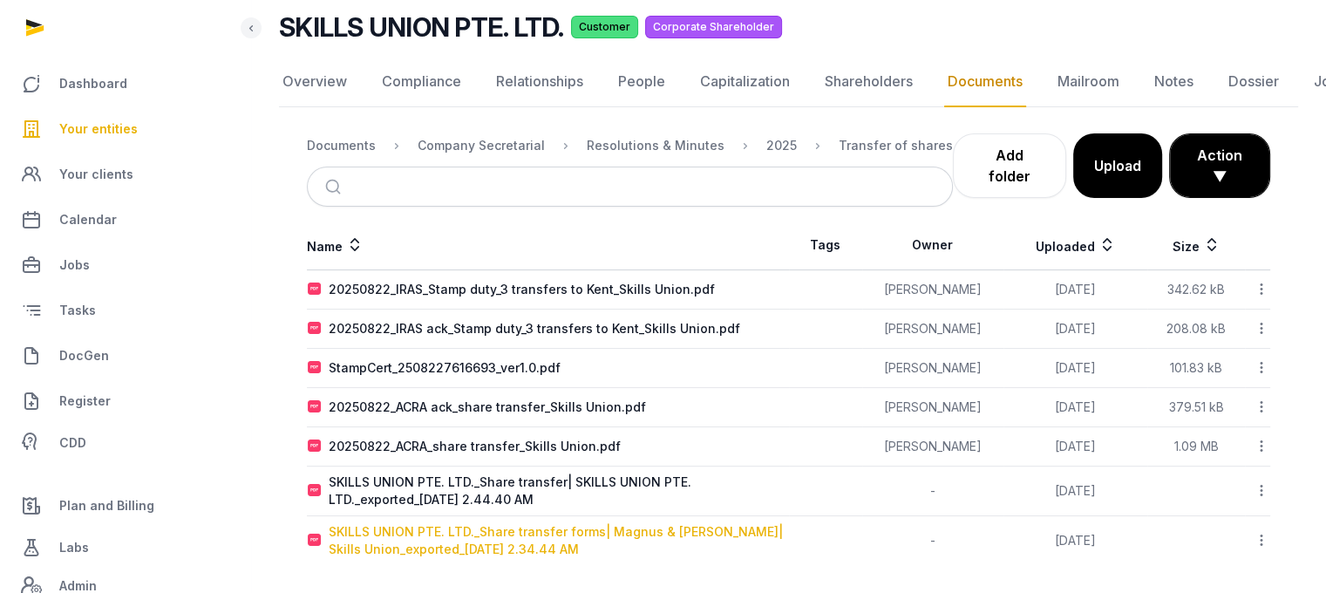
click at [467, 523] on div "SKILLS UNION PTE. LTD._Share transfer forms| Magnus & [PERSON_NAME]| Skills Uni…" at bounding box center [558, 540] width 459 height 35
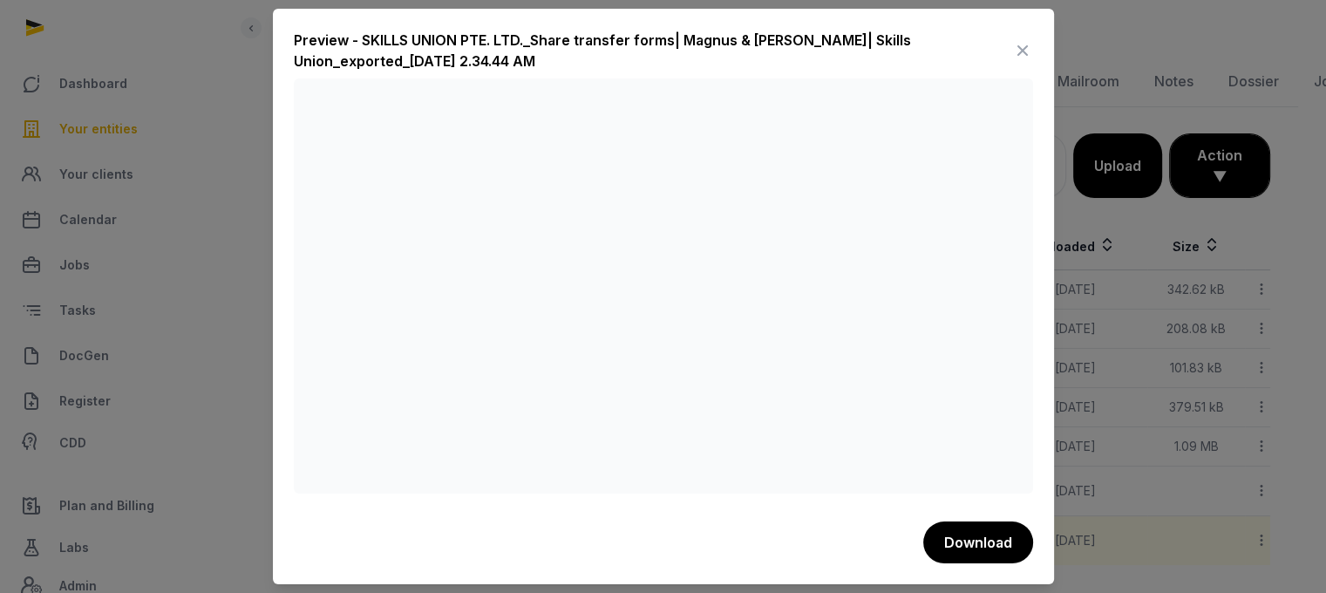
click at [1029, 48] on icon at bounding box center [1022, 51] width 21 height 28
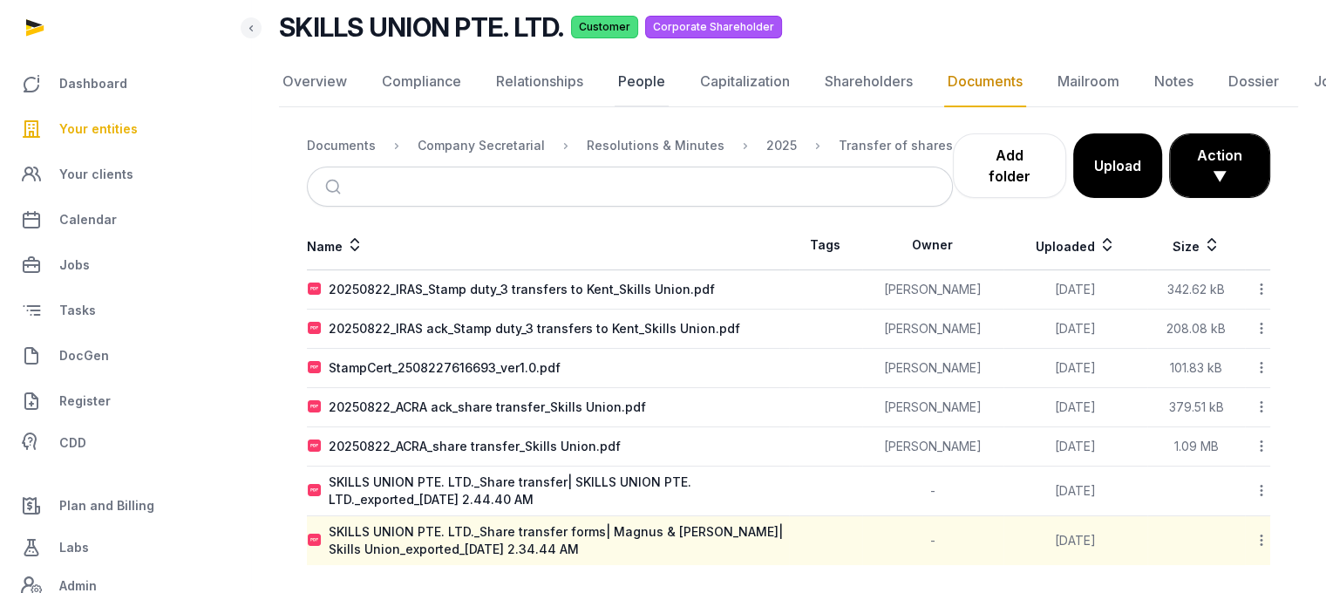
click at [639, 83] on link "People" at bounding box center [641, 82] width 54 height 51
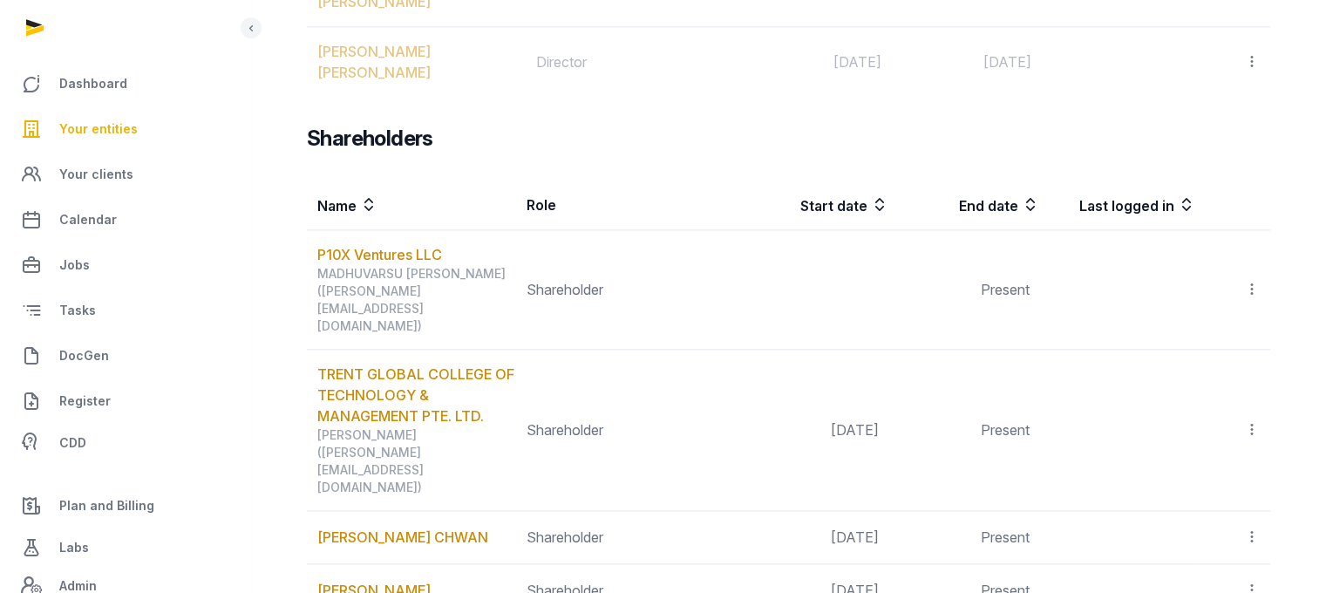
scroll to position [2186, 0]
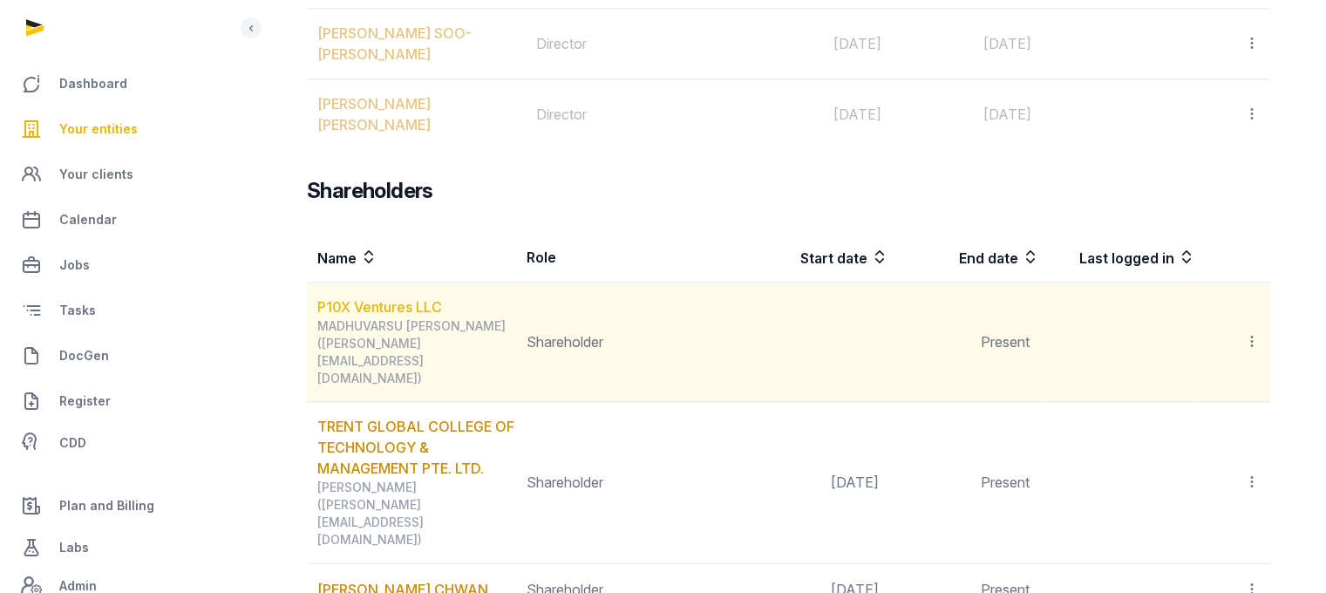
click at [390, 298] on link "P10X Ventures LLC" at bounding box center [379, 306] width 125 height 17
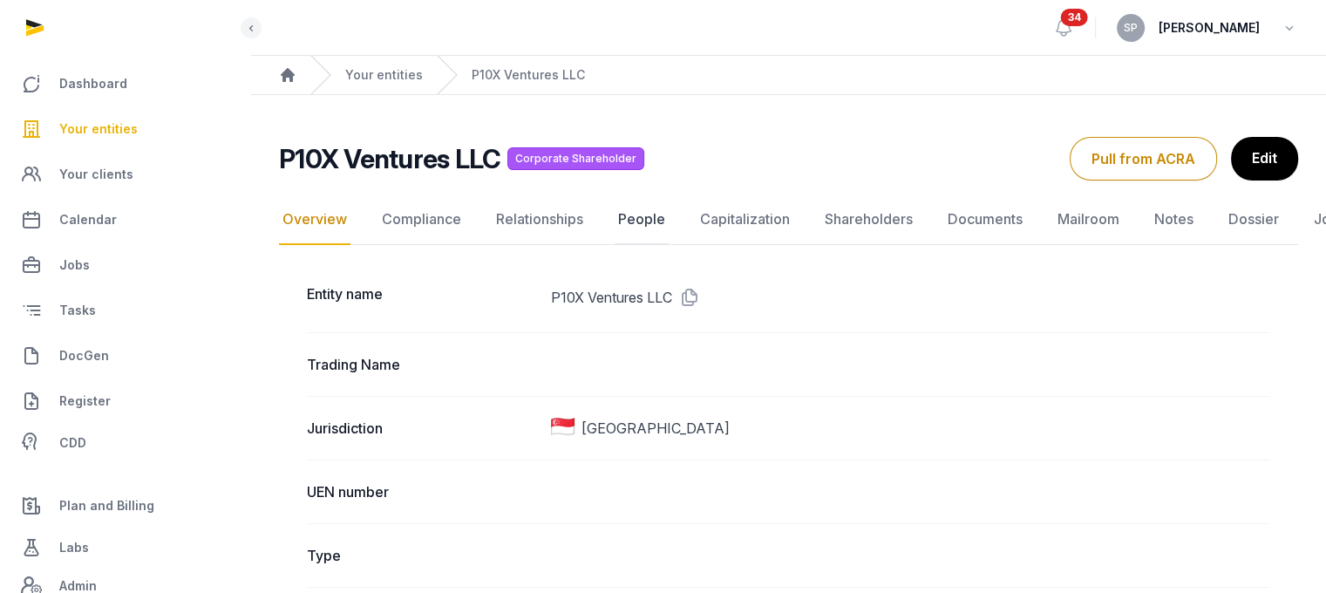
click at [624, 223] on link "People" at bounding box center [641, 219] width 54 height 51
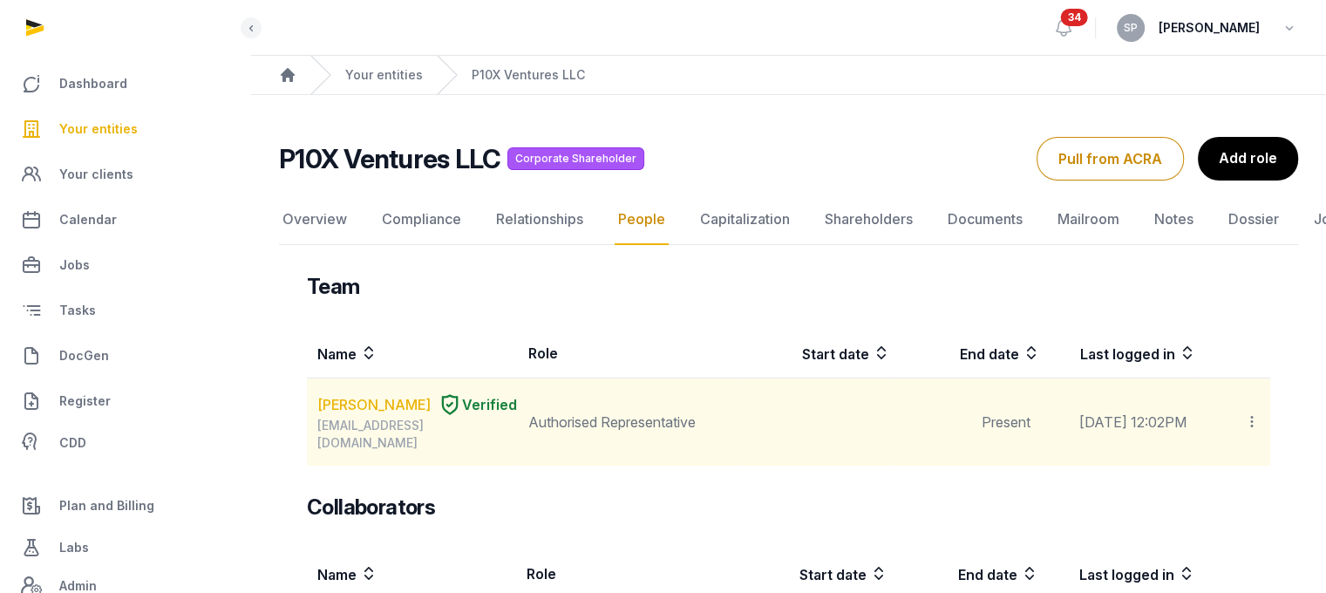
click at [362, 411] on link "[PERSON_NAME]" at bounding box center [373, 404] width 113 height 21
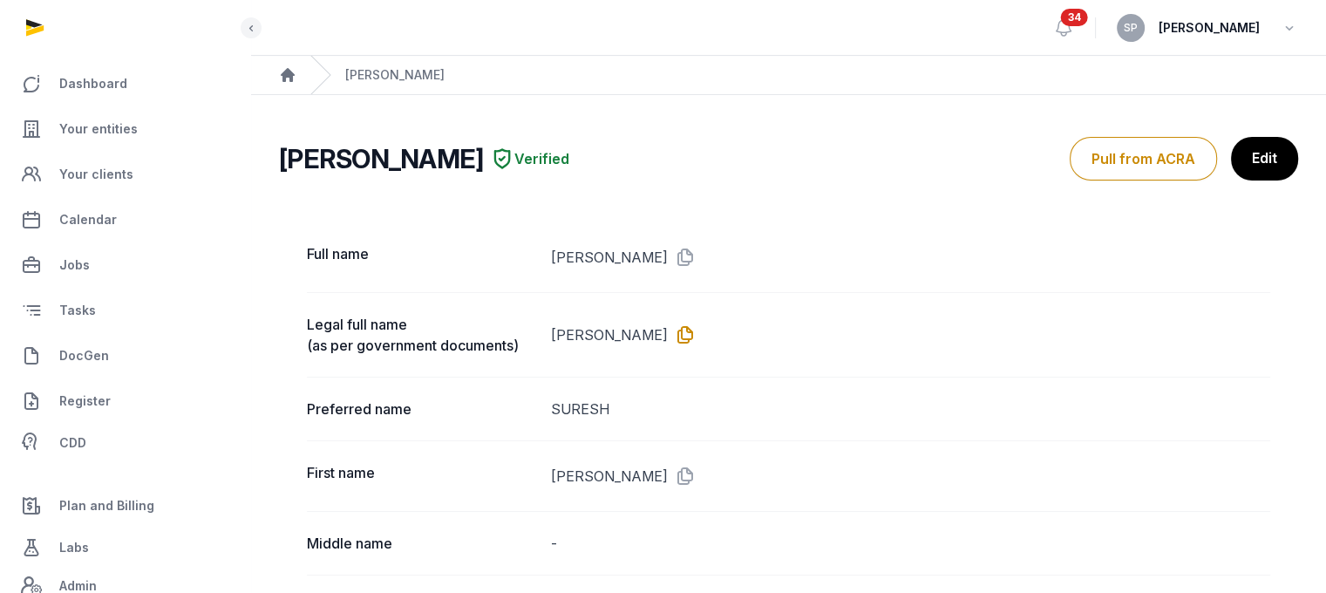
click at [696, 333] on icon at bounding box center [682, 335] width 28 height 28
click at [139, 123] on link "Your entities" at bounding box center [125, 129] width 222 height 42
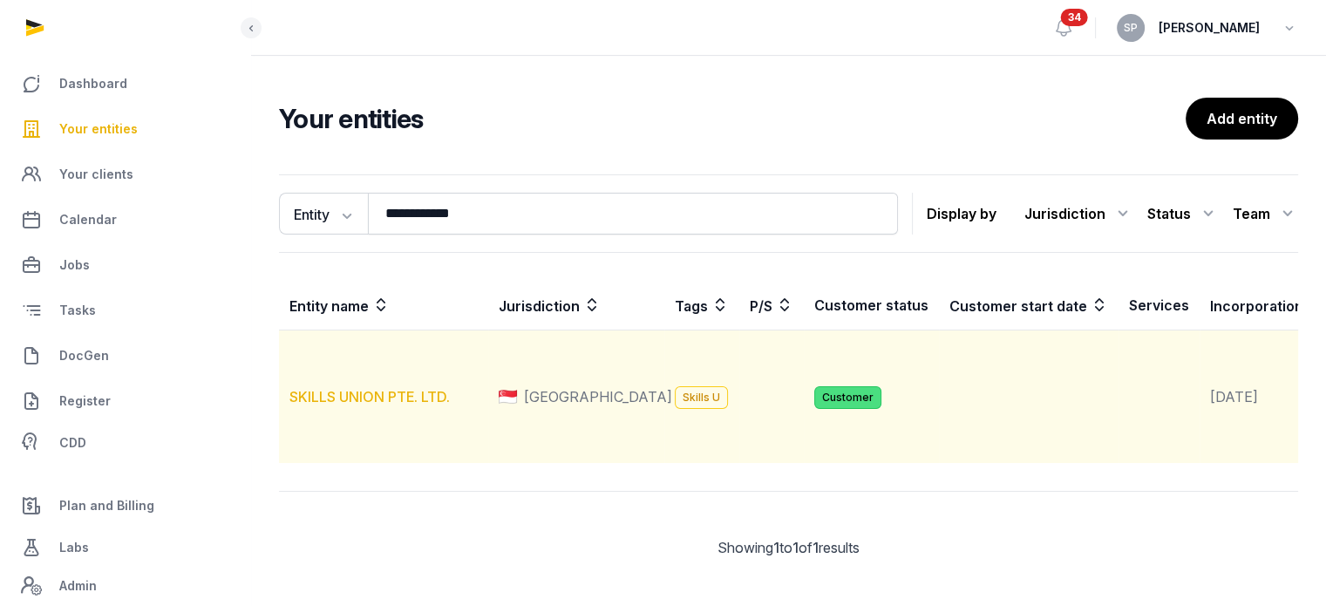
click at [436, 405] on link "SKILLS UNION PTE. LTD." at bounding box center [369, 396] width 160 height 17
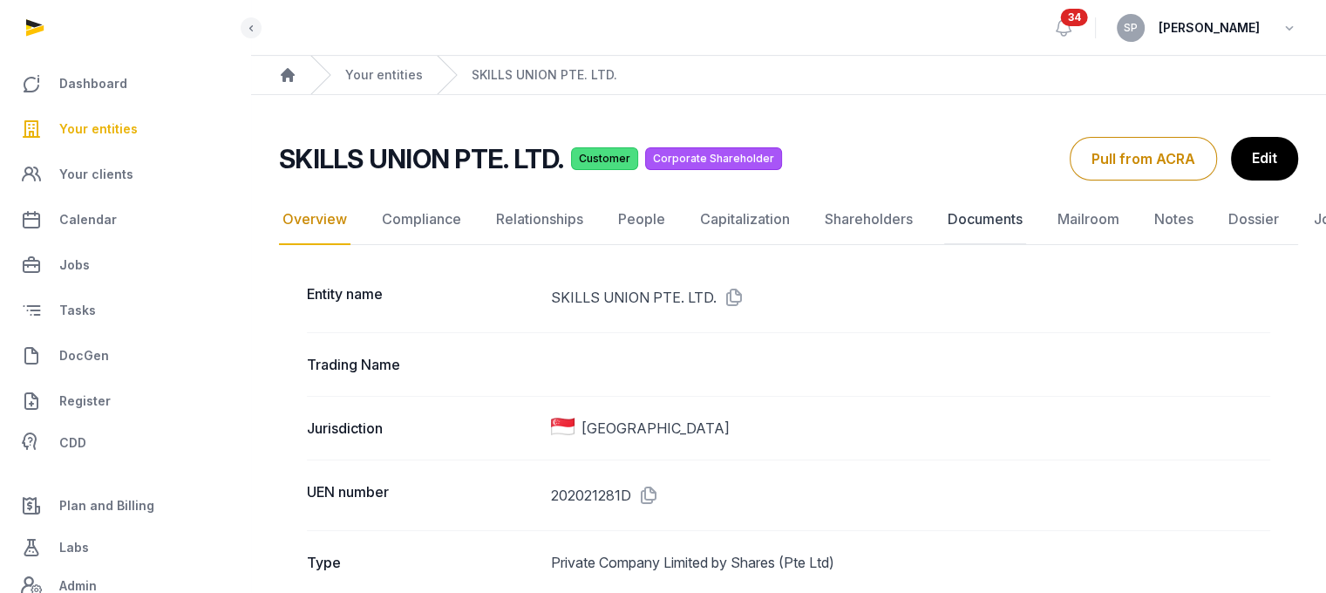
click at [993, 214] on link "Documents" at bounding box center [985, 219] width 82 height 51
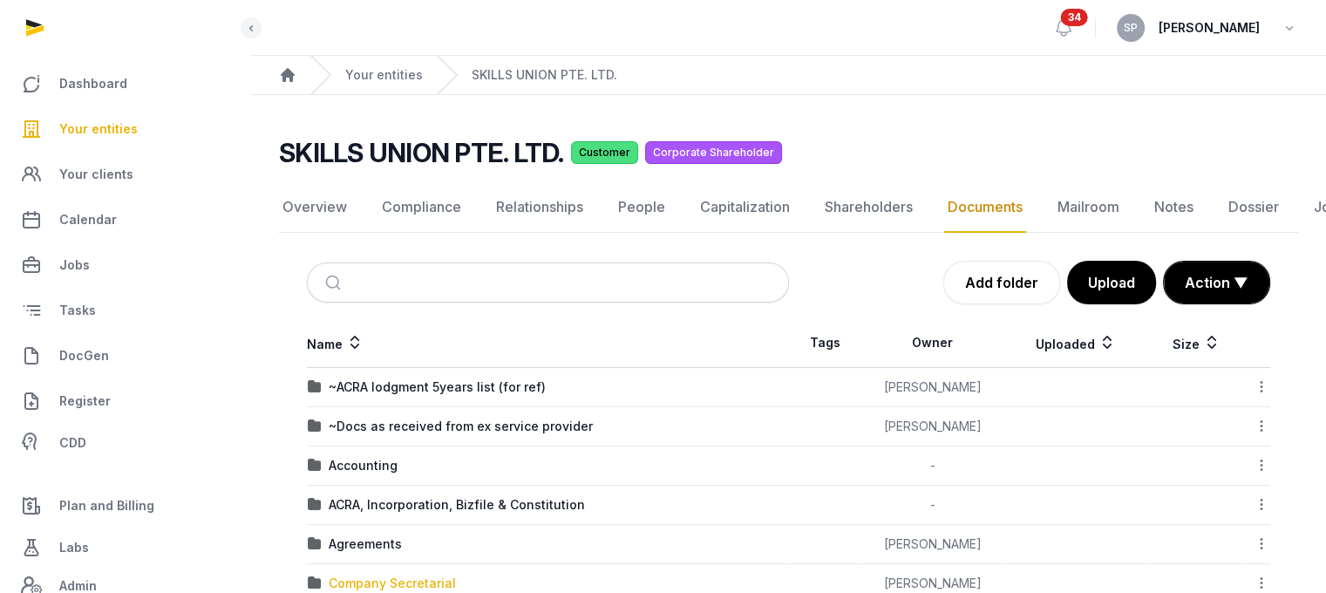
click at [415, 574] on div "Company Secretarial" at bounding box center [392, 582] width 127 height 17
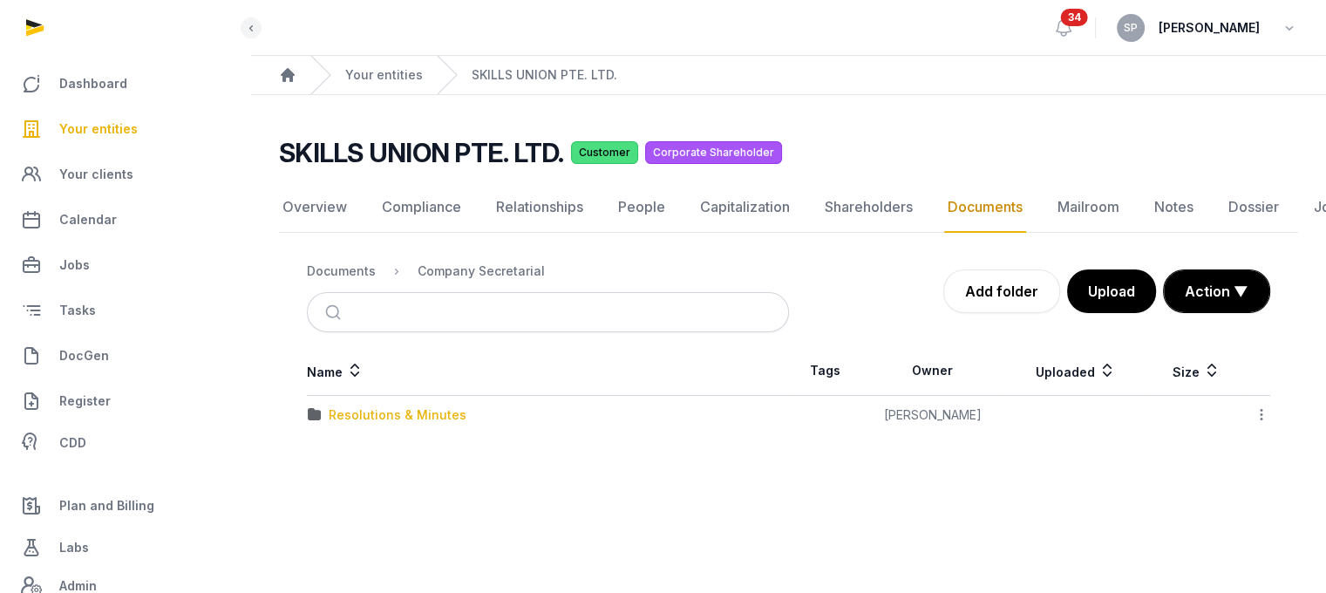
click at [415, 417] on div "Resolutions & Minutes" at bounding box center [398, 414] width 138 height 17
click at [352, 449] on div "2025" at bounding box center [344, 453] width 31 height 17
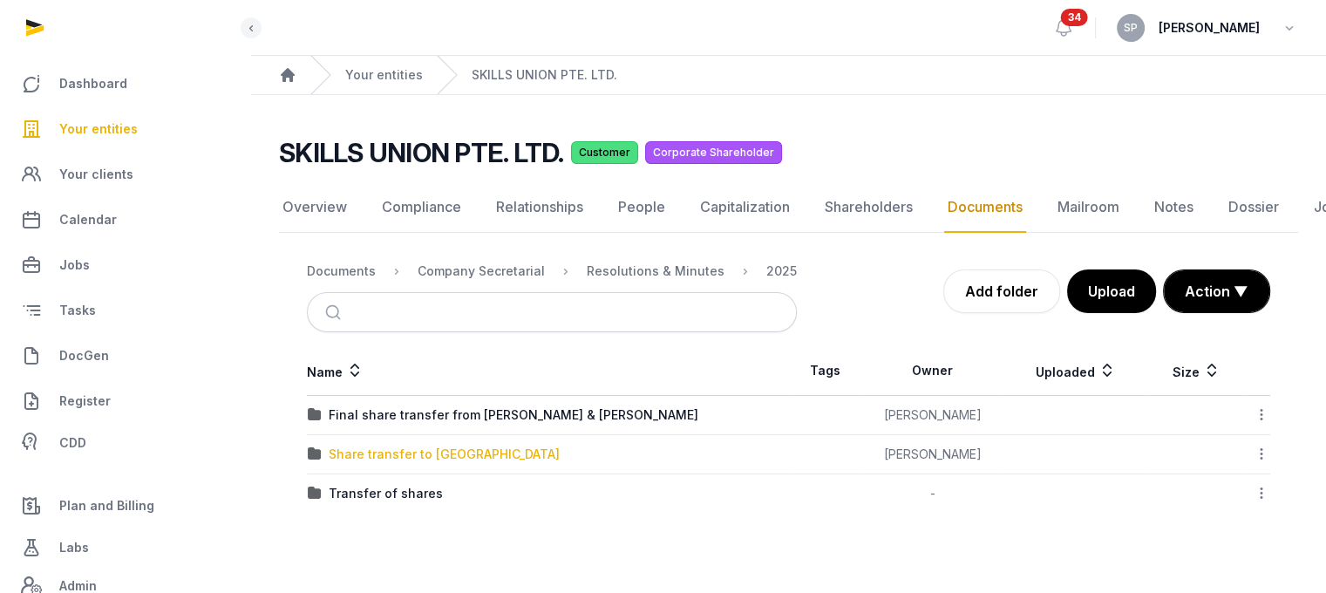
click at [411, 456] on div "Share transfer to [GEOGRAPHIC_DATA]" at bounding box center [444, 453] width 231 height 17
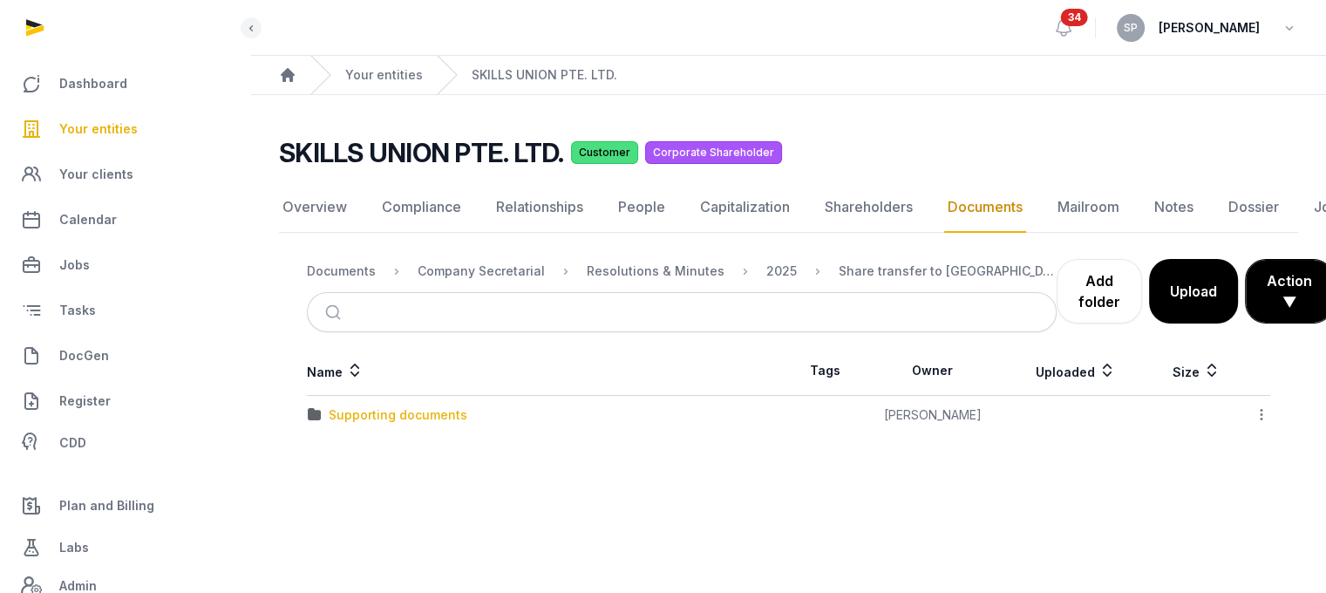
click at [412, 417] on div "Supporting documents" at bounding box center [398, 414] width 139 height 17
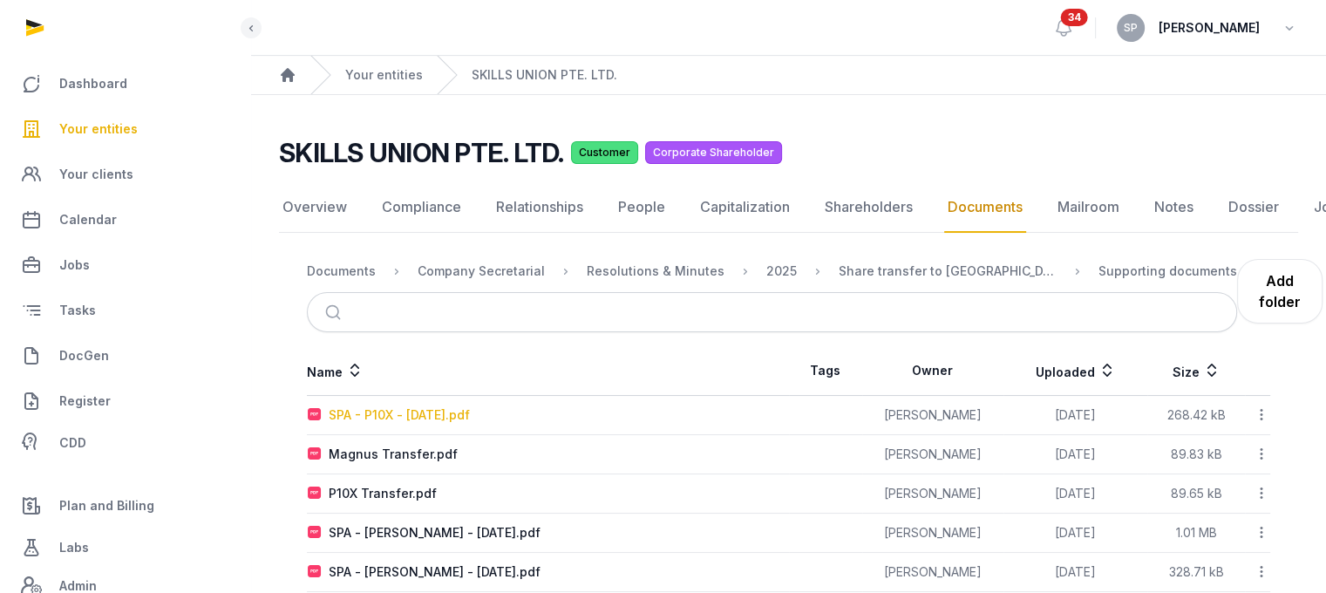
click at [412, 417] on div "SPA - P10X - [DATE].pdf" at bounding box center [399, 414] width 141 height 17
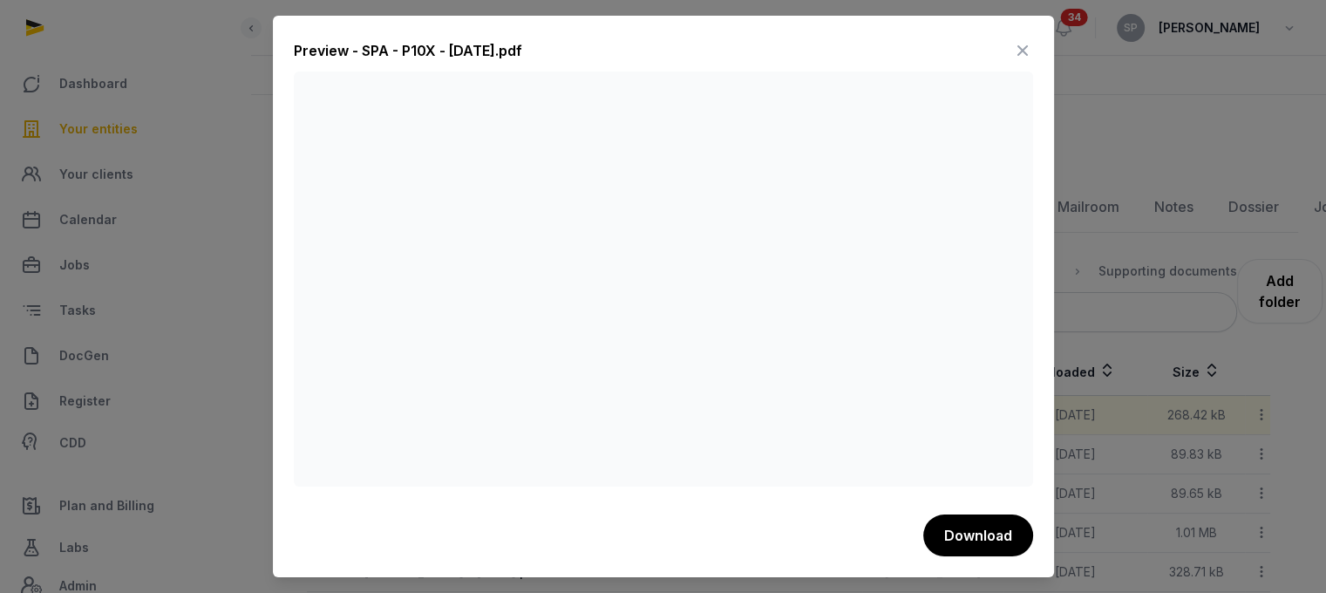
click at [1018, 48] on icon at bounding box center [1022, 51] width 21 height 28
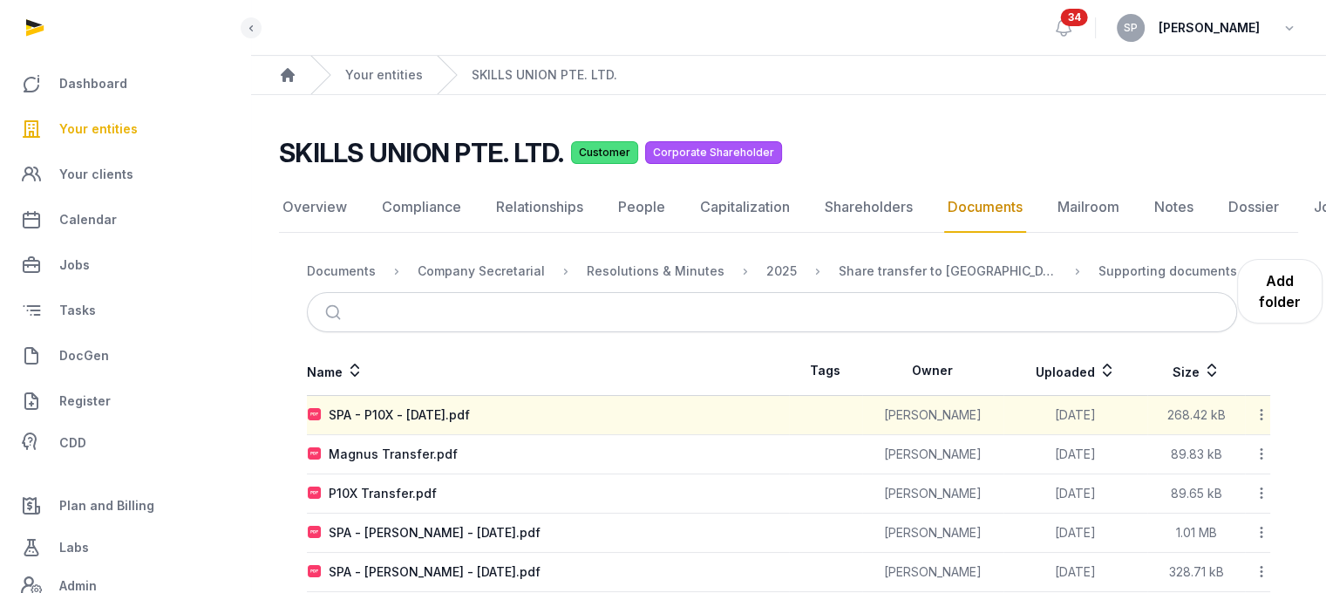
scroll to position [109, 0]
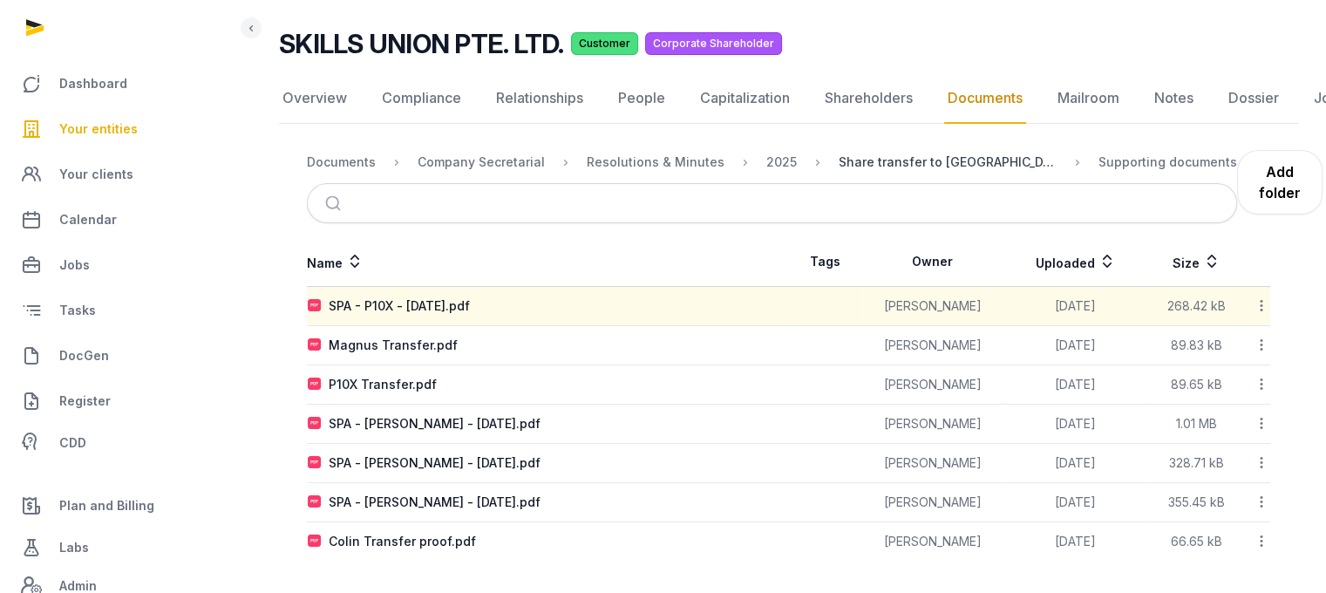
click at [850, 160] on div "Share transfer to [GEOGRAPHIC_DATA]" at bounding box center [947, 161] width 218 height 17
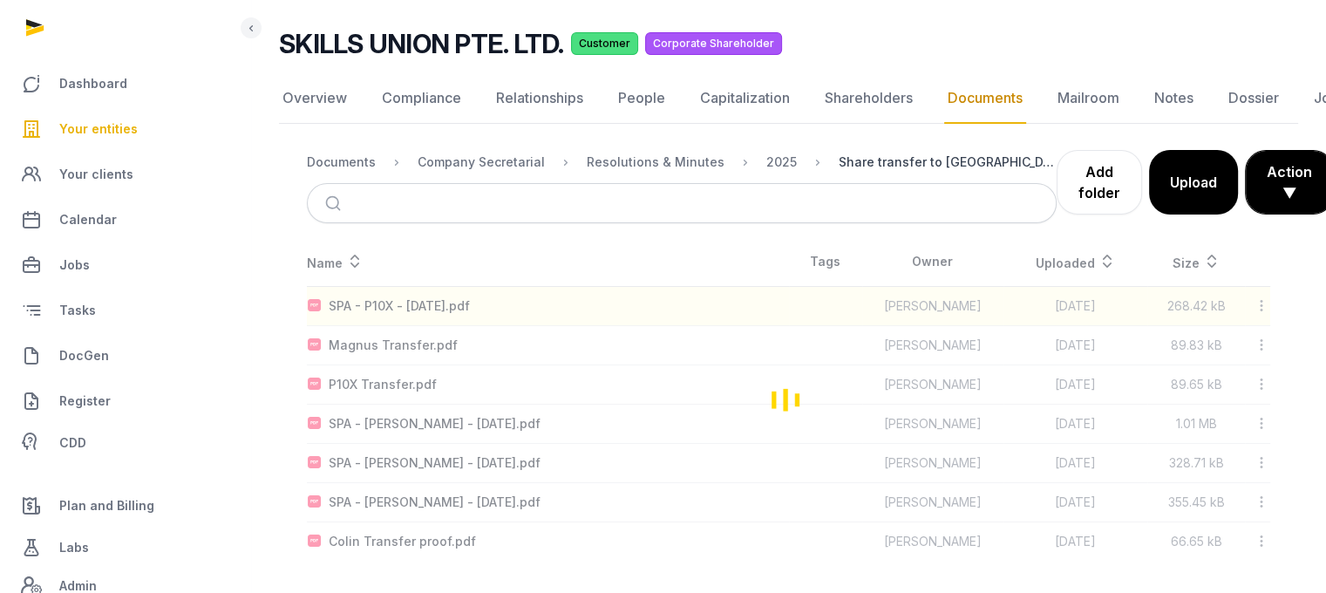
scroll to position [13, 0]
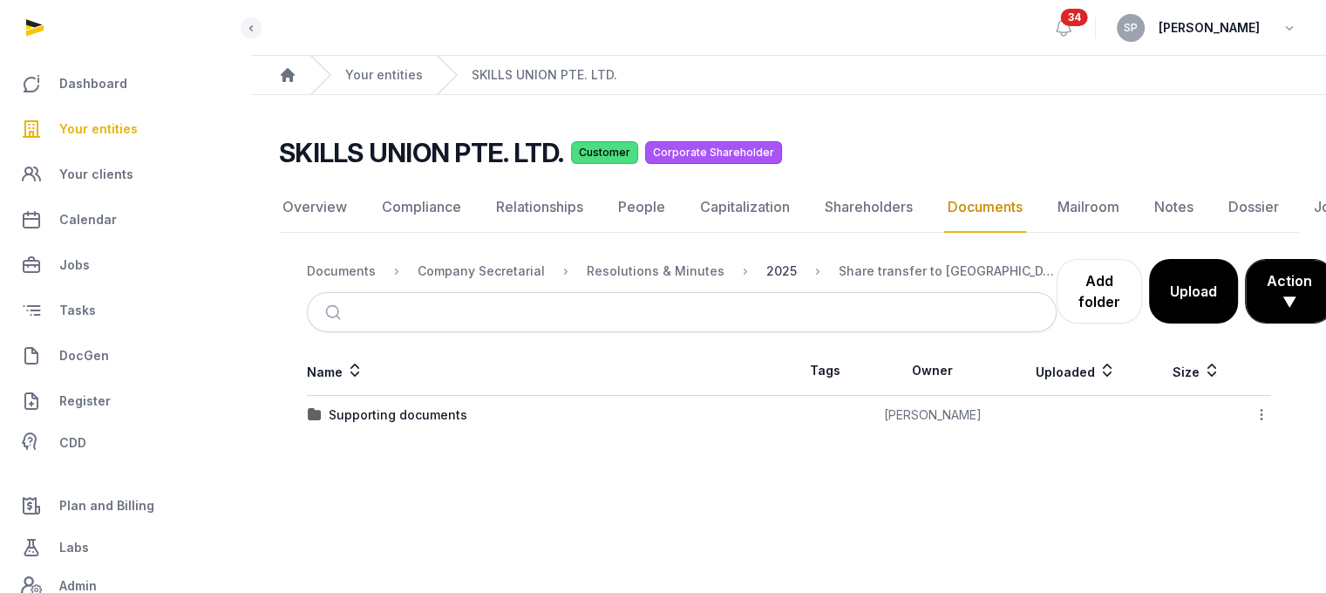
click at [768, 262] on div "2025" at bounding box center [781, 270] width 31 height 17
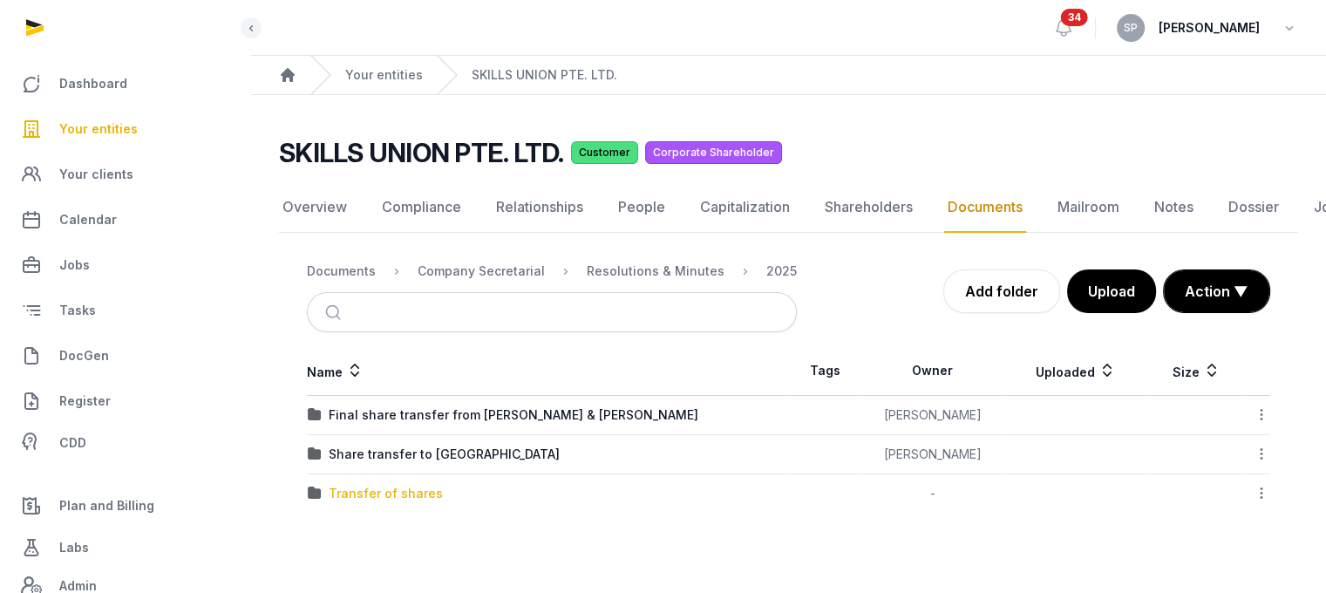
click at [415, 485] on div "Transfer of shares" at bounding box center [386, 493] width 114 height 17
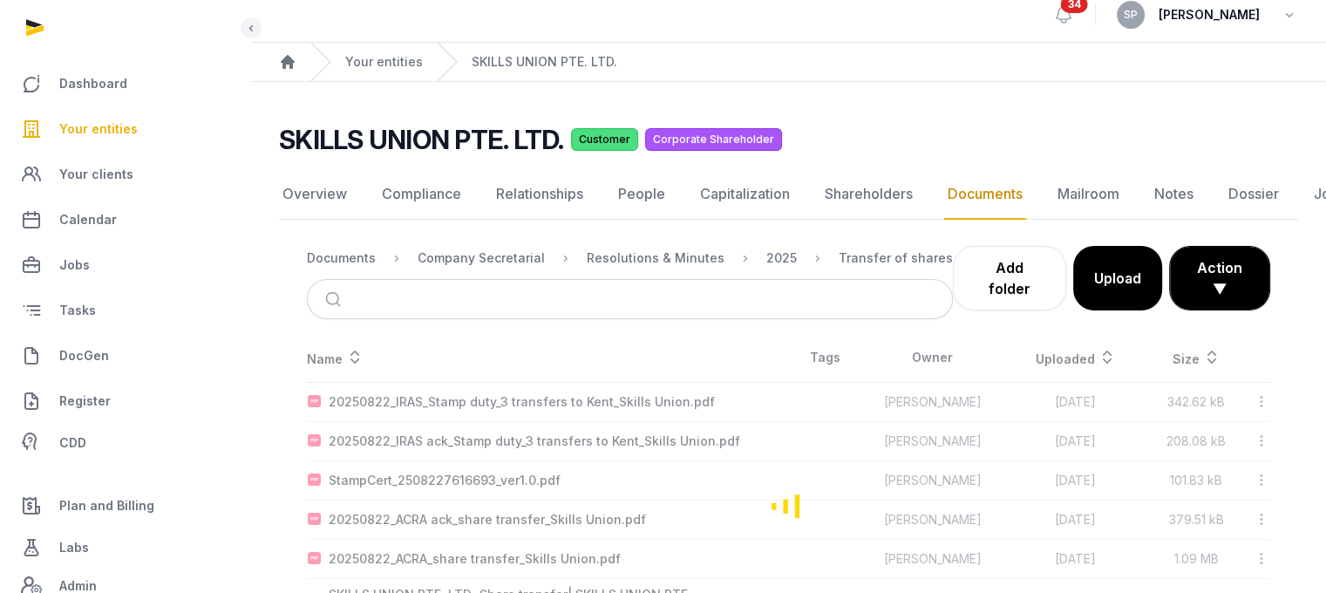
scroll to position [109, 0]
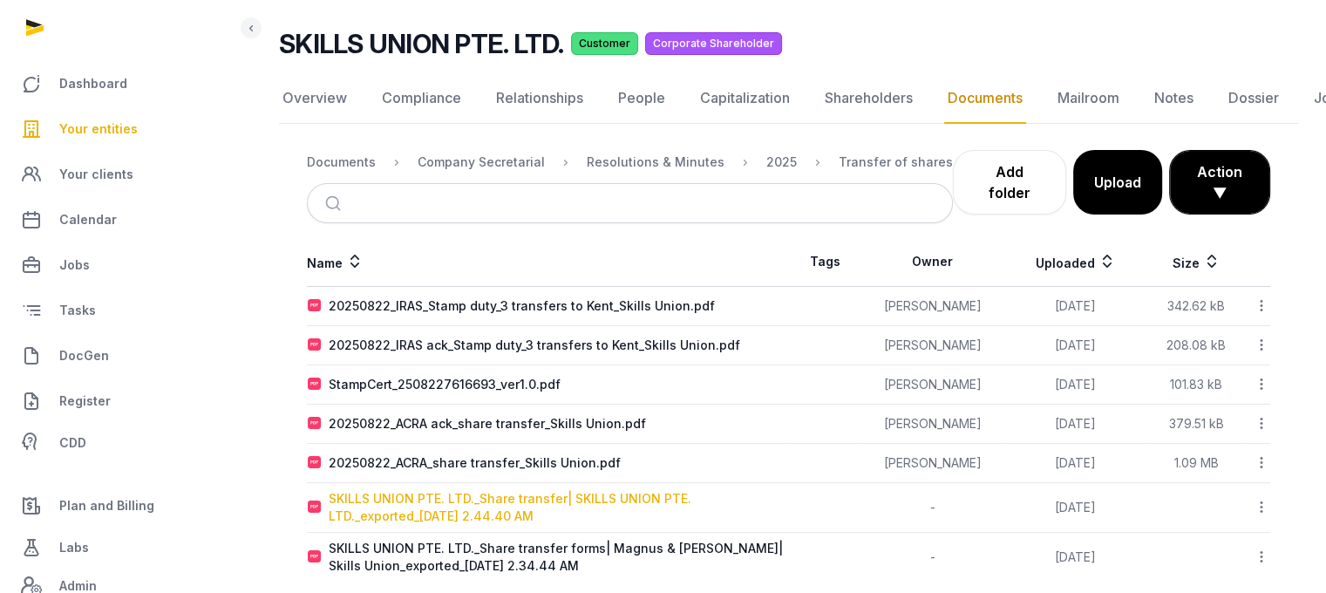
click at [493, 490] on div "SKILLS UNION PTE. LTD._Share transfer| SKILLS UNION PTE. LTD._exported_[DATE] 2…" at bounding box center [558, 507] width 459 height 35
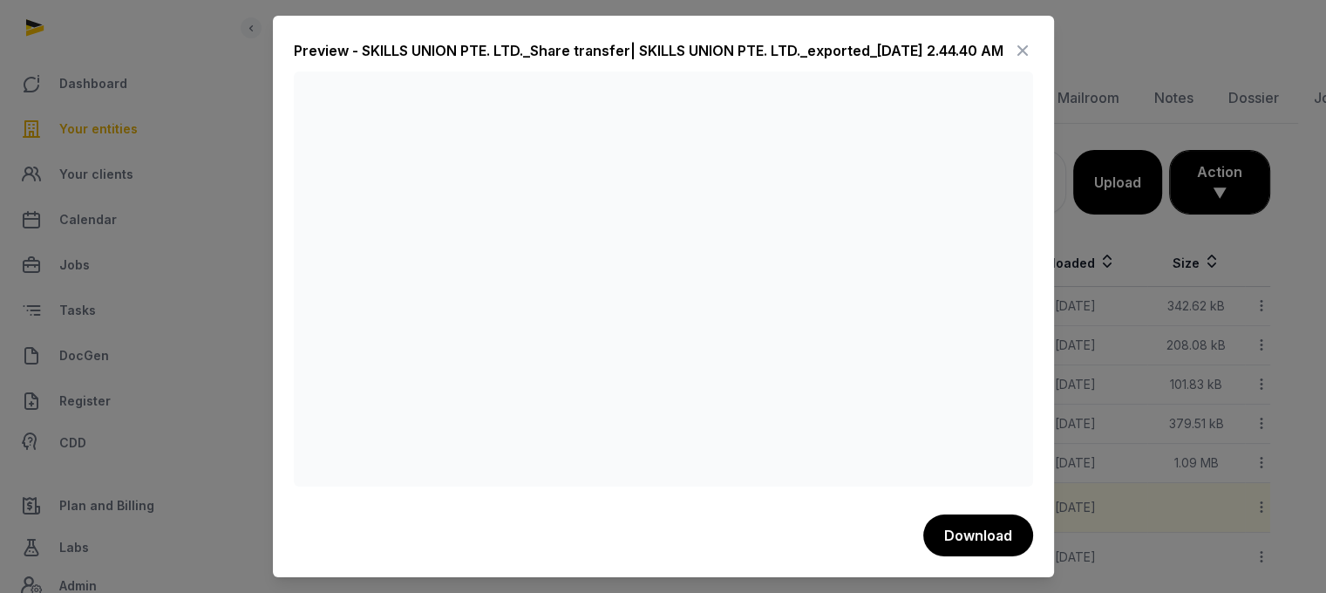
click at [1024, 47] on icon at bounding box center [1022, 51] width 21 height 28
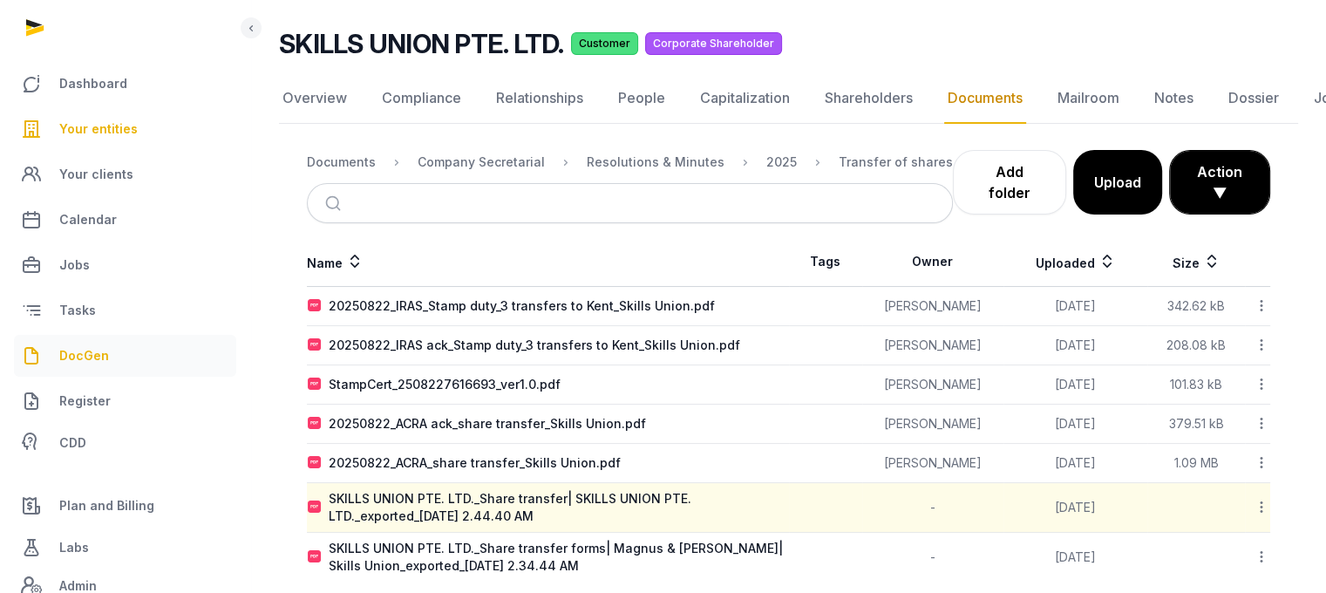
click at [110, 344] on link "DocGen" at bounding box center [125, 356] width 222 height 42
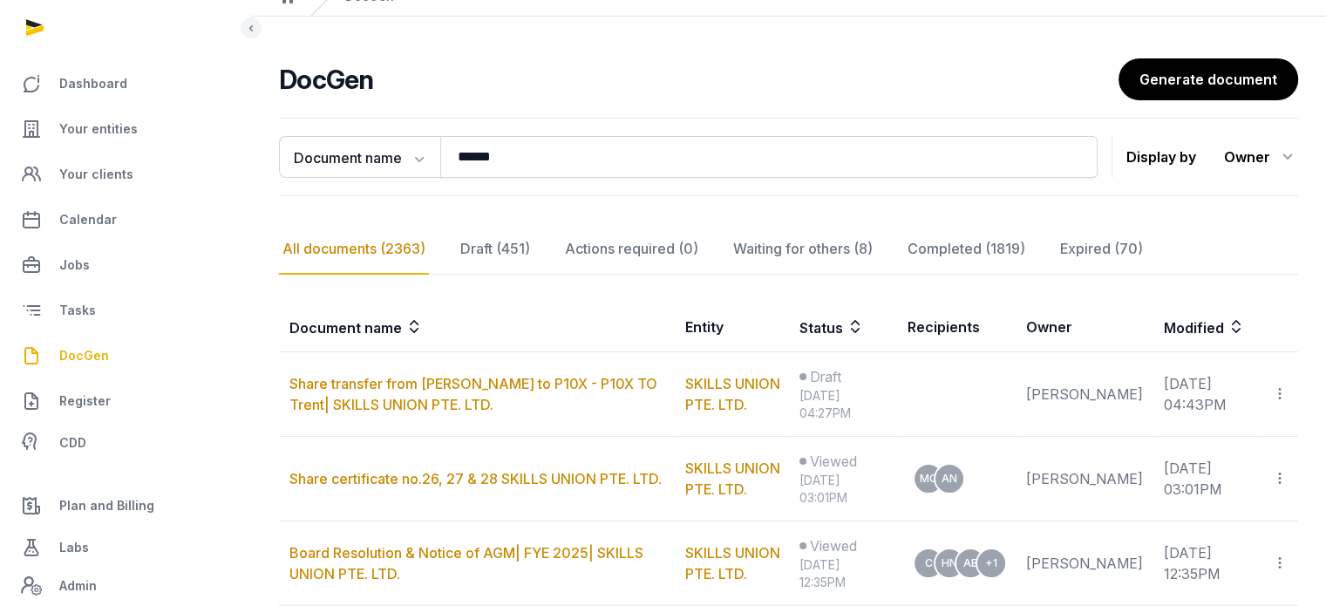
scroll to position [109, 0]
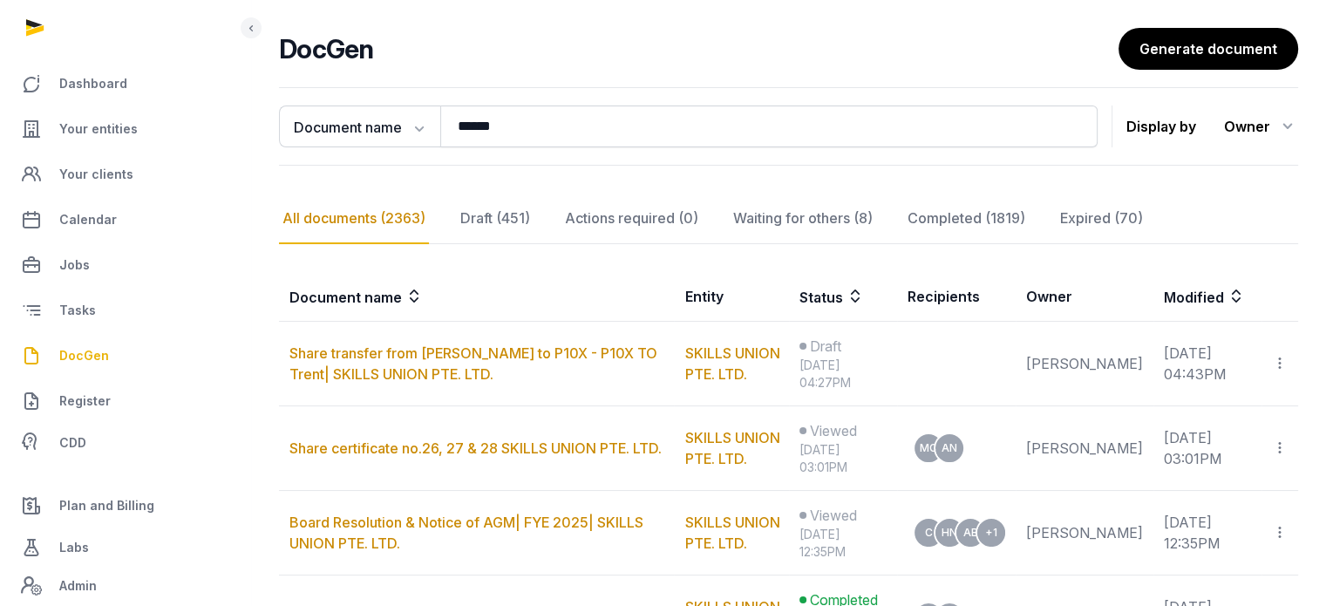
click at [98, 353] on span "DocGen" at bounding box center [84, 355] width 50 height 21
click at [776, 219] on div "Waiting for others (8)" at bounding box center [803, 218] width 146 height 51
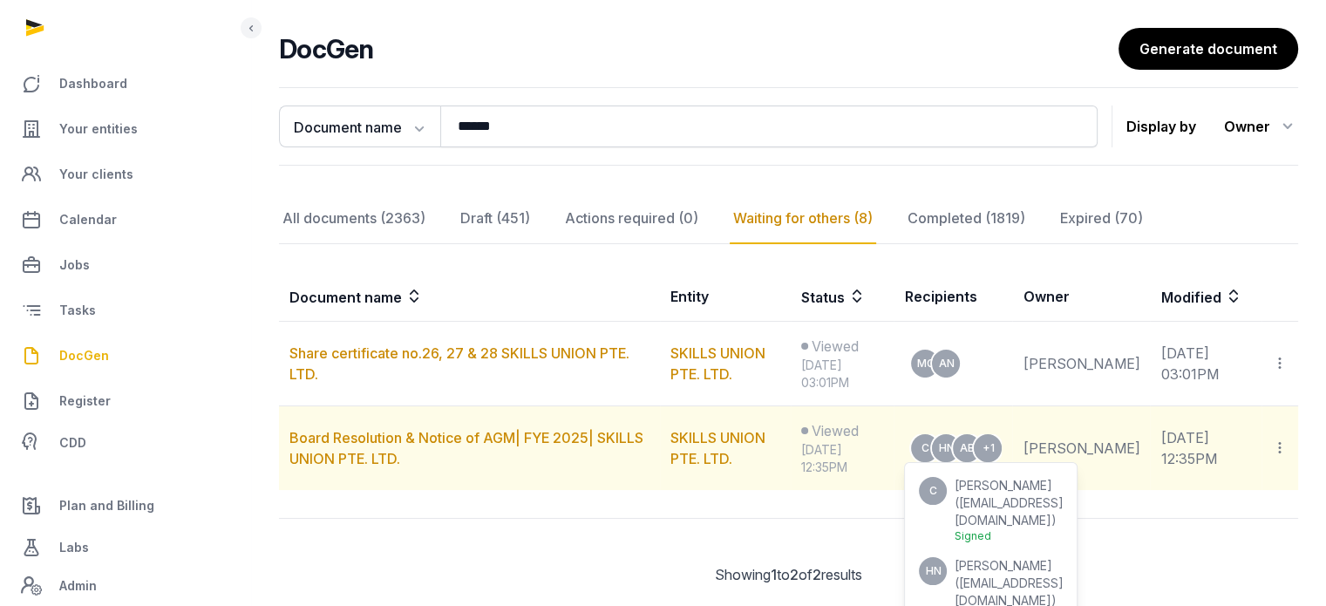
click at [997, 558] on span "[PERSON_NAME]" at bounding box center [1003, 565] width 98 height 15
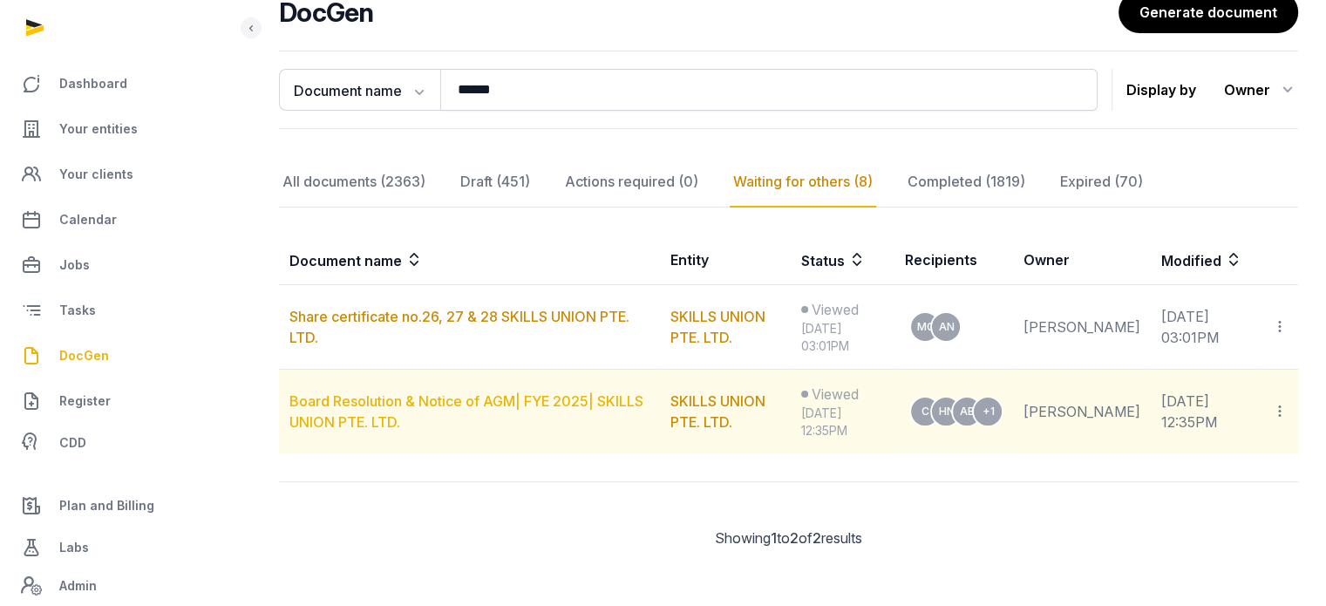
scroll to position [0, 0]
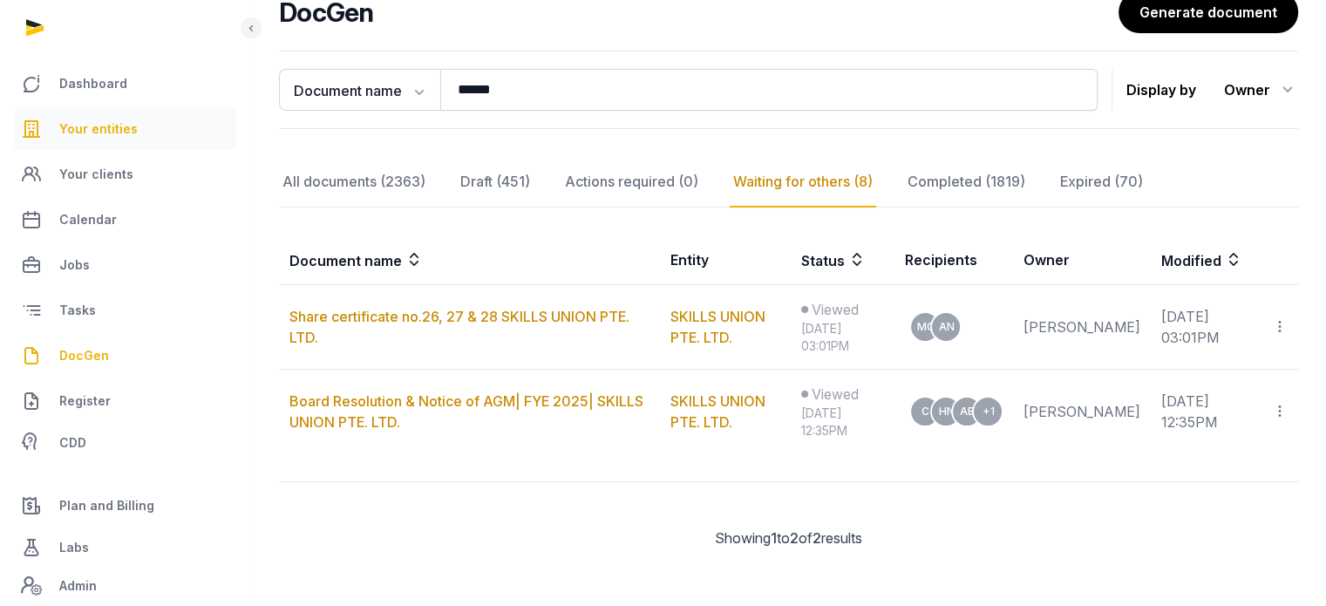
click at [129, 139] on link "Your entities" at bounding box center [125, 129] width 222 height 42
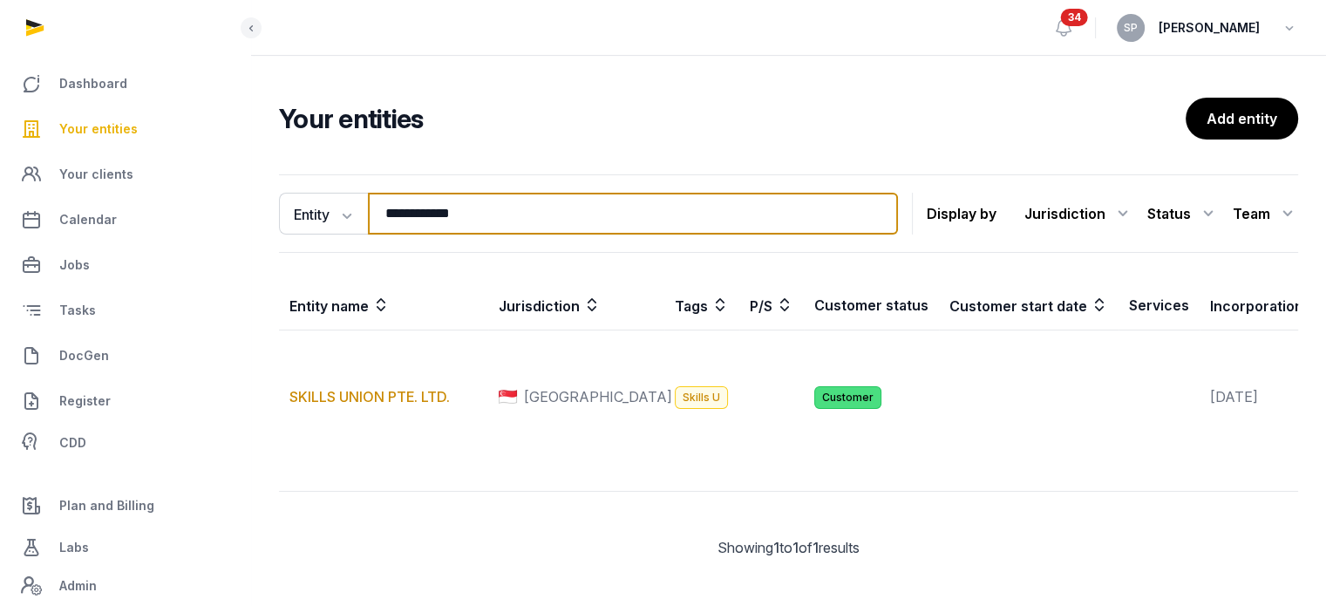
click at [533, 208] on input "**********" at bounding box center [633, 214] width 530 height 42
type input "*"
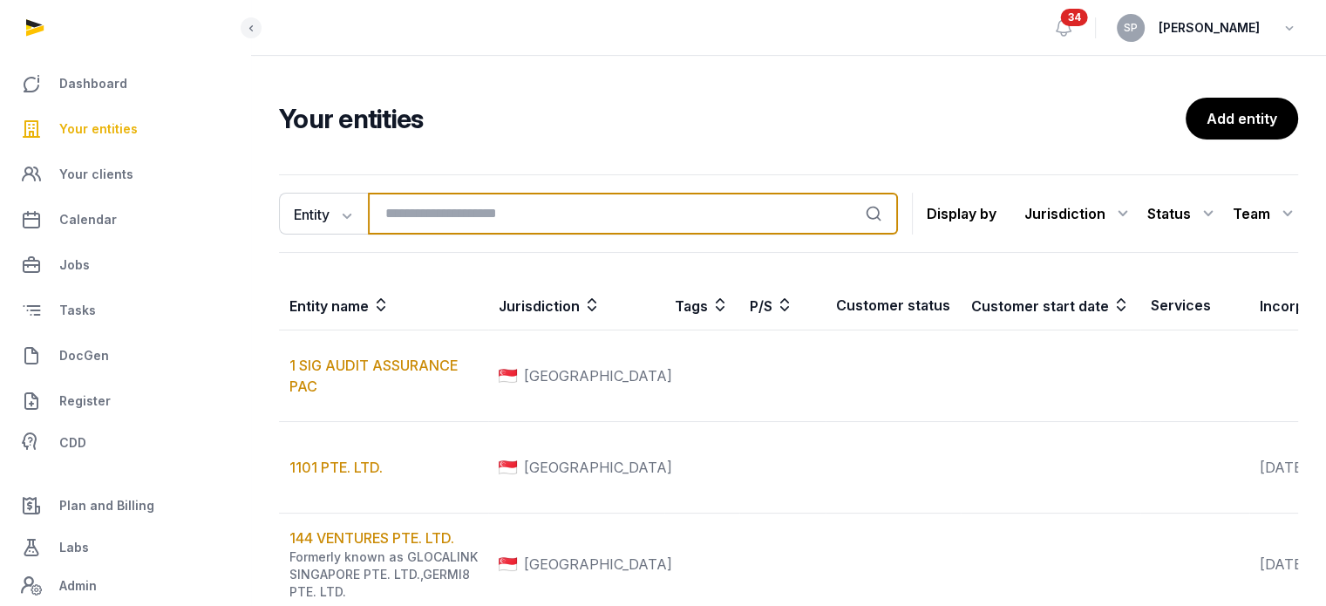
click at [485, 206] on input "search" at bounding box center [633, 214] width 530 height 42
type input "****"
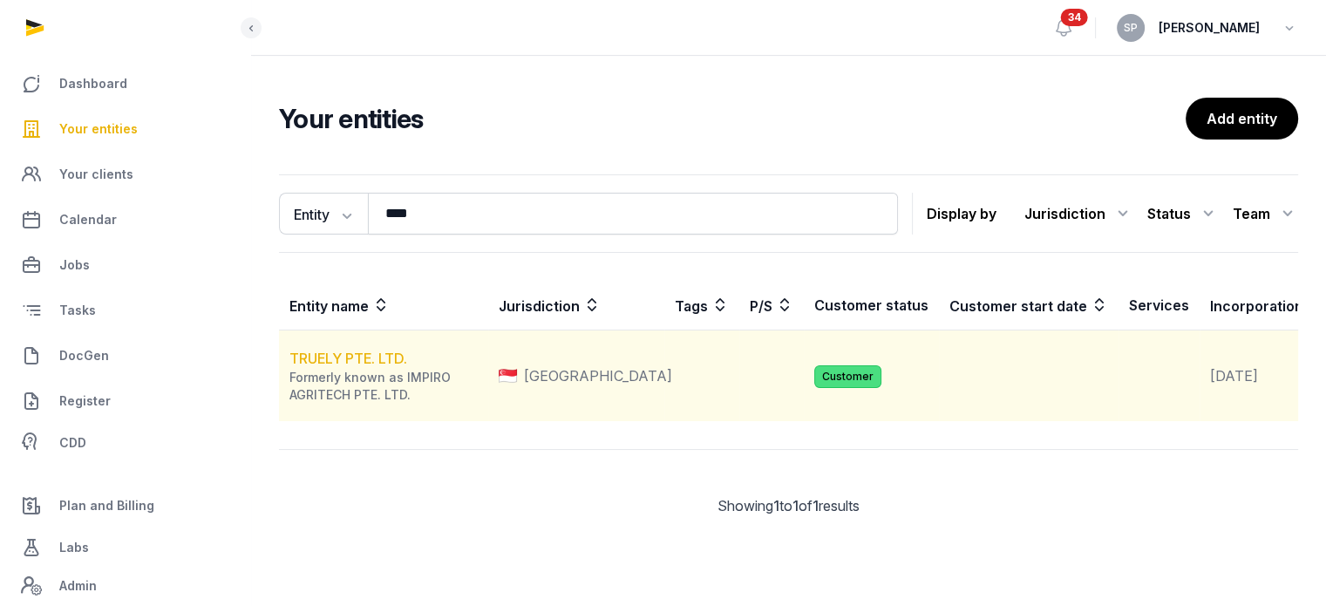
click at [372, 367] on link "TRUELY PTE. LTD." at bounding box center [348, 358] width 118 height 17
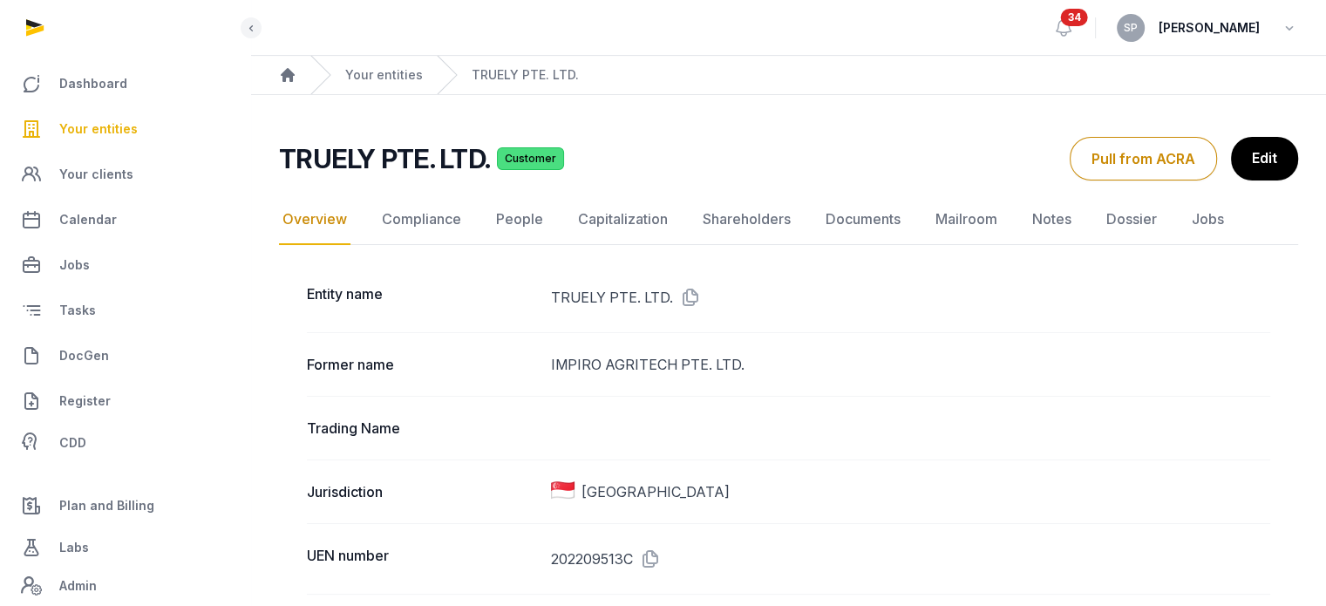
click at [656, 558] on icon at bounding box center [647, 559] width 28 height 28
click at [857, 219] on link "Documents" at bounding box center [863, 219] width 82 height 51
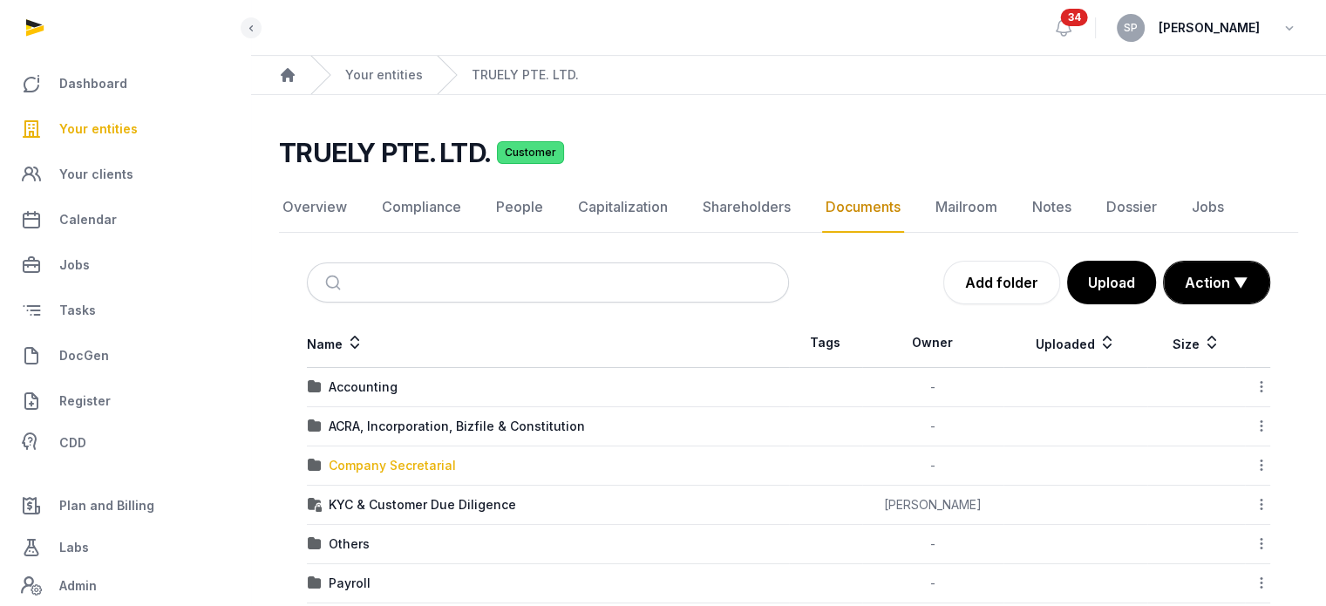
click at [356, 459] on div "Company Secretarial" at bounding box center [392, 465] width 127 height 17
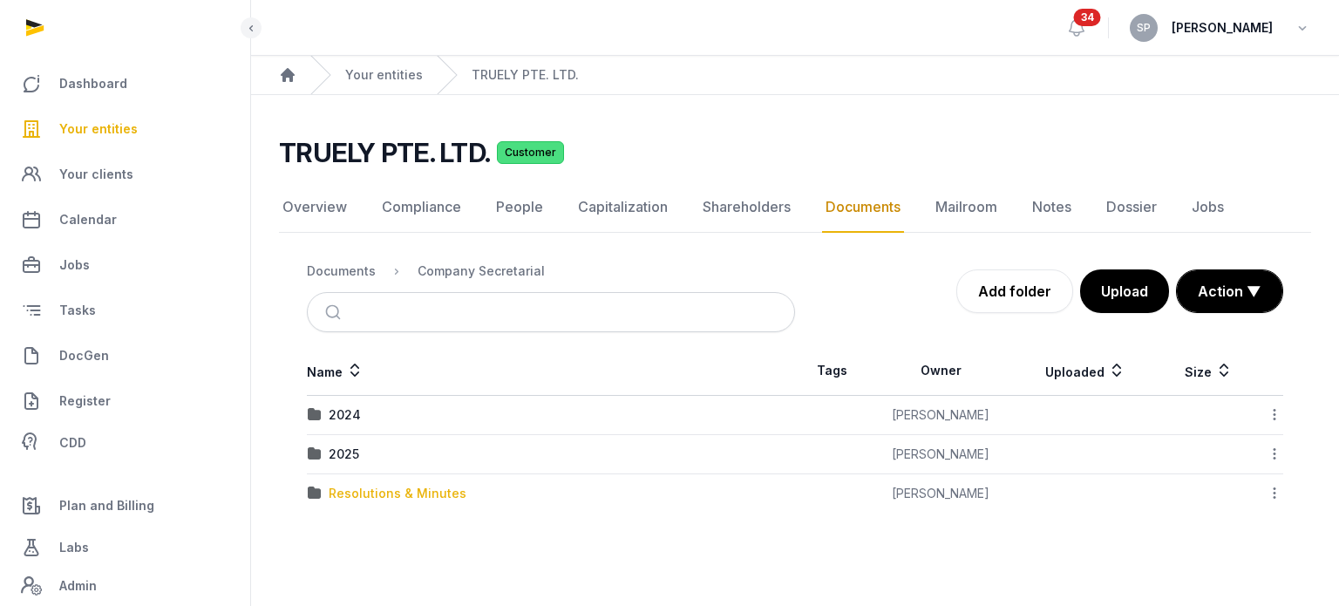
click at [356, 459] on div "2025" at bounding box center [344, 453] width 31 height 17
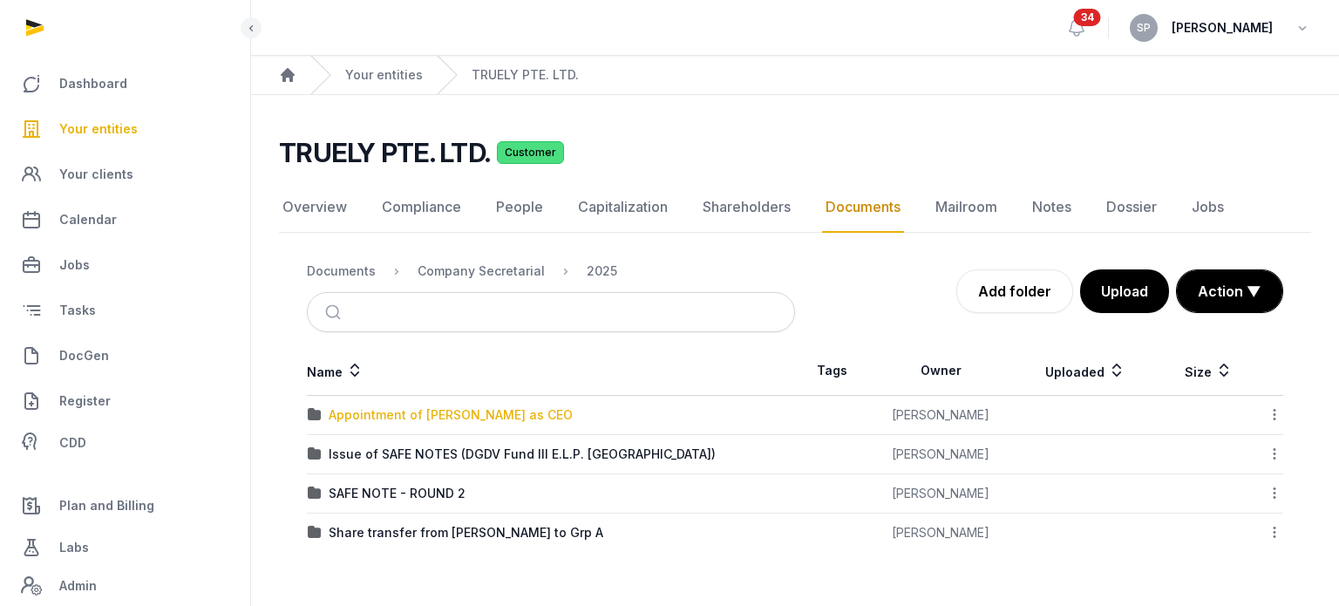
click at [432, 419] on div "Appointment of [PERSON_NAME] as CEO" at bounding box center [451, 414] width 244 height 17
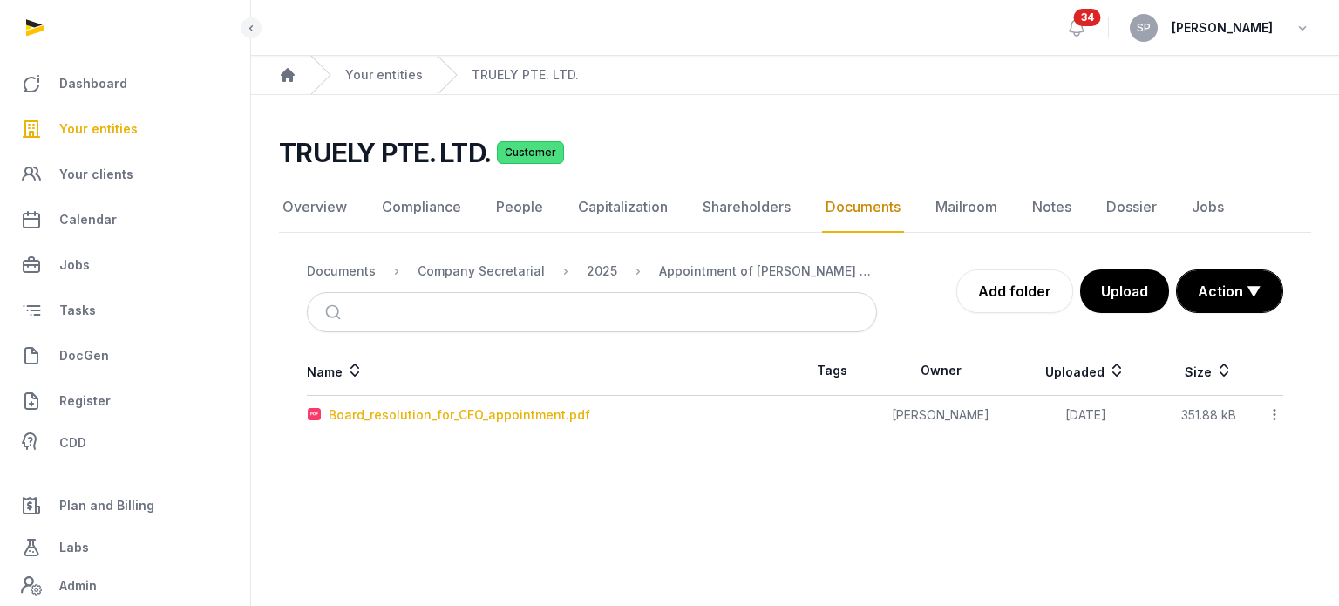
click at [432, 419] on div "Board_resolution_for_CEO_appointment.pdf" at bounding box center [459, 414] width 261 height 17
